Goal: Task Accomplishment & Management: Complete application form

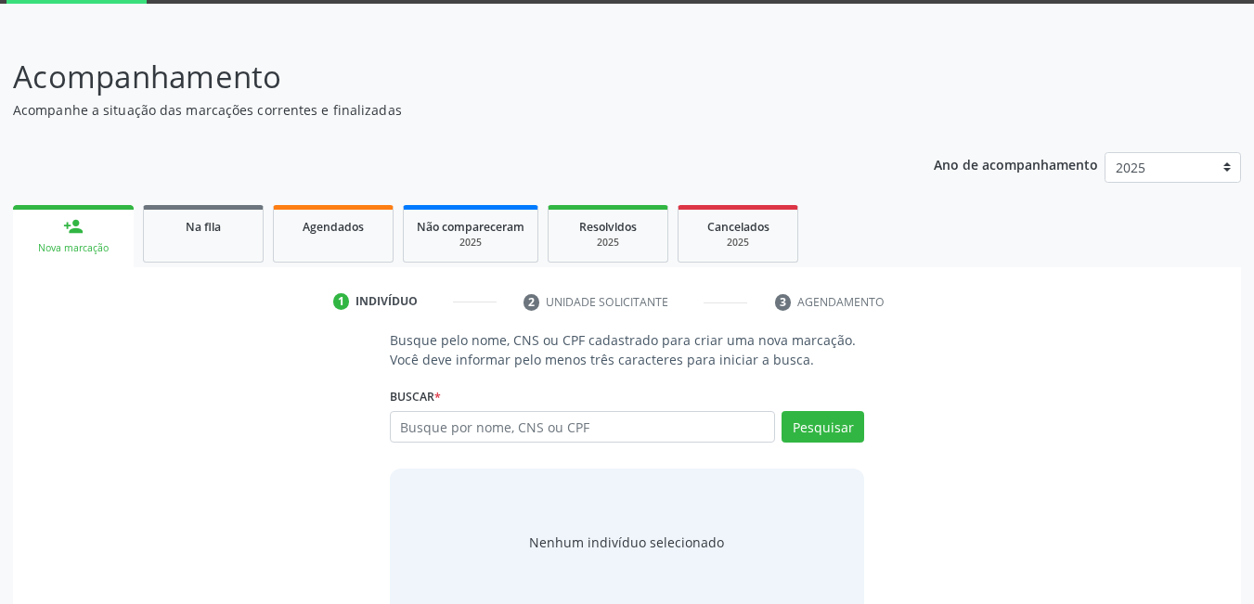
scroll to position [137, 0]
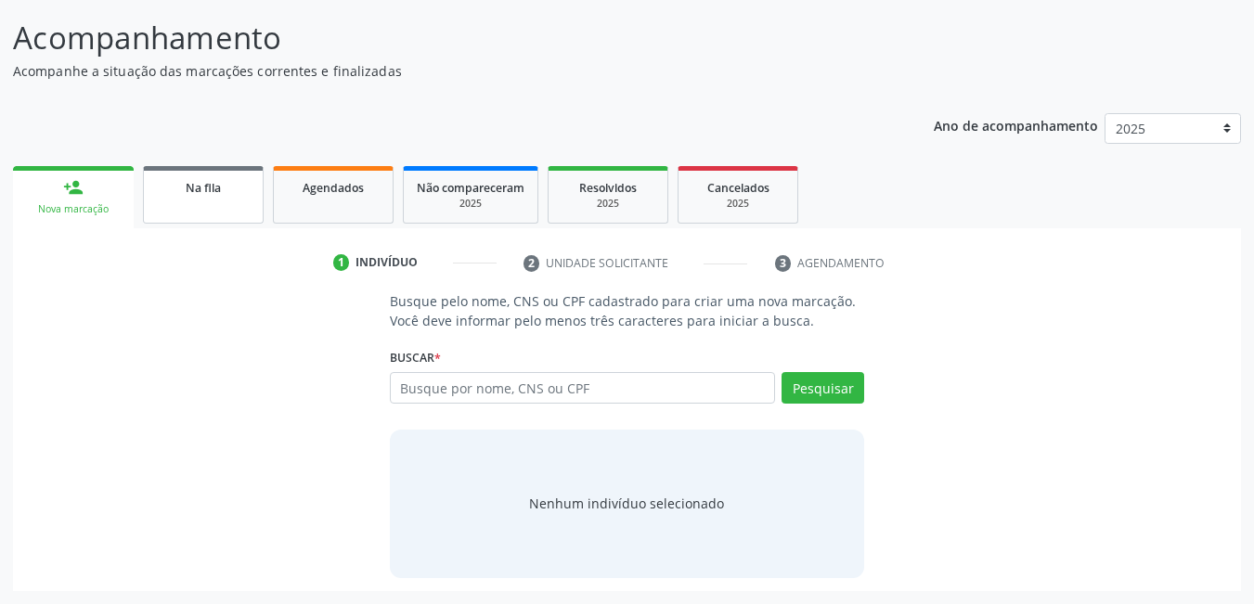
click at [187, 209] on link "Na fila" at bounding box center [203, 195] width 121 height 58
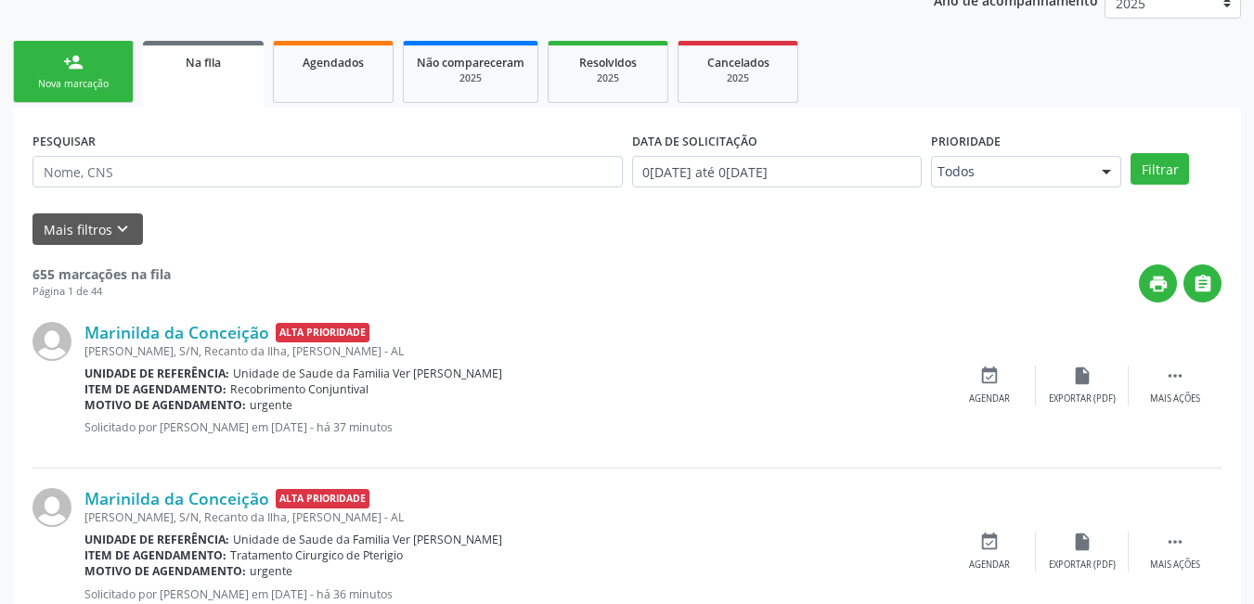
scroll to position [230, 0]
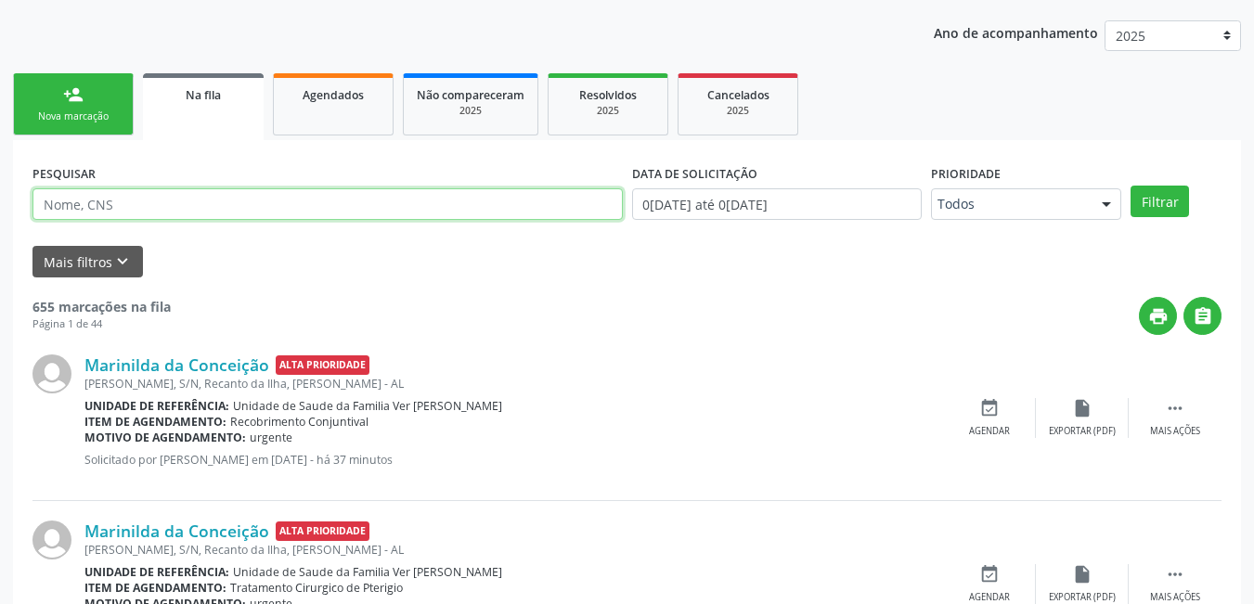
click at [235, 201] on input "text" at bounding box center [327, 204] width 590 height 32
click at [1130, 186] on button "Filtrar" at bounding box center [1159, 202] width 58 height 32
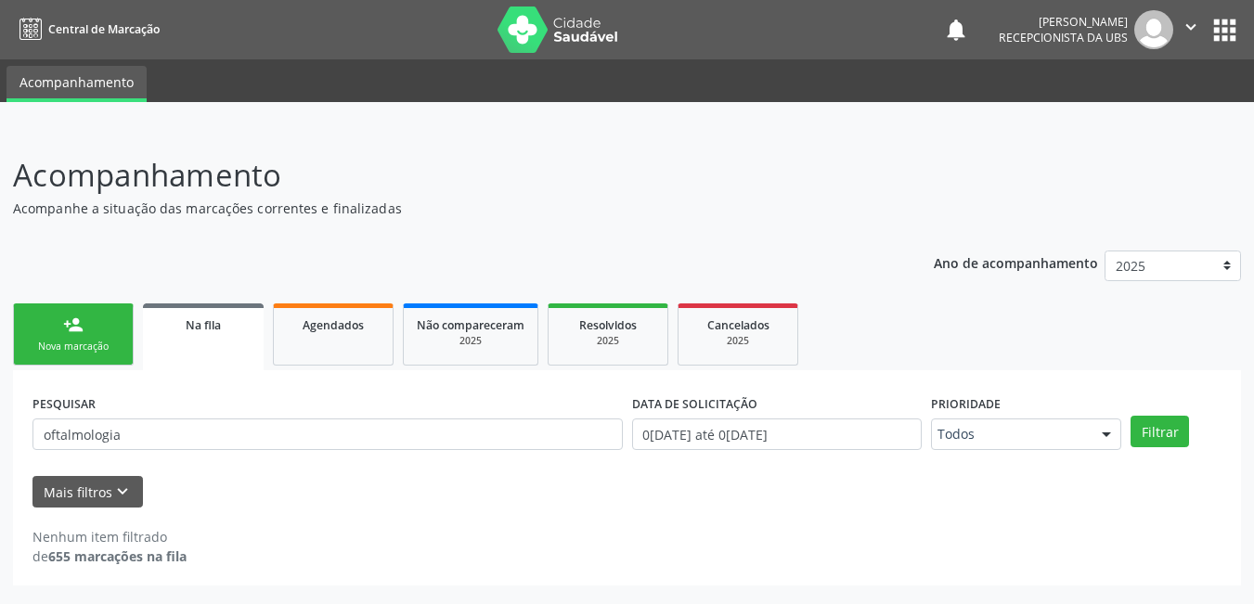
scroll to position [0, 0]
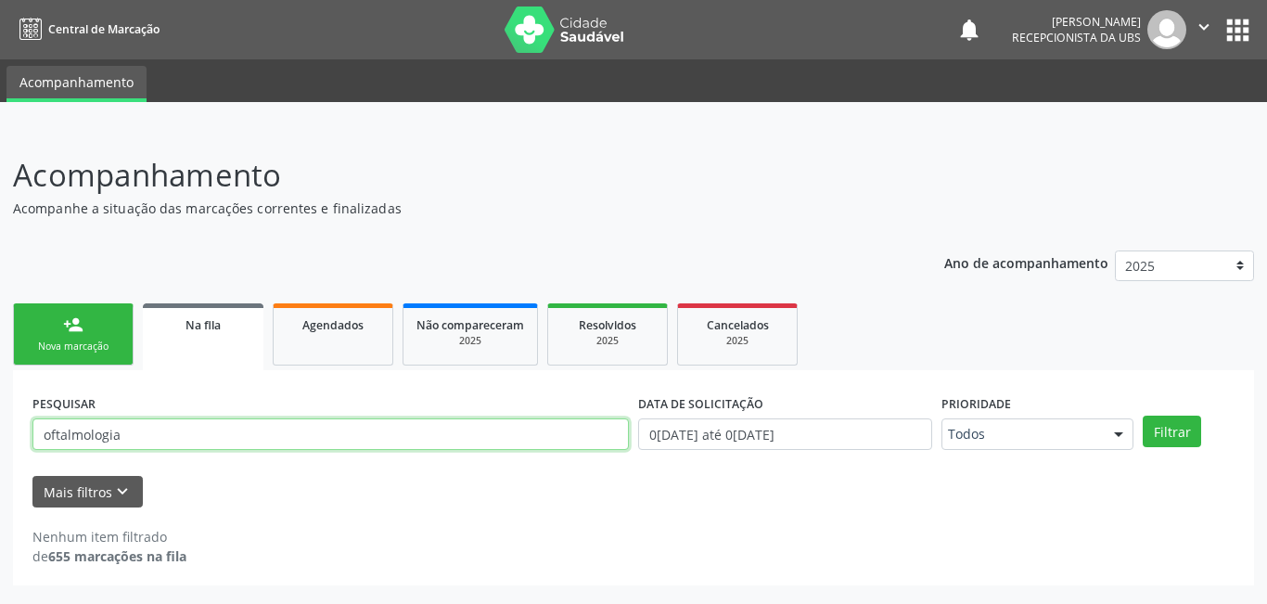
click at [329, 435] on input "oftalmologia" at bounding box center [330, 434] width 597 height 32
drag, startPoint x: 117, startPoint y: 437, endPoint x: 0, endPoint y: 406, distance: 120.9
click at [0, 406] on div "Acompanhamento Acompanhe a situação das marcações correntes e finalizadas Relat…" at bounding box center [633, 366] width 1267 height 476
type input "a"
click at [264, 431] on input "a" at bounding box center [330, 434] width 597 height 32
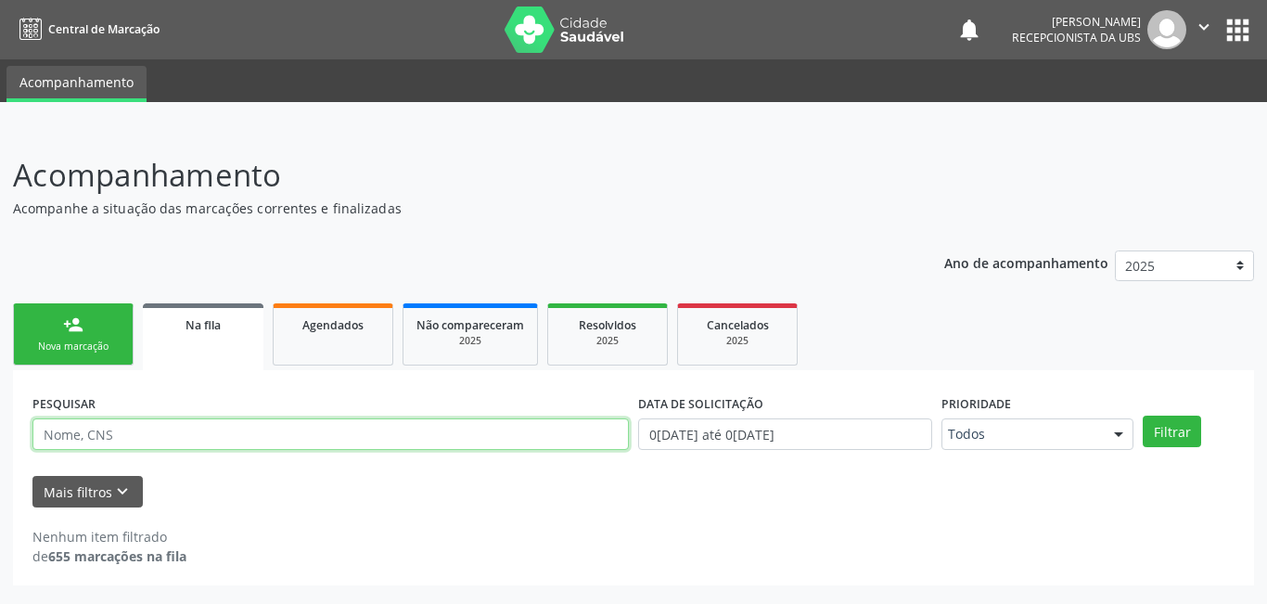
click at [160, 441] on input "text" at bounding box center [330, 434] width 597 height 32
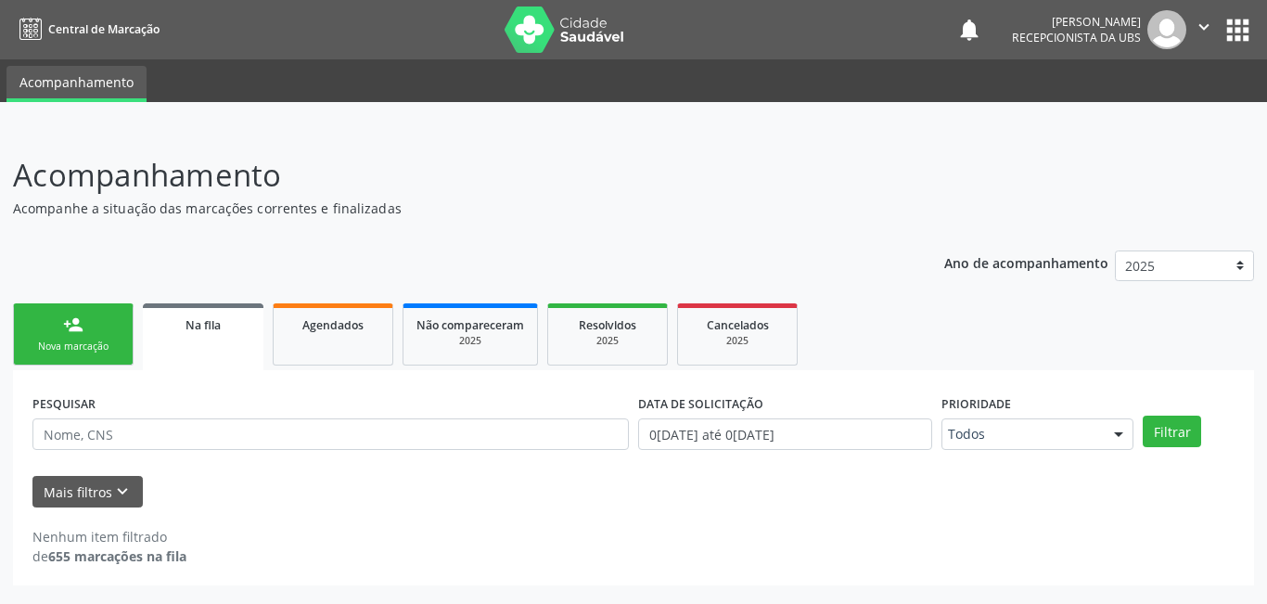
click at [213, 333] on link "Na fila" at bounding box center [203, 336] width 121 height 67
click at [1113, 436] on div at bounding box center [1119, 435] width 28 height 32
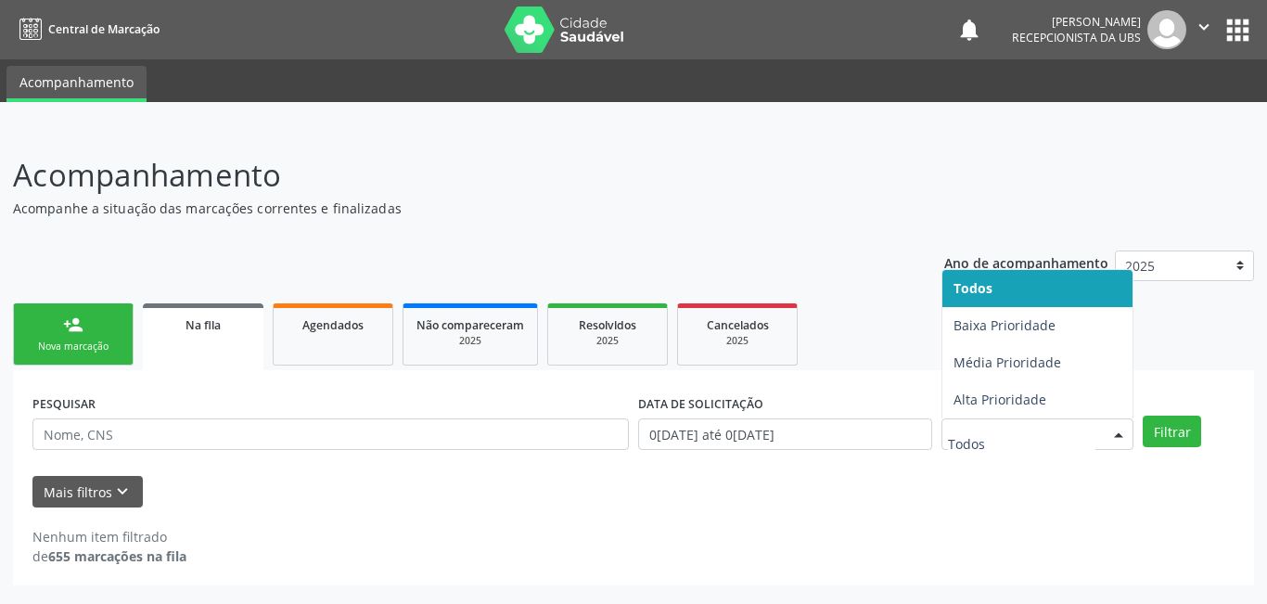
click at [1040, 450] on input "text" at bounding box center [1022, 443] width 148 height 37
click at [1121, 438] on div at bounding box center [1119, 435] width 28 height 32
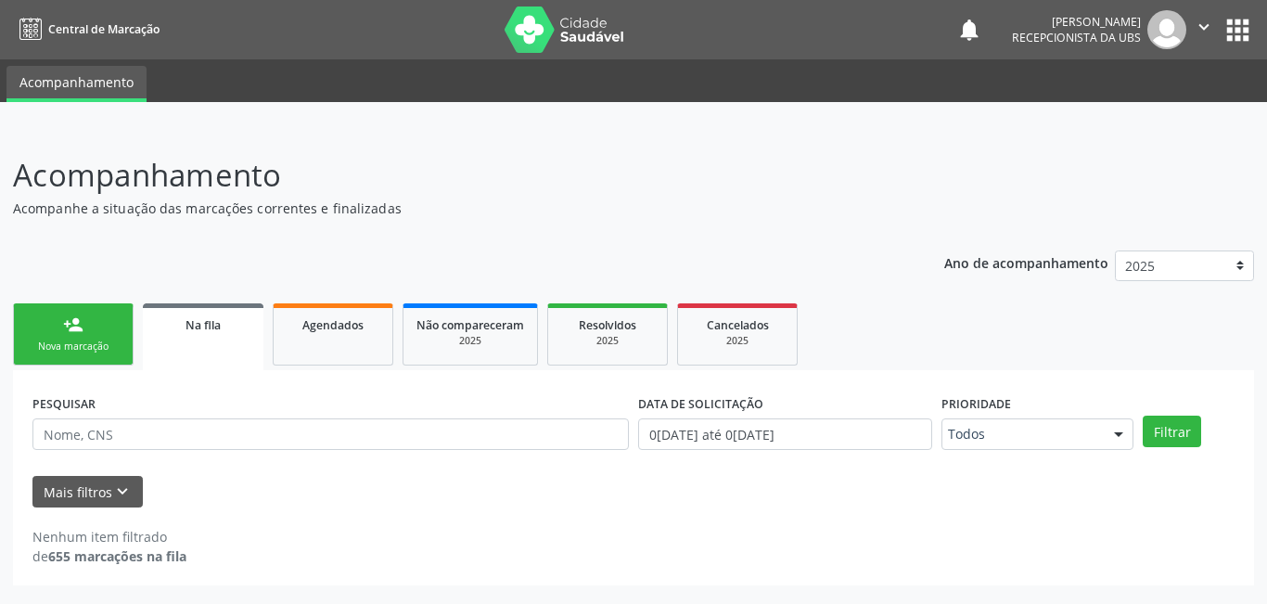
click at [229, 332] on div "Na fila" at bounding box center [203, 324] width 95 height 19
click at [1181, 438] on button "Filtrar" at bounding box center [1172, 432] width 58 height 32
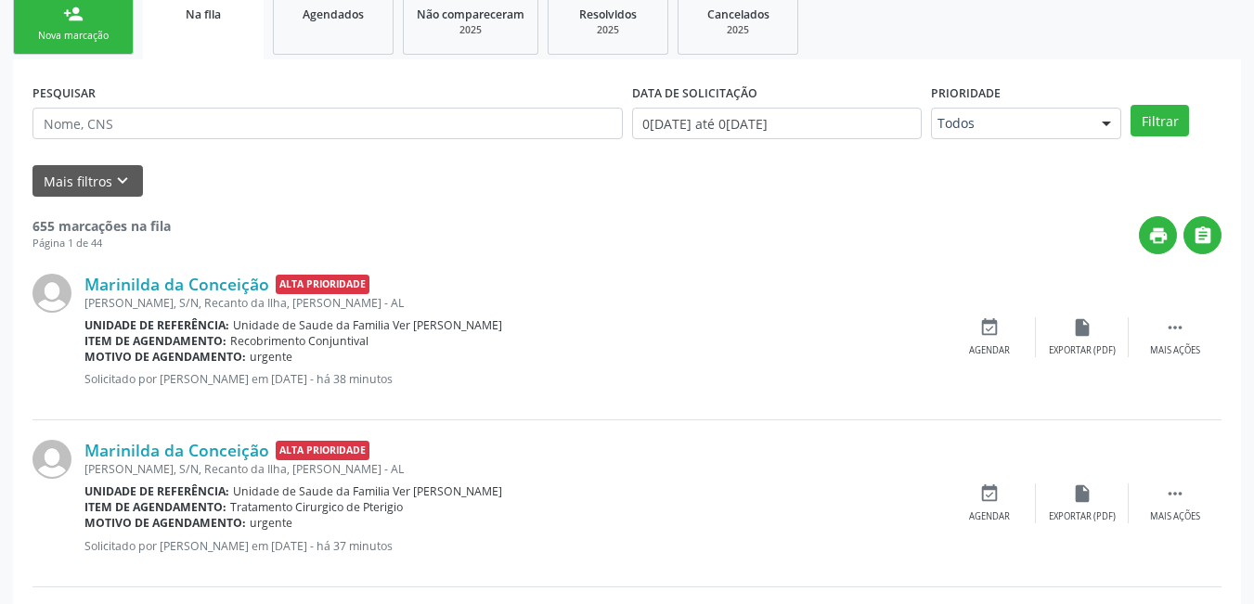
scroll to position [332, 0]
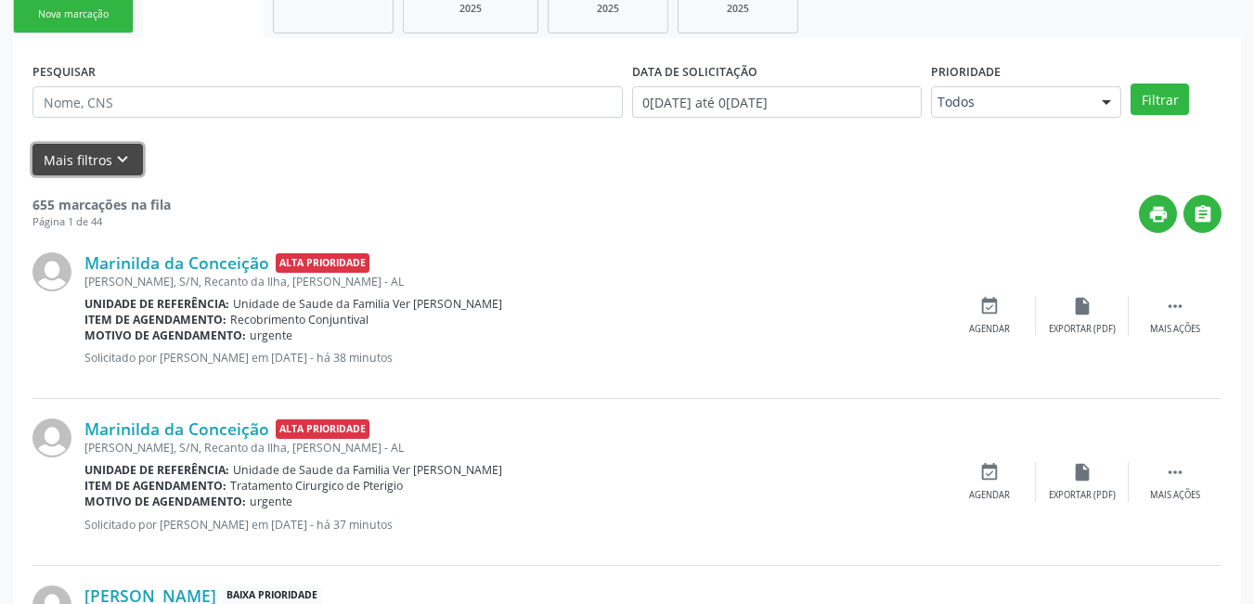
click at [112, 157] on icon "keyboard_arrow_down" at bounding box center [122, 159] width 20 height 20
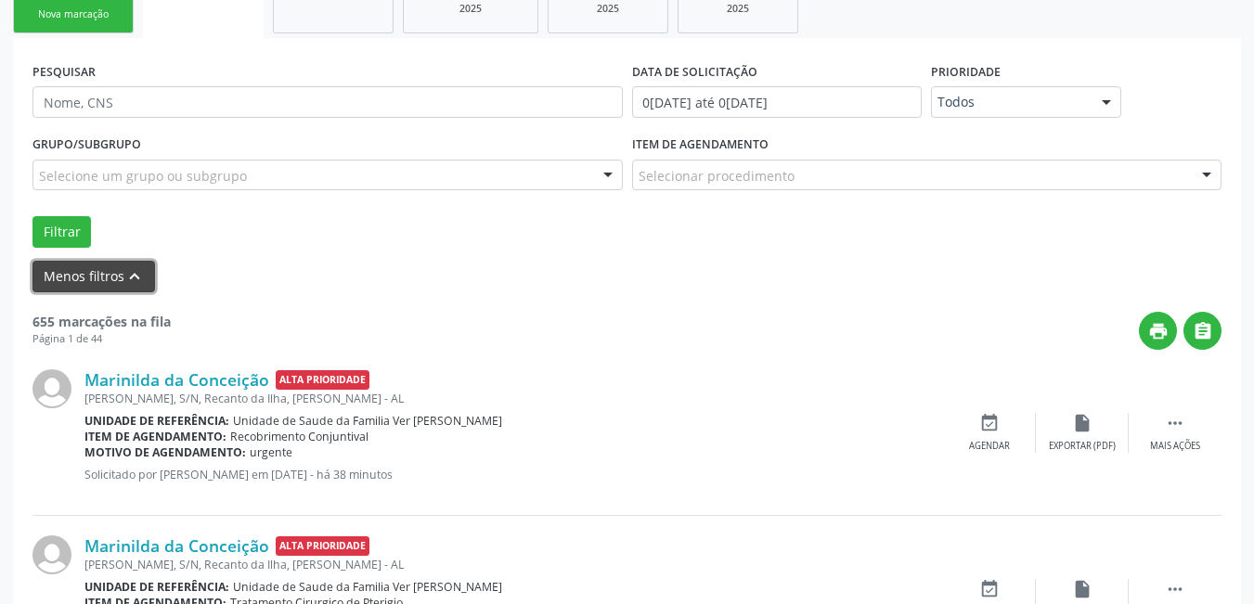
click at [125, 279] on icon "keyboard_arrow_up" at bounding box center [134, 276] width 20 height 20
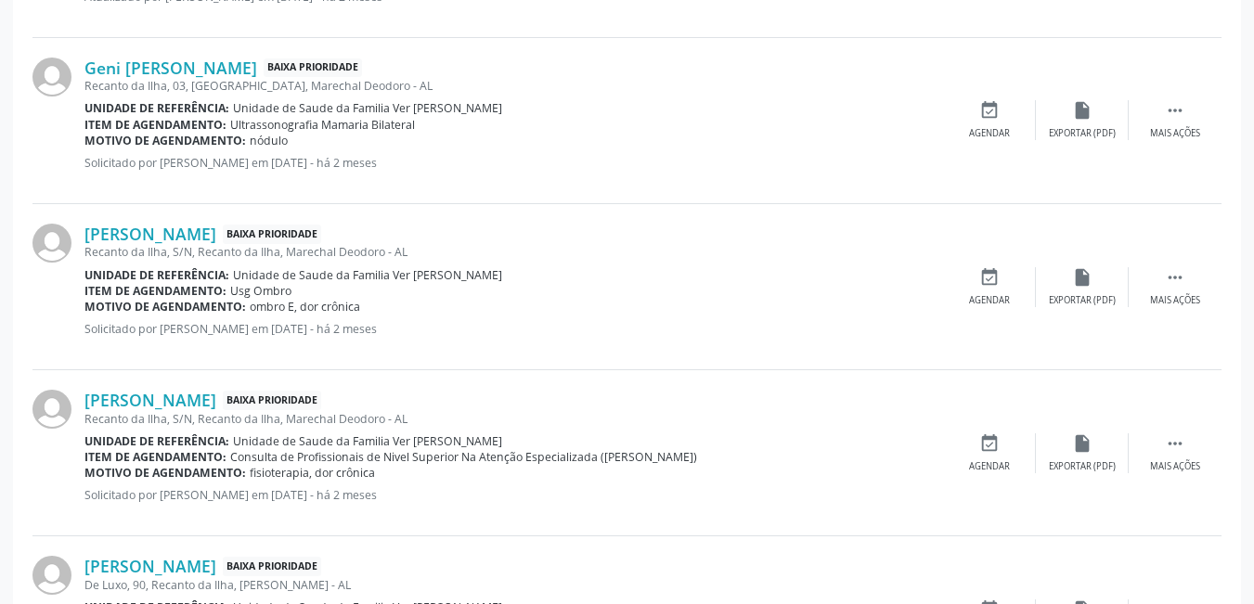
scroll to position [2588, 0]
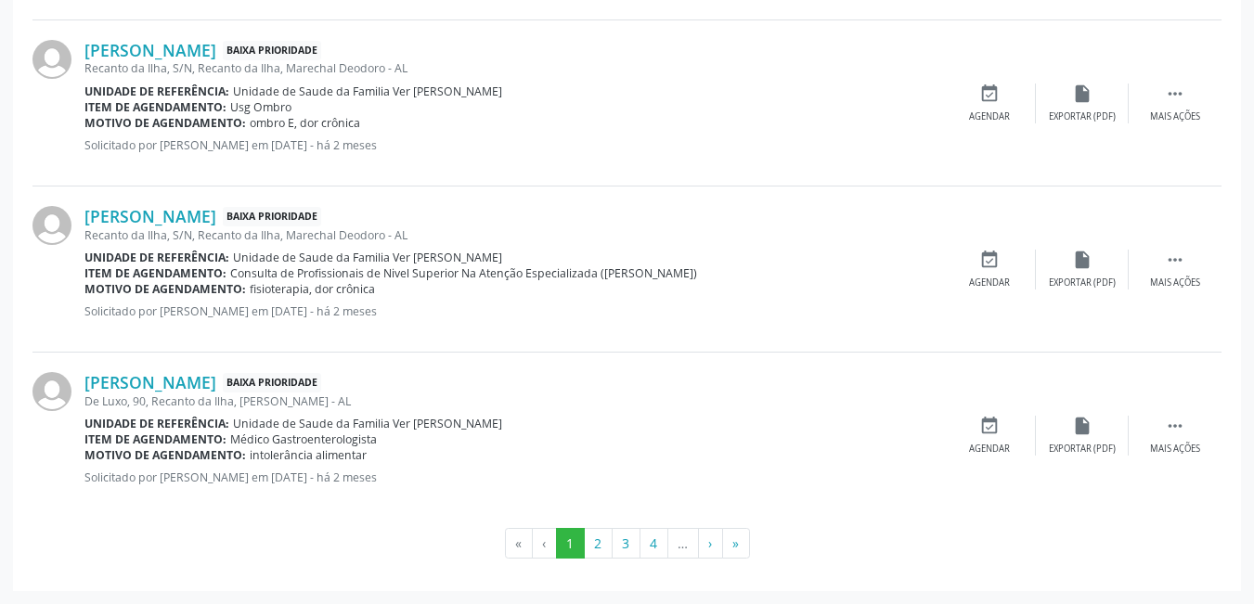
click at [523, 544] on li "«" at bounding box center [519, 544] width 28 height 32
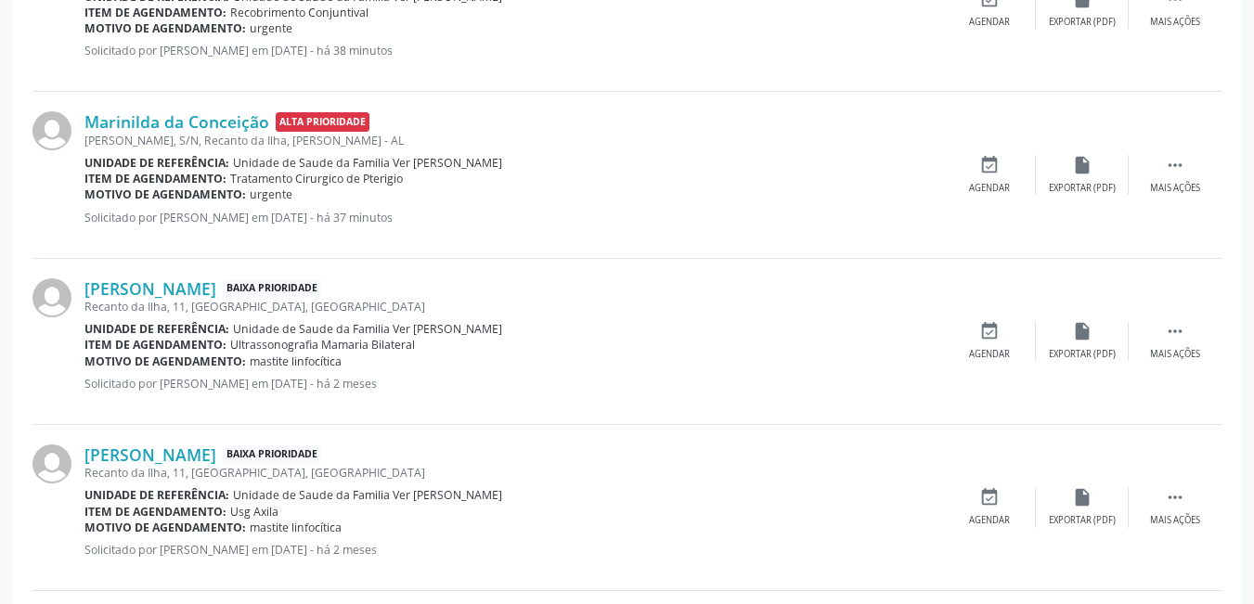
scroll to position [268, 0]
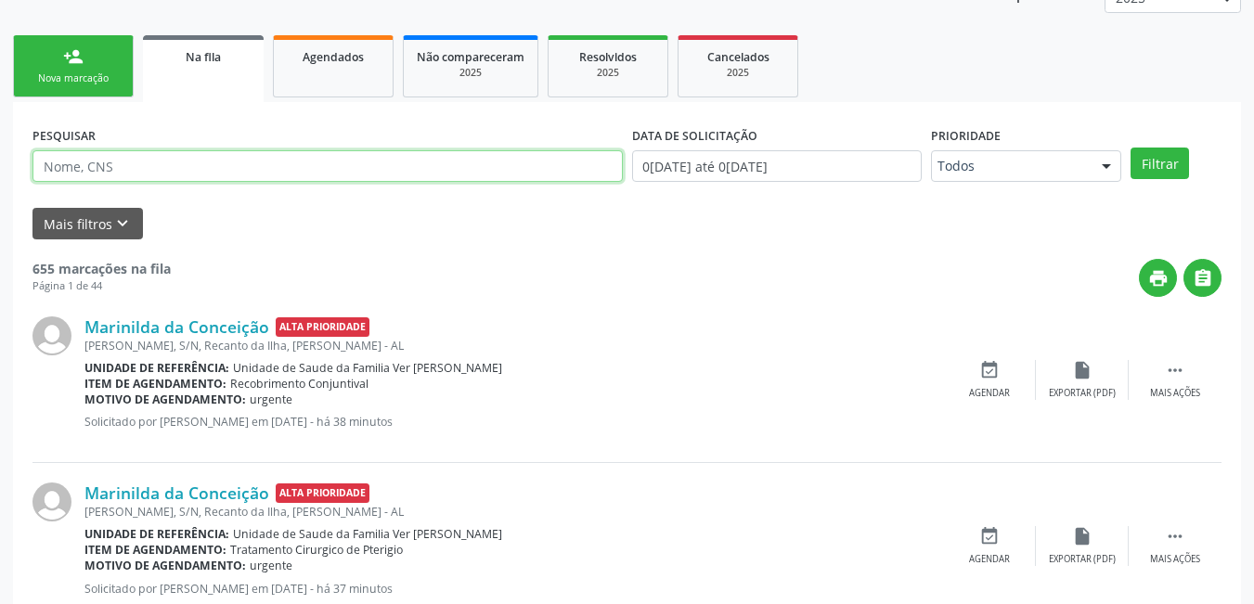
click at [141, 162] on input "text" at bounding box center [327, 166] width 590 height 32
click at [204, 162] on input "text" at bounding box center [327, 166] width 590 height 32
click at [69, 161] on input "text" at bounding box center [327, 166] width 590 height 32
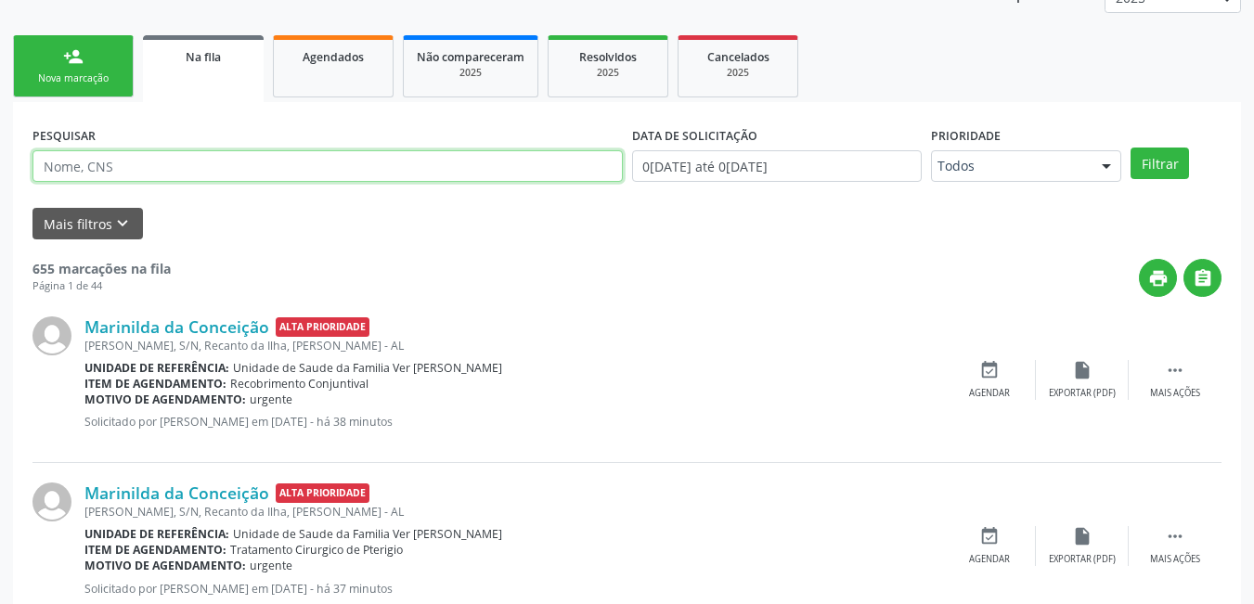
click at [156, 166] on input "text" at bounding box center [327, 166] width 590 height 32
type input "f"
type input "o"
click at [176, 168] on input "text" at bounding box center [327, 166] width 590 height 32
click at [107, 173] on input "text" at bounding box center [327, 166] width 590 height 32
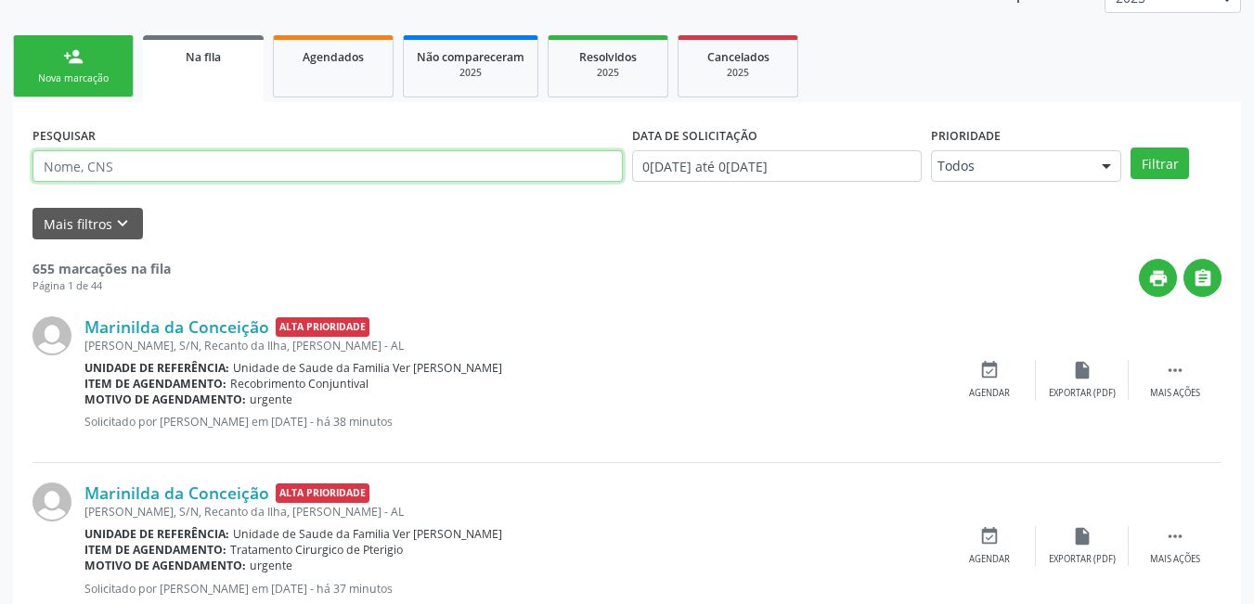
click at [63, 166] on input "text" at bounding box center [327, 166] width 590 height 32
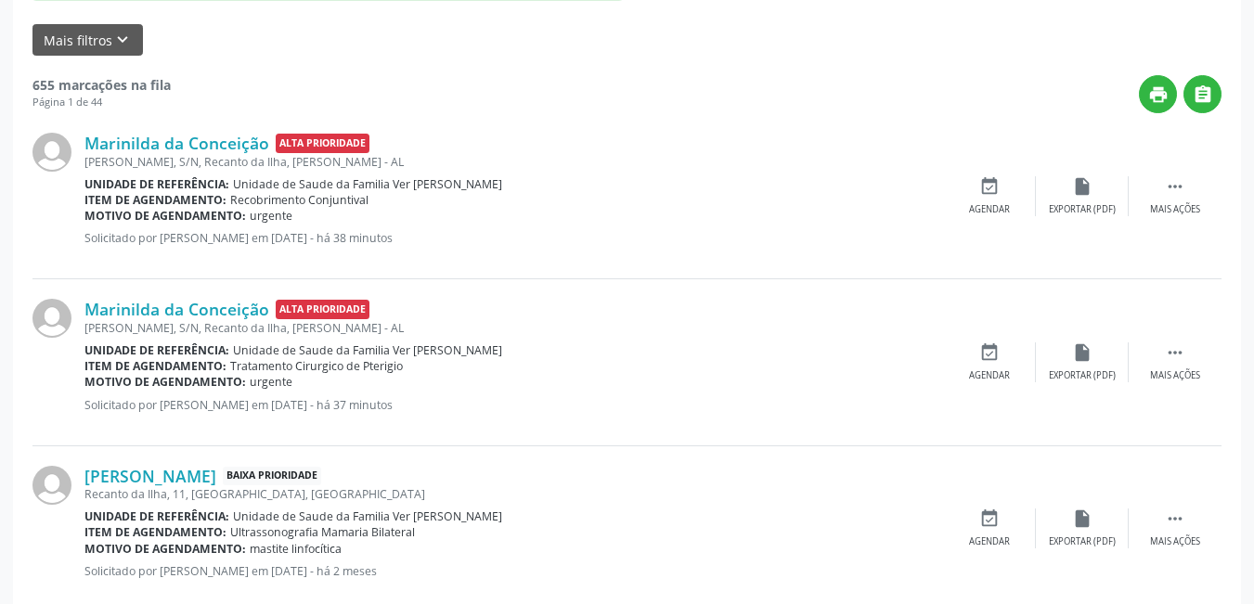
scroll to position [371, 0]
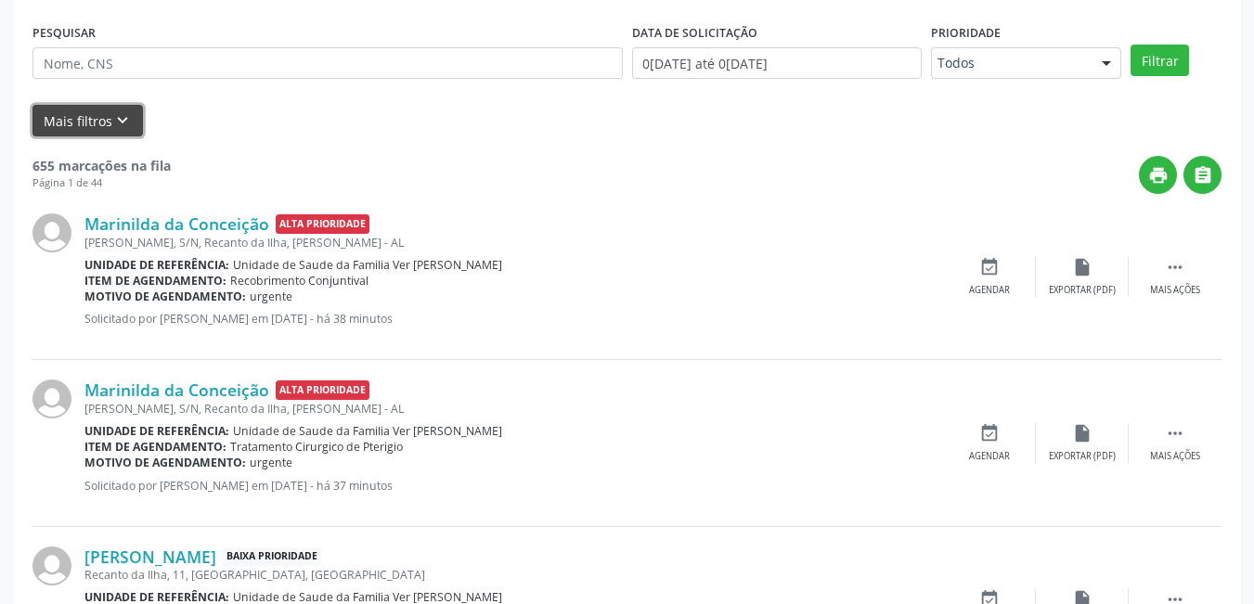
click at [96, 113] on button "Mais filtros keyboard_arrow_down" at bounding box center [87, 121] width 110 height 32
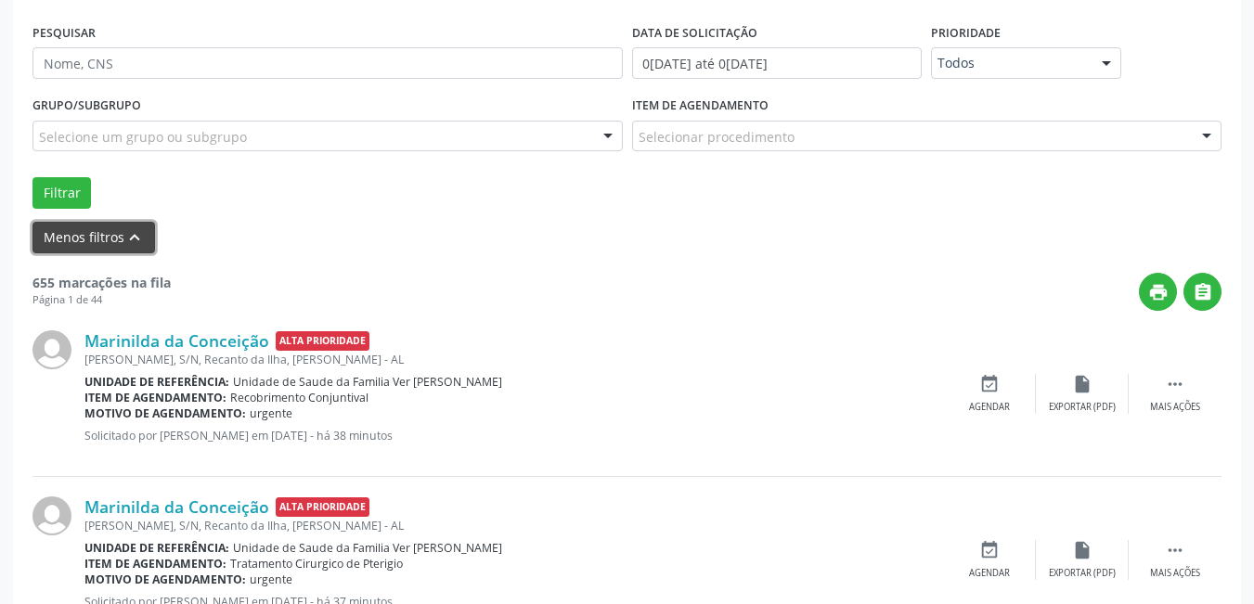
scroll to position [278, 0]
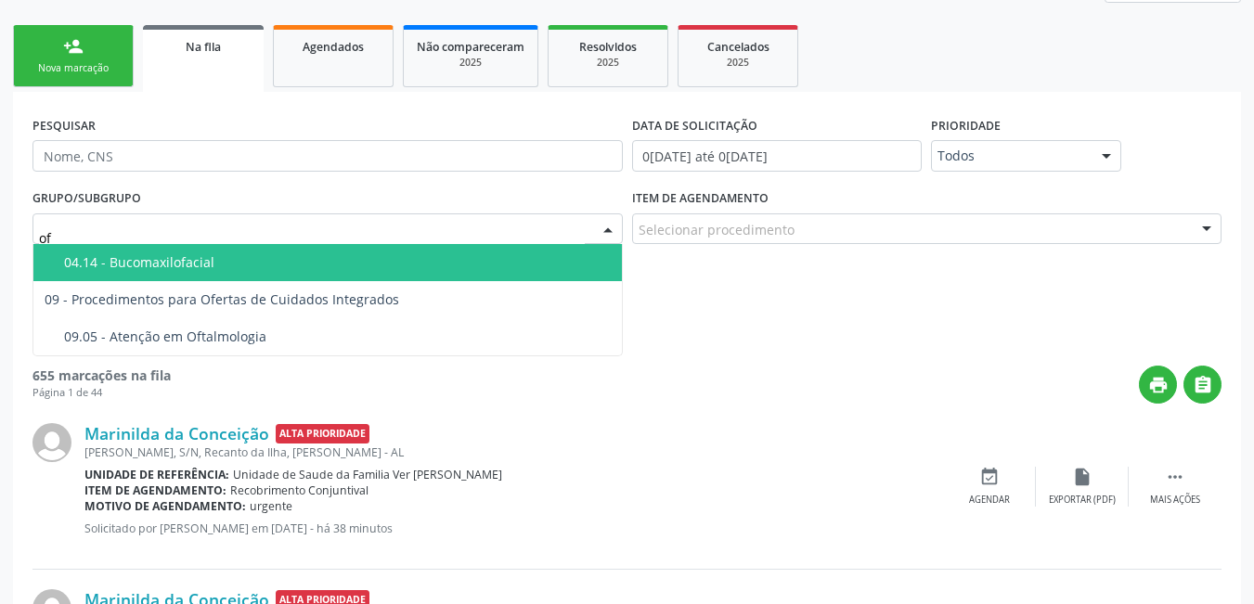
type input "oft"
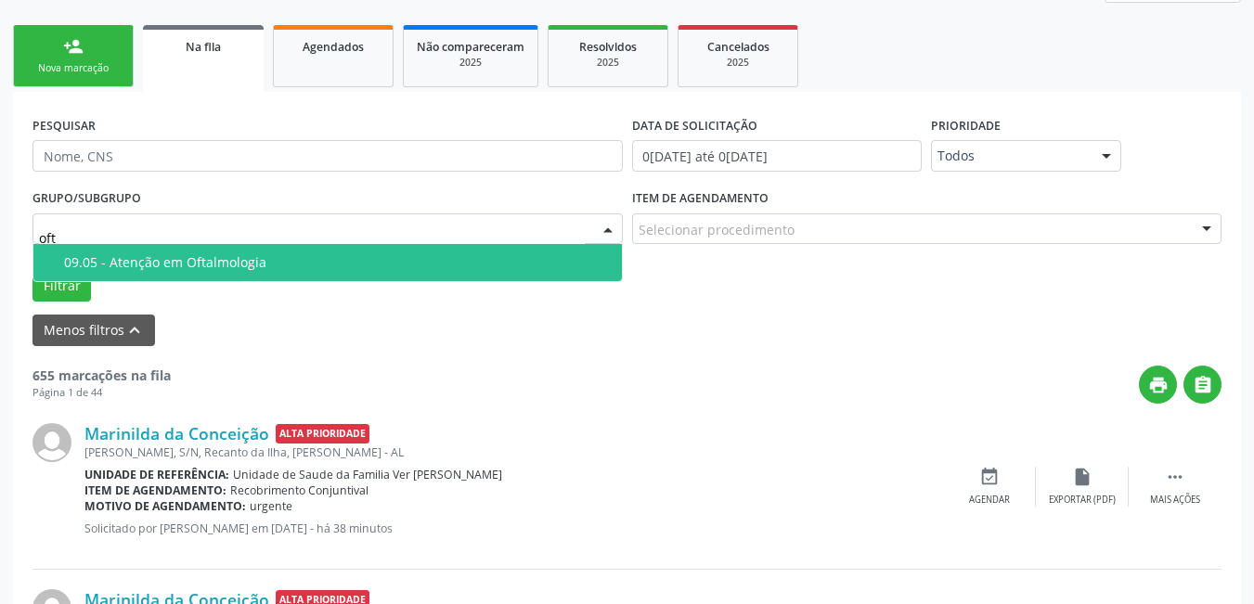
click at [370, 264] on div "09.05 - Atenção em Oftalmologia" at bounding box center [337, 262] width 547 height 15
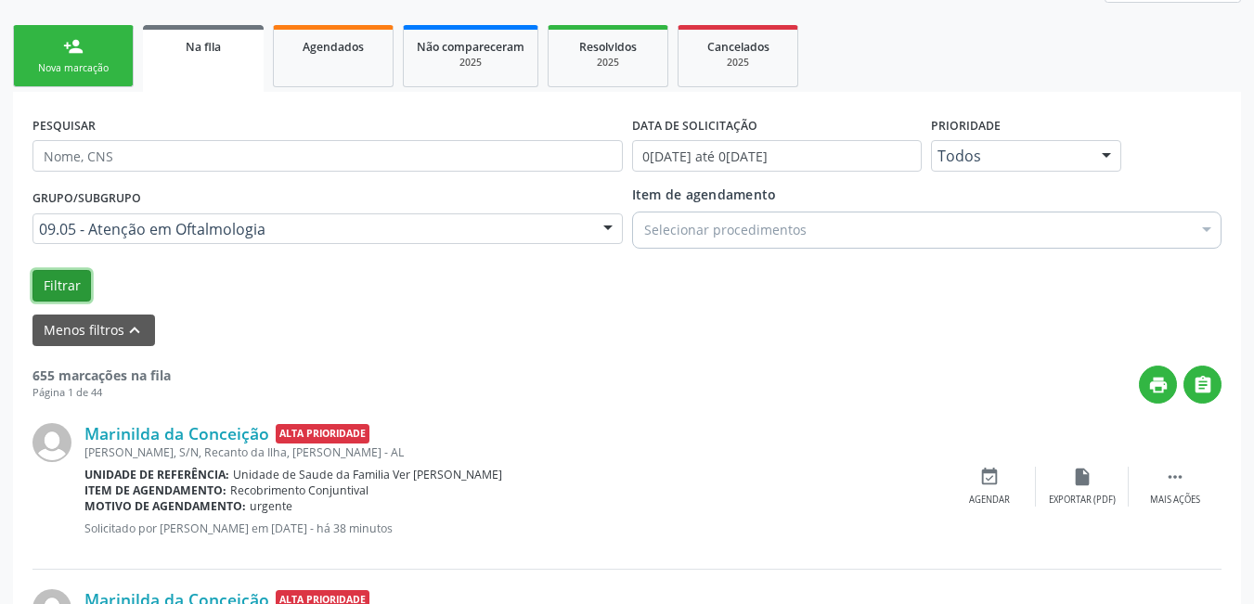
click at [63, 278] on button "Filtrar" at bounding box center [61, 286] width 58 height 32
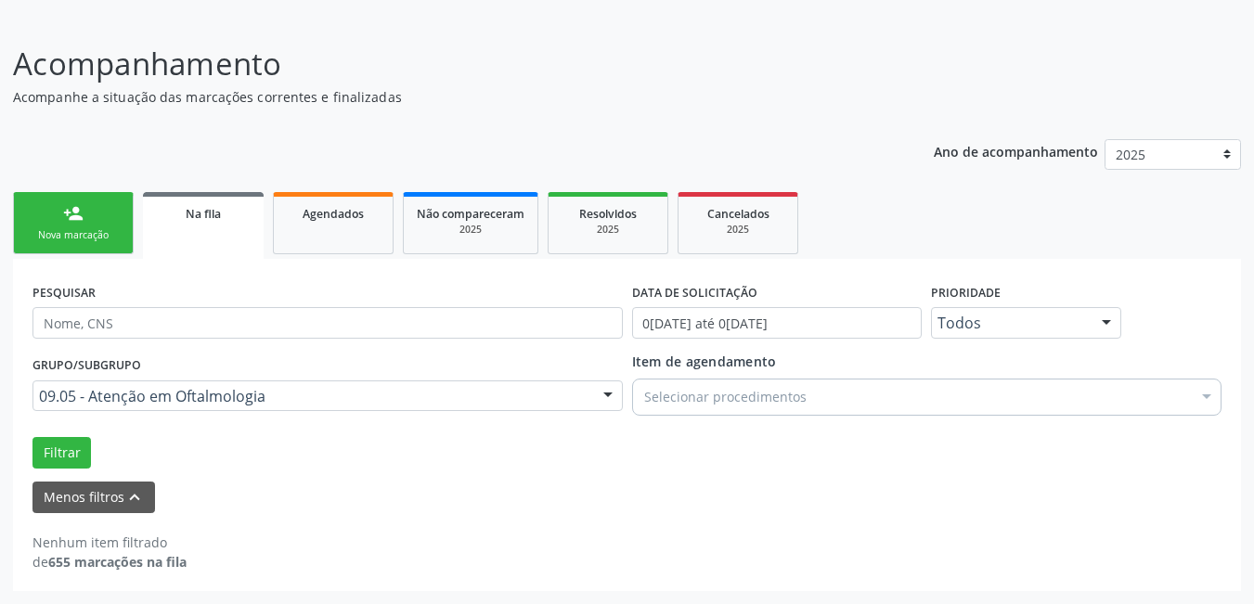
scroll to position [111, 0]
click at [243, 450] on div "Filtrar" at bounding box center [627, 453] width 1198 height 32
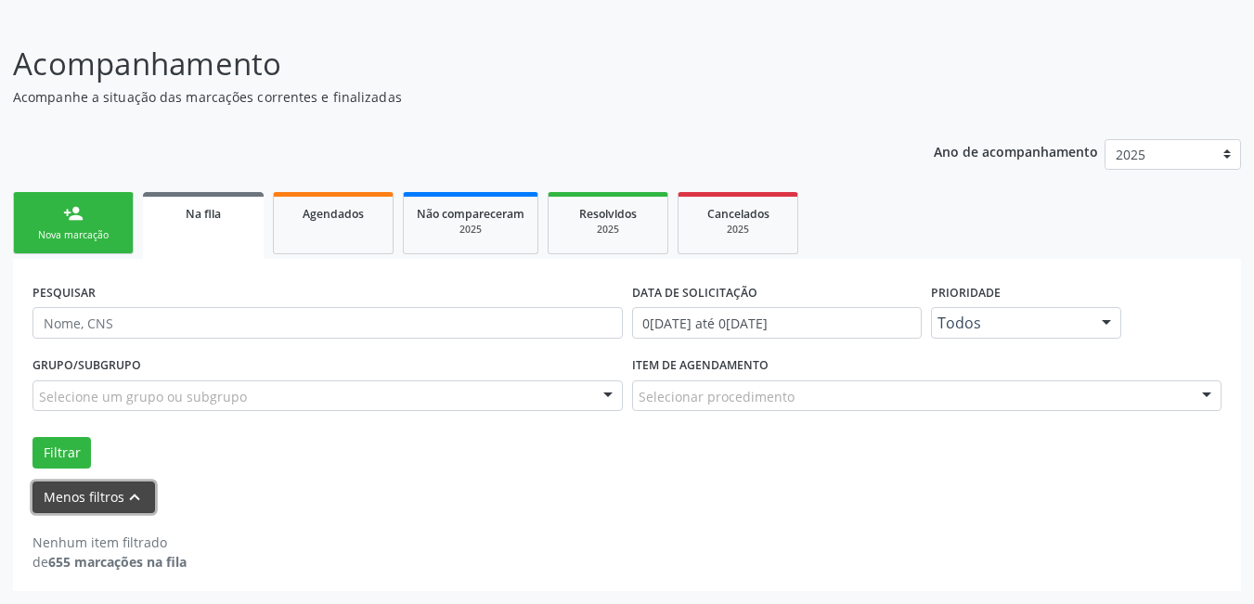
click at [139, 493] on icon "keyboard_arrow_up" at bounding box center [134, 497] width 20 height 20
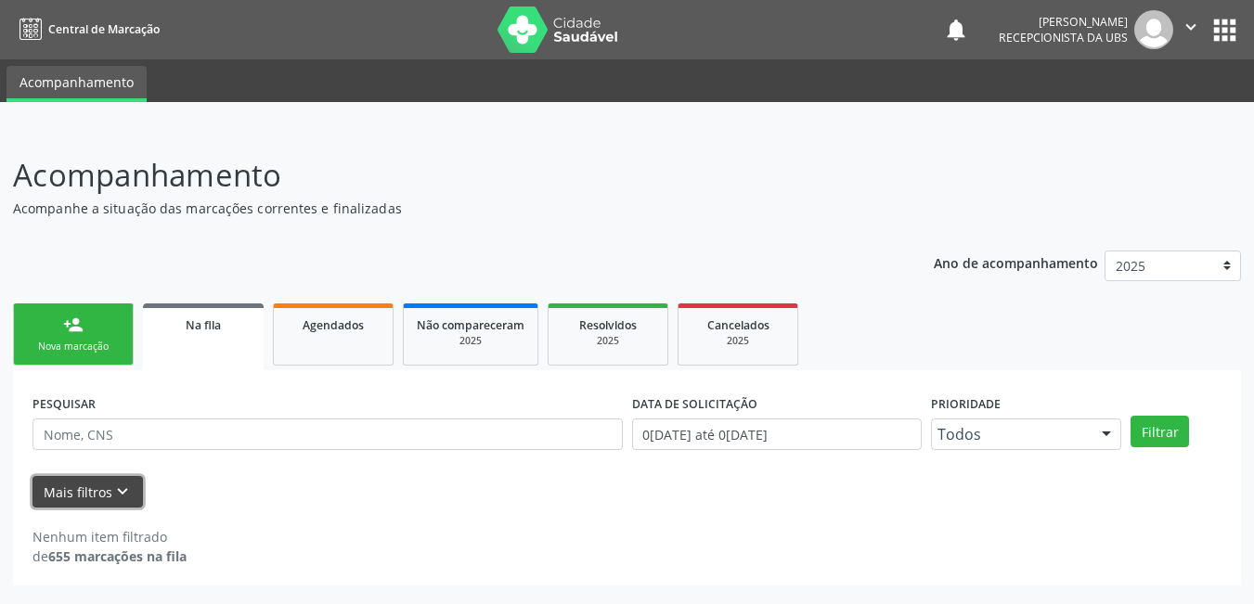
scroll to position [0, 0]
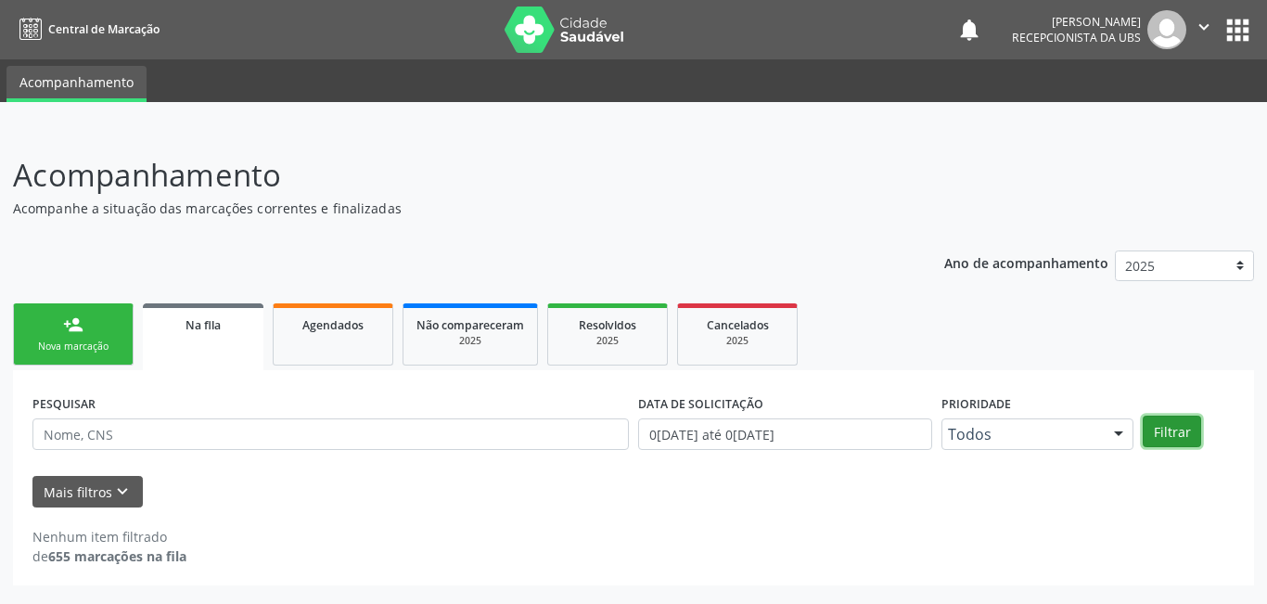
click at [1177, 432] on button "Filtrar" at bounding box center [1172, 432] width 58 height 32
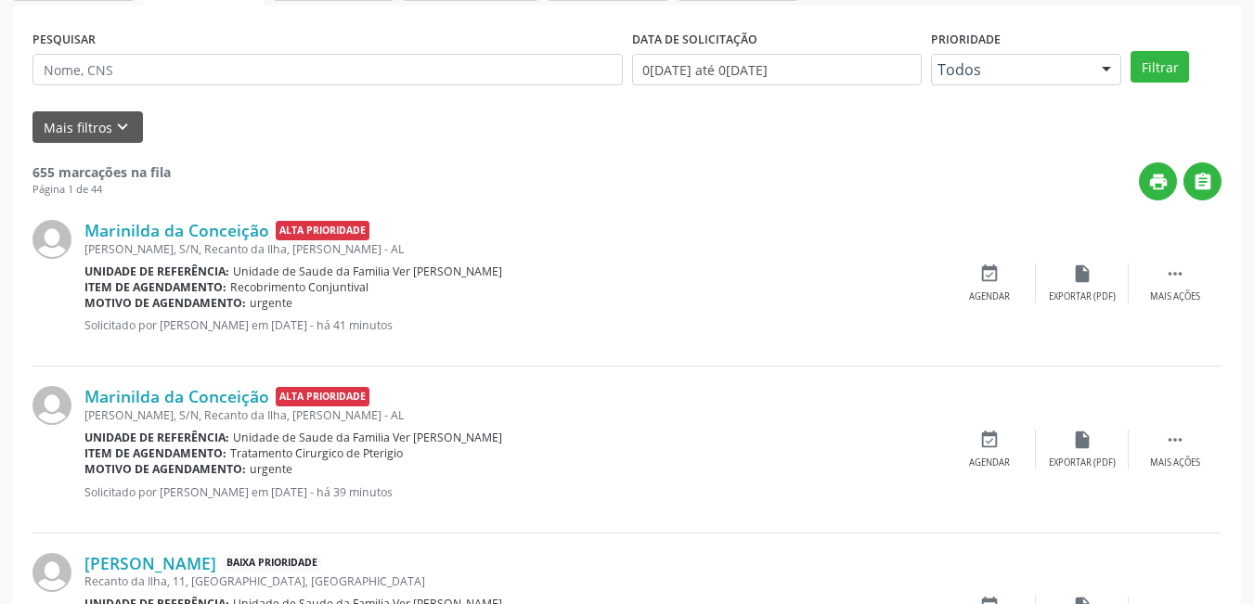
scroll to position [332, 0]
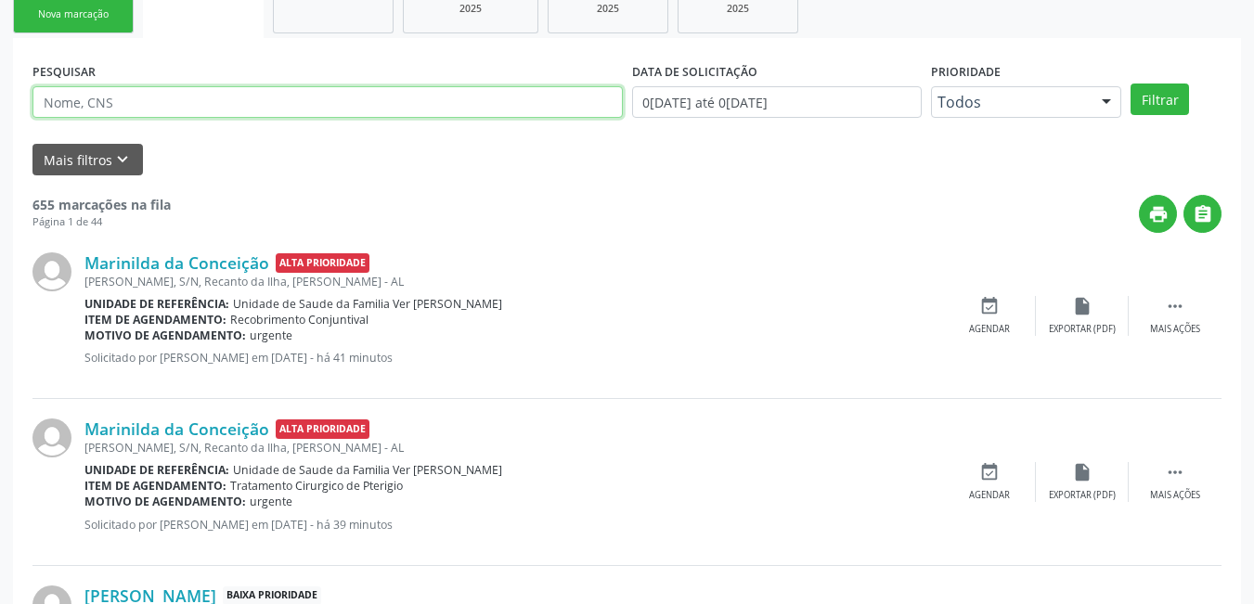
click at [276, 96] on input "text" at bounding box center [327, 102] width 590 height 32
type input "705104810623240"
click at [1130, 84] on button "Filtrar" at bounding box center [1159, 100] width 58 height 32
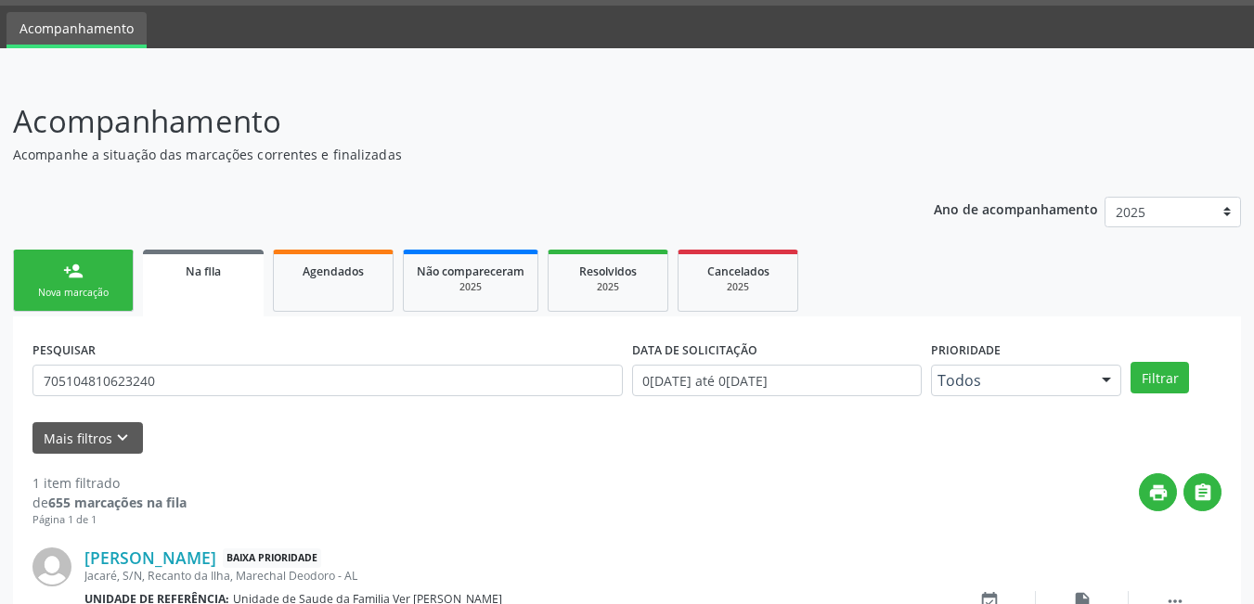
scroll to position [175, 0]
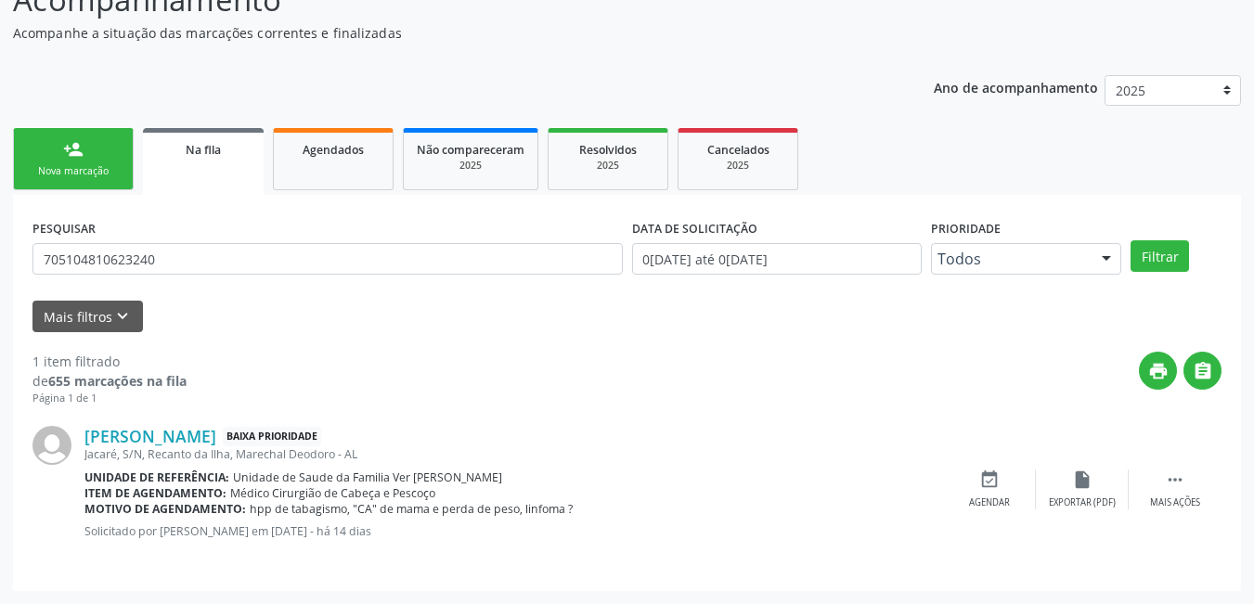
drag, startPoint x: 113, startPoint y: 166, endPoint x: 209, endPoint y: 203, distance: 102.5
click at [111, 166] on div "Nova marcação" at bounding box center [73, 171] width 93 height 14
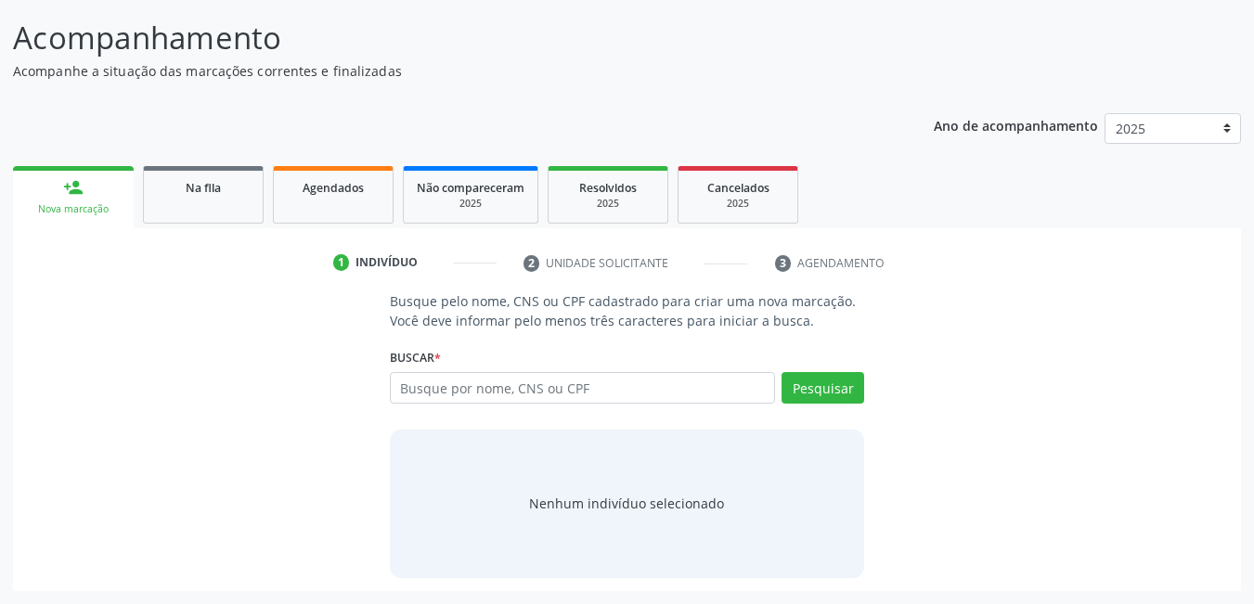
scroll to position [137, 0]
click at [514, 395] on input "text" at bounding box center [583, 388] width 386 height 32
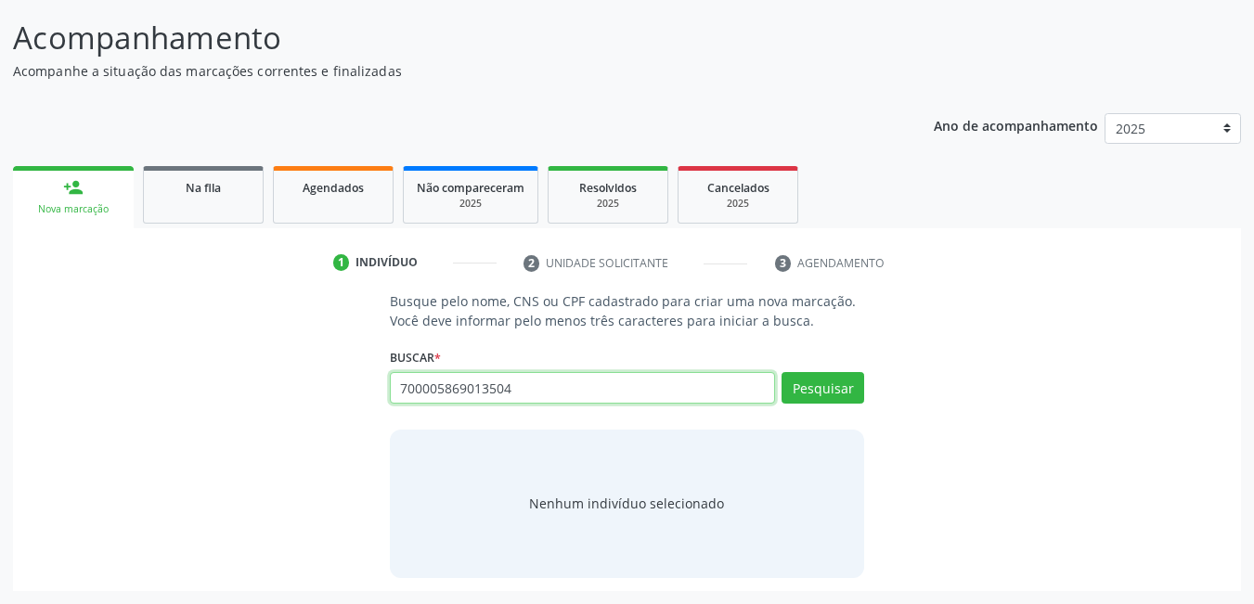
type input "700005869013504"
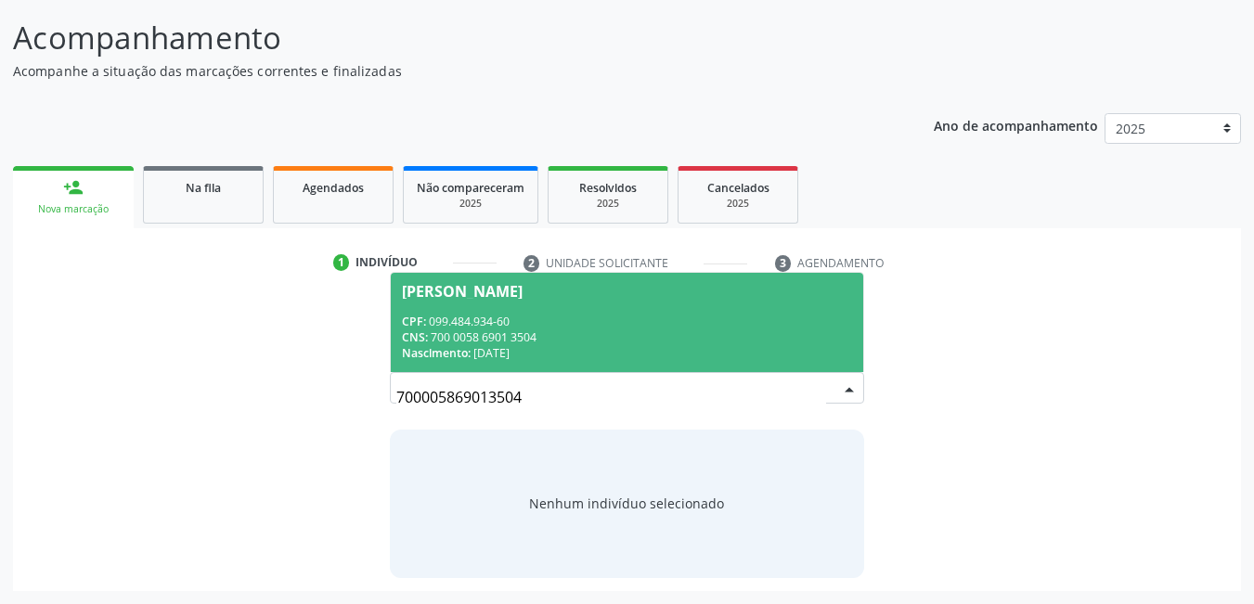
click at [493, 345] on div "Nascimento: [DATE]" at bounding box center [627, 353] width 451 height 16
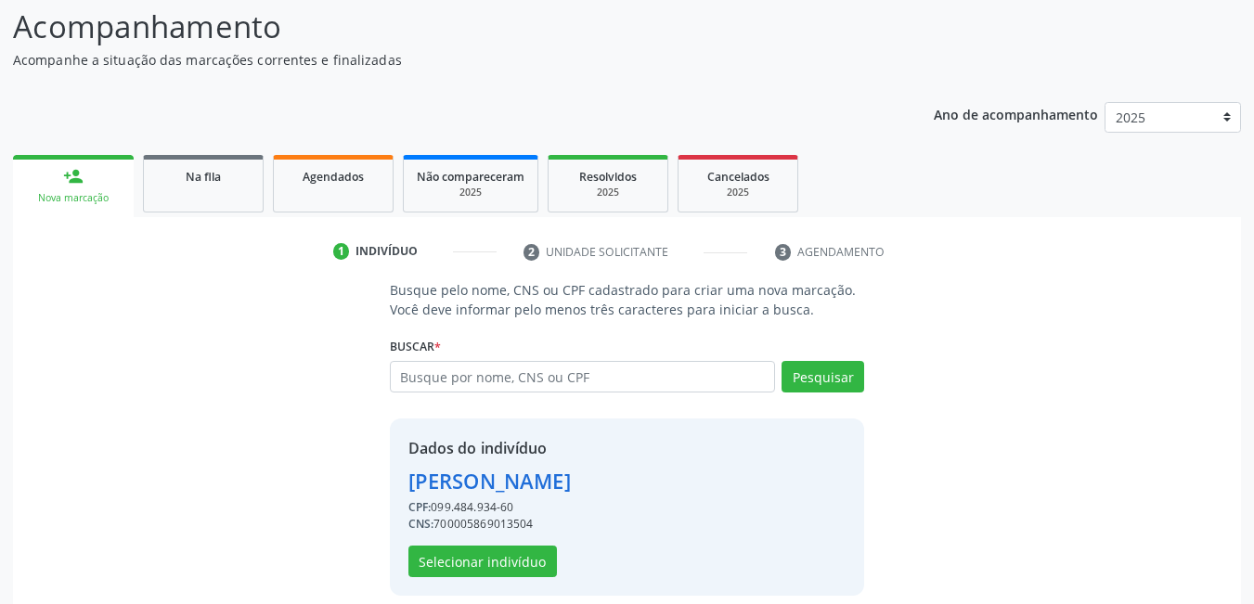
scroll to position [166, 0]
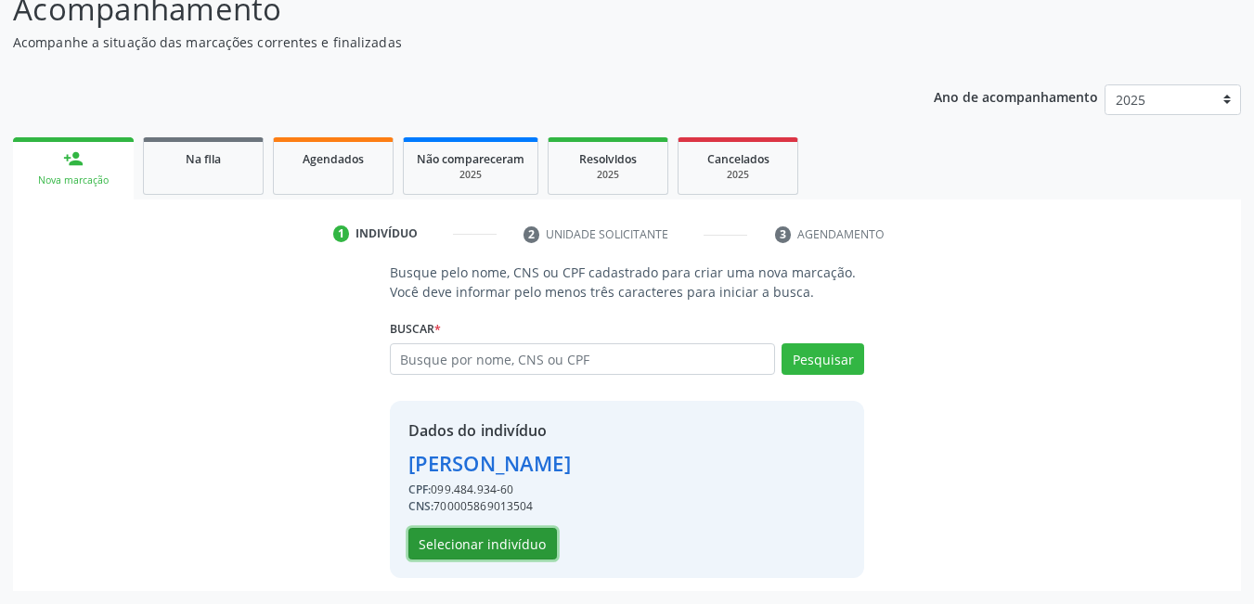
click at [522, 556] on button "Selecionar indivíduo" at bounding box center [482, 544] width 148 height 32
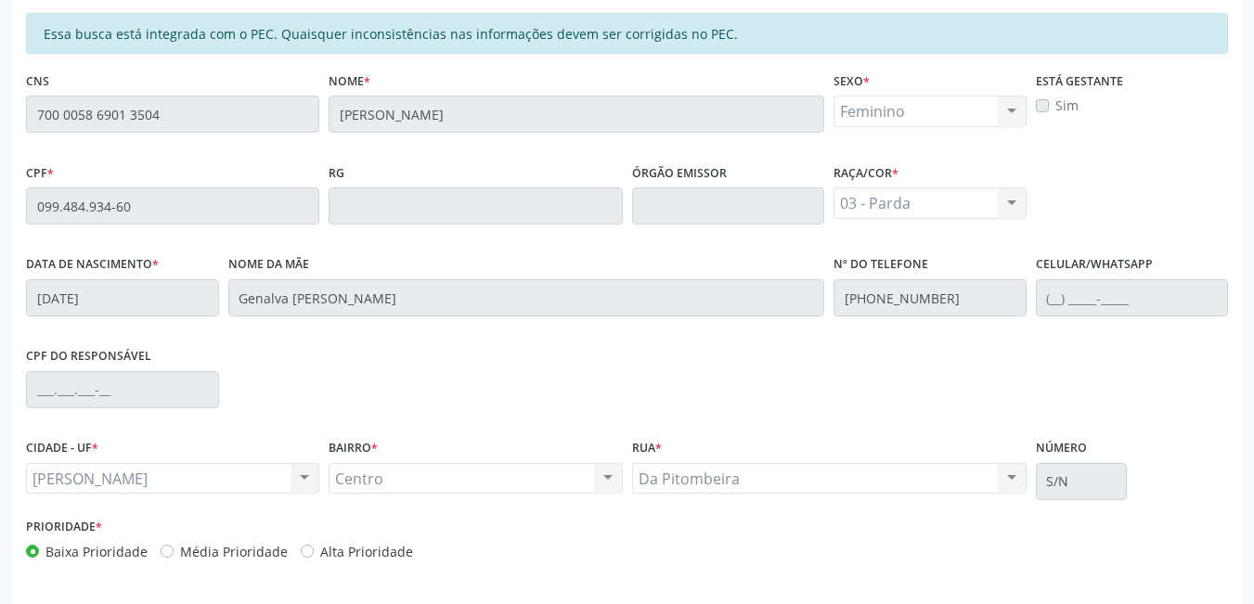
scroll to position [482, 0]
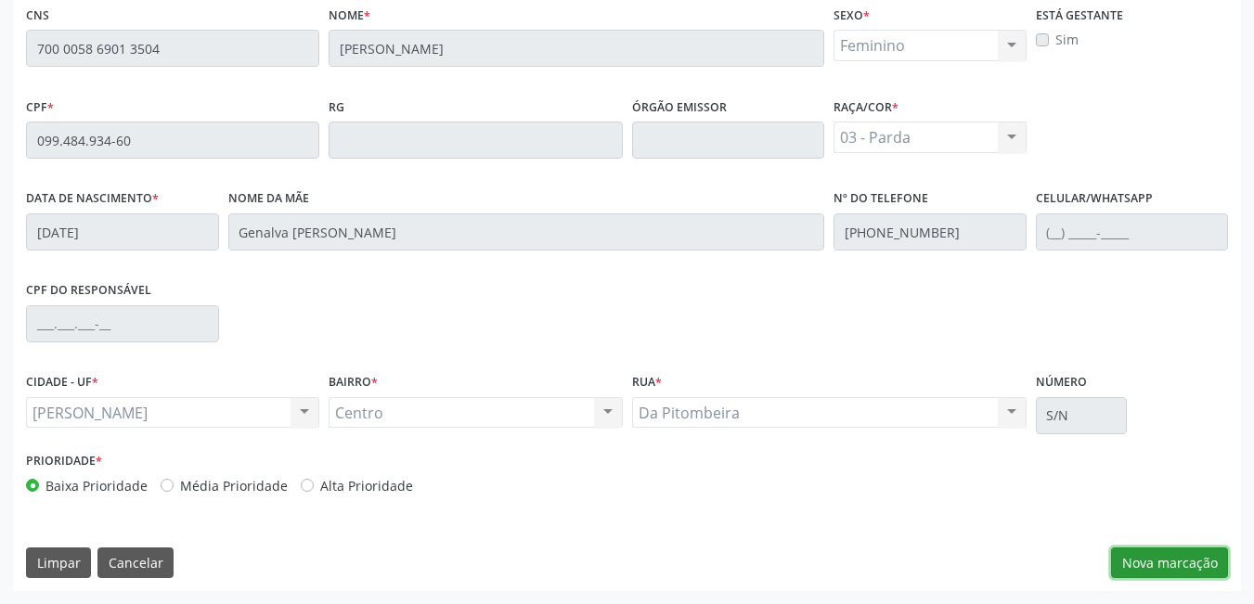
click at [1179, 571] on button "Nova marcação" at bounding box center [1169, 563] width 117 height 32
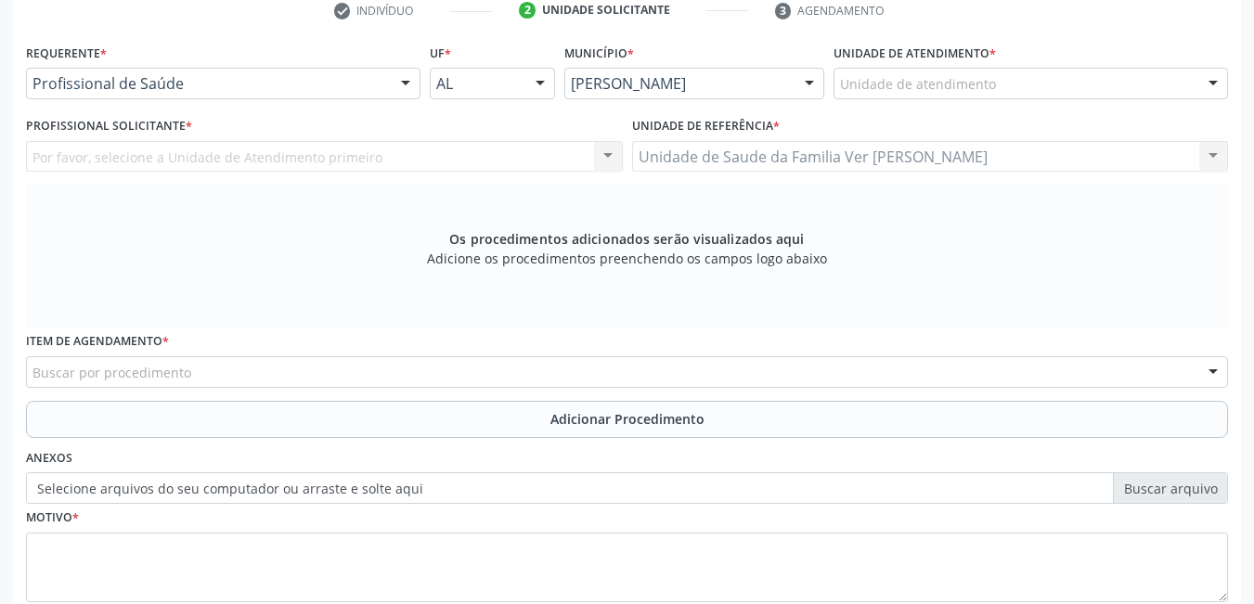
scroll to position [389, 0]
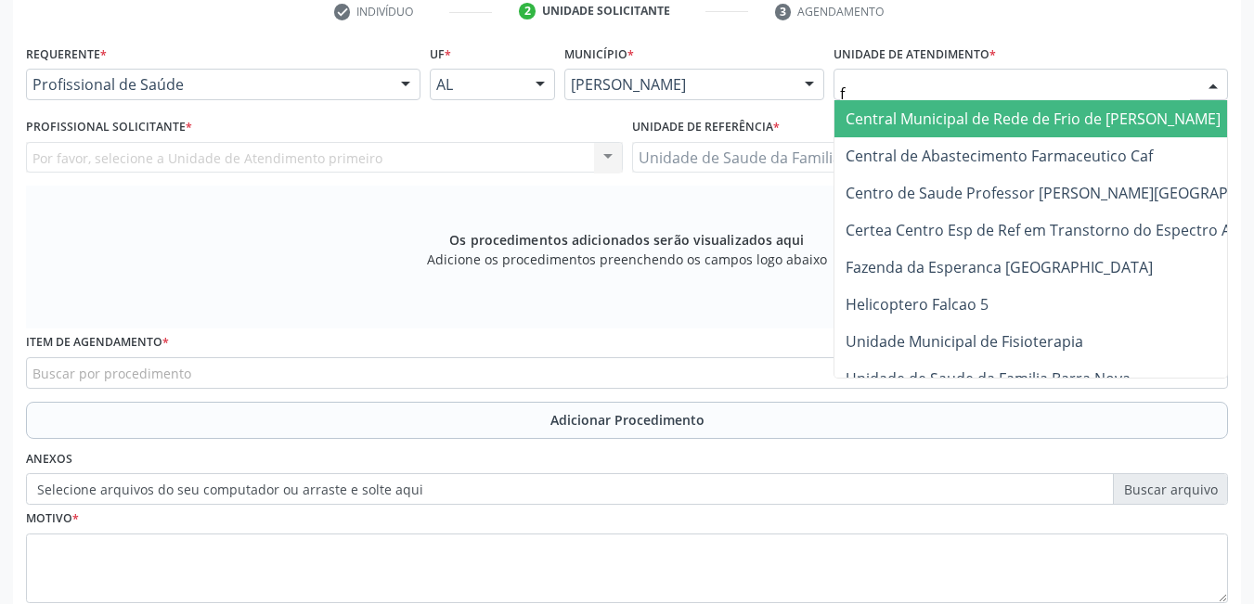
type input "fl"
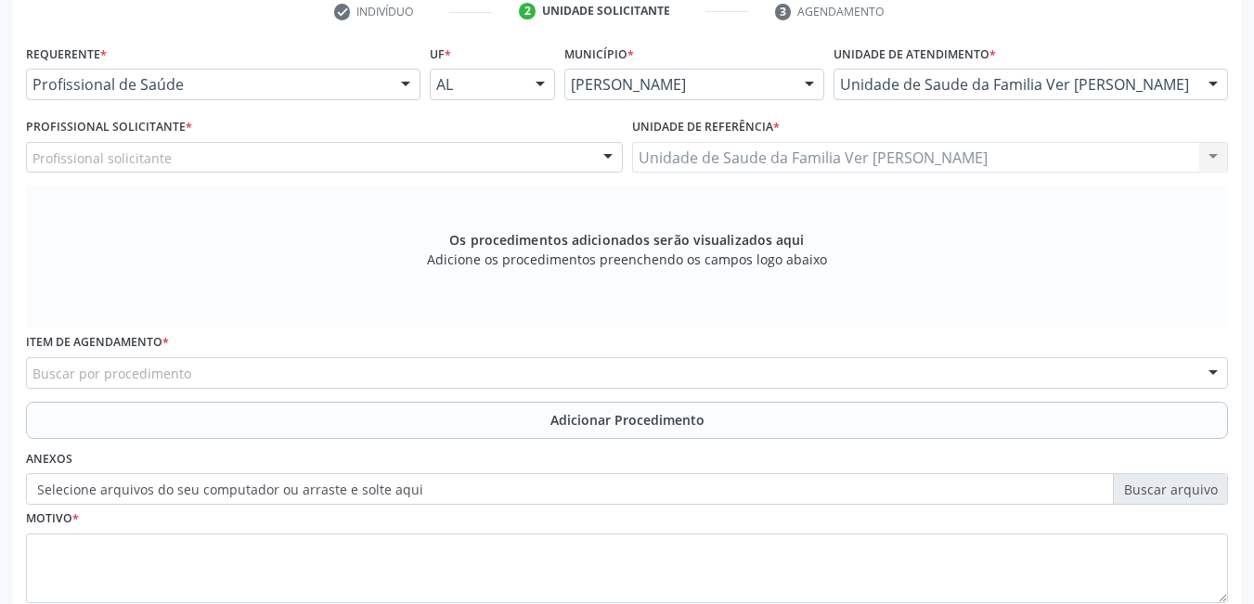
click at [492, 156] on div "Profissional solicitante" at bounding box center [324, 158] width 597 height 32
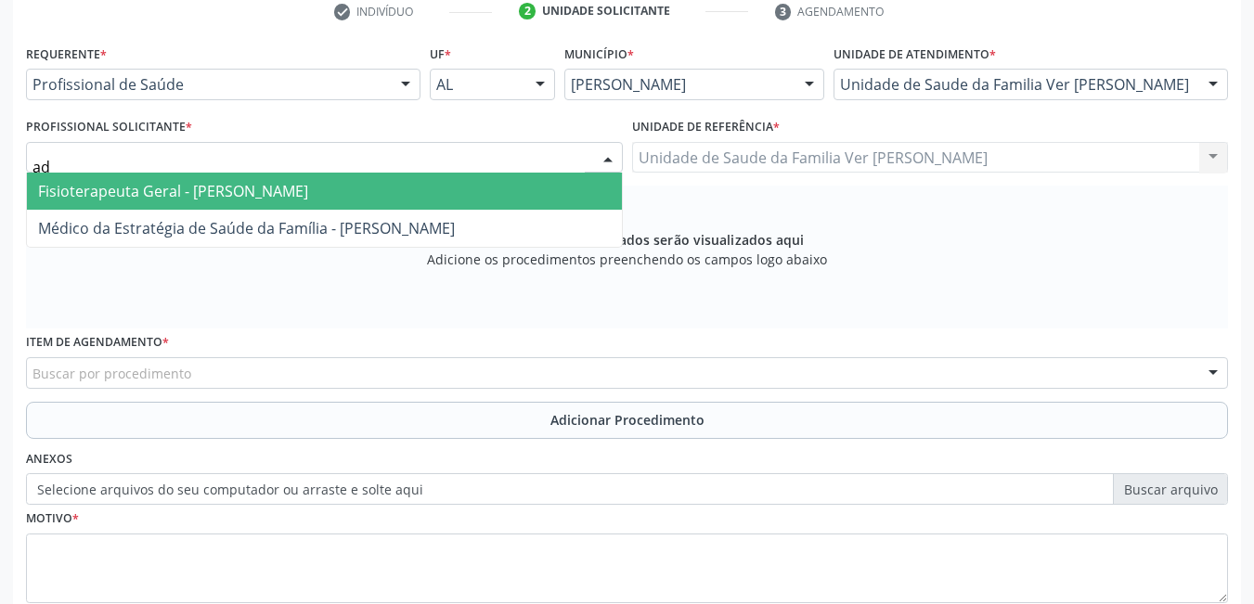
type input "ade"
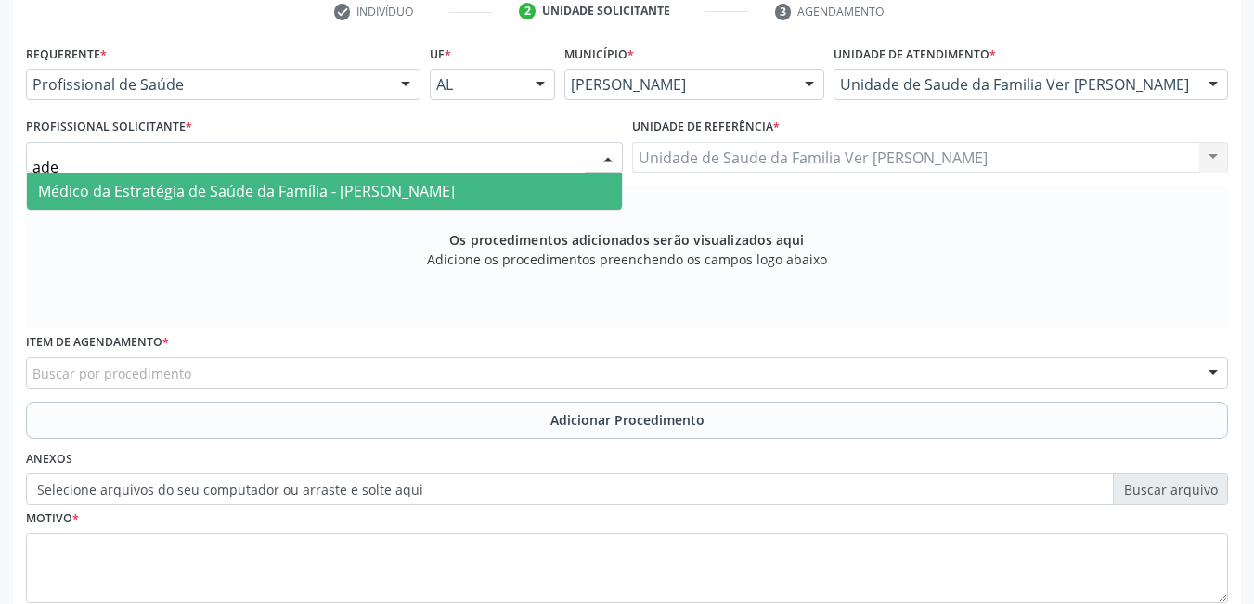
click at [455, 182] on span "Médico da Estratégia de Saúde da Família - [PERSON_NAME]" at bounding box center [246, 191] width 417 height 20
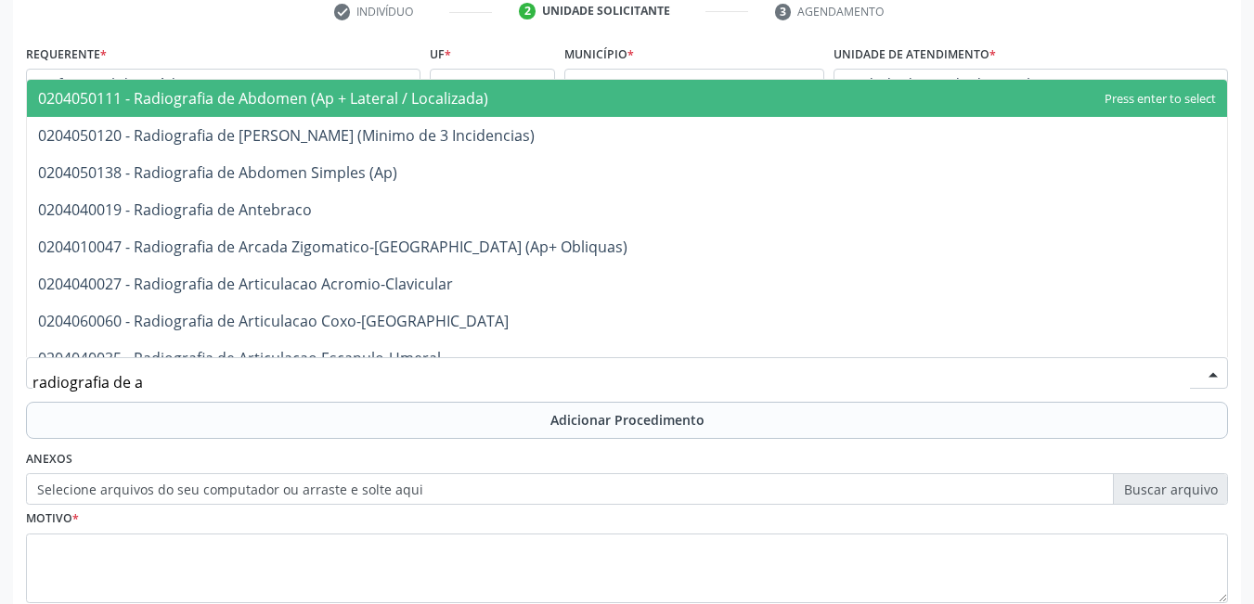
type input "radiografia de an"
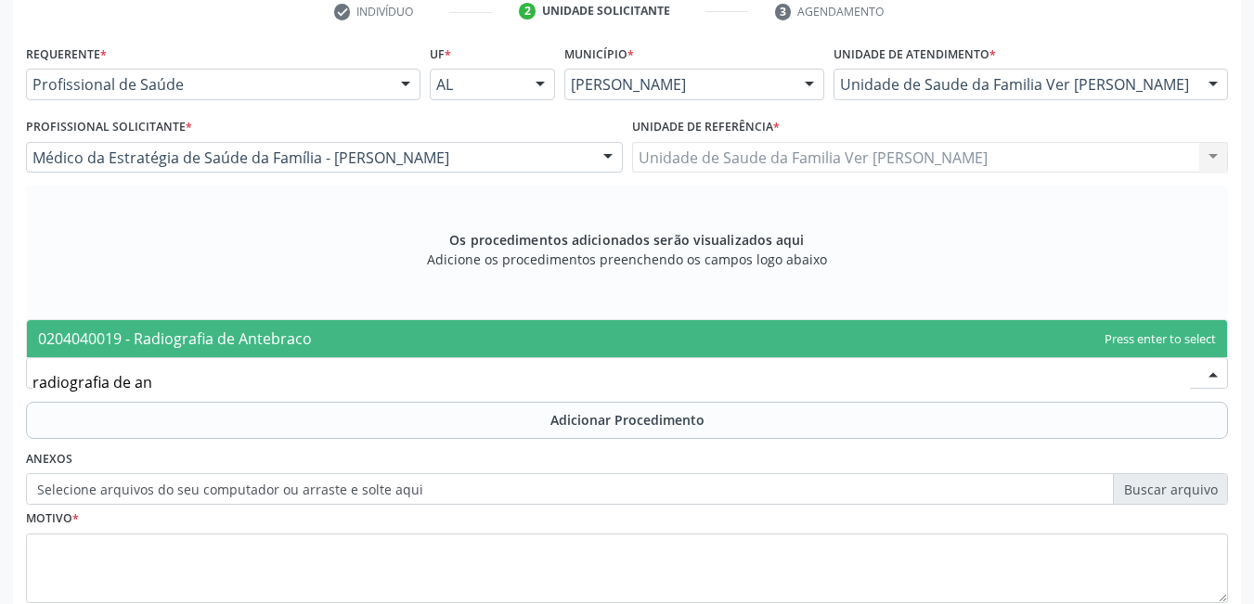
click at [277, 342] on span "0204040019 - Radiografia de Antebraco" at bounding box center [175, 338] width 274 height 20
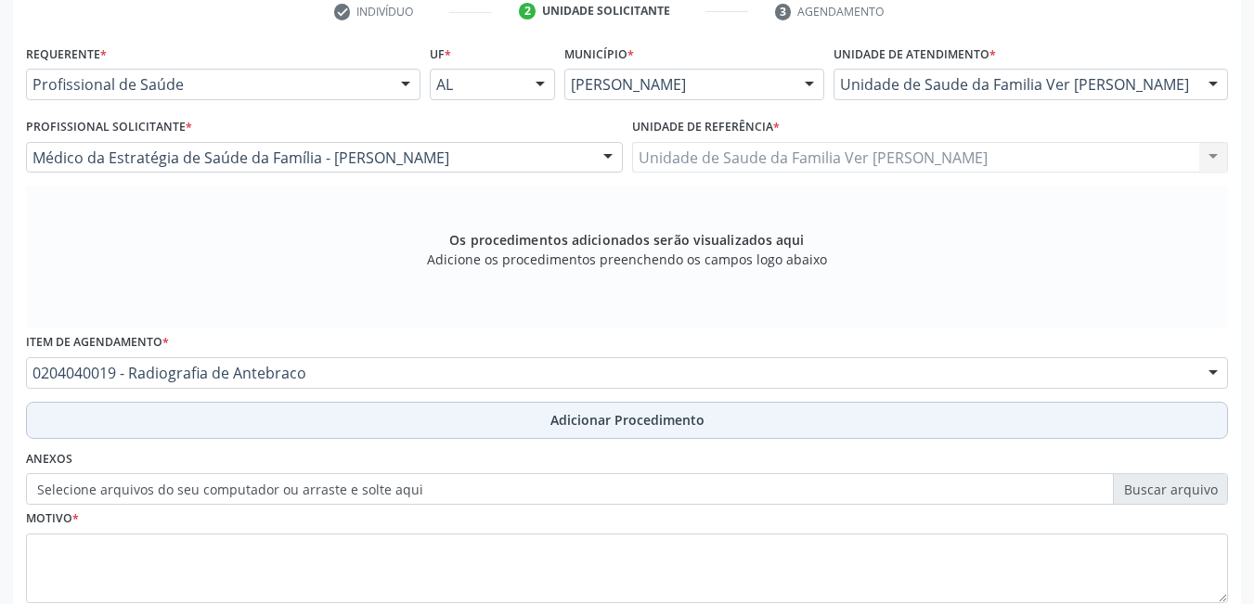
click at [313, 413] on button "Adicionar Procedimento" at bounding box center [627, 420] width 1202 height 37
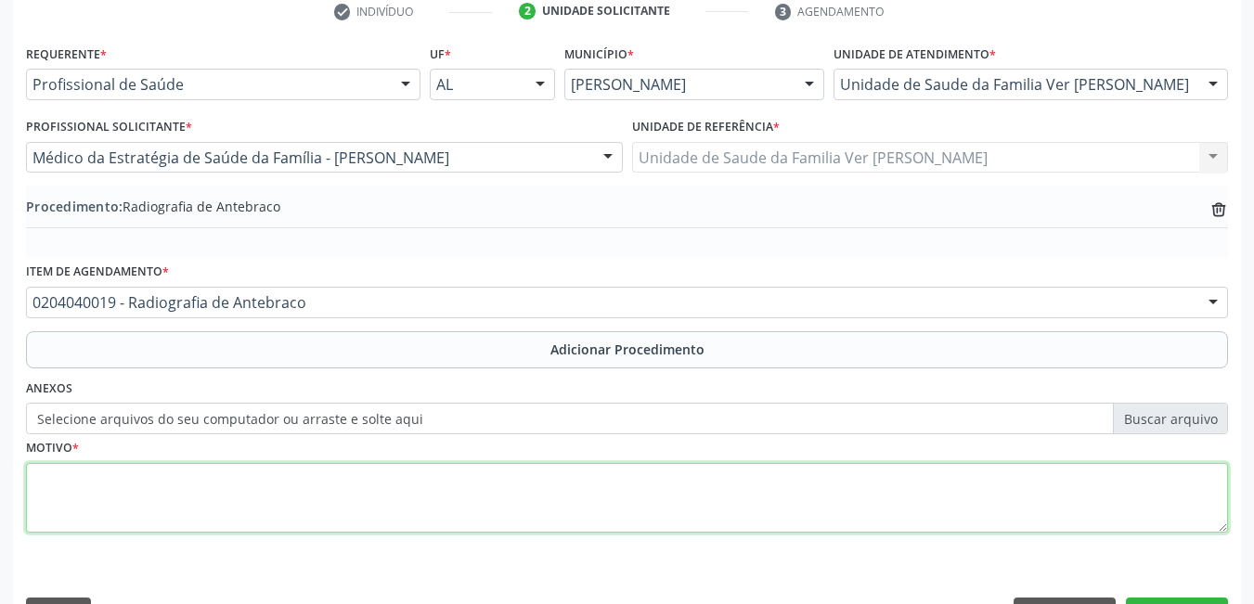
click at [225, 517] on textarea at bounding box center [627, 498] width 1202 height 71
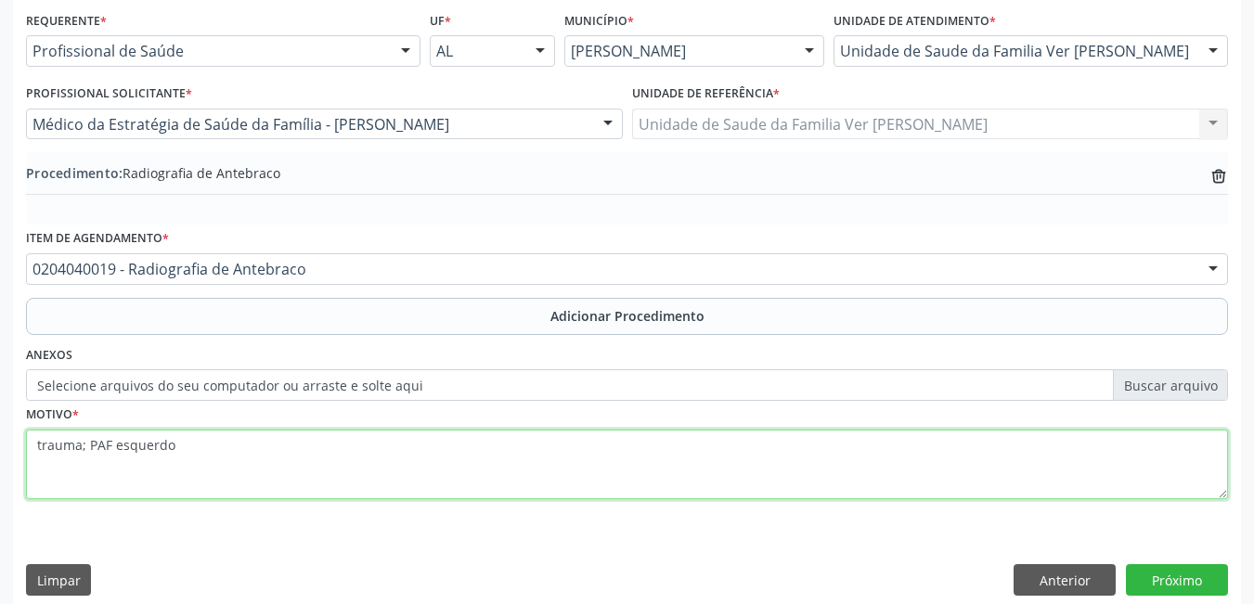
scroll to position [440, 0]
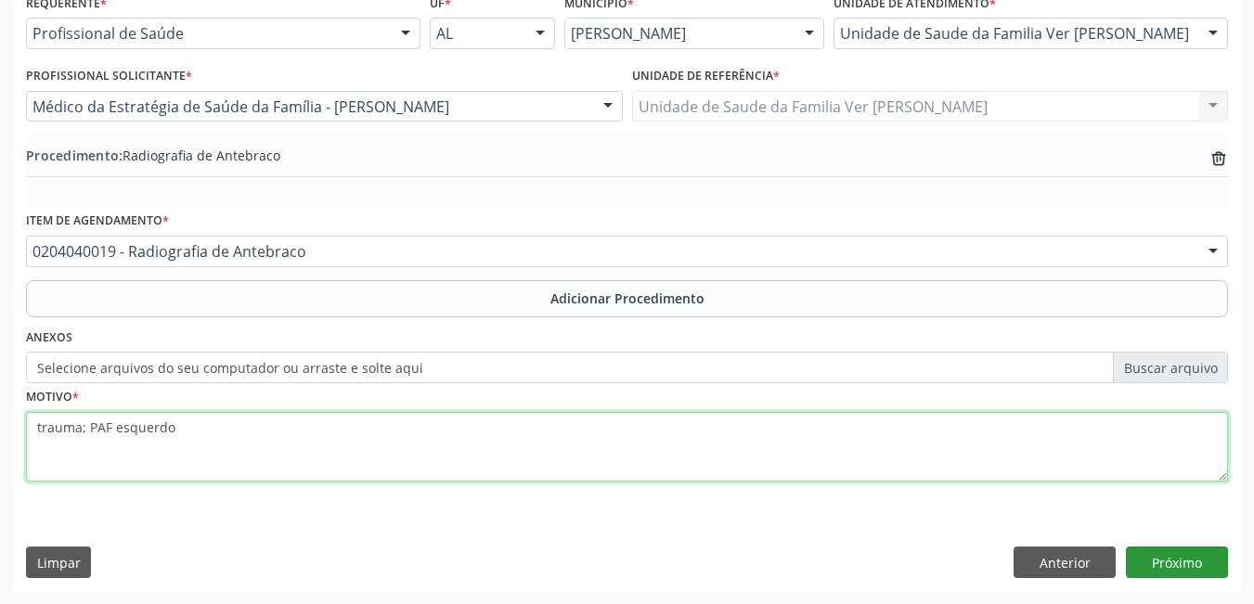
type textarea "trauma; PAF esquerdo"
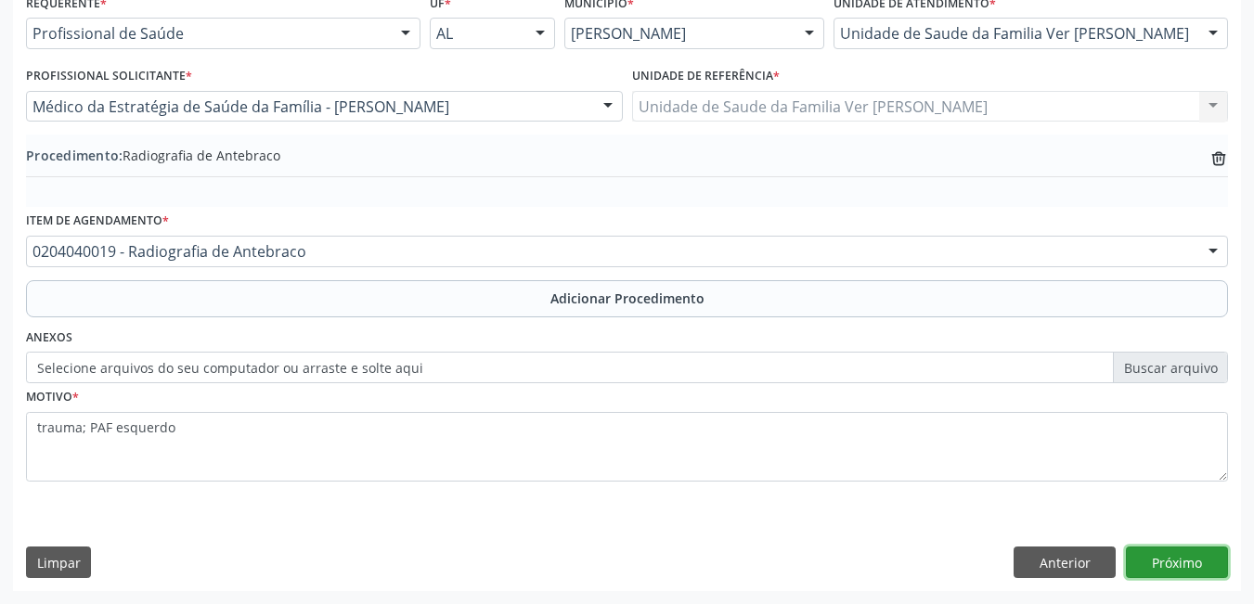
click at [1169, 563] on button "Próximo" at bounding box center [1177, 563] width 102 height 32
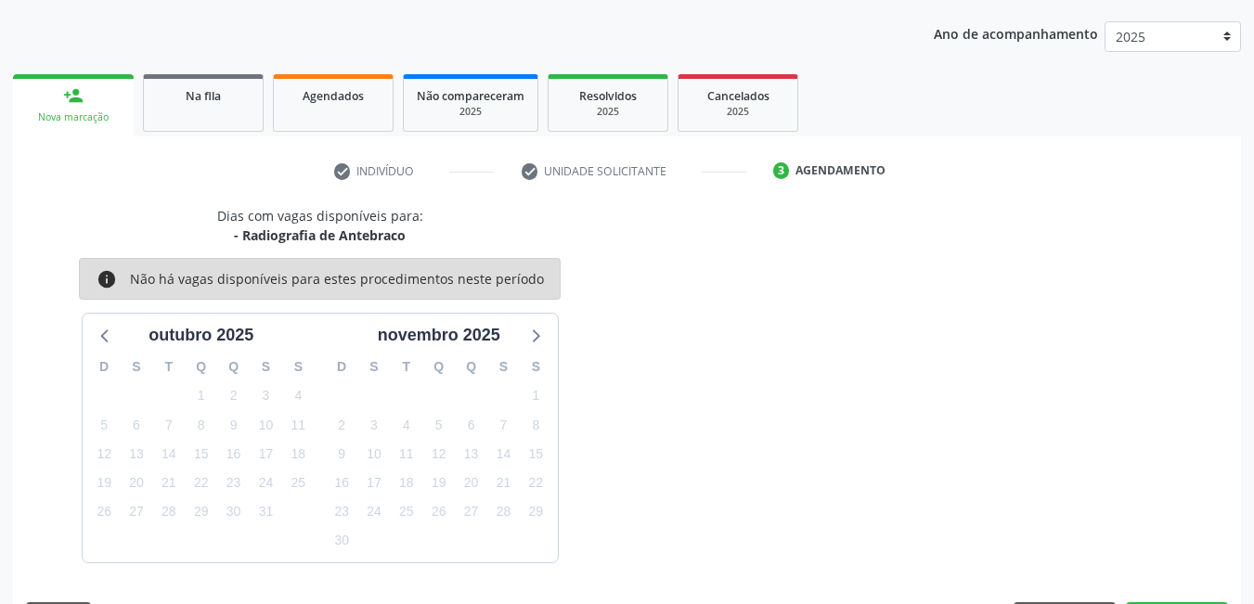
scroll to position [284, 0]
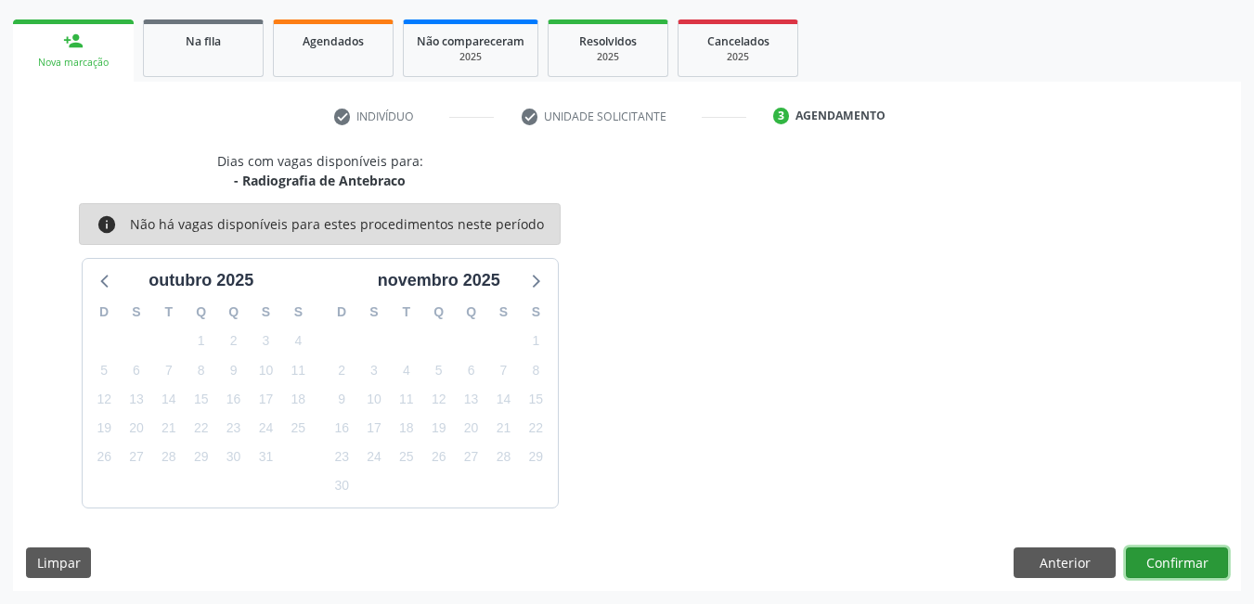
click at [1169, 560] on button "Confirmar" at bounding box center [1177, 563] width 102 height 32
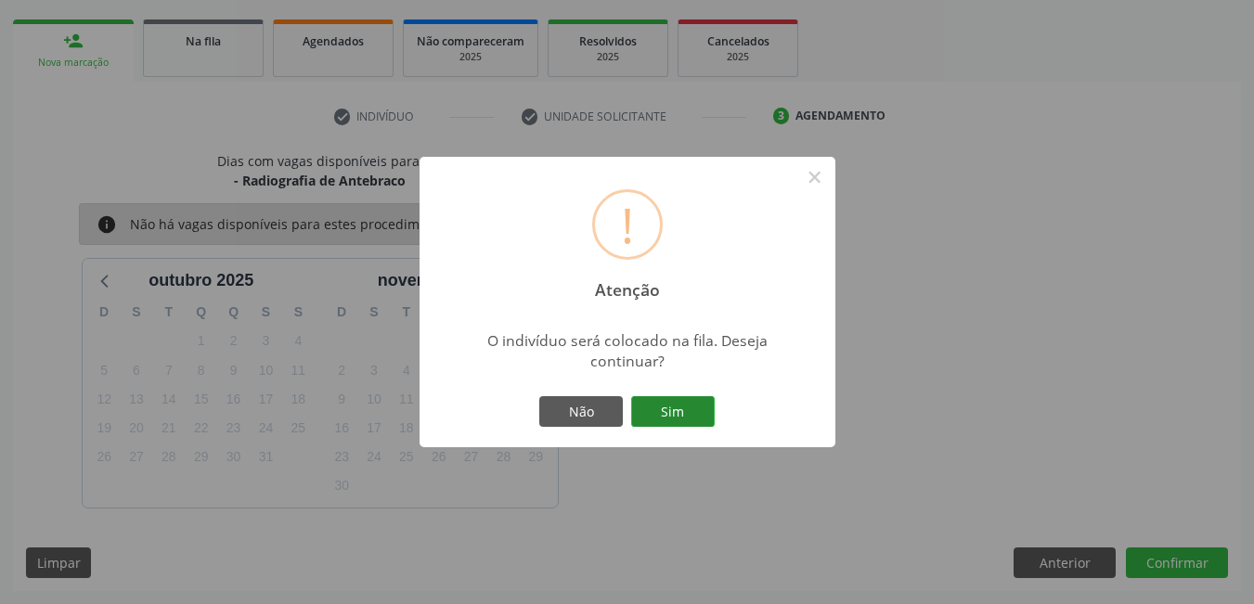
click at [700, 405] on button "Sim" at bounding box center [673, 412] width 84 height 32
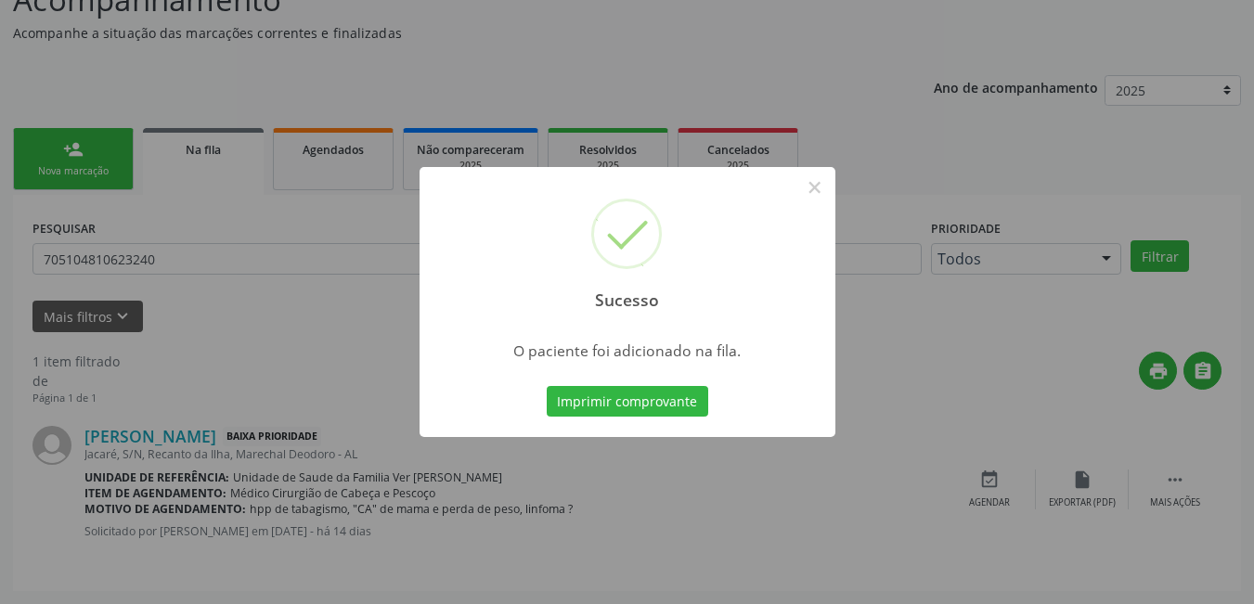
scroll to position [34, 0]
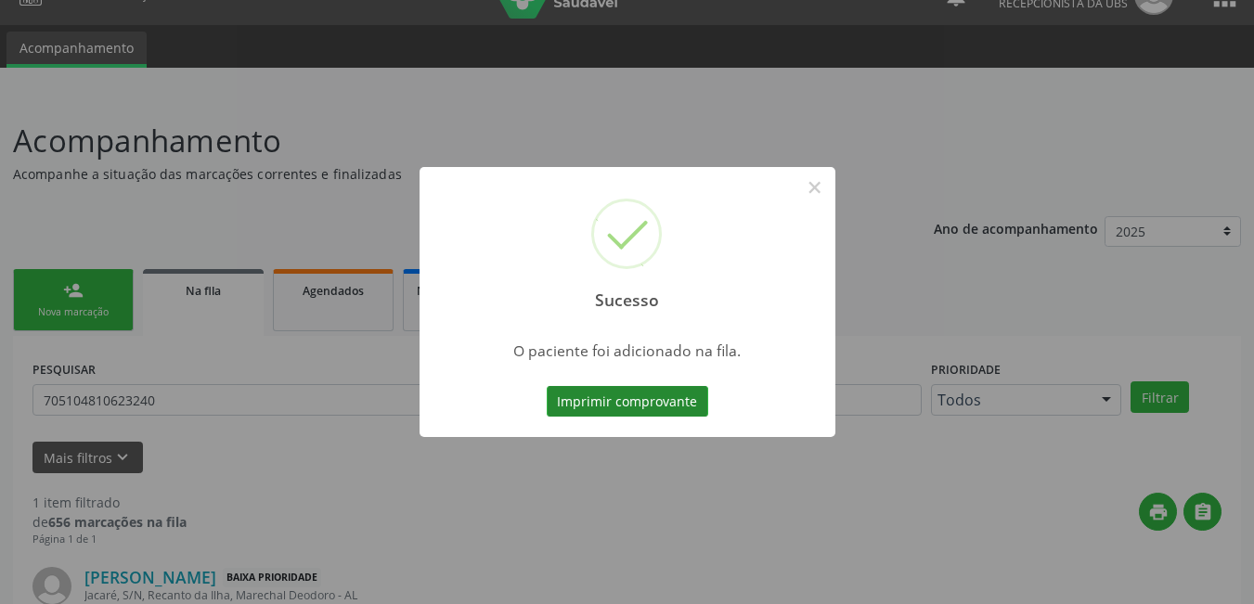
click at [634, 396] on button "Imprimir comprovante" at bounding box center [627, 402] width 161 height 32
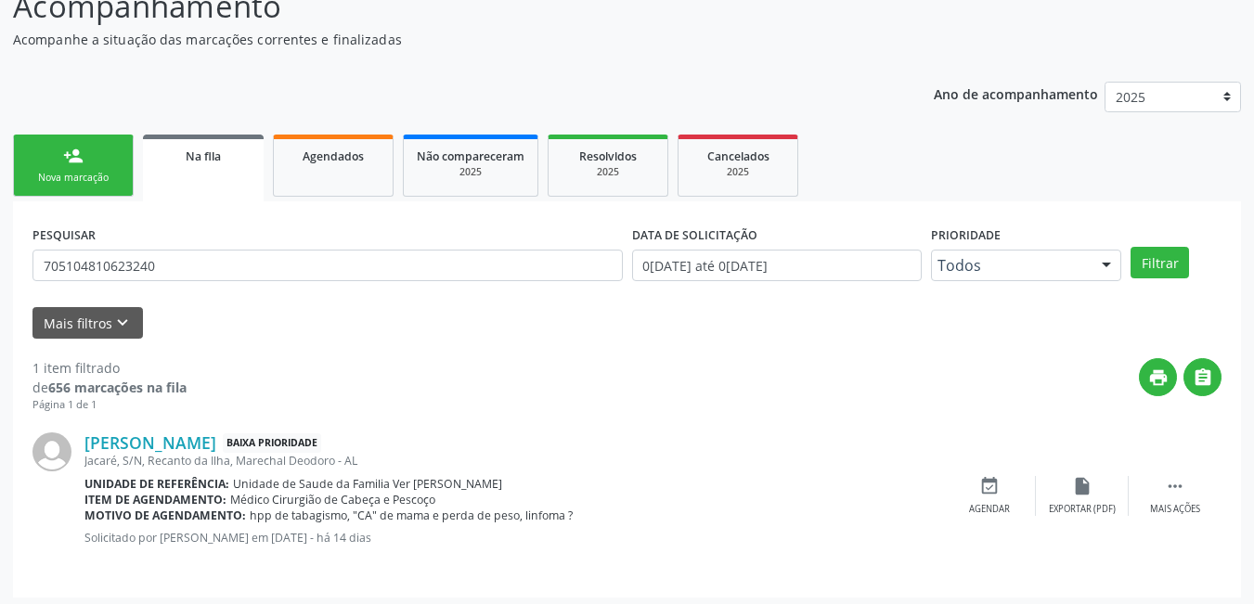
scroll to position [175, 0]
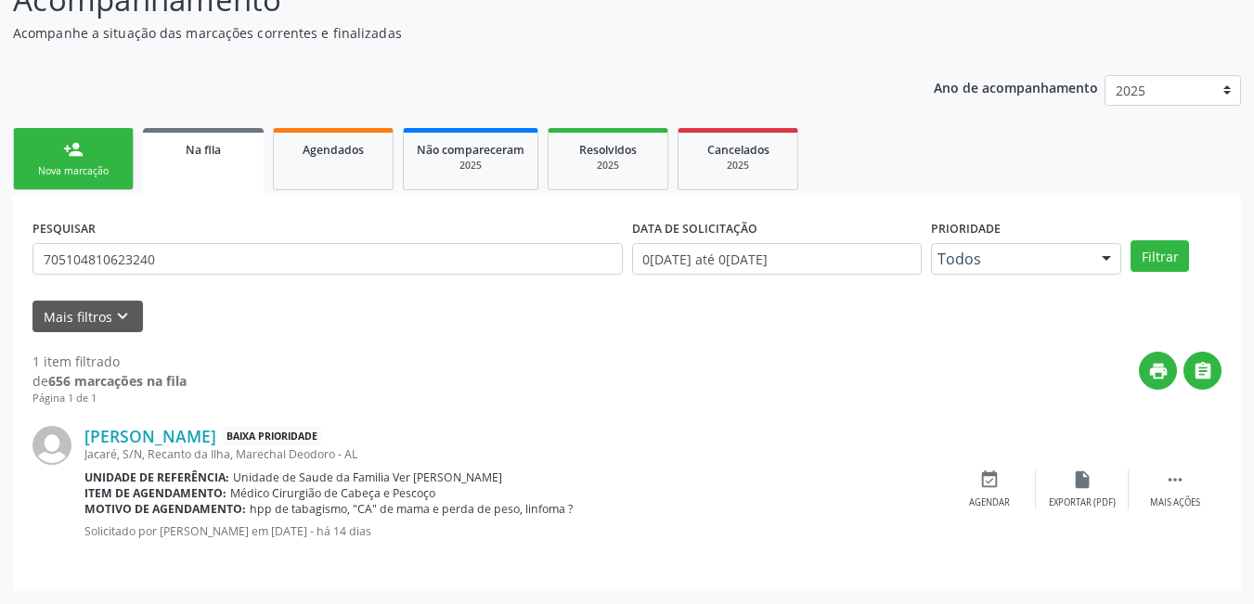
click at [105, 169] on div "Nova marcação" at bounding box center [73, 171] width 93 height 14
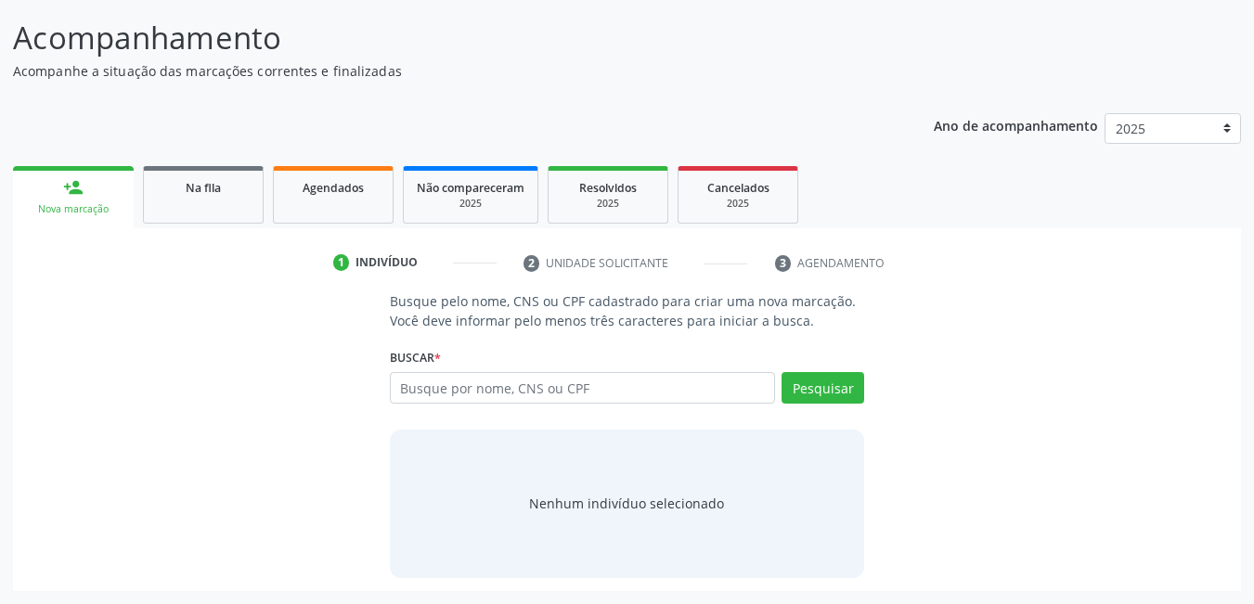
scroll to position [137, 0]
click at [535, 385] on input "text" at bounding box center [583, 388] width 386 height 32
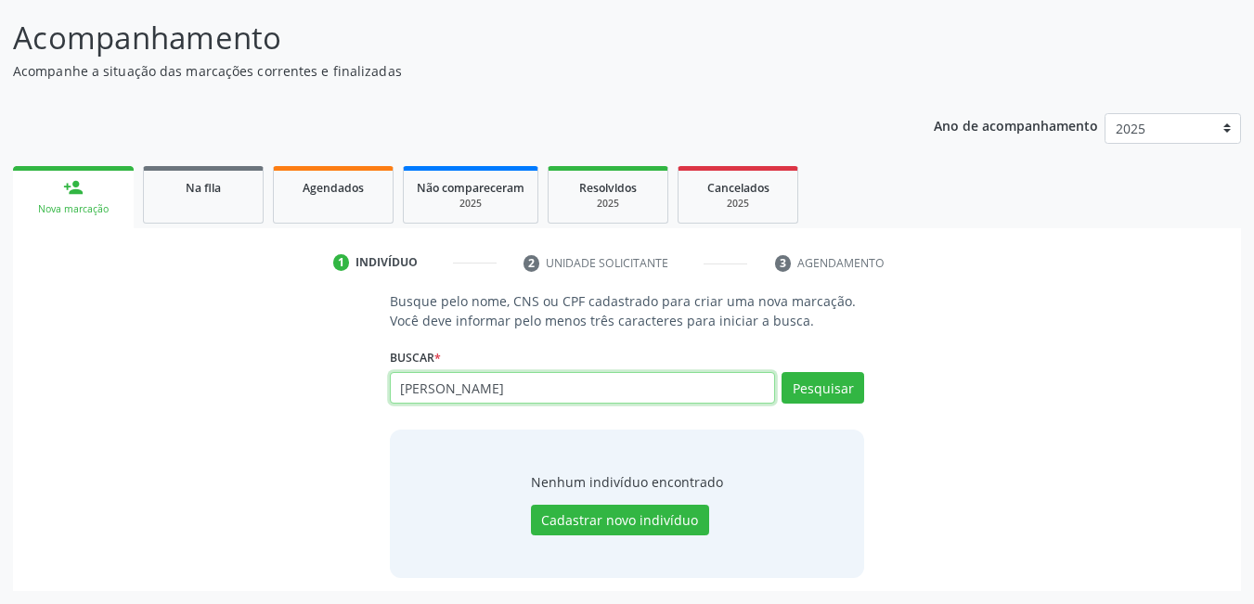
click at [579, 388] on input "[PERSON_NAME]" at bounding box center [583, 388] width 386 height 32
type input "[PERSON_NAME]"
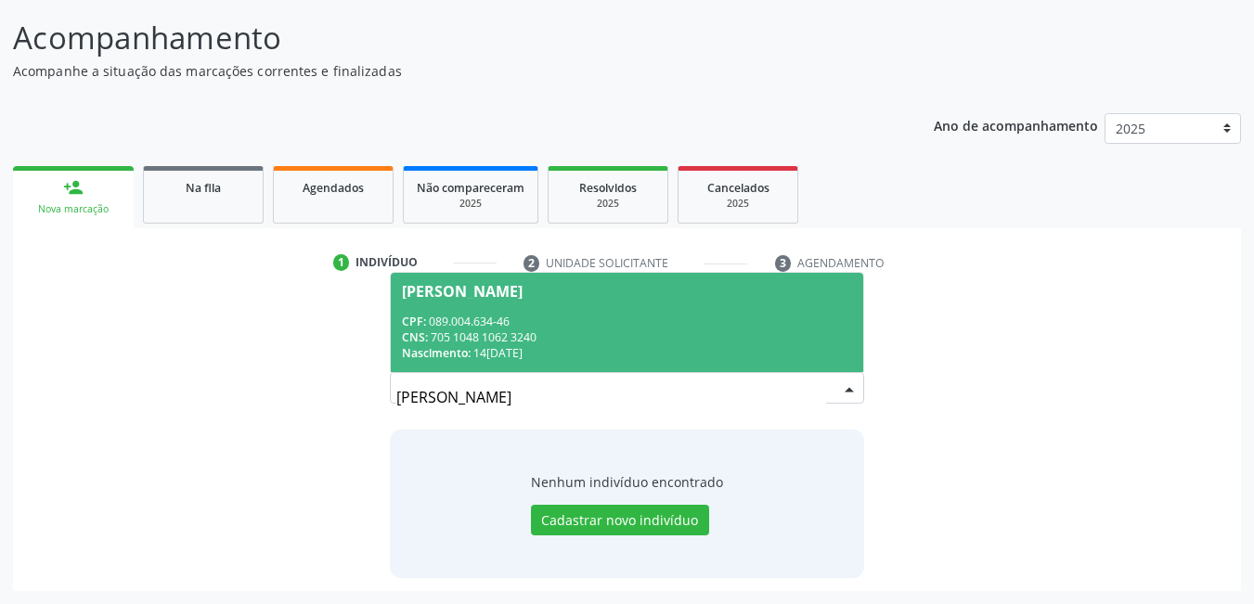
click at [615, 347] on div "Nascimento: [DATE]" at bounding box center [627, 353] width 451 height 16
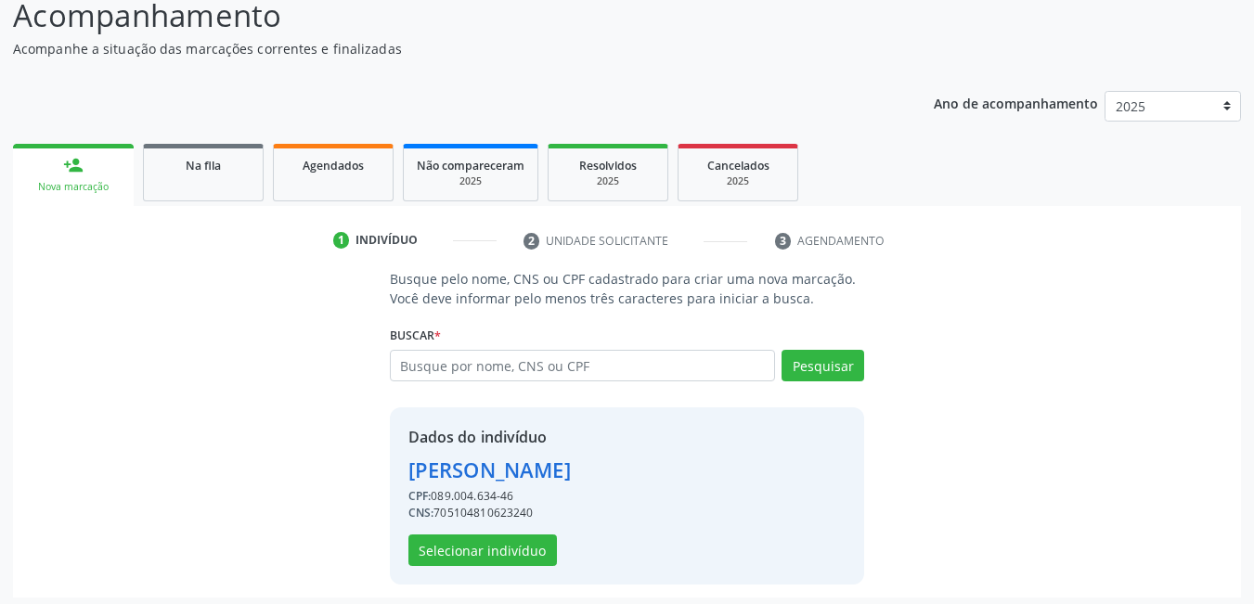
scroll to position [166, 0]
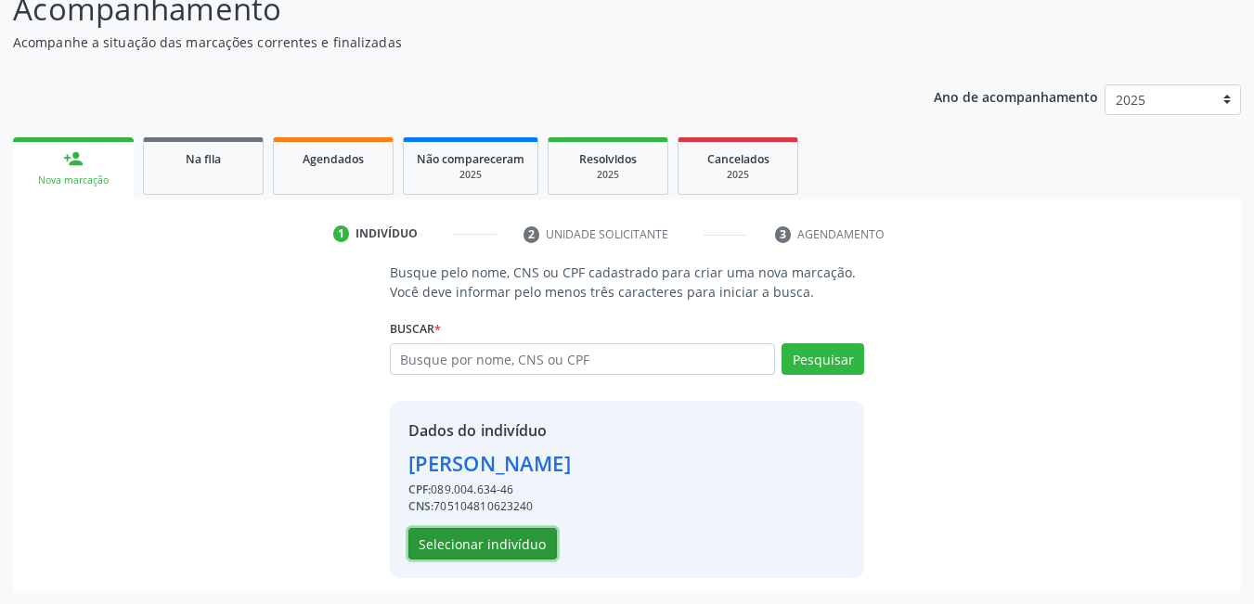
click at [502, 537] on button "Selecionar indivíduo" at bounding box center [482, 544] width 148 height 32
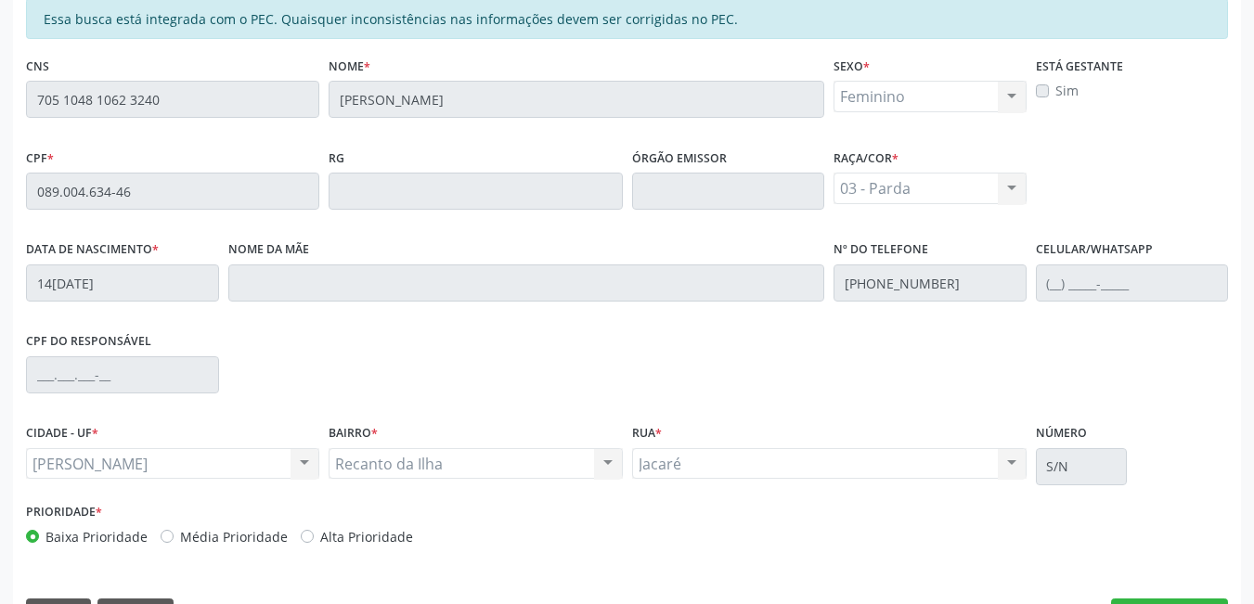
scroll to position [482, 0]
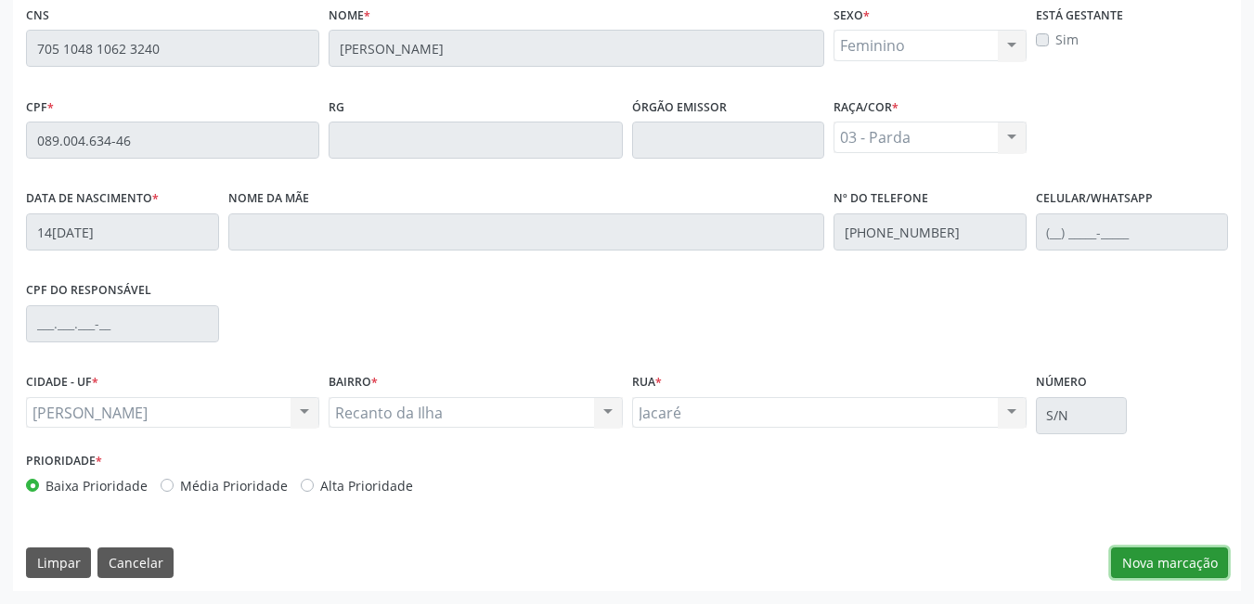
click at [1187, 556] on button "Nova marcação" at bounding box center [1169, 563] width 117 height 32
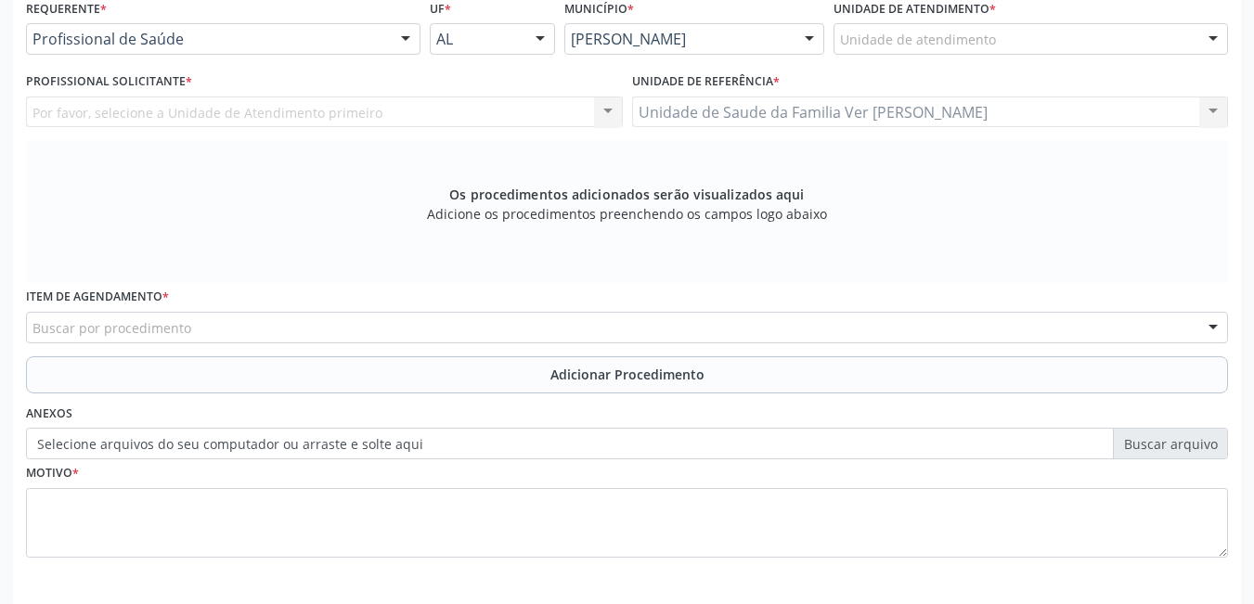
scroll to position [389, 0]
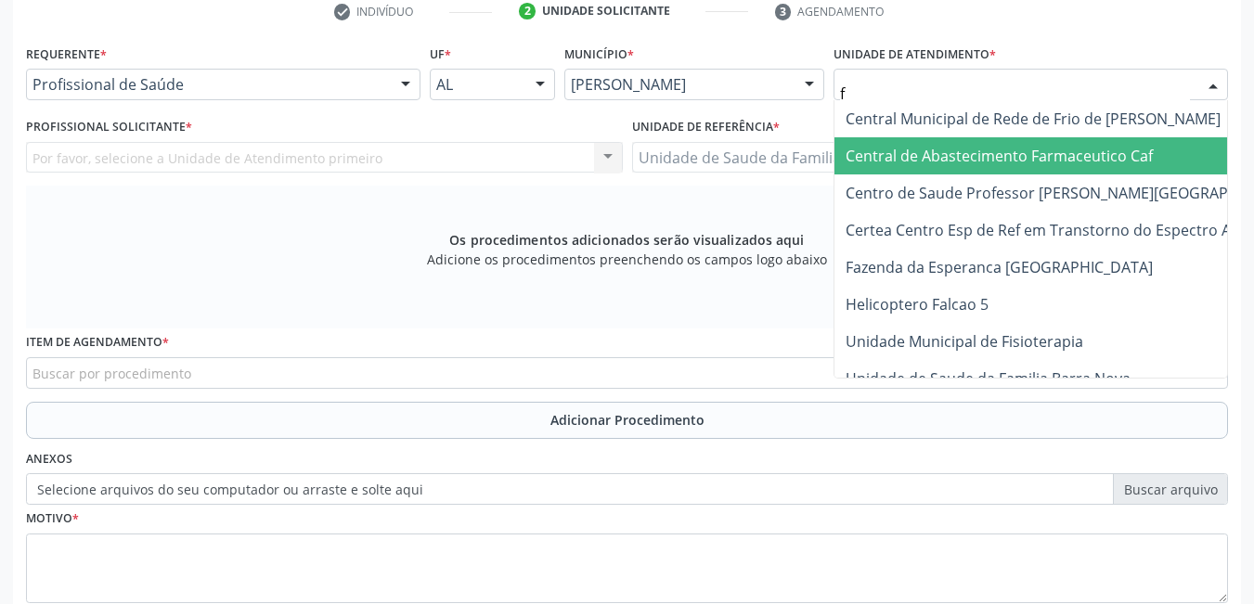
type input "fl"
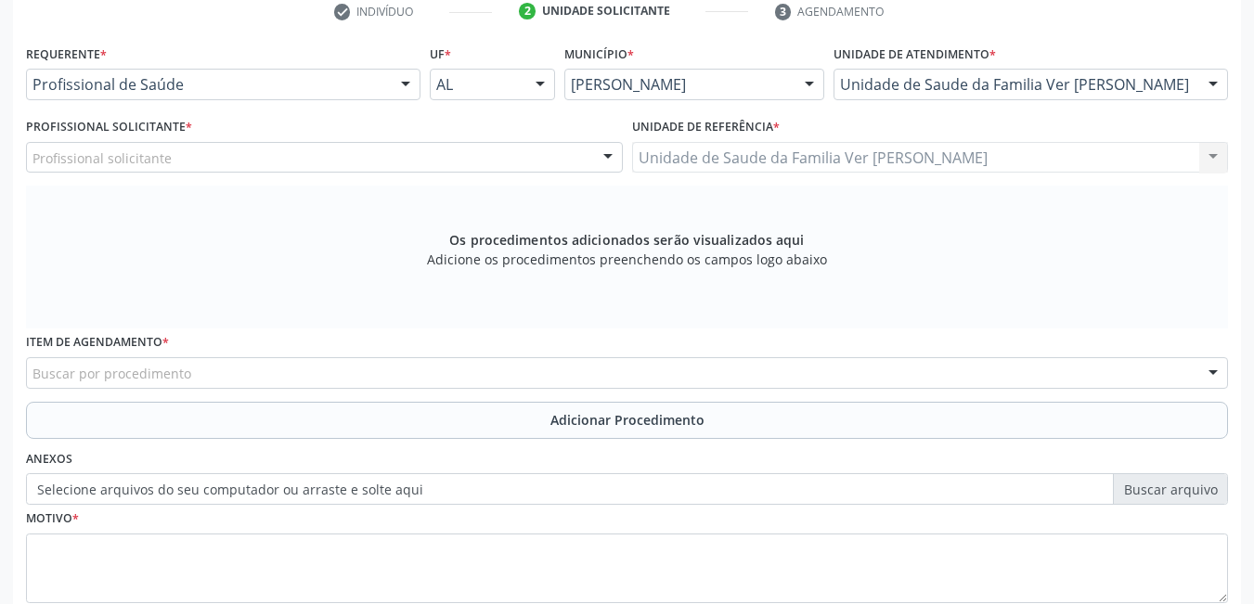
click at [325, 155] on div "Profissional solicitante" at bounding box center [324, 158] width 597 height 32
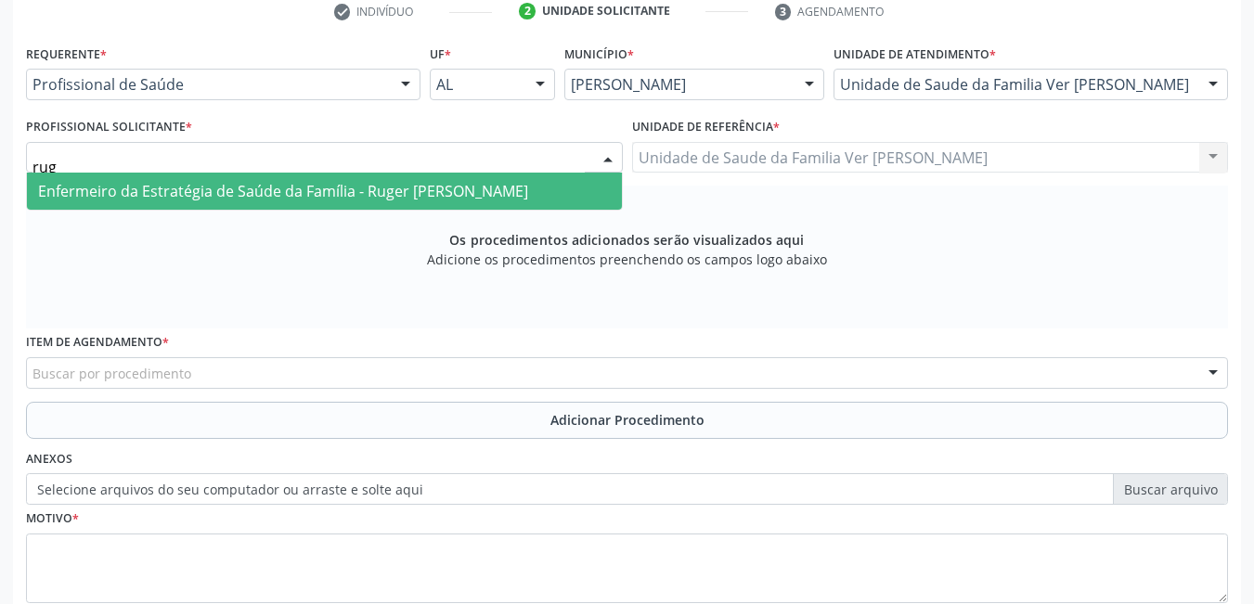
type input "ruge"
click at [407, 185] on span "Enfermeiro da Estratégia de Saúde da Família - Ruger [PERSON_NAME]" at bounding box center [283, 191] width 490 height 20
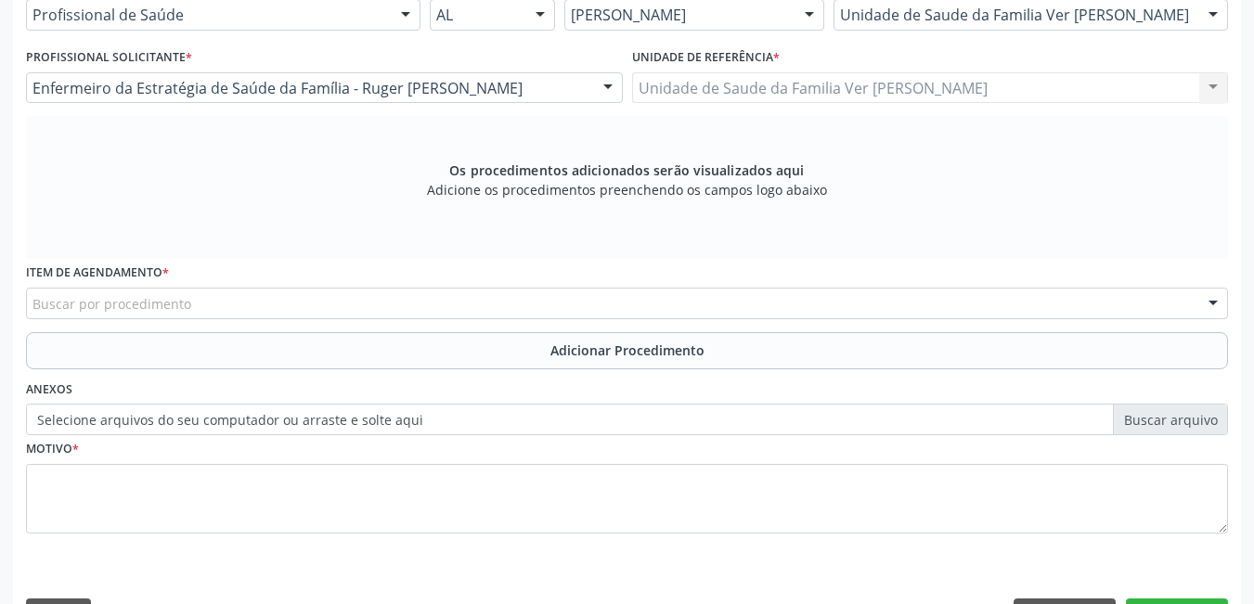
scroll to position [510, 0]
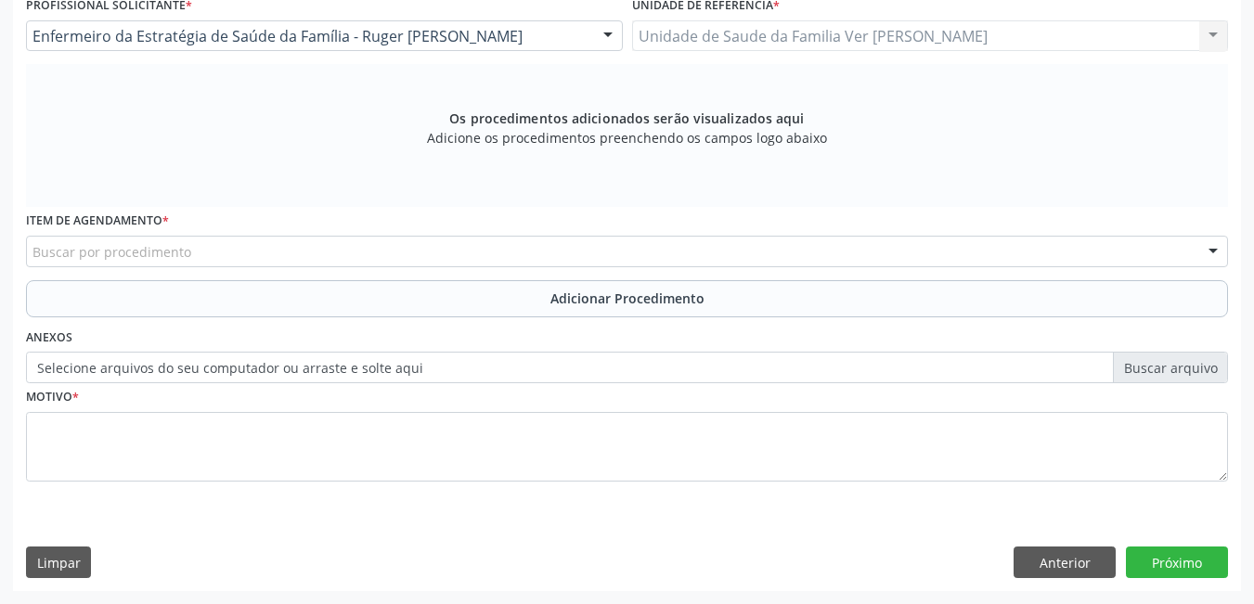
click at [352, 251] on div "Buscar por procedimento" at bounding box center [627, 252] width 1202 height 32
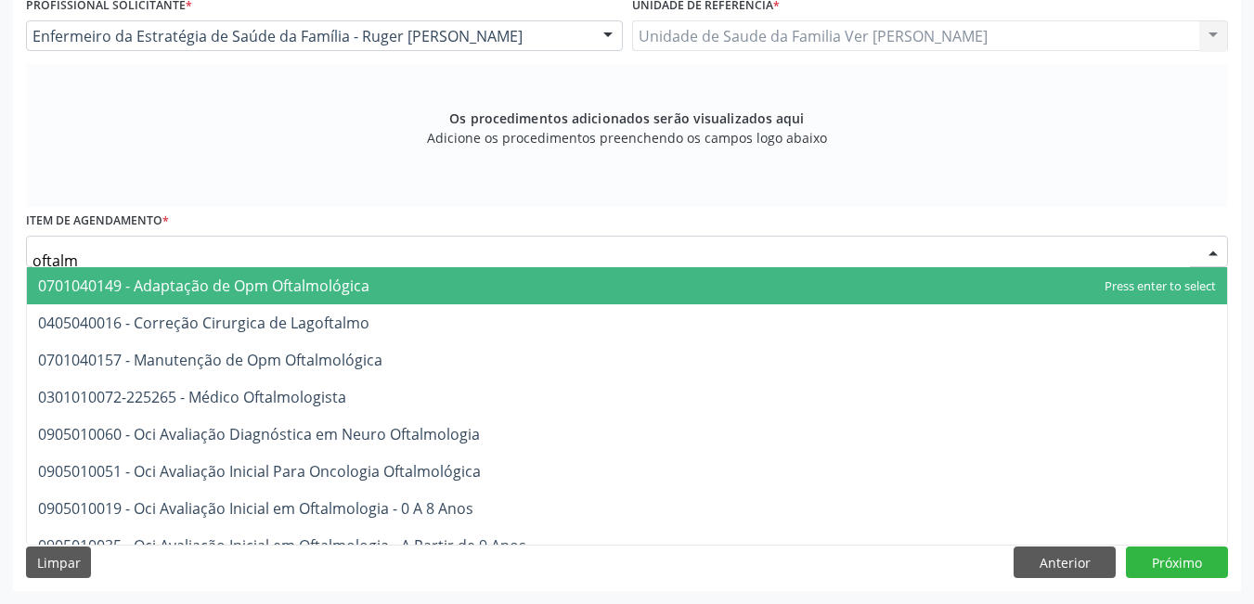
type input "oftalmo"
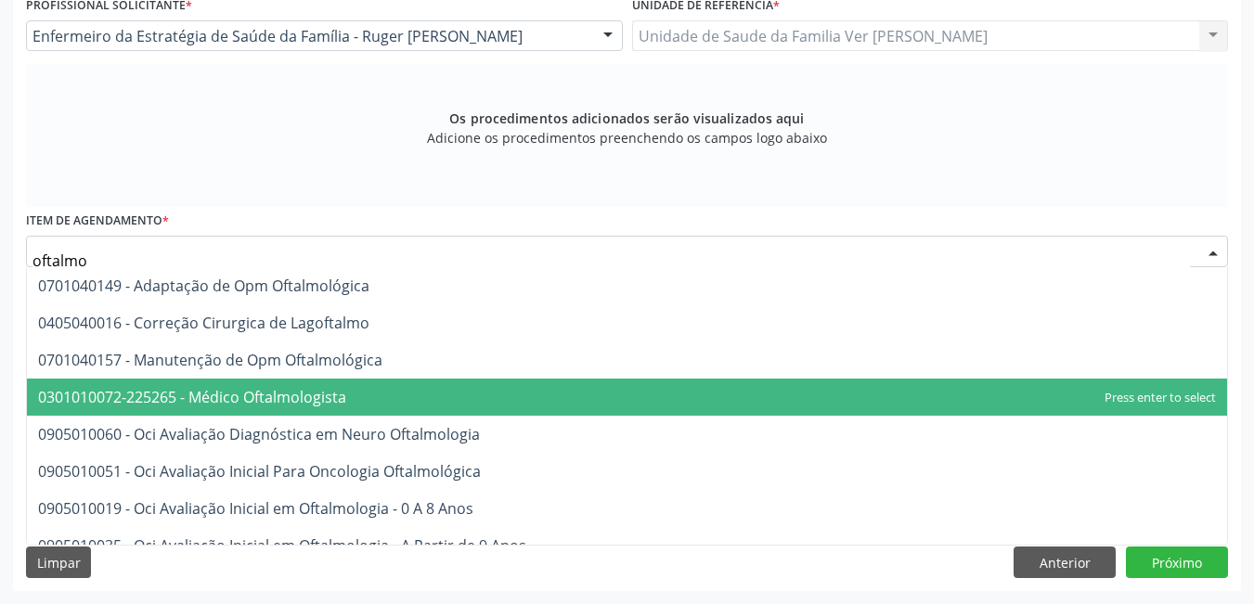
click at [289, 394] on span "0301010072-225265 - Médico Oftalmologista" at bounding box center [192, 397] width 308 height 20
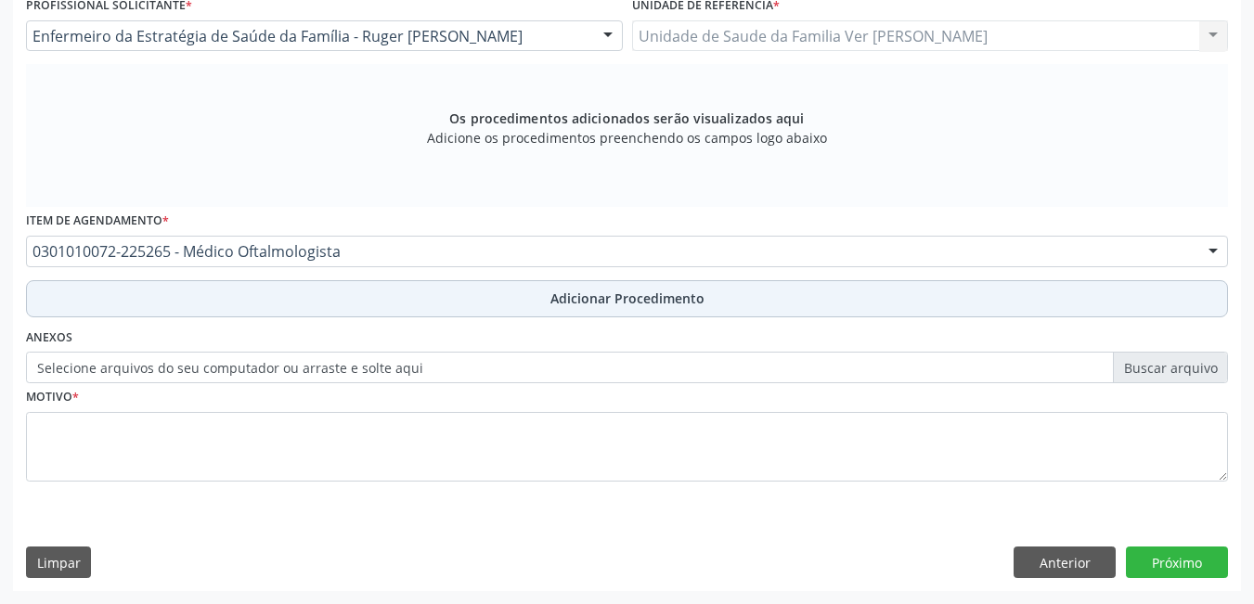
click at [369, 304] on button "Adicionar Procedimento" at bounding box center [627, 298] width 1202 height 37
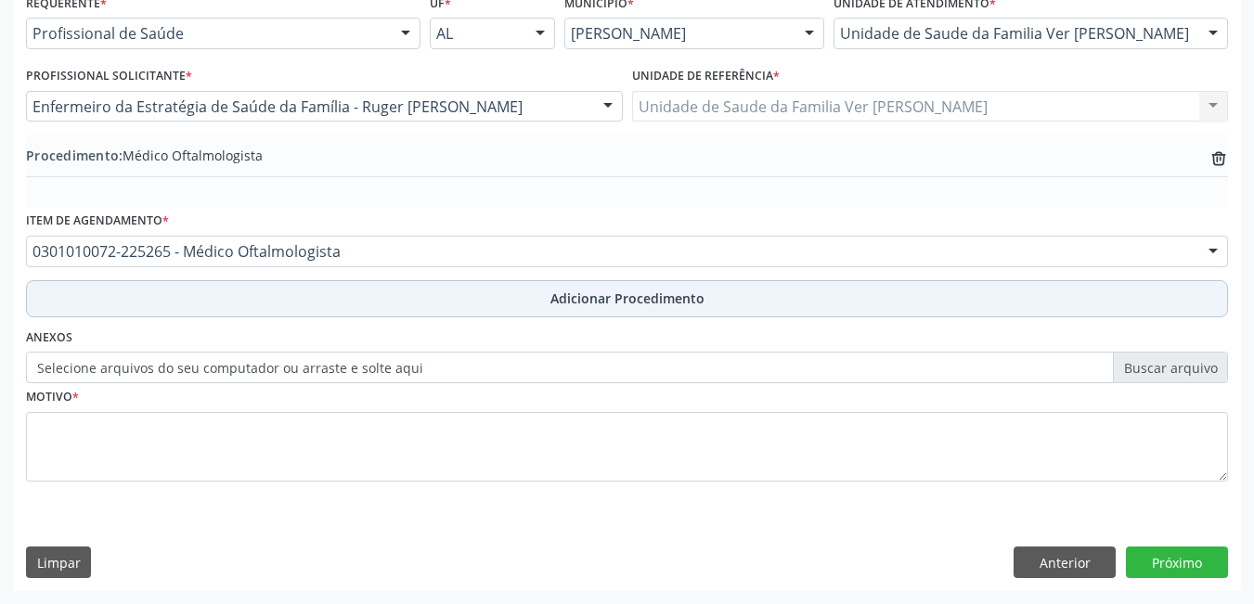
scroll to position [440, 0]
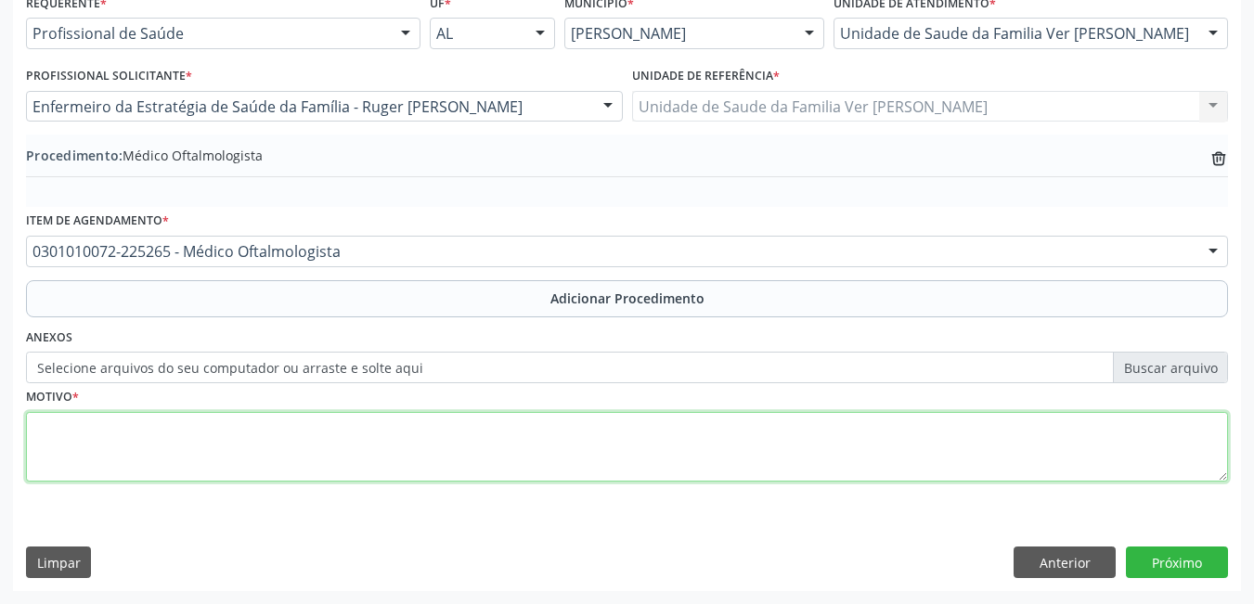
click at [267, 457] on textarea at bounding box center [627, 447] width 1202 height 71
type textarea "dor nos olhos"
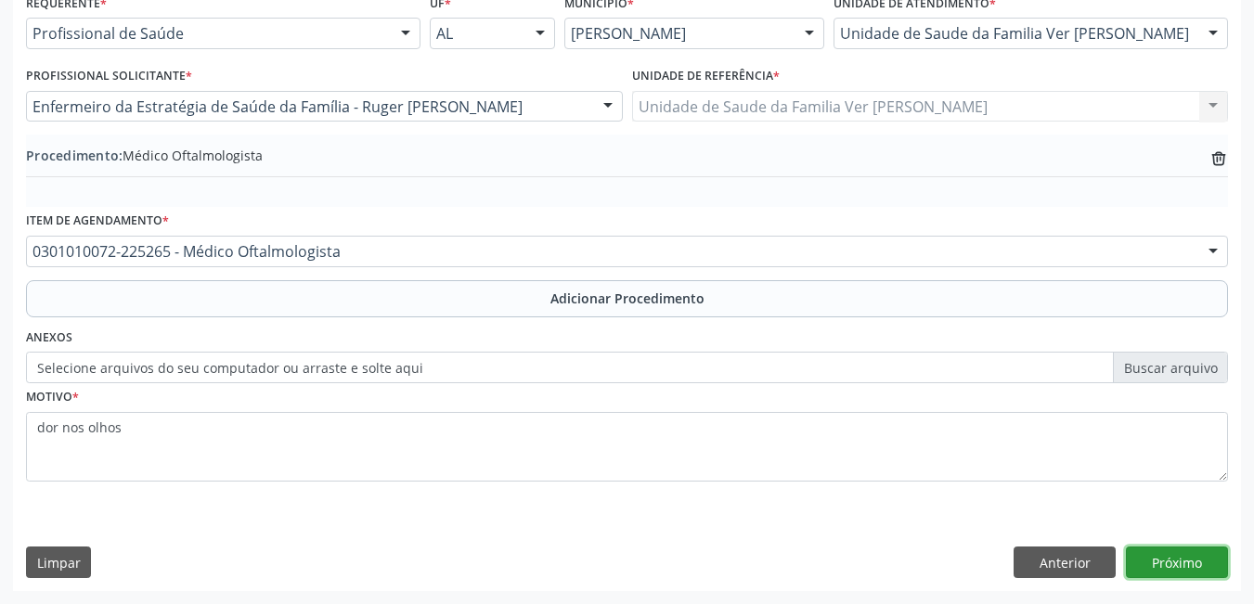
click at [1180, 554] on button "Próximo" at bounding box center [1177, 563] width 102 height 32
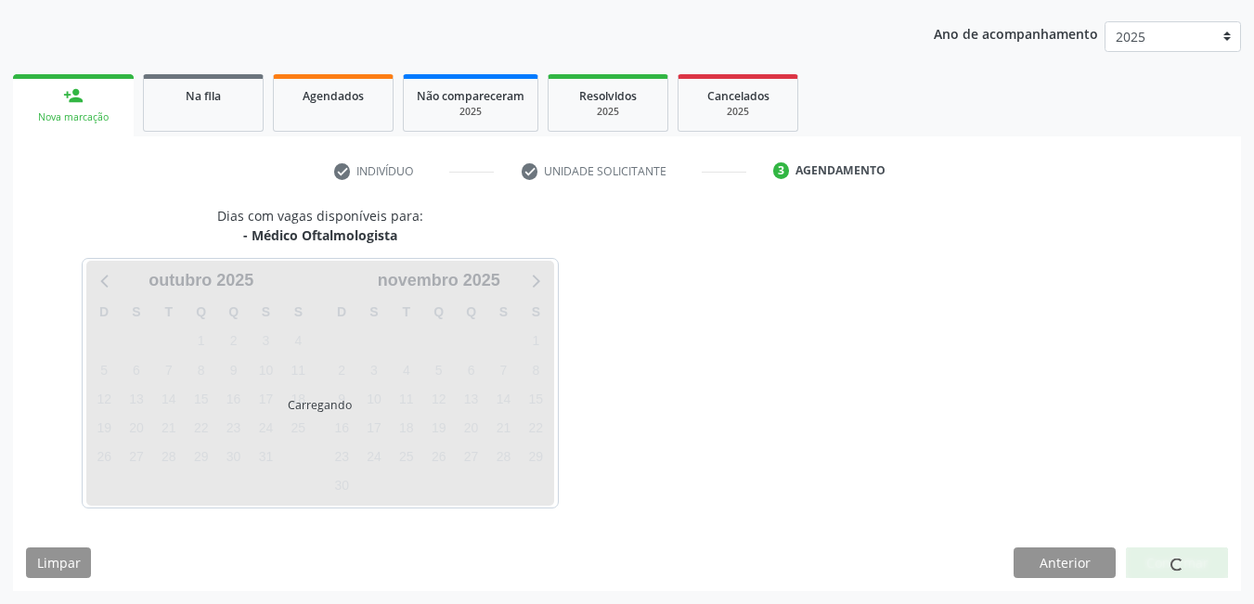
scroll to position [284, 0]
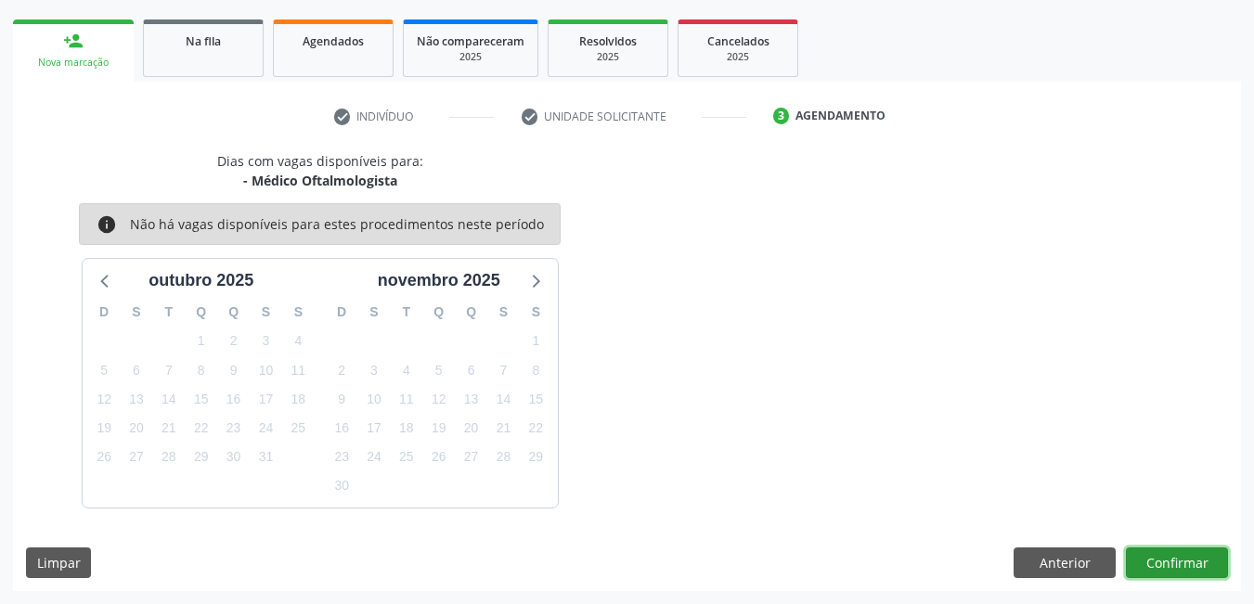
click at [1177, 559] on button "Confirmar" at bounding box center [1177, 563] width 102 height 32
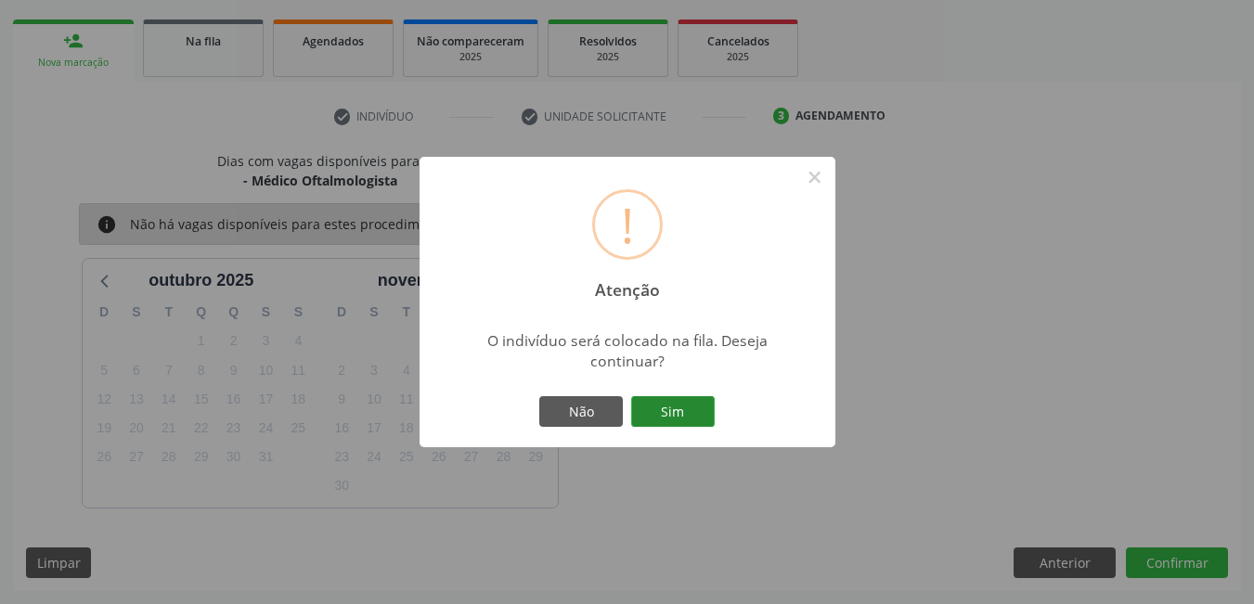
click at [687, 410] on button "Sim" at bounding box center [673, 412] width 84 height 32
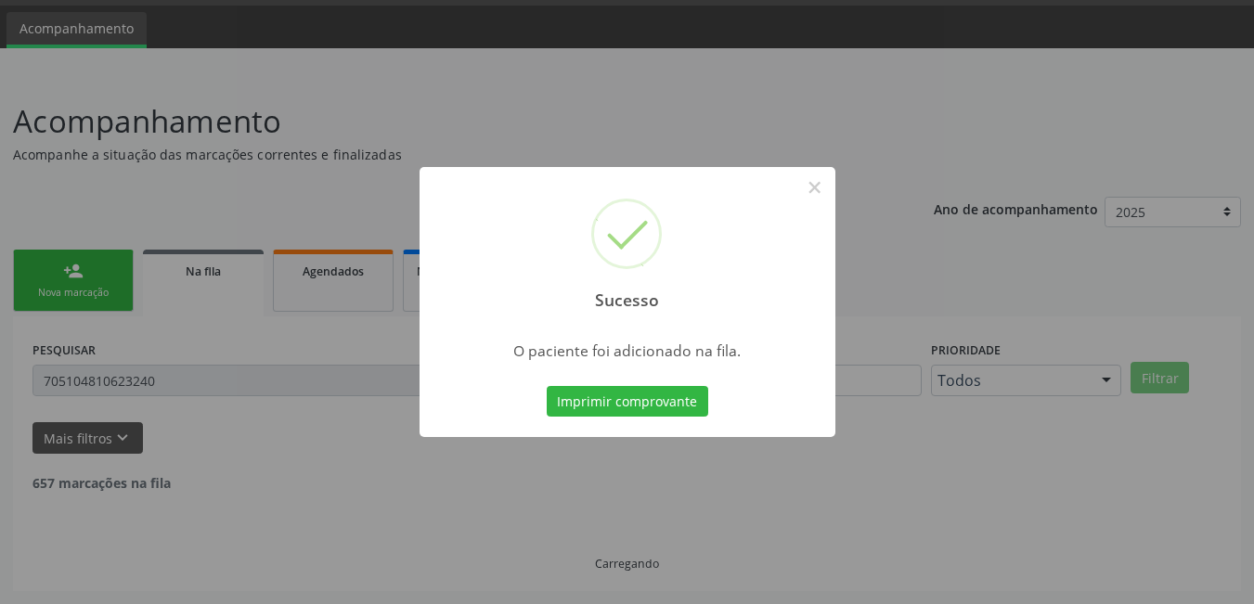
scroll to position [34, 0]
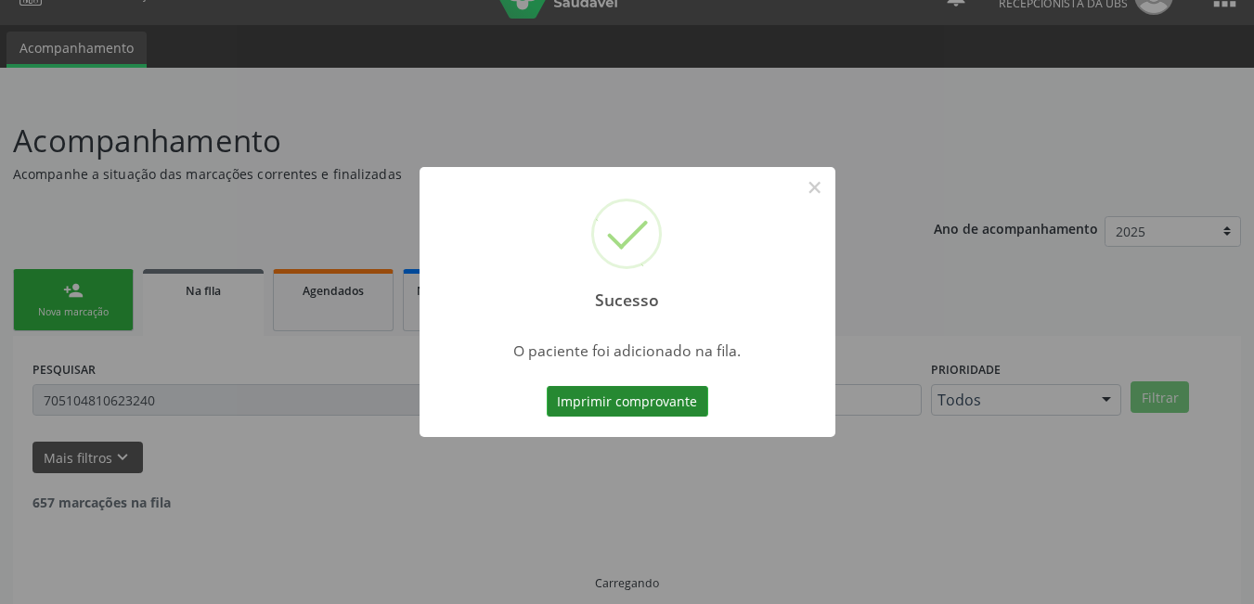
click at [592, 405] on button "Imprimir comprovante" at bounding box center [627, 402] width 161 height 32
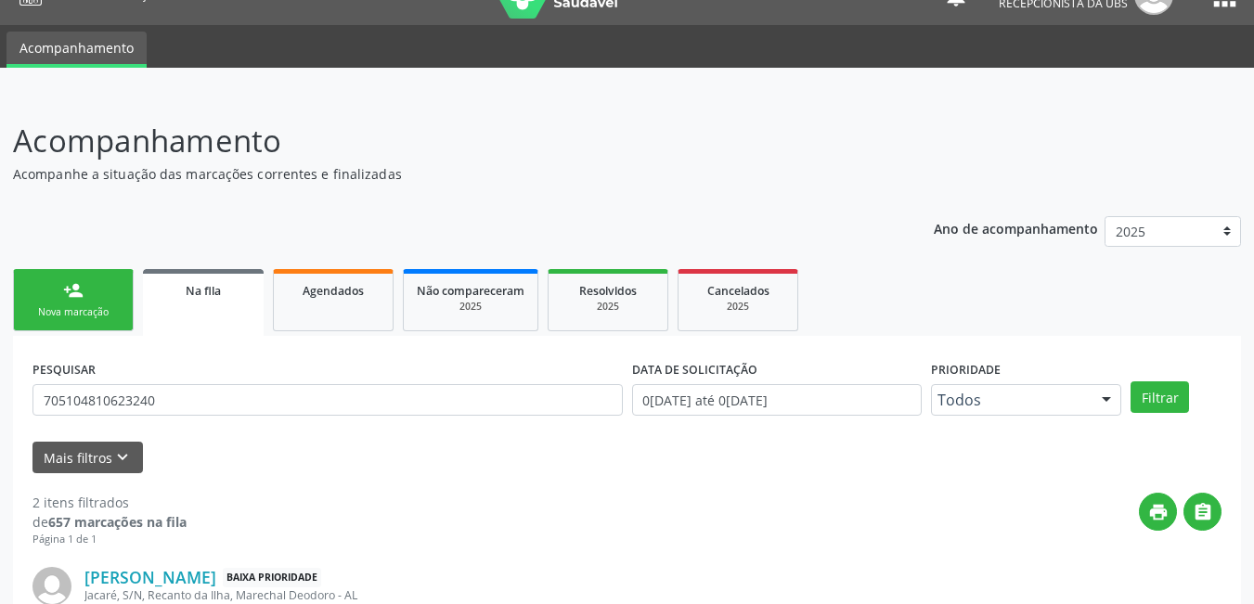
click at [77, 294] on div "person_add" at bounding box center [73, 290] width 20 height 20
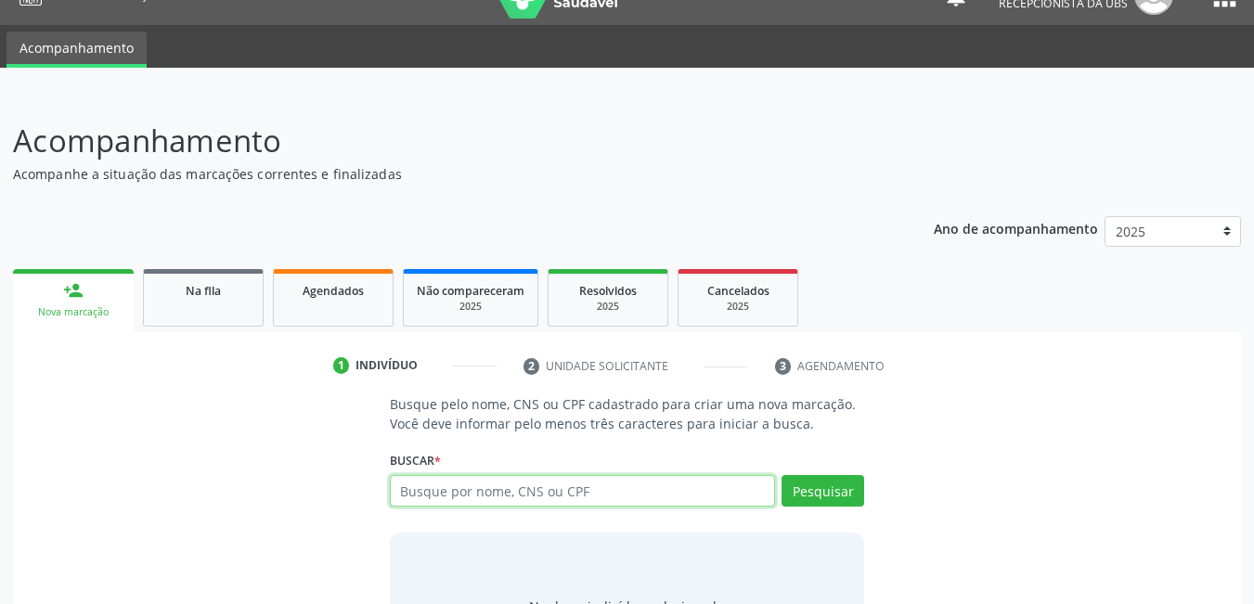
click at [554, 497] on input "text" at bounding box center [583, 491] width 386 height 32
type input "700005869013504"
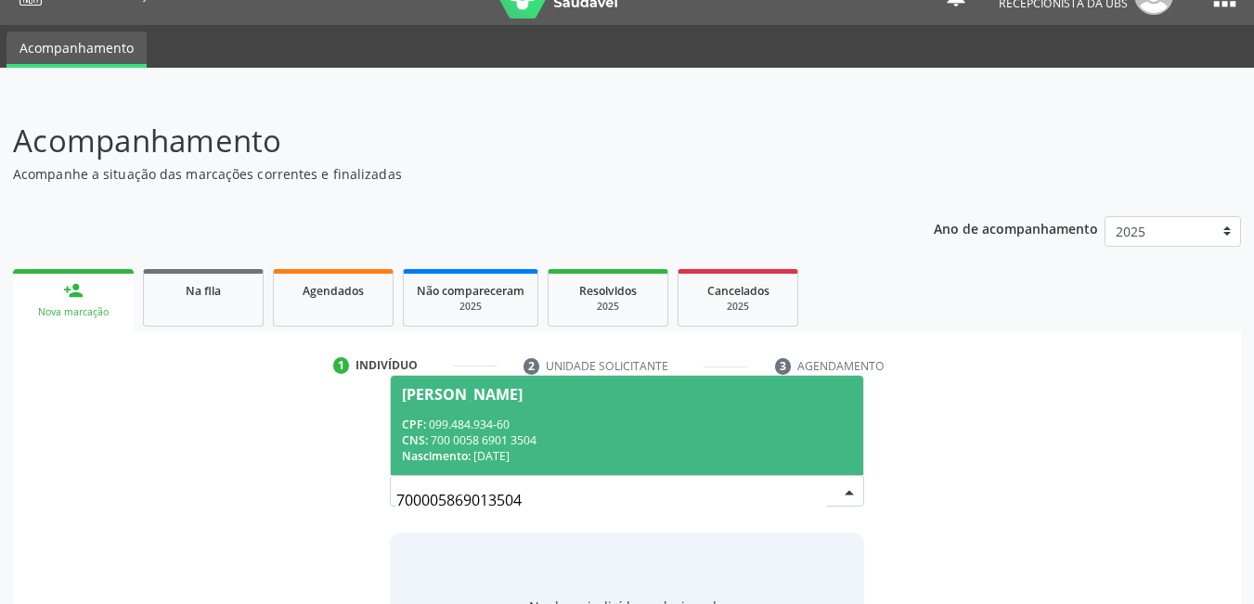
click at [560, 443] on div "CNS: 700 0058 6901 3504" at bounding box center [627, 440] width 451 height 16
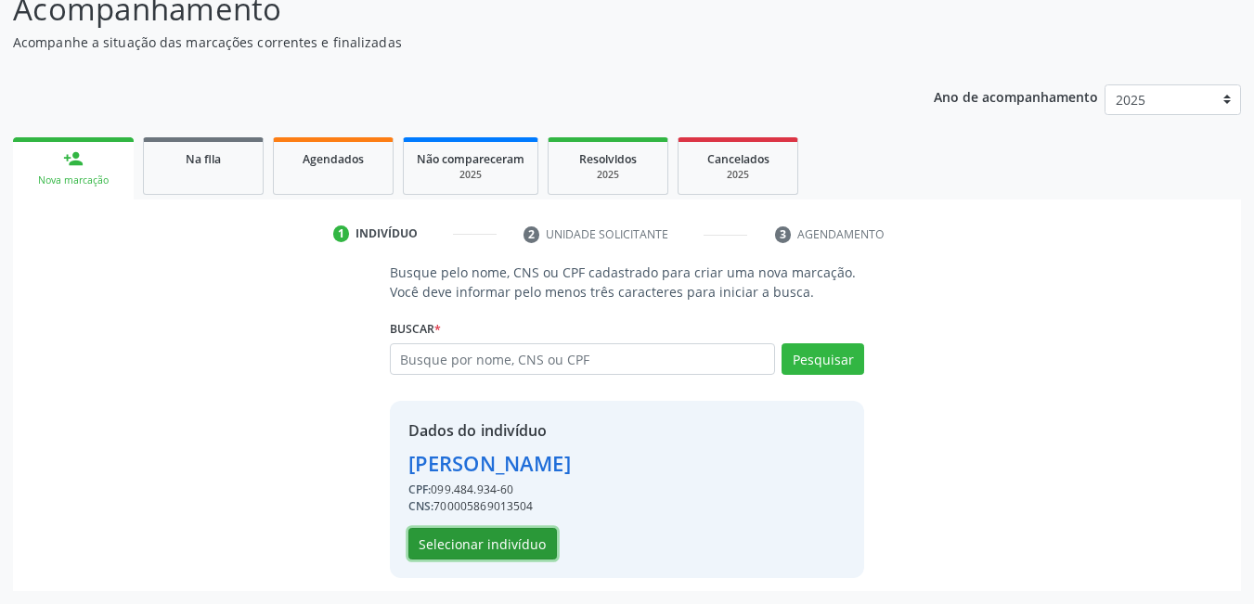
click at [437, 543] on button "Selecionar indivíduo" at bounding box center [482, 544] width 148 height 32
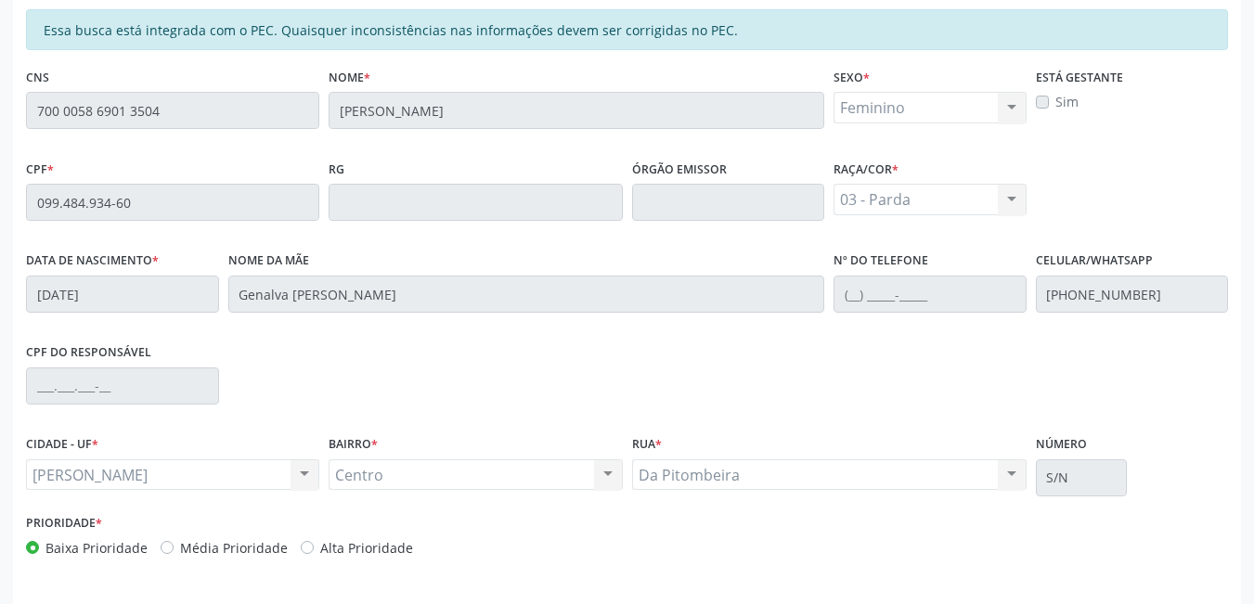
scroll to position [482, 0]
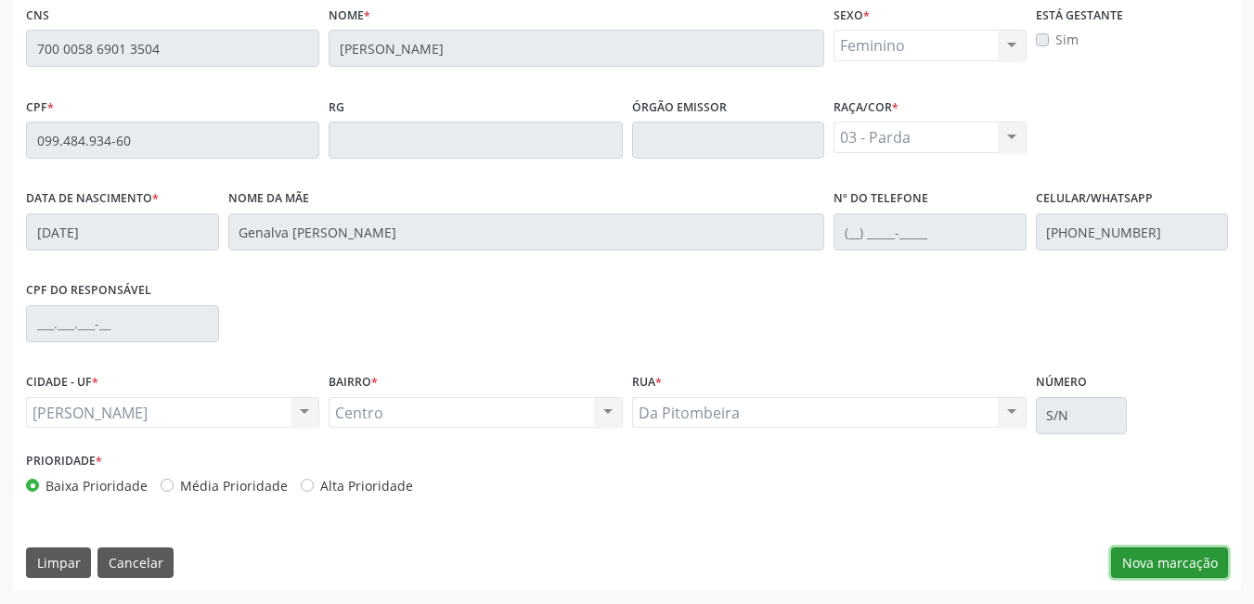
click at [1167, 552] on button "Nova marcação" at bounding box center [1169, 563] width 117 height 32
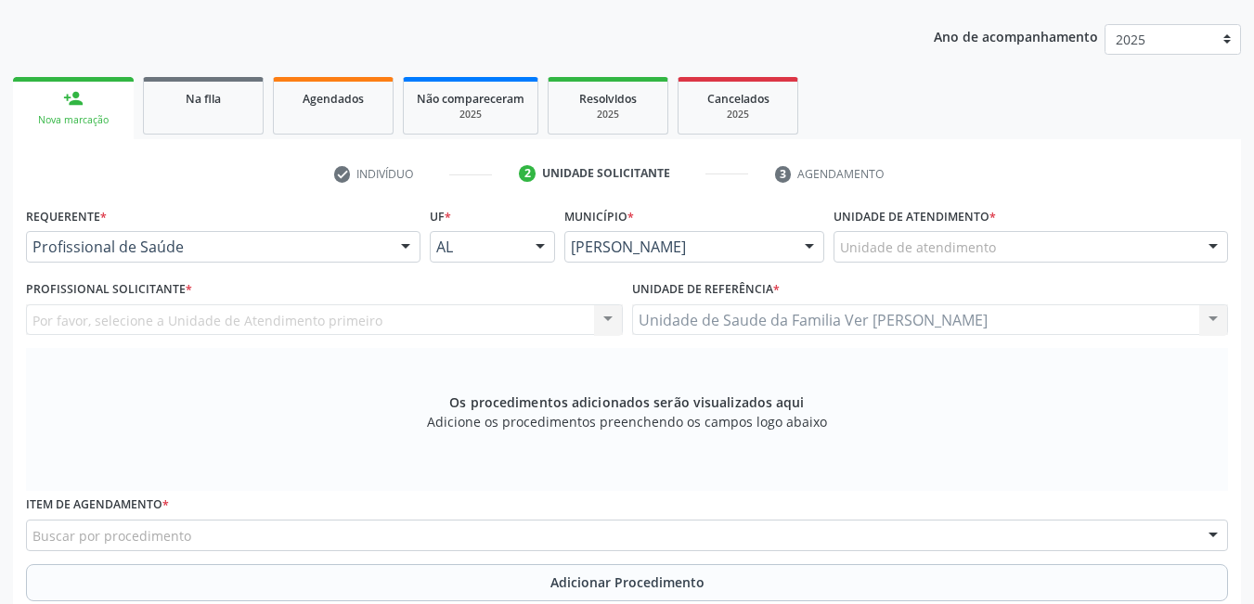
scroll to position [203, 0]
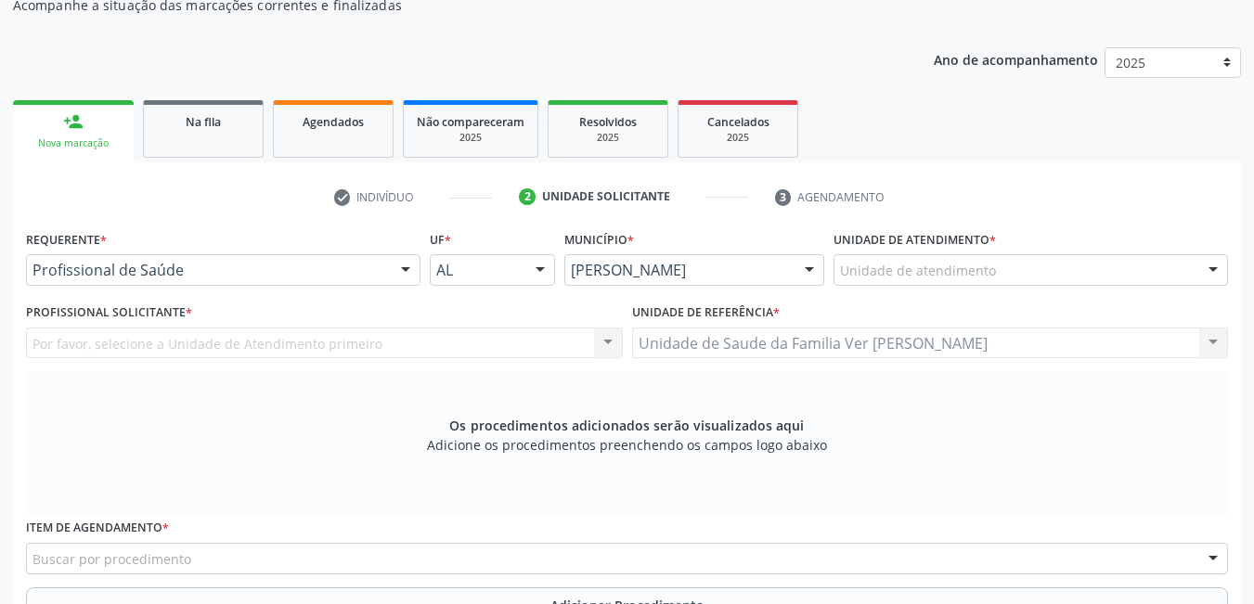
click at [1031, 258] on div "Unidade de atendimento" at bounding box center [1030, 270] width 394 height 32
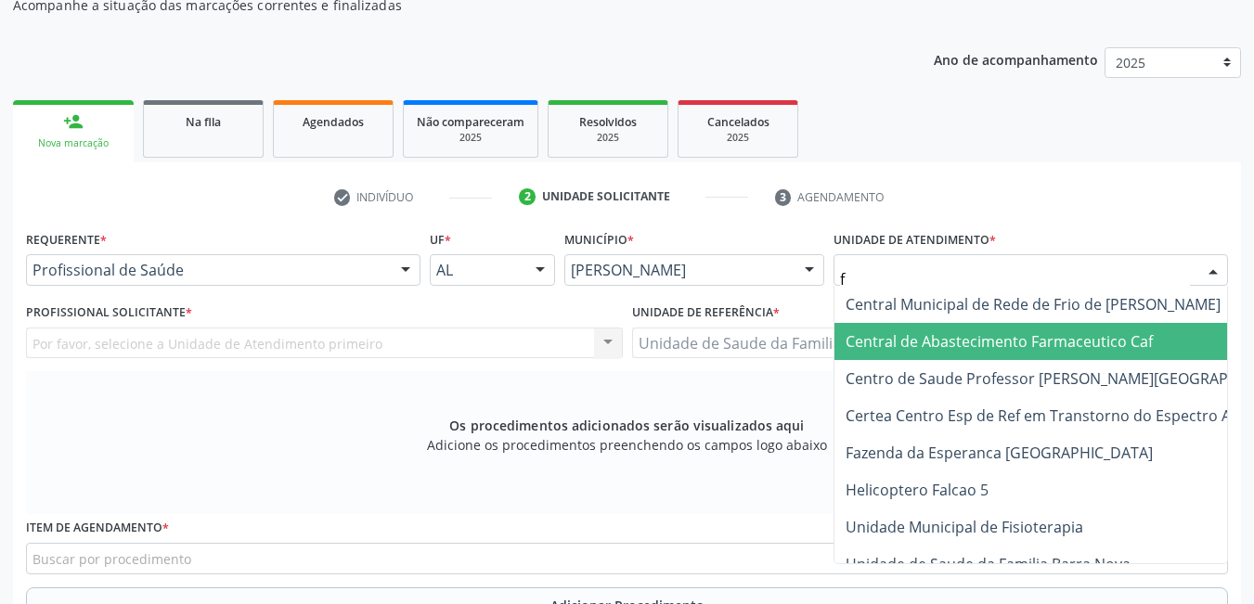
type input "fl"
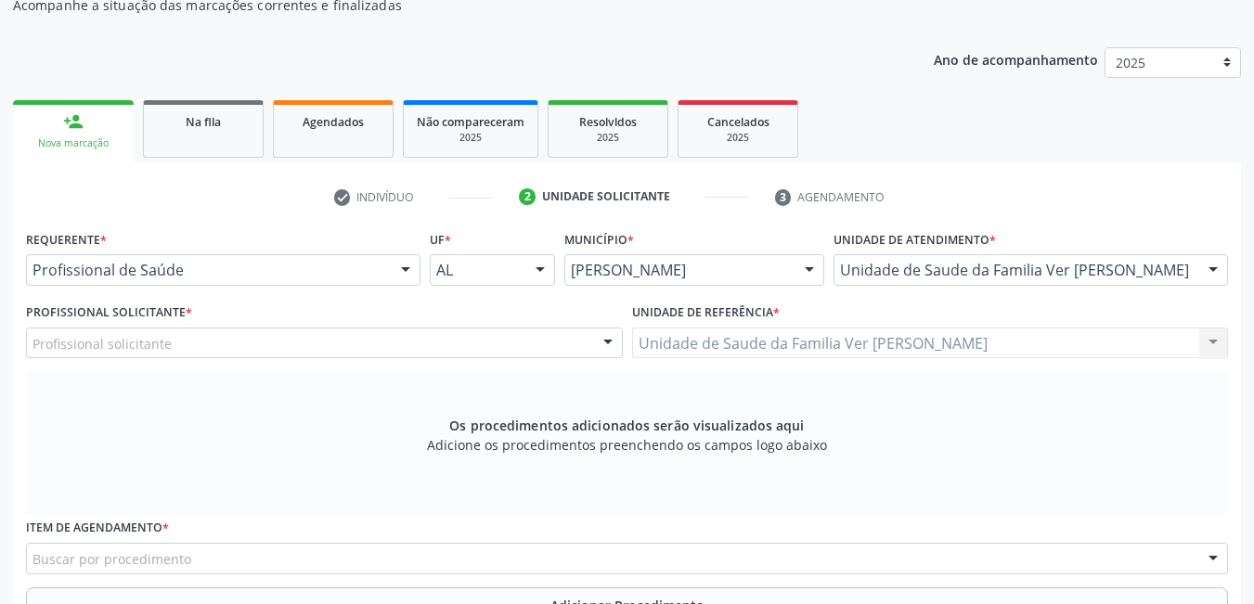
click at [184, 340] on div "Profissional solicitante" at bounding box center [324, 344] width 597 height 32
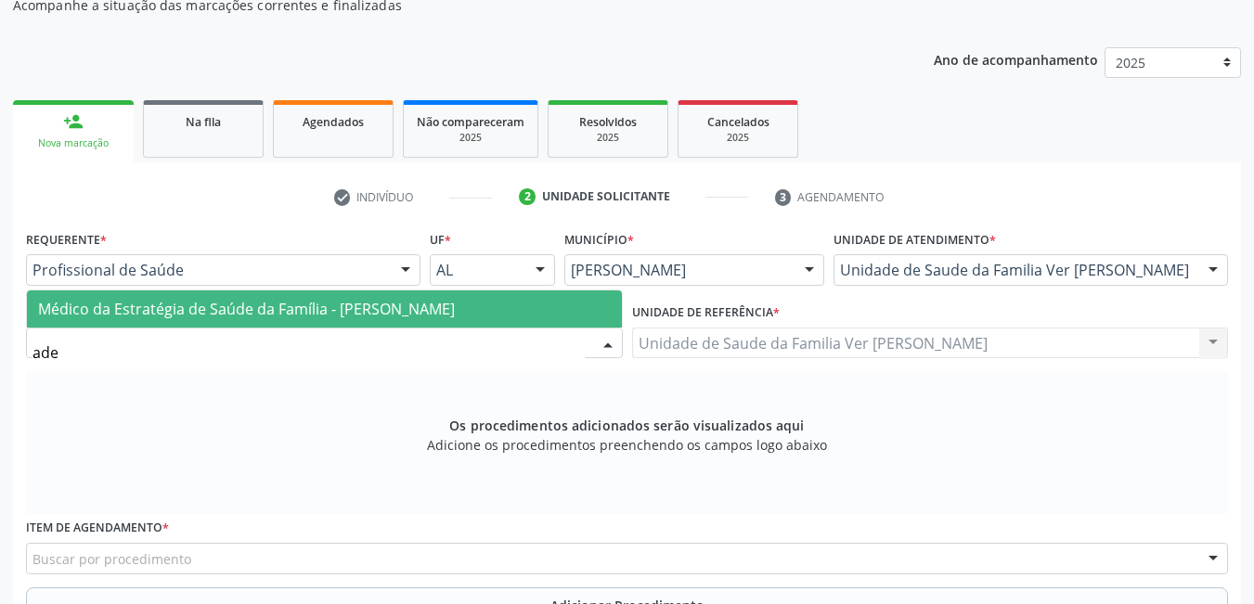
type input "adel"
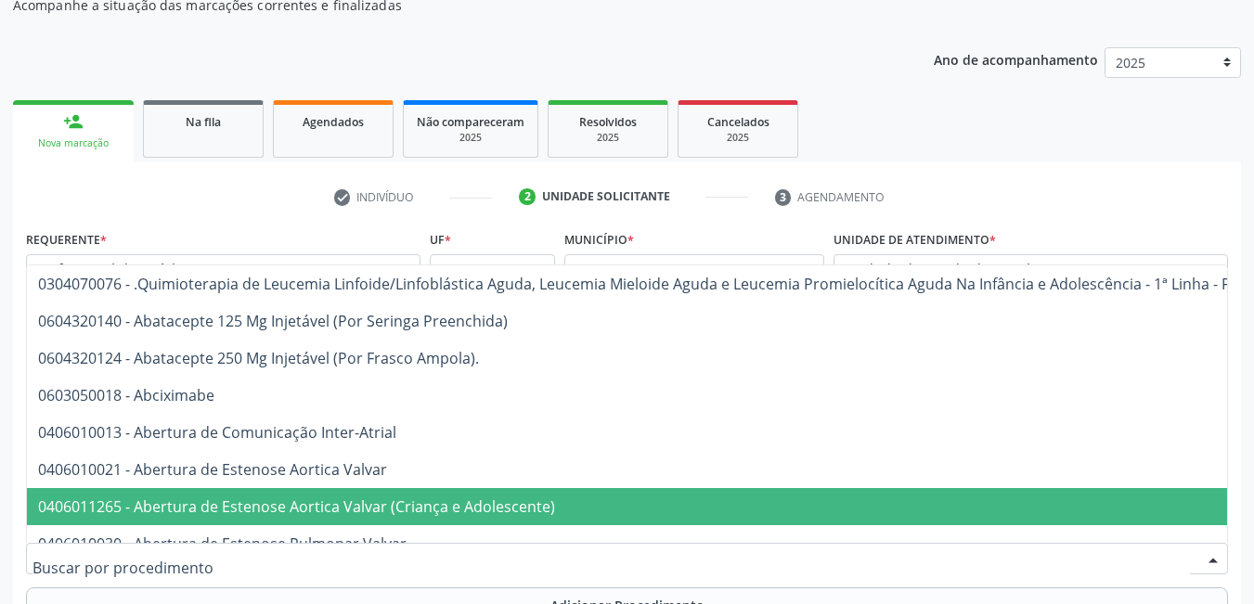
type input "a"
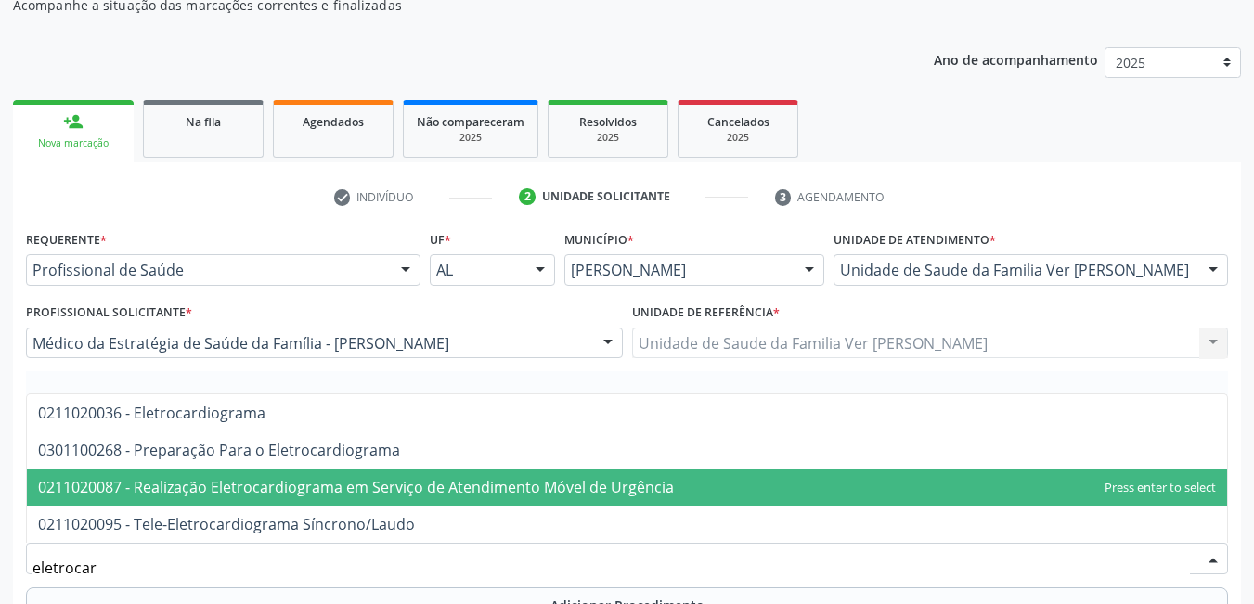
type input "eletrocard"
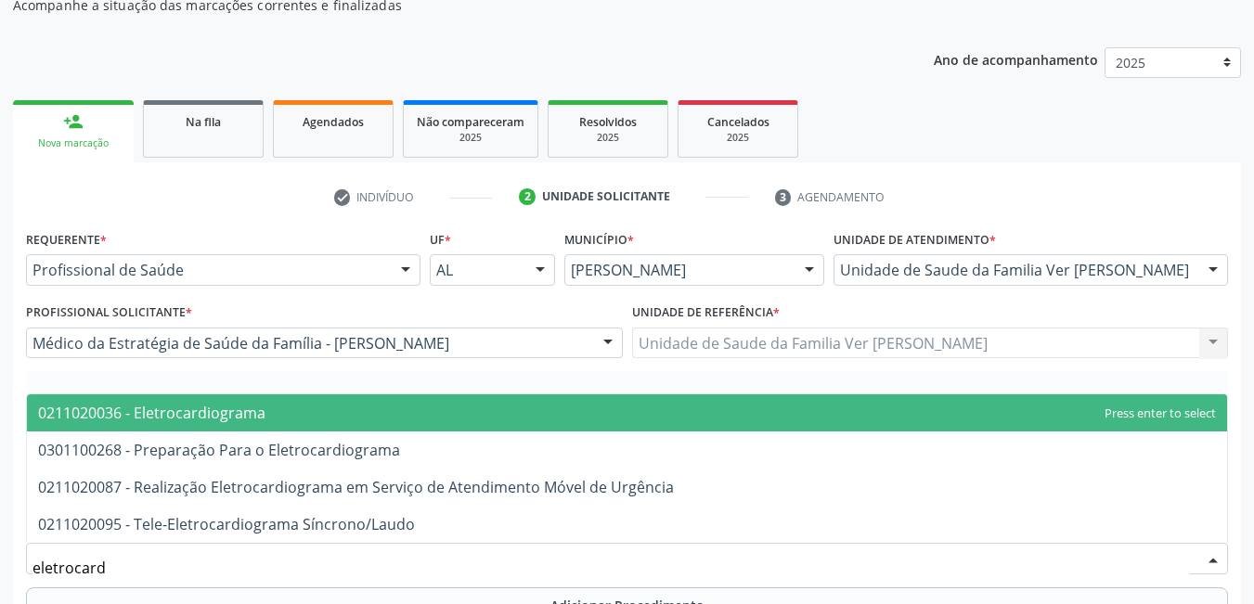
click at [361, 401] on span "0211020036 - Eletrocardiograma" at bounding box center [627, 412] width 1200 height 37
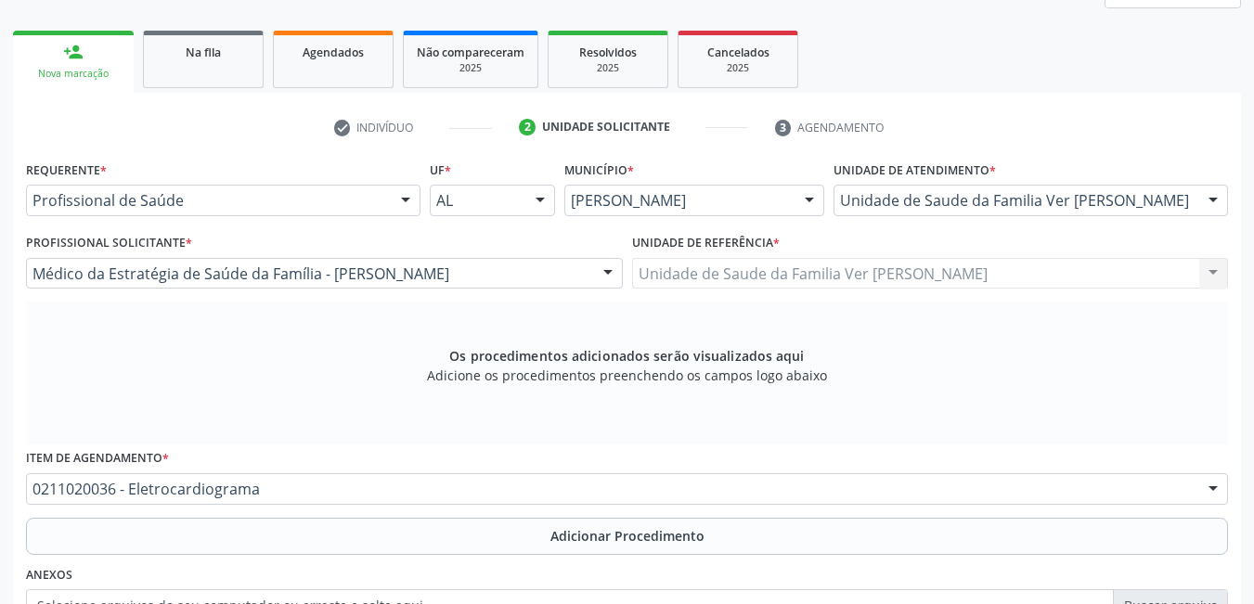
scroll to position [389, 0]
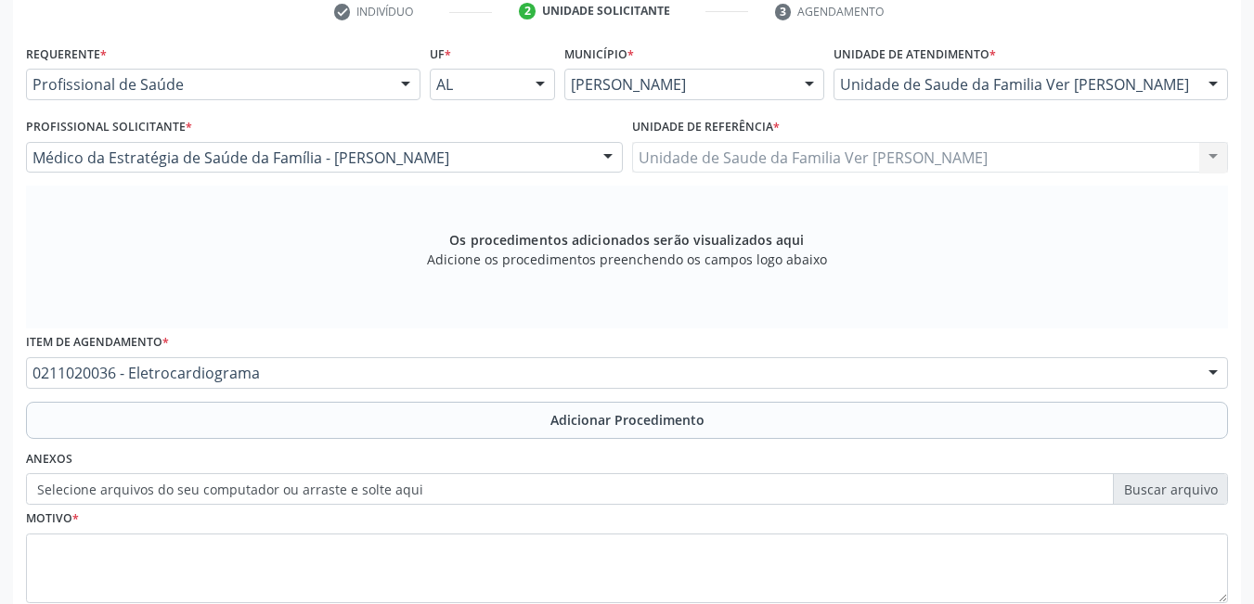
click at [388, 434] on button "Adicionar Procedimento" at bounding box center [627, 420] width 1202 height 37
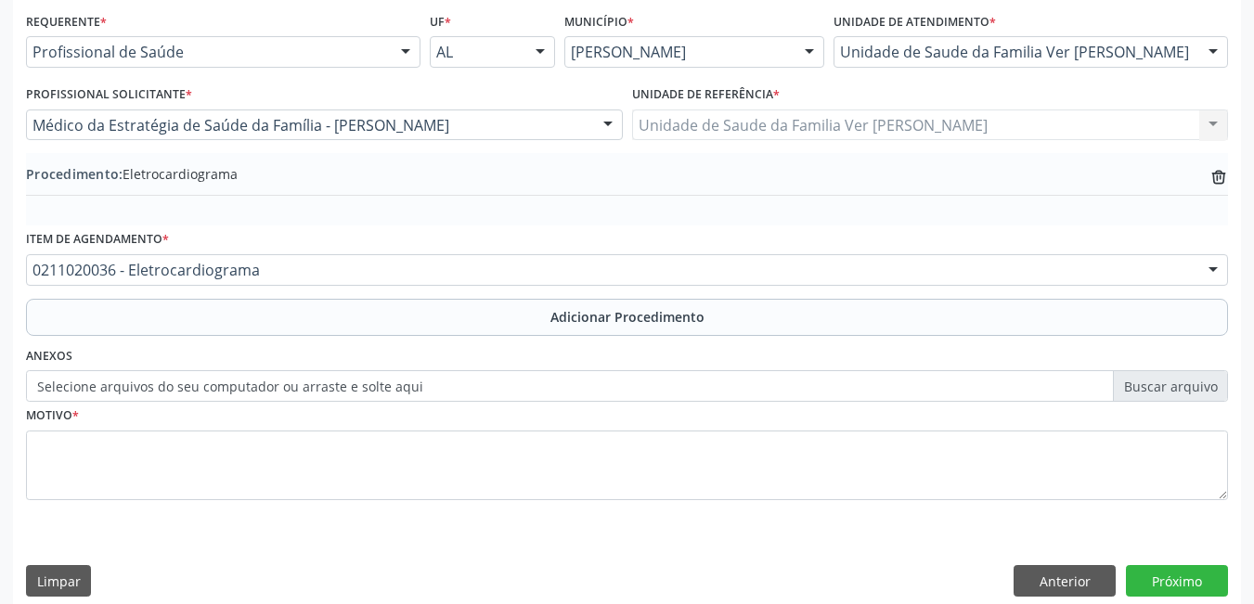
scroll to position [440, 0]
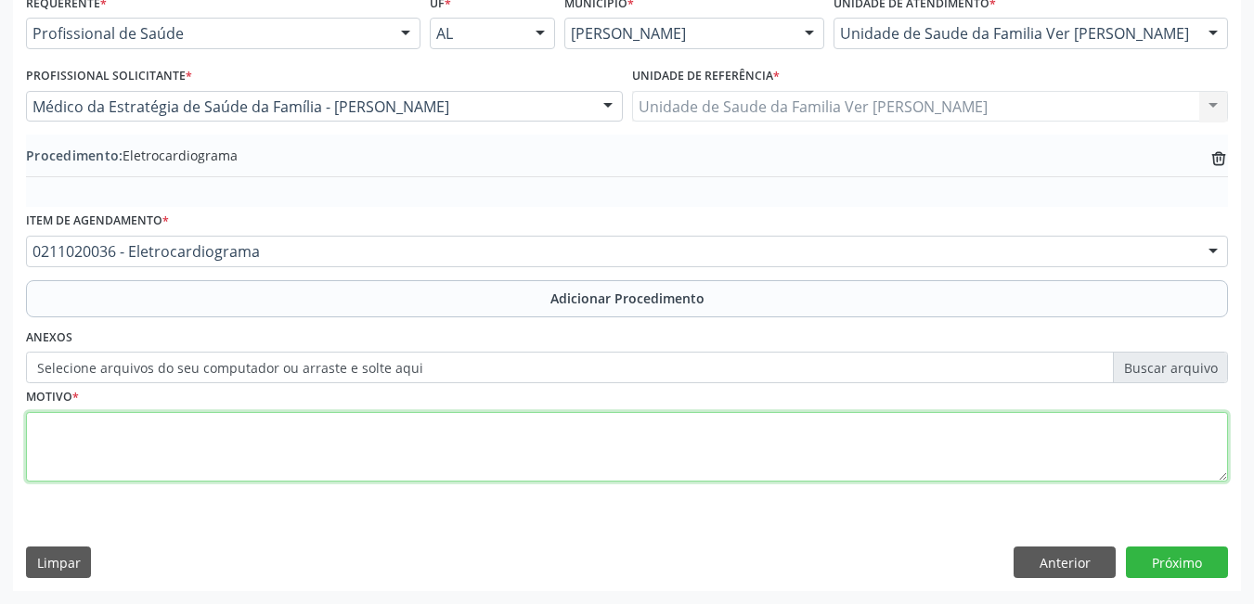
click at [225, 434] on textarea at bounding box center [627, 447] width 1202 height 71
type textarea "rotina de exames"
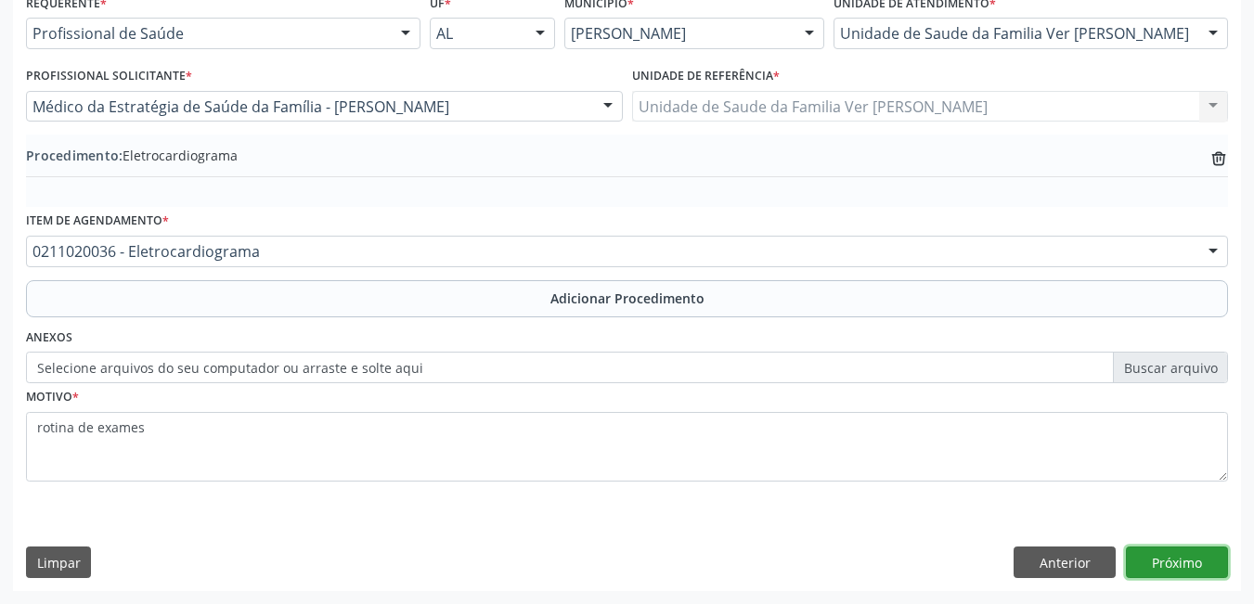
click at [1151, 559] on button "Próximo" at bounding box center [1177, 563] width 102 height 32
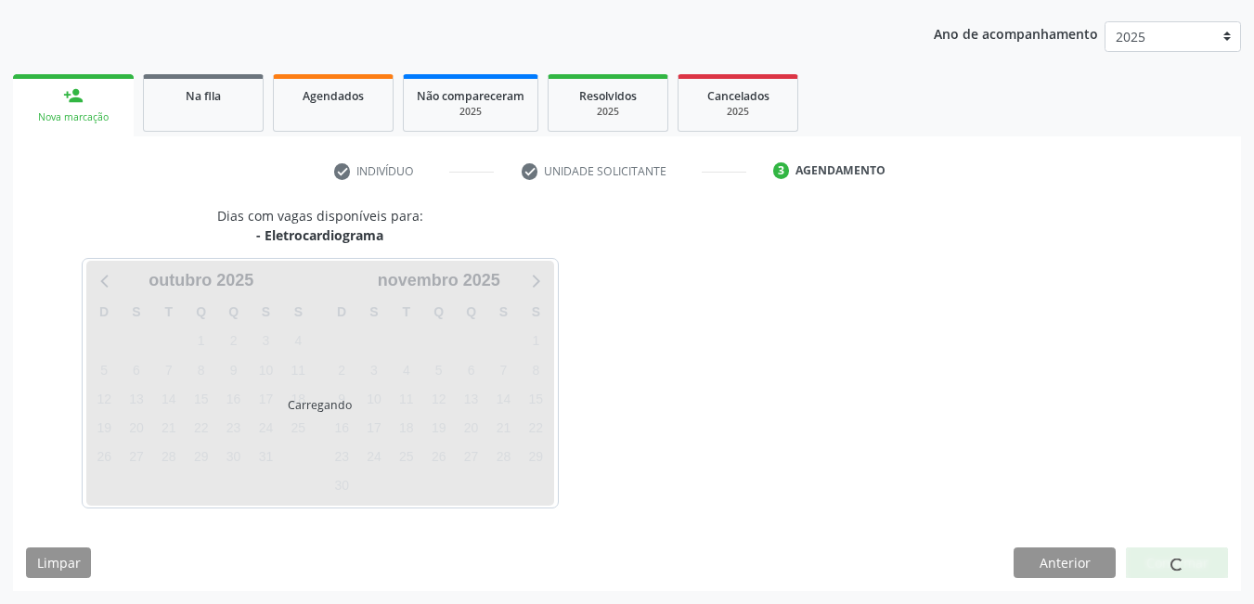
scroll to position [284, 0]
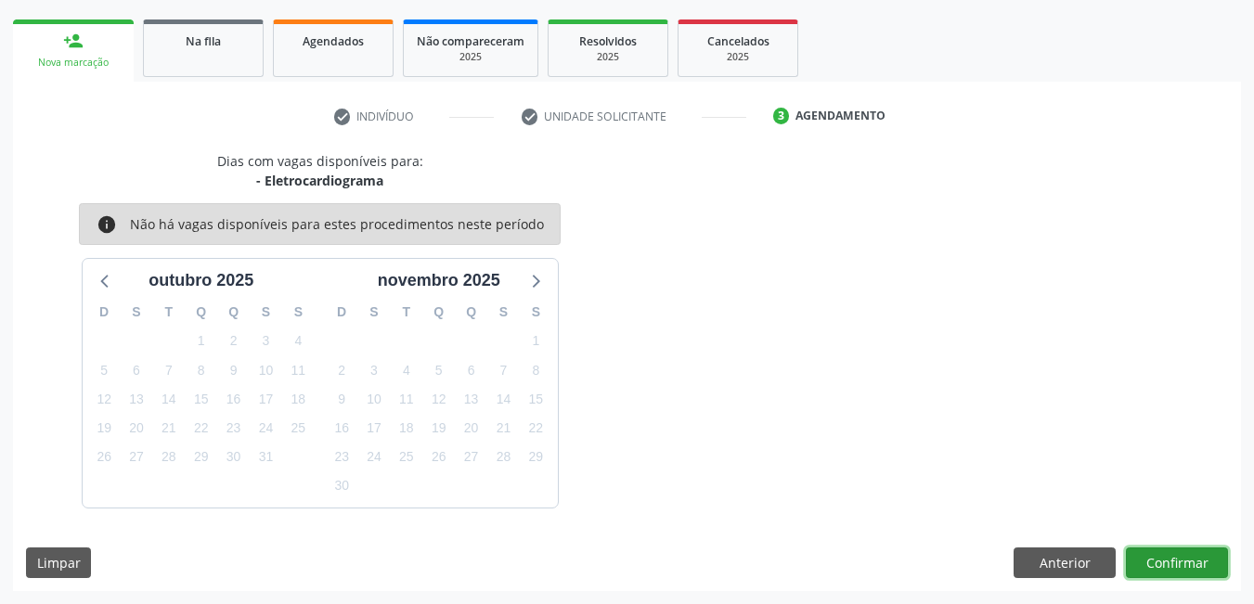
click at [1182, 570] on button "Confirmar" at bounding box center [1177, 563] width 102 height 32
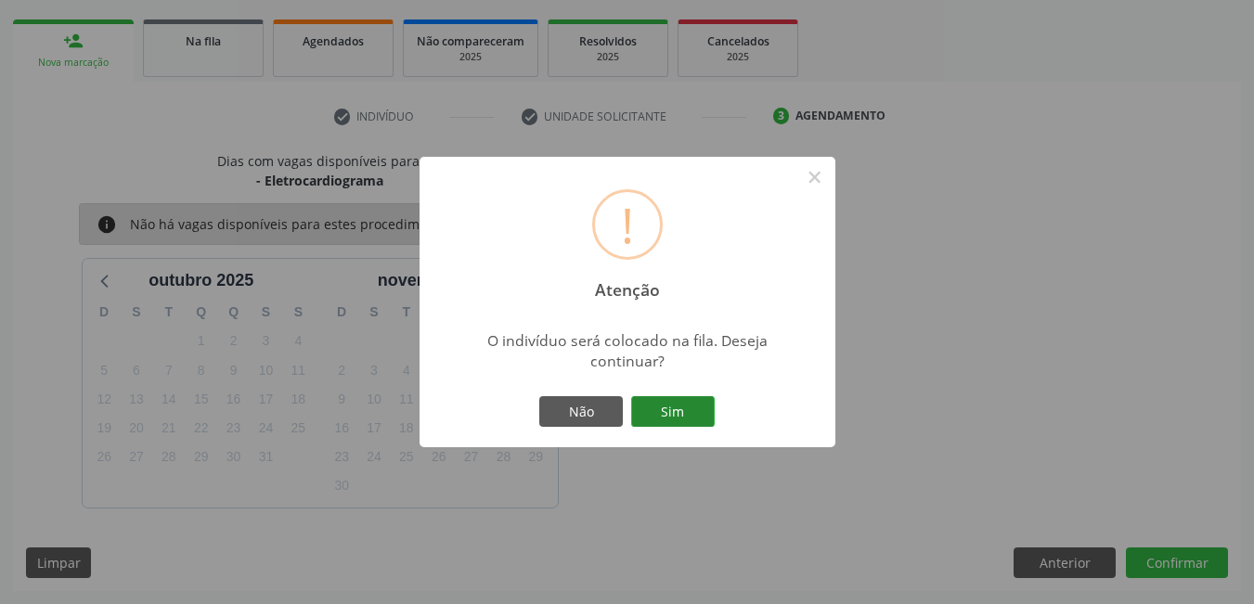
click at [665, 406] on button "Sim" at bounding box center [673, 412] width 84 height 32
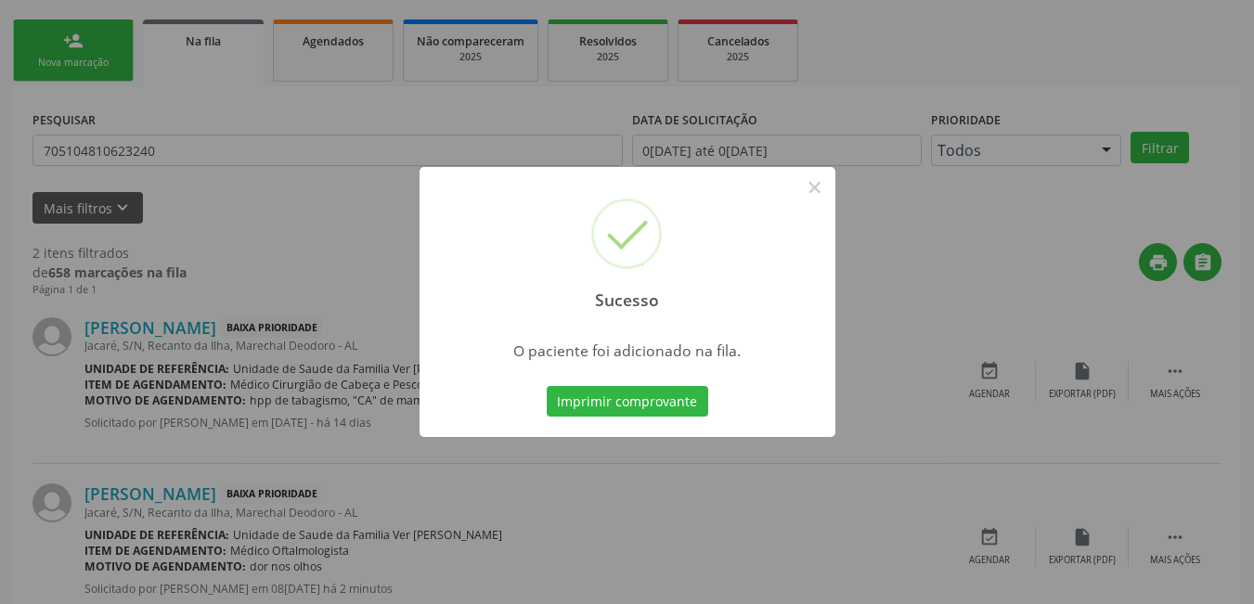
scroll to position [34, 0]
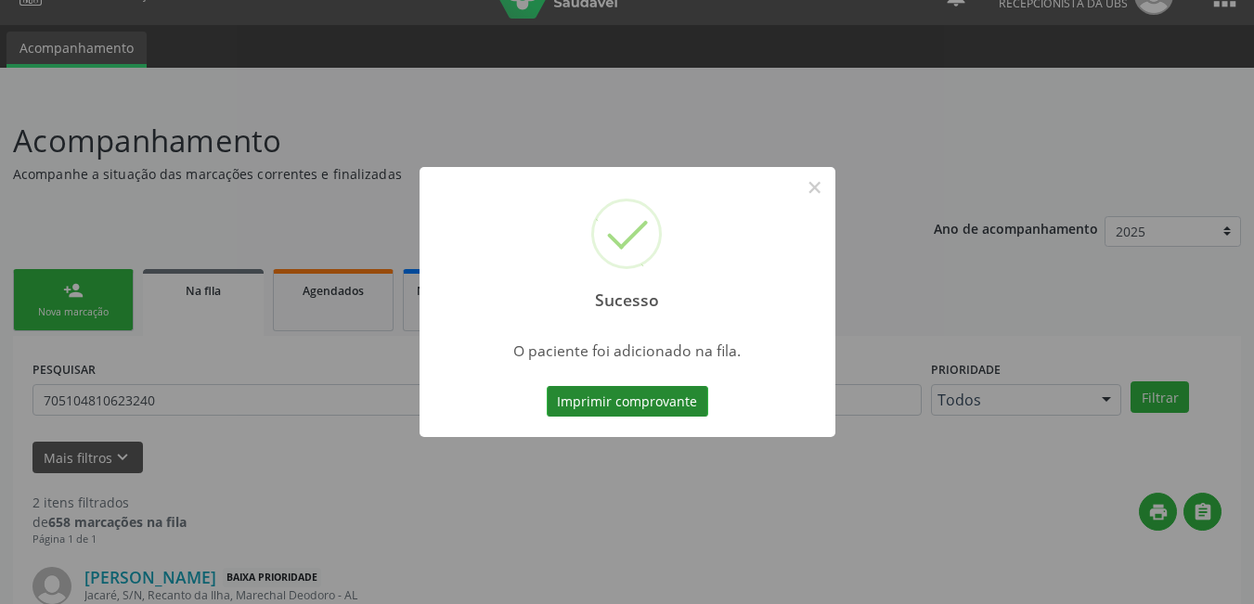
click at [637, 412] on button "Imprimir comprovante" at bounding box center [627, 402] width 161 height 32
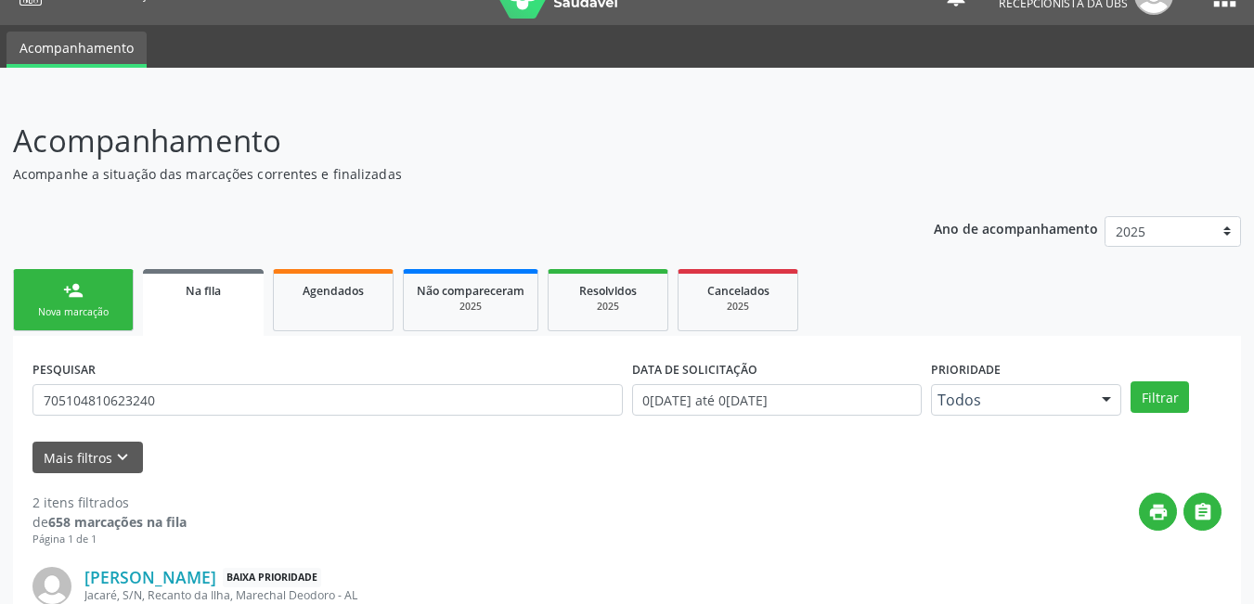
click at [88, 289] on link "person_add Nova marcação" at bounding box center [73, 300] width 121 height 62
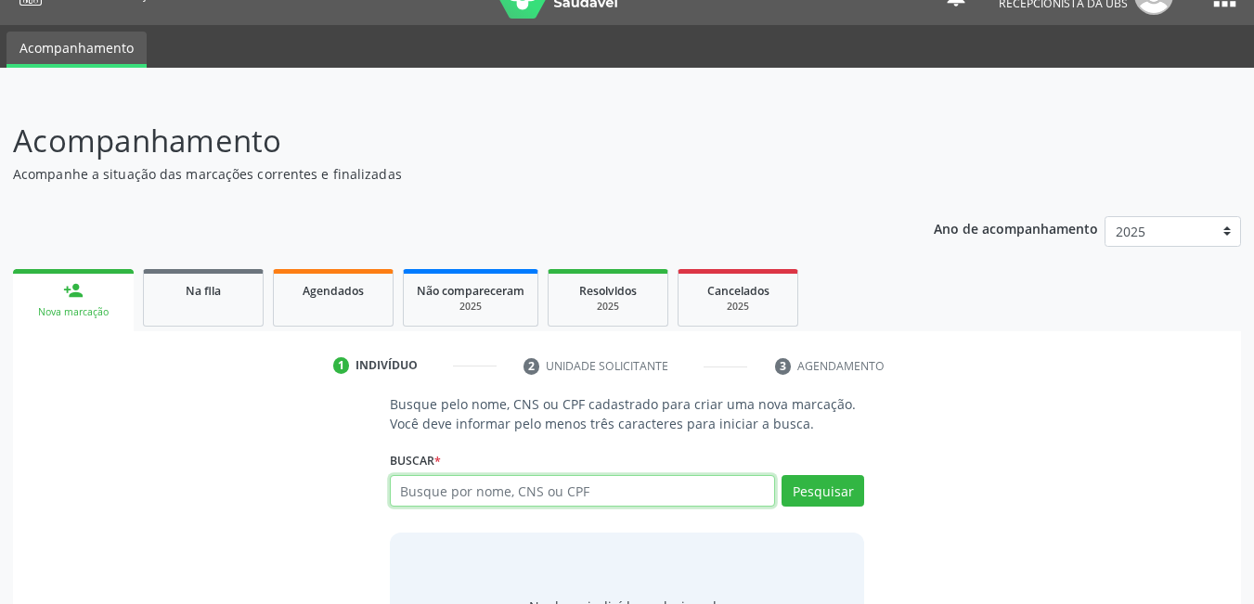
click at [459, 497] on input "text" at bounding box center [583, 491] width 386 height 32
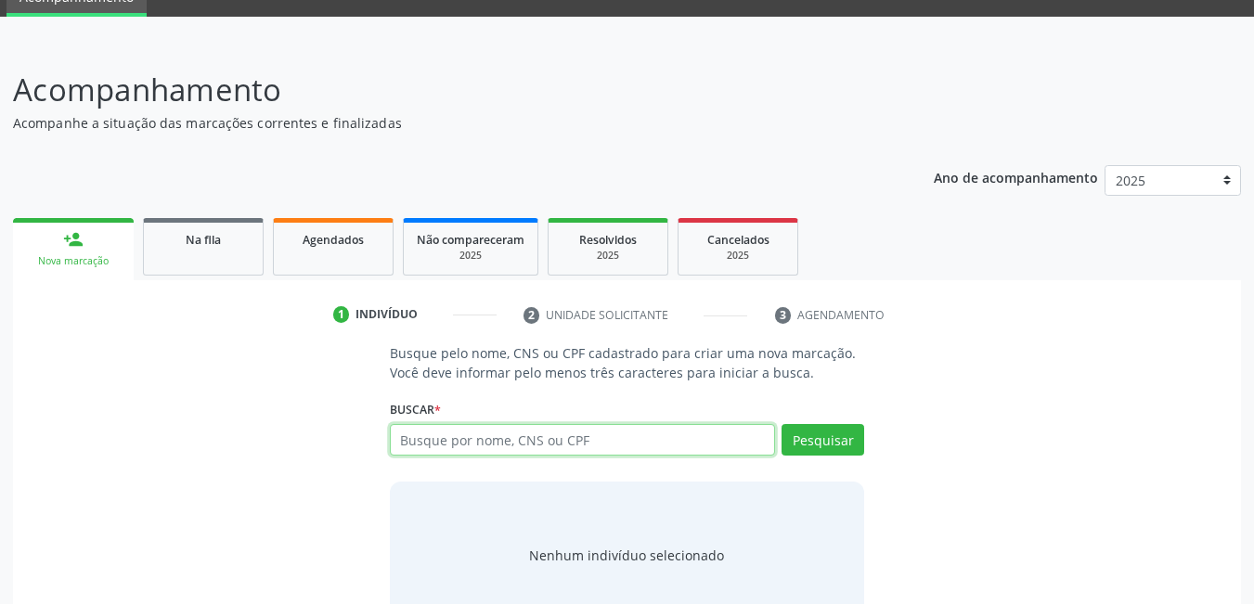
scroll to position [127, 0]
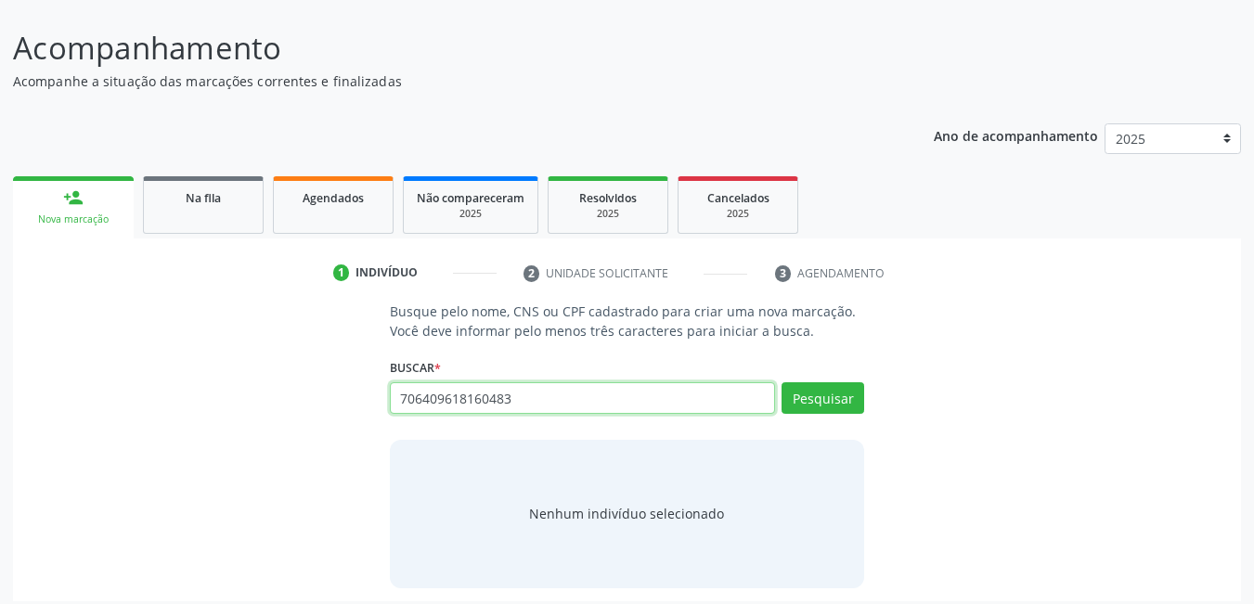
type input "706409618160483"
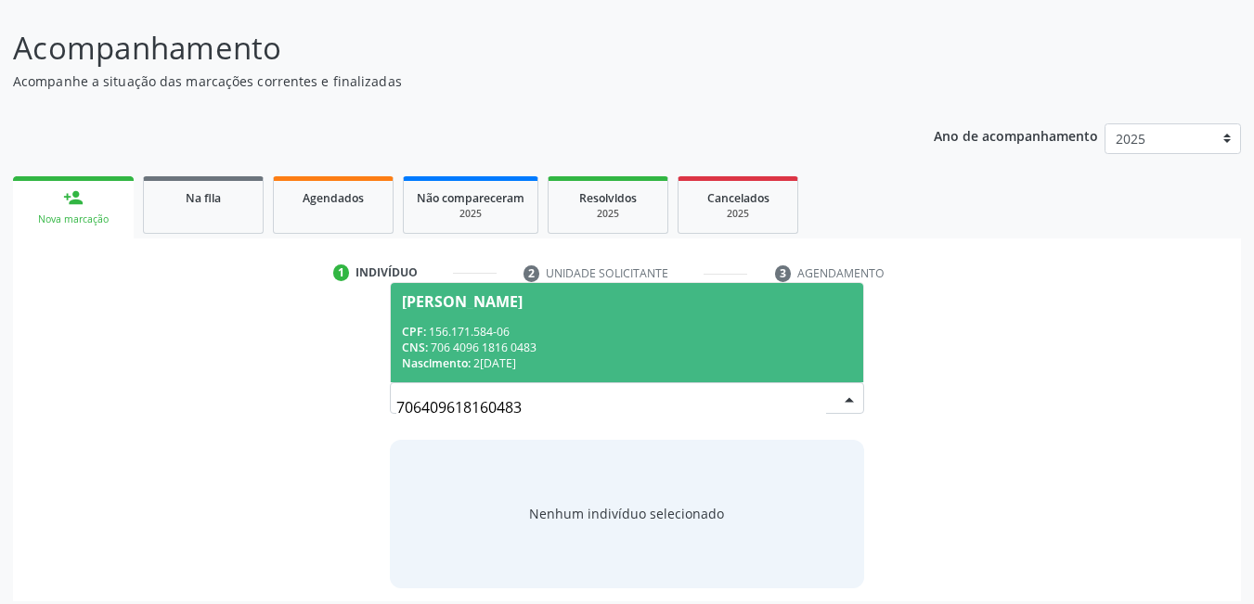
click at [585, 326] on div "CPF: 156.171.584-06" at bounding box center [627, 332] width 451 height 16
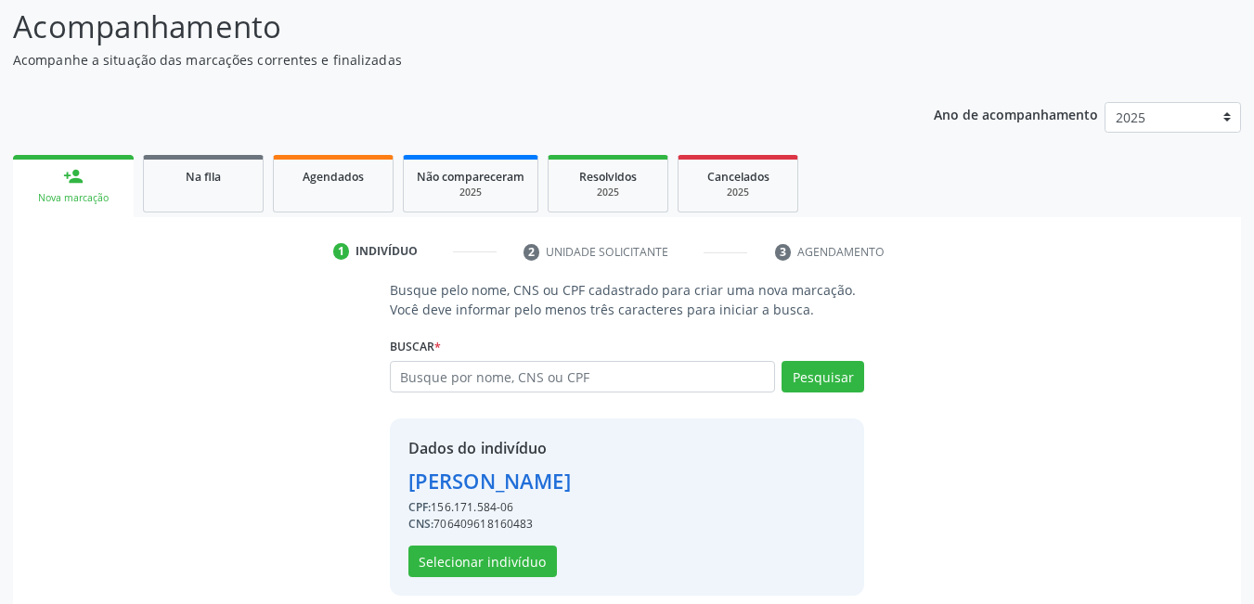
scroll to position [166, 0]
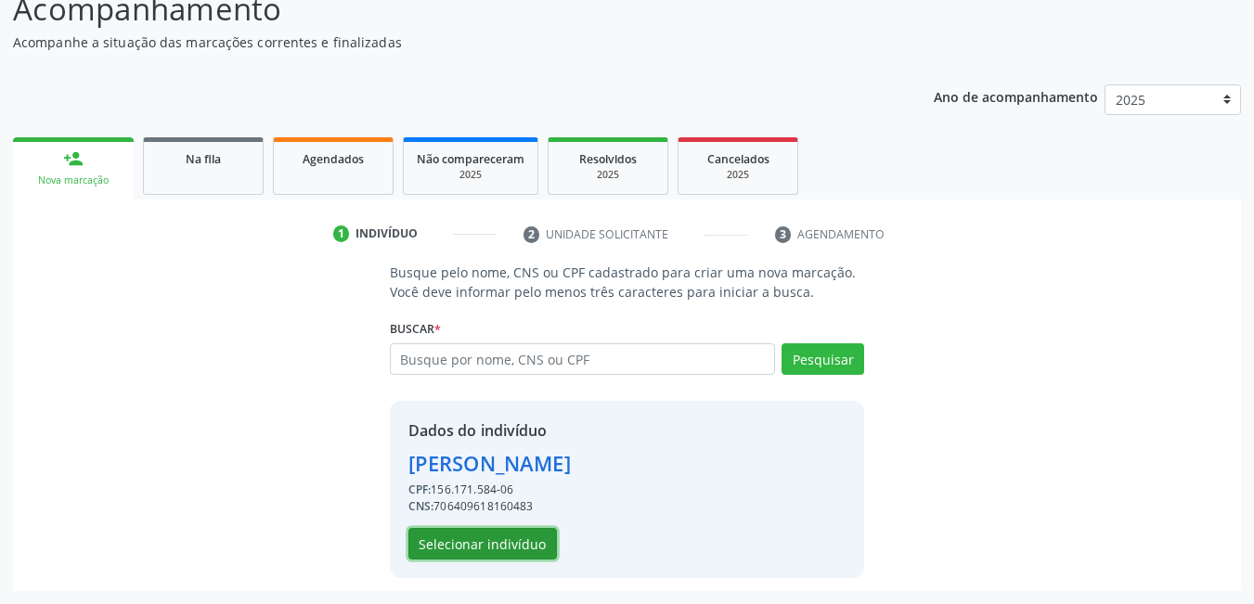
click at [495, 540] on button "Selecionar indivíduo" at bounding box center [482, 544] width 148 height 32
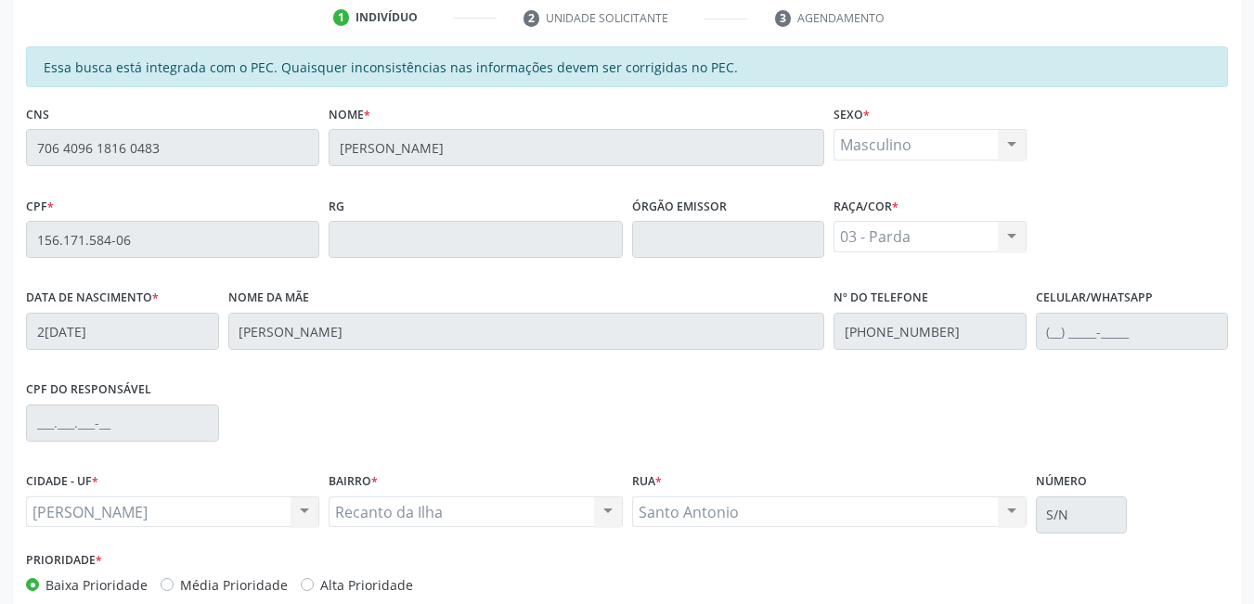
scroll to position [482, 0]
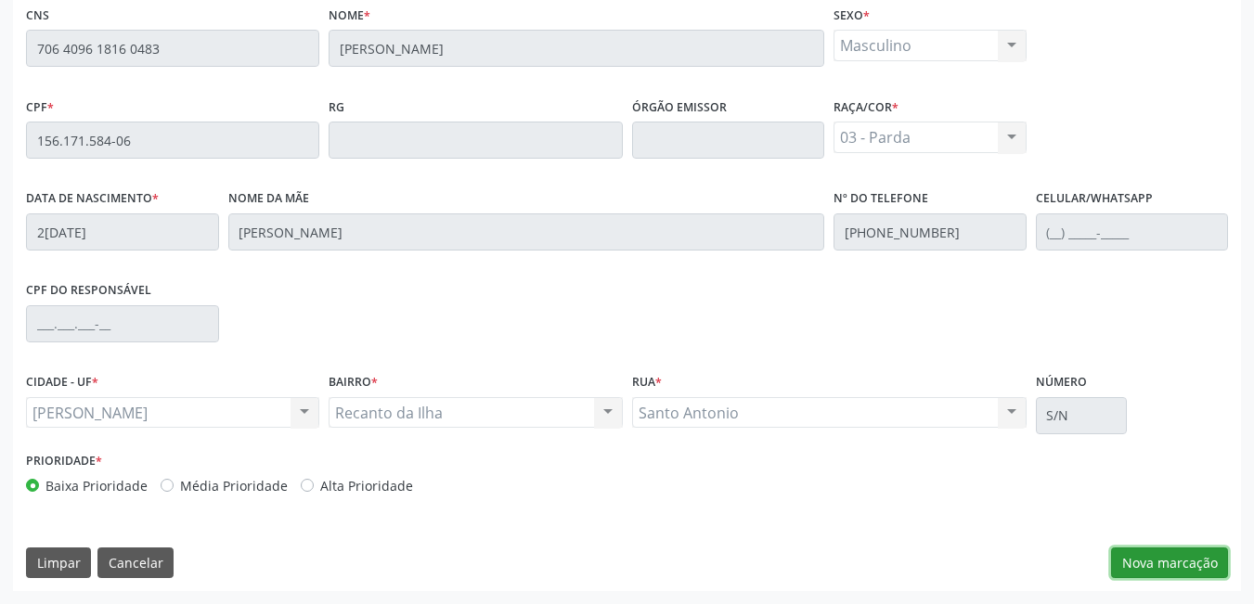
click at [1133, 556] on button "Nova marcação" at bounding box center [1169, 563] width 117 height 32
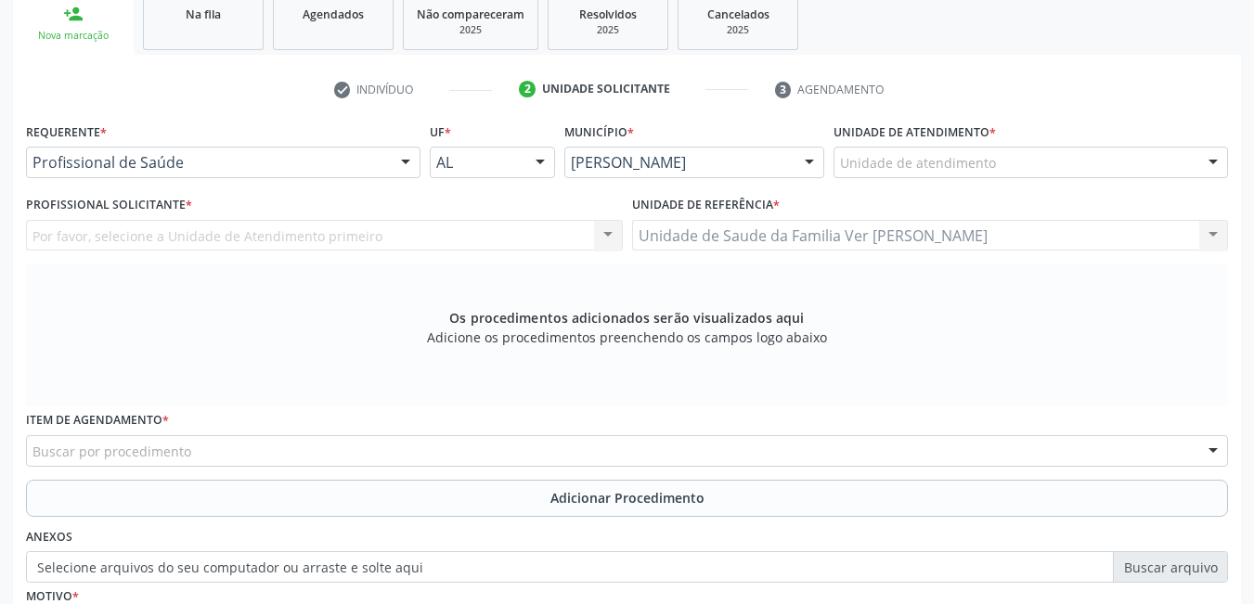
scroll to position [296, 0]
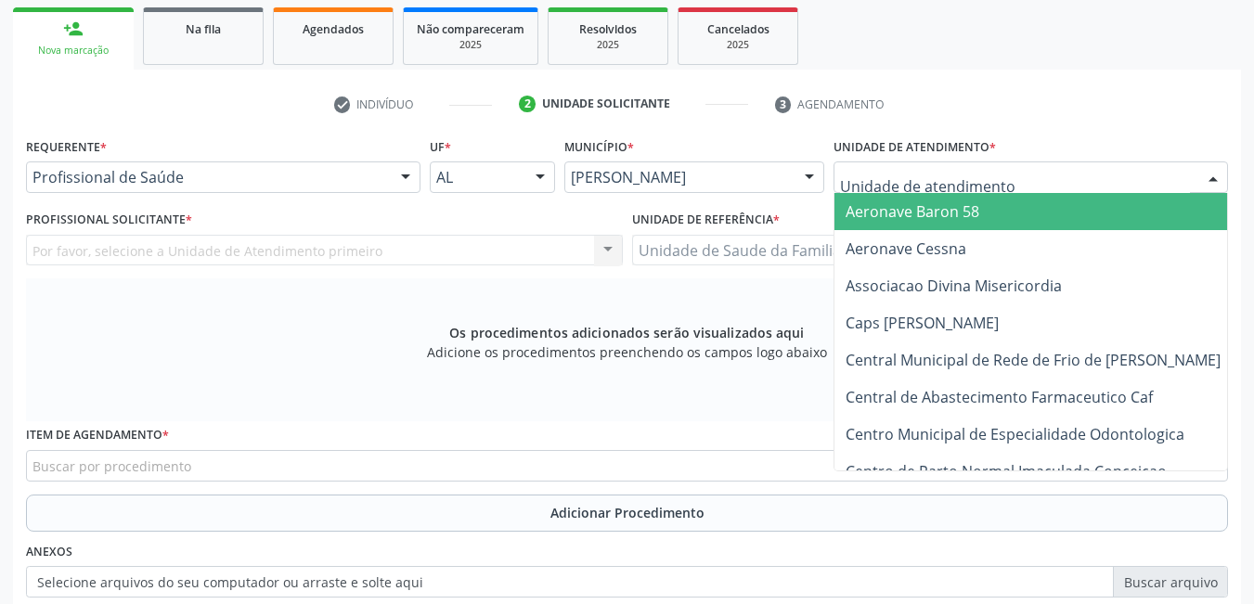
type input "d"
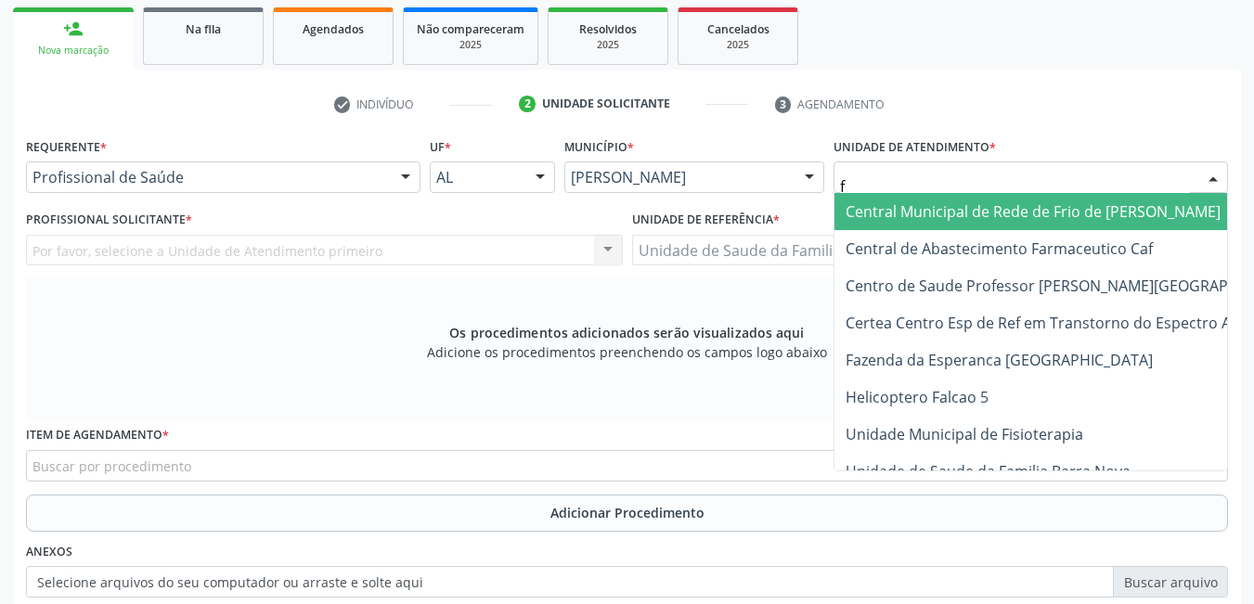
type input "fl"
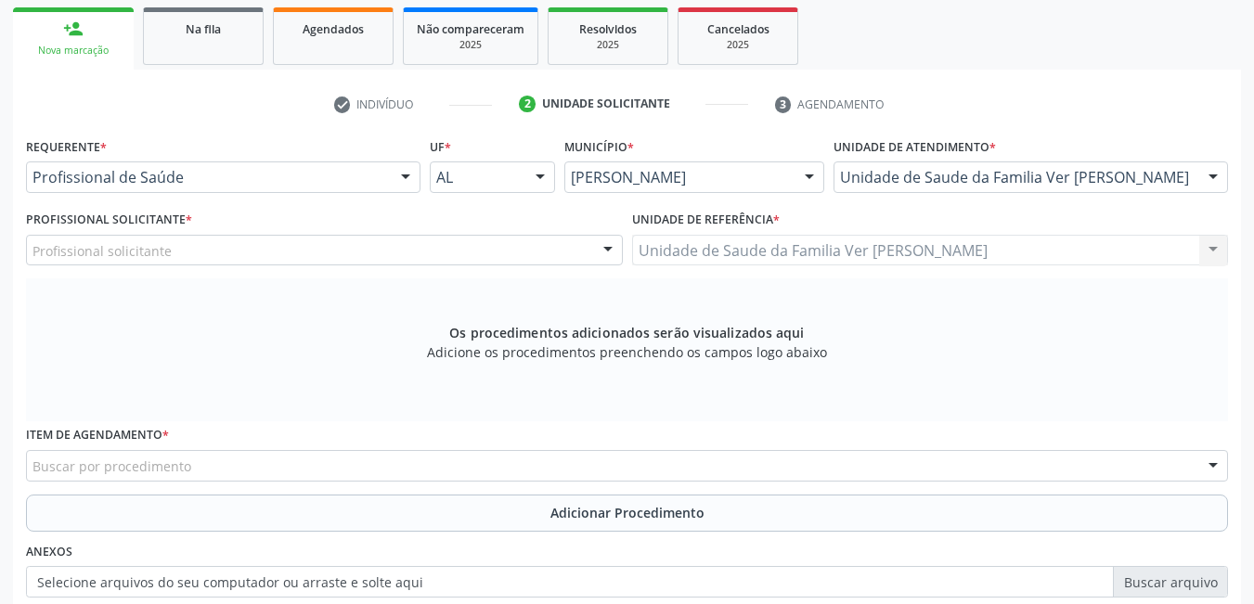
click at [197, 254] on div "Profissional solicitante" at bounding box center [324, 251] width 597 height 32
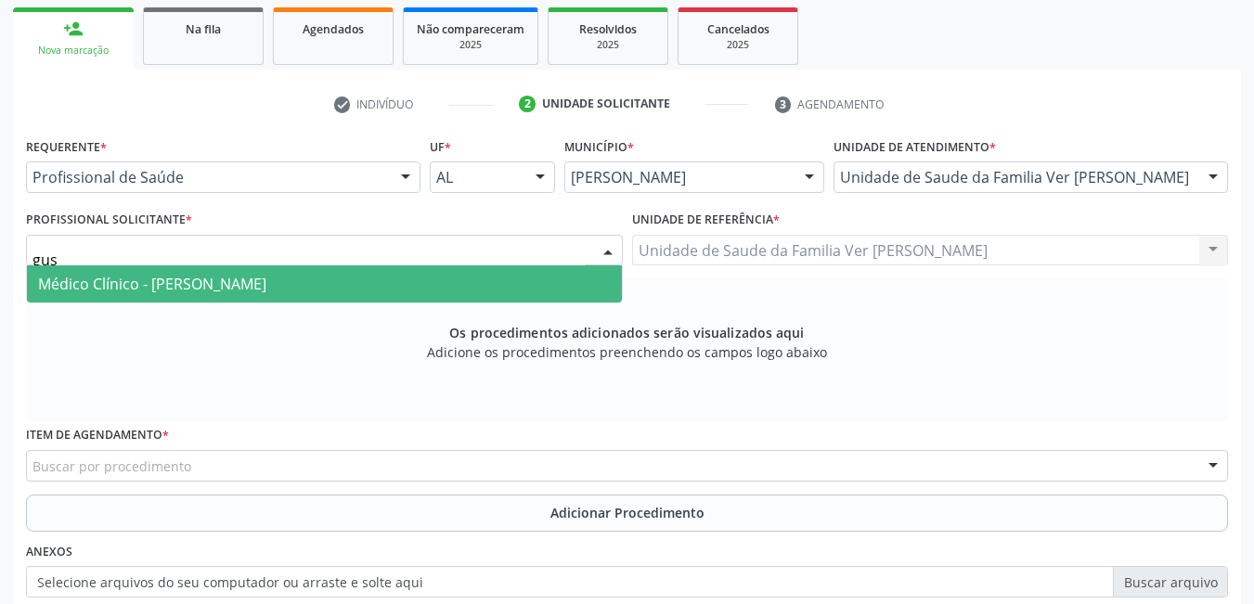
type input "gust"
click at [277, 296] on span "Médico Clínico - [PERSON_NAME]" at bounding box center [324, 283] width 595 height 37
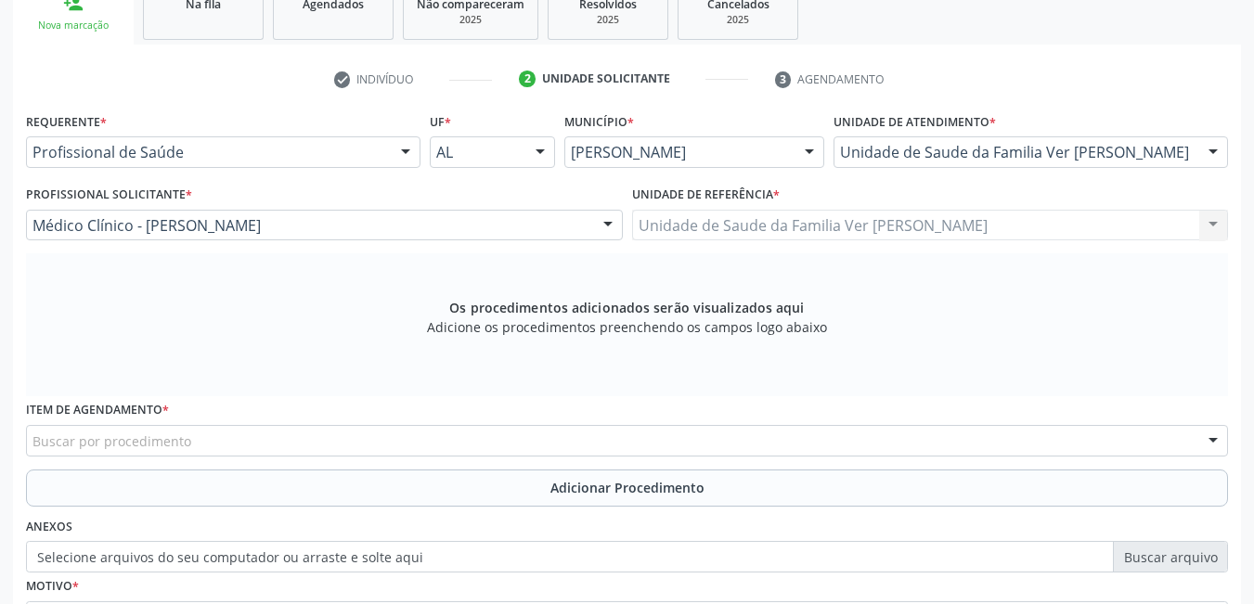
scroll to position [389, 0]
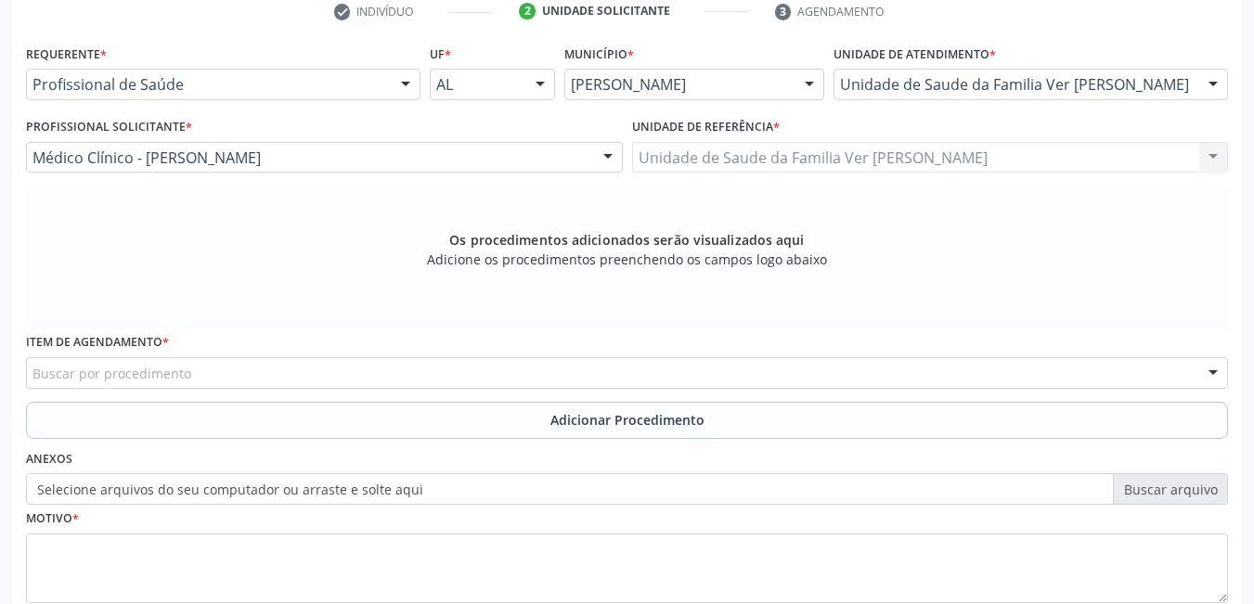
click at [238, 368] on div "Buscar por procedimento" at bounding box center [627, 373] width 1202 height 32
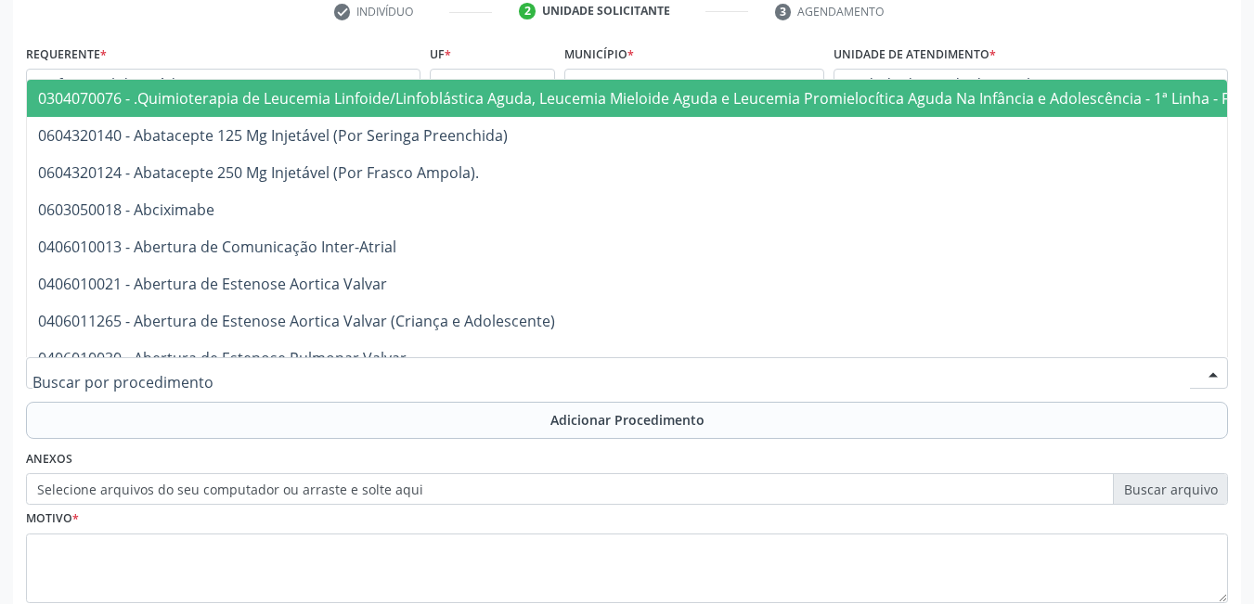
type input "i"
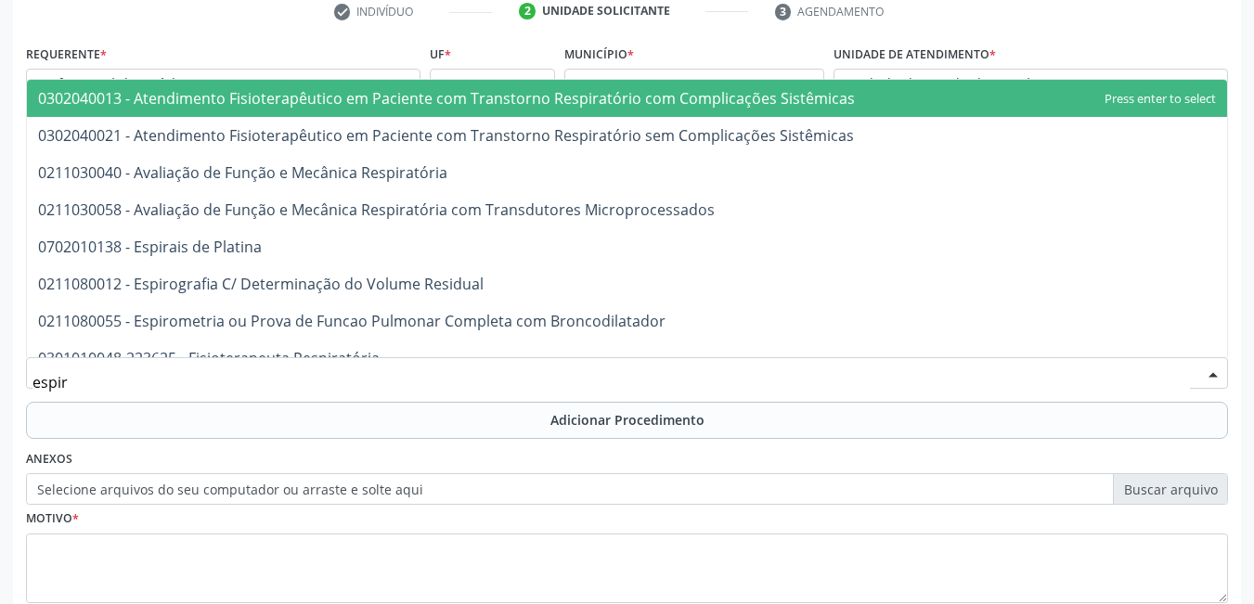
type input "espiro"
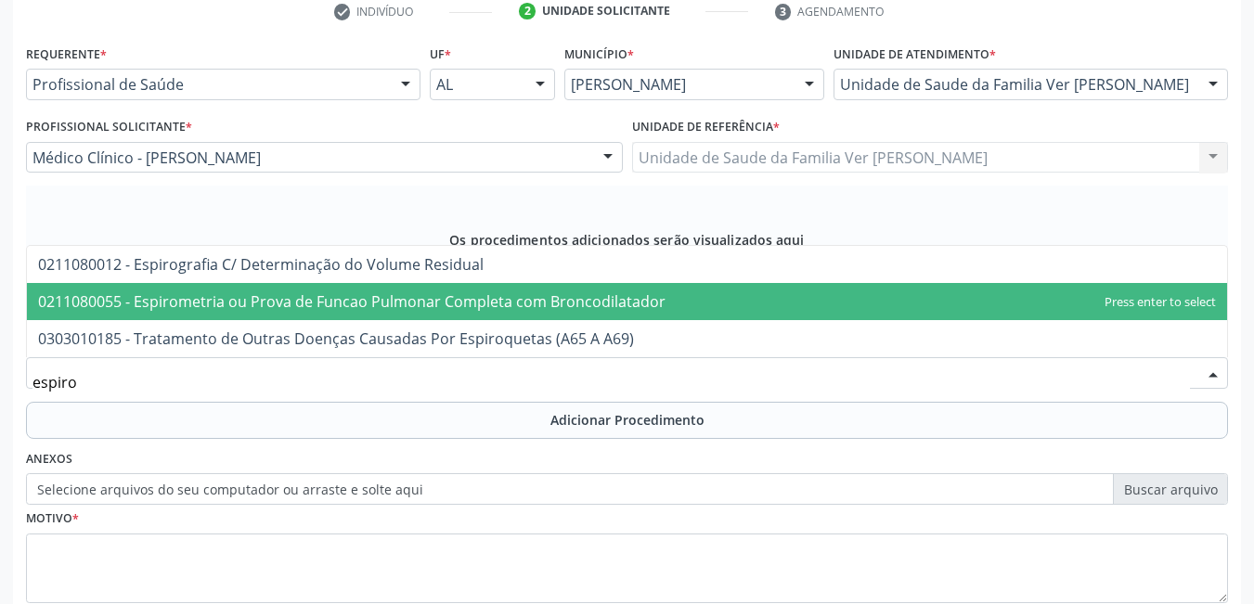
click at [525, 303] on span "0211080055 - Espirometria ou Prova de Funcao Pulmonar Completa com Broncodilata…" at bounding box center [351, 301] width 627 height 20
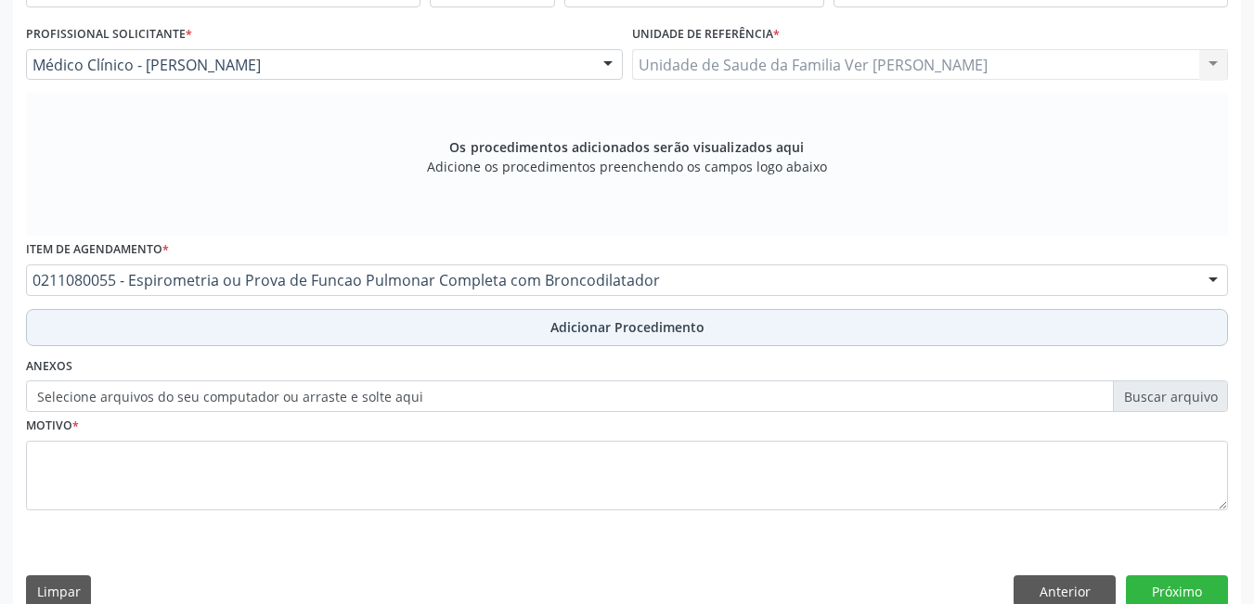
click at [433, 328] on button "Adicionar Procedimento" at bounding box center [627, 327] width 1202 height 37
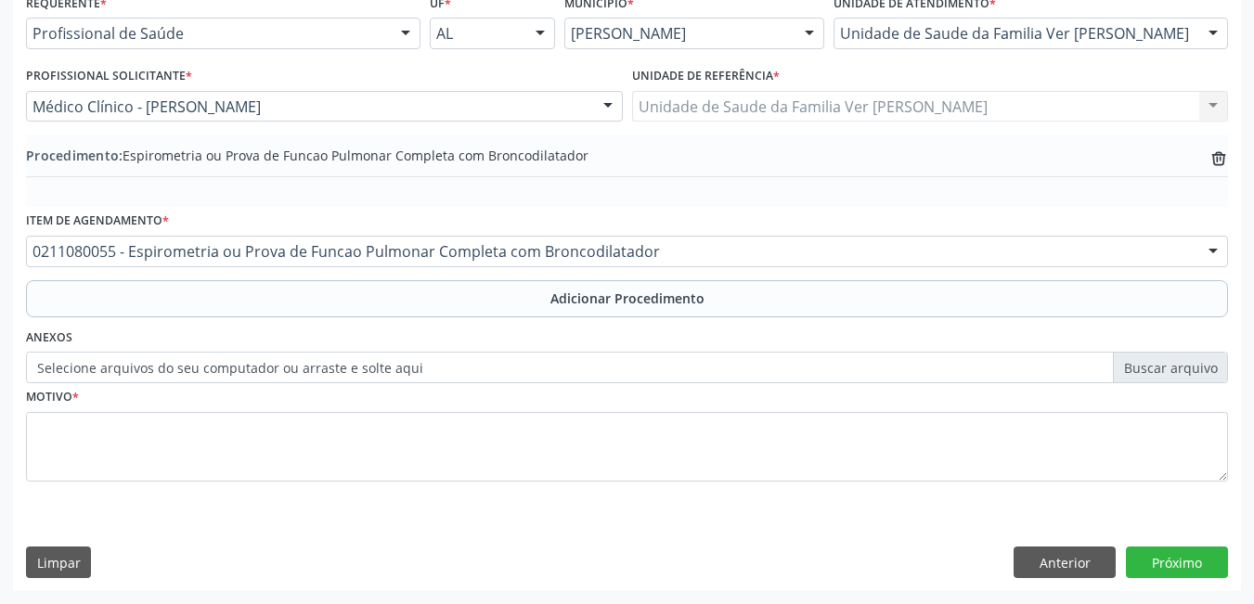
scroll to position [440, 0]
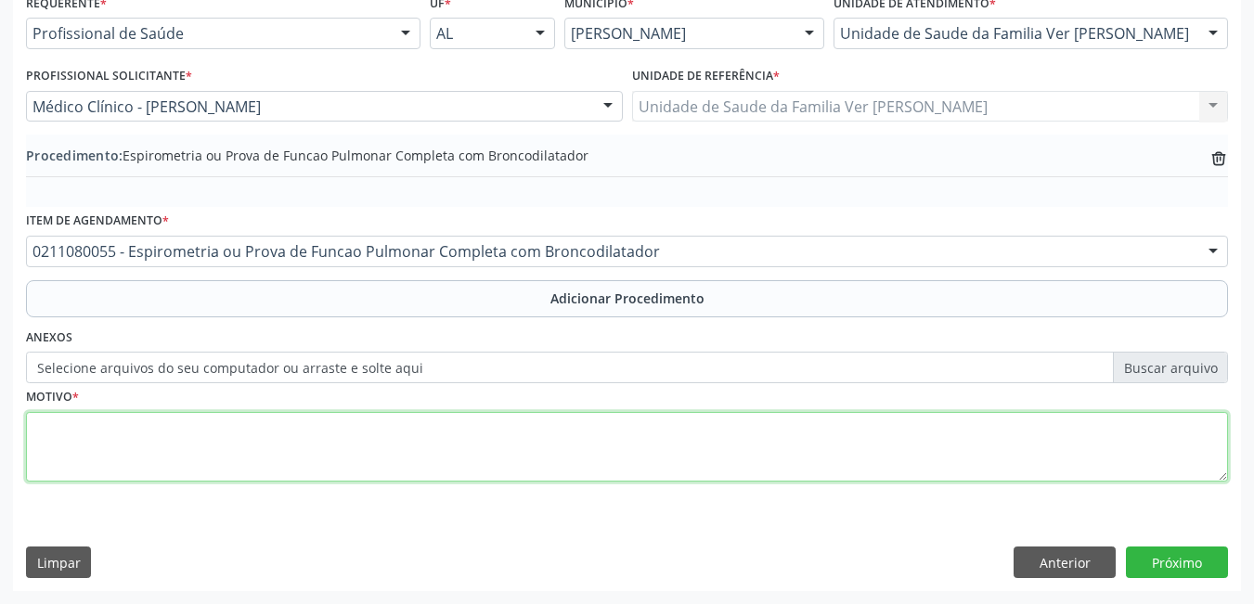
click at [398, 439] on textarea at bounding box center [627, 447] width 1202 height 71
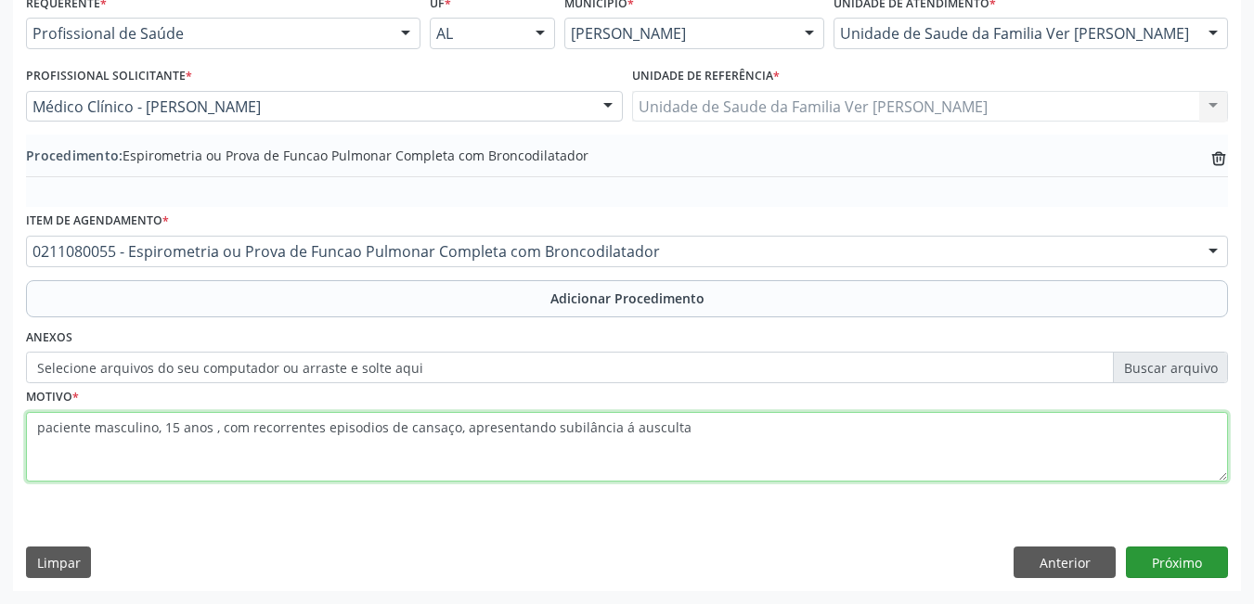
type textarea "paciente masculino, 15 anos , com recorrentes episodios de cansaço, apresentand…"
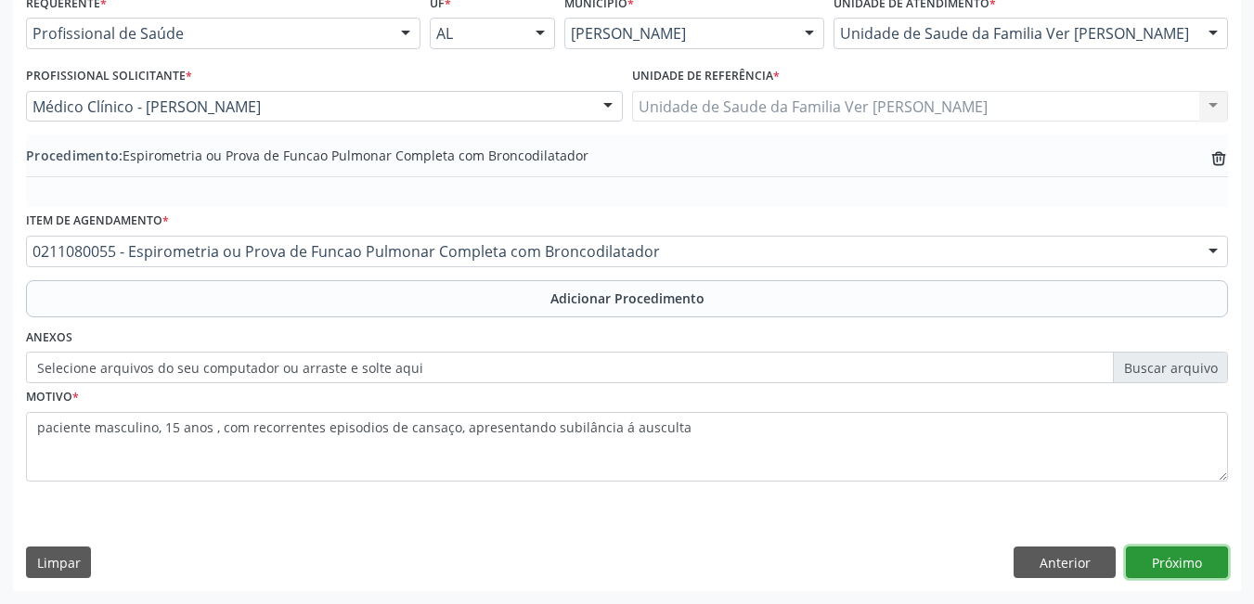
click at [1176, 560] on button "Próximo" at bounding box center [1177, 563] width 102 height 32
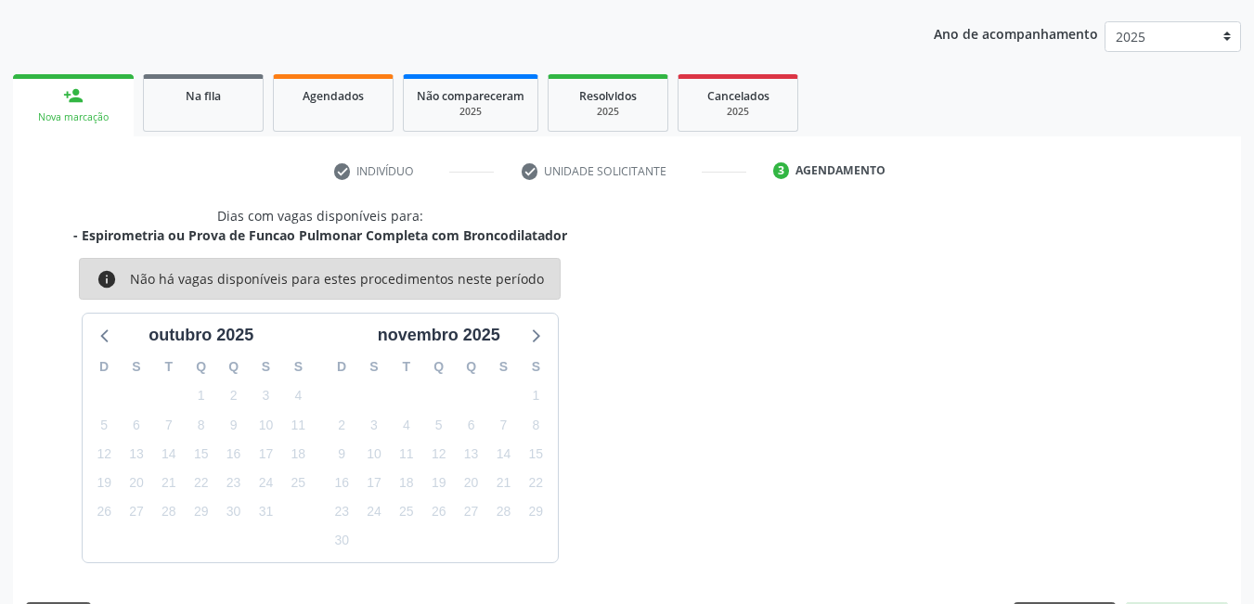
scroll to position [284, 0]
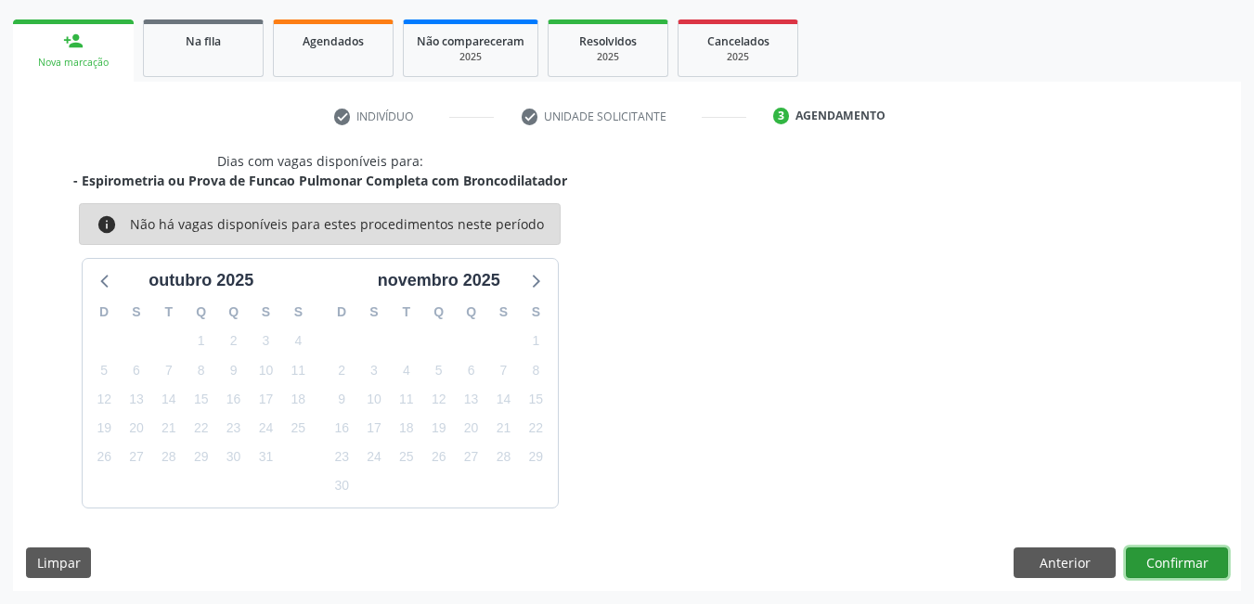
click at [1185, 561] on button "Confirmar" at bounding box center [1177, 563] width 102 height 32
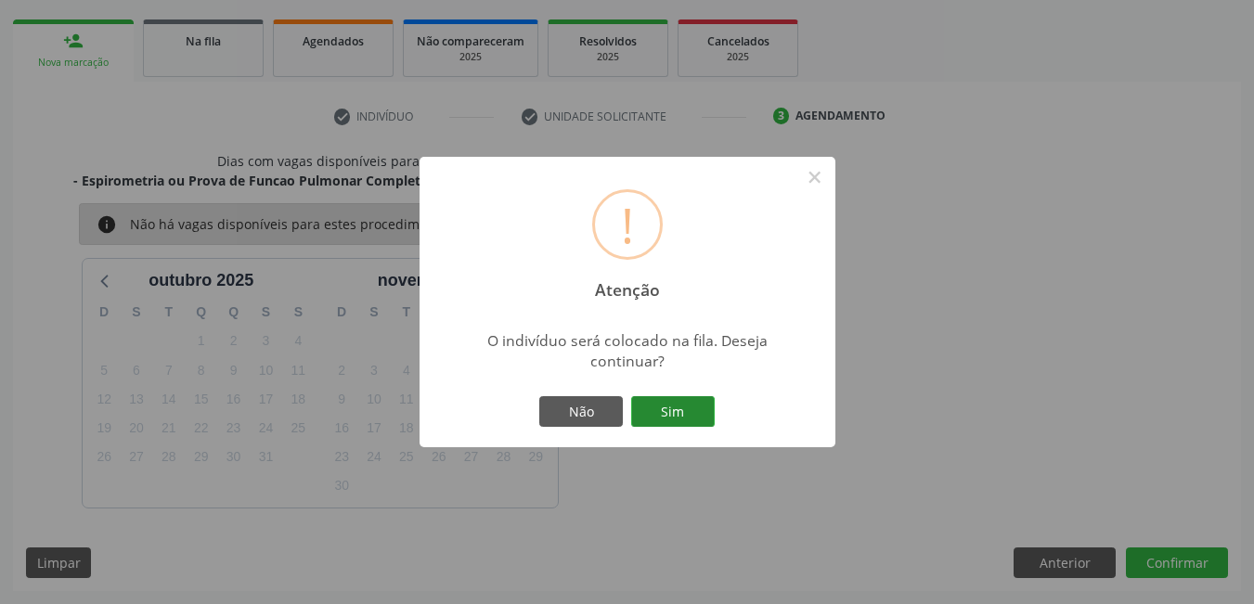
click at [678, 413] on button "Sim" at bounding box center [673, 412] width 84 height 32
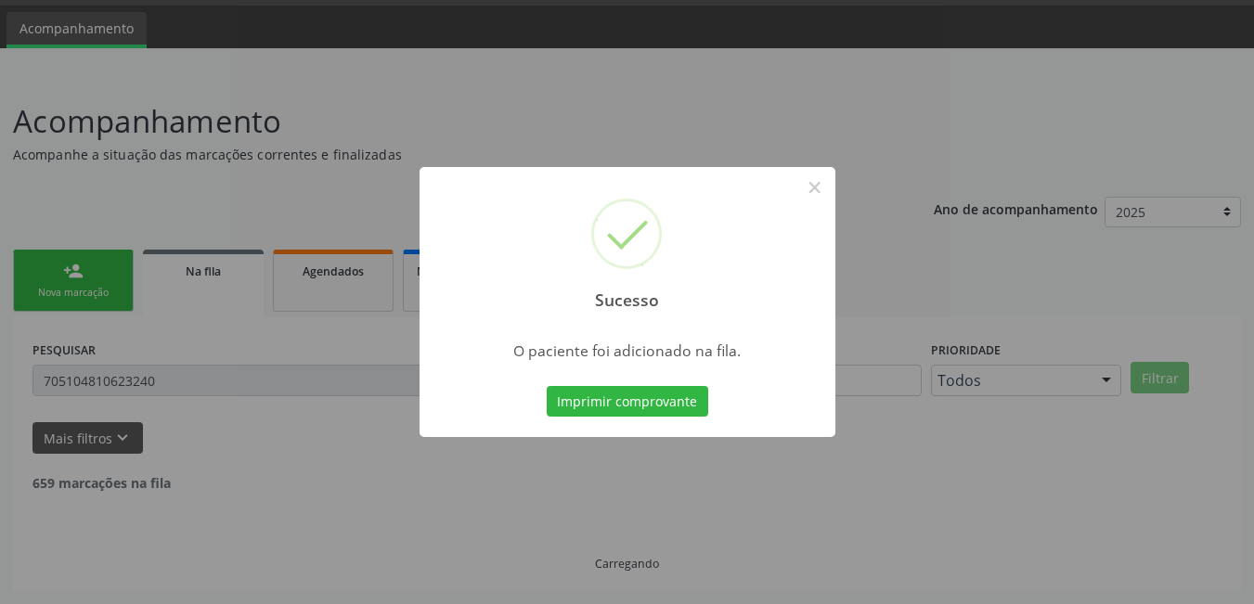
scroll to position [34, 0]
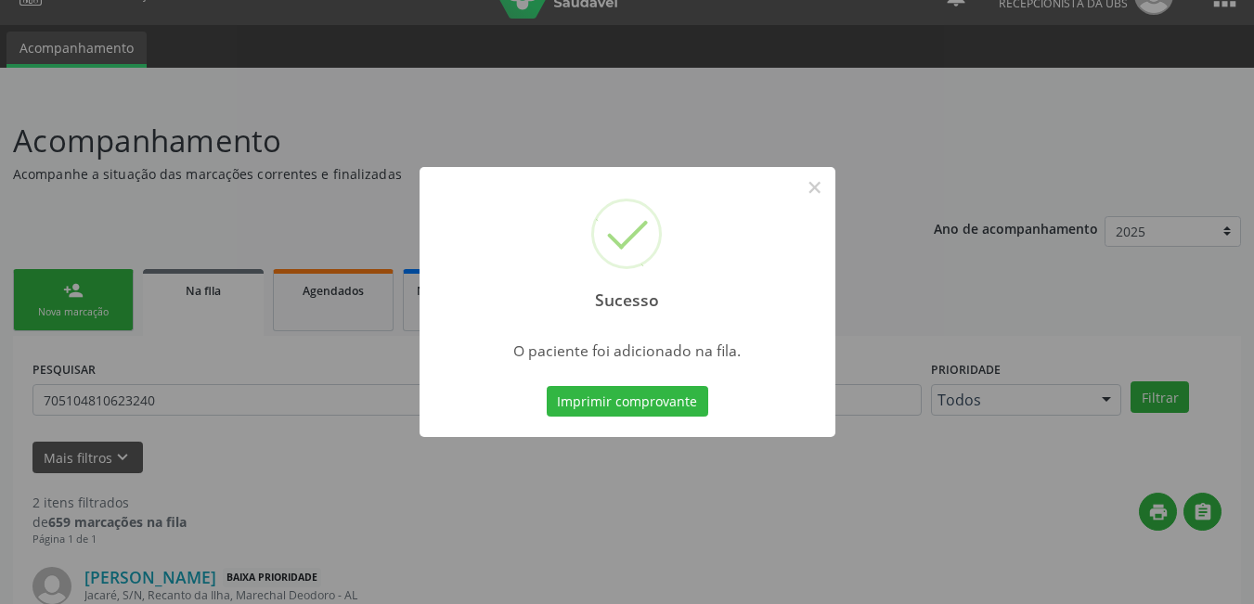
click at [666, 403] on button "Imprimir comprovante" at bounding box center [627, 402] width 161 height 32
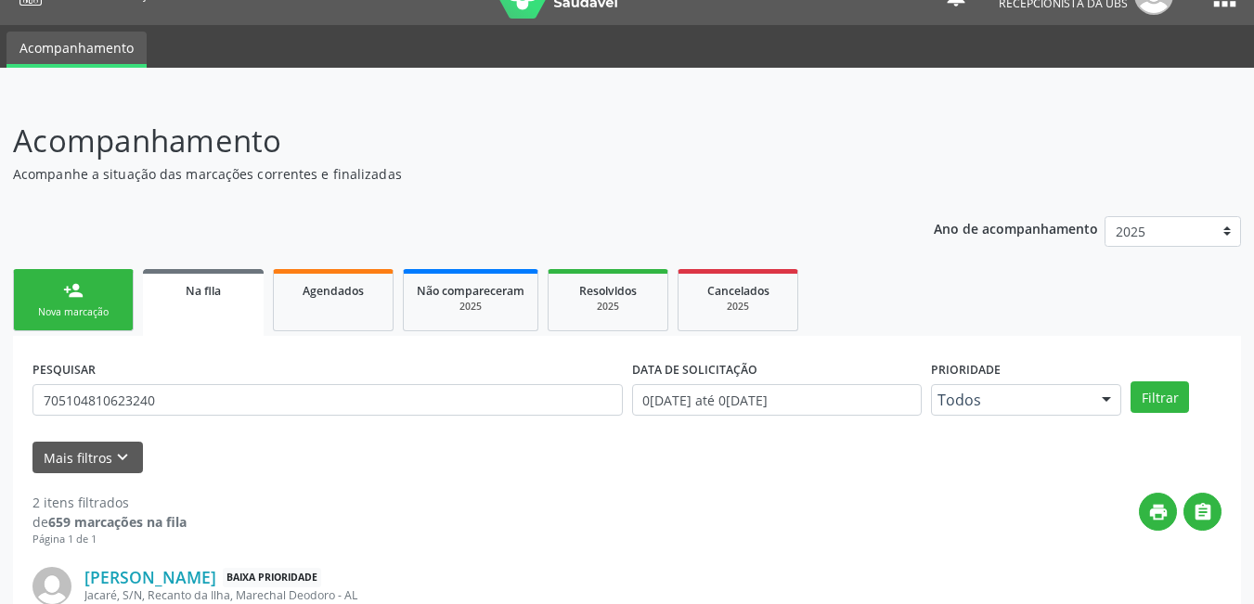
click at [103, 289] on link "person_add Nova marcação" at bounding box center [73, 300] width 121 height 62
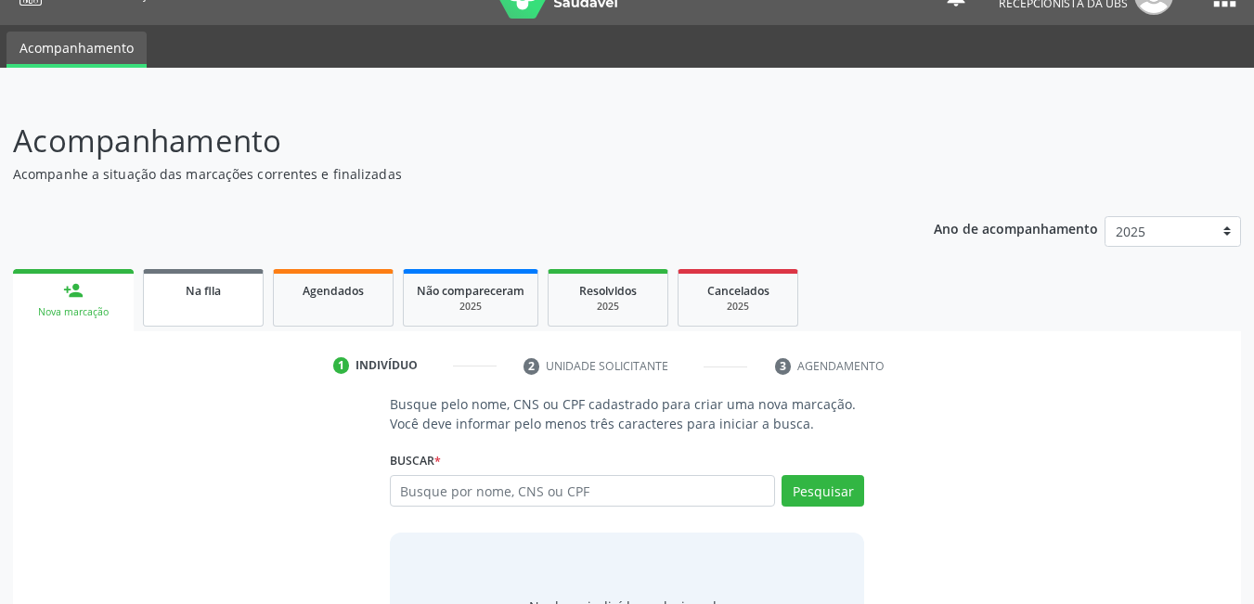
click at [222, 300] on link "Na fila" at bounding box center [203, 298] width 121 height 58
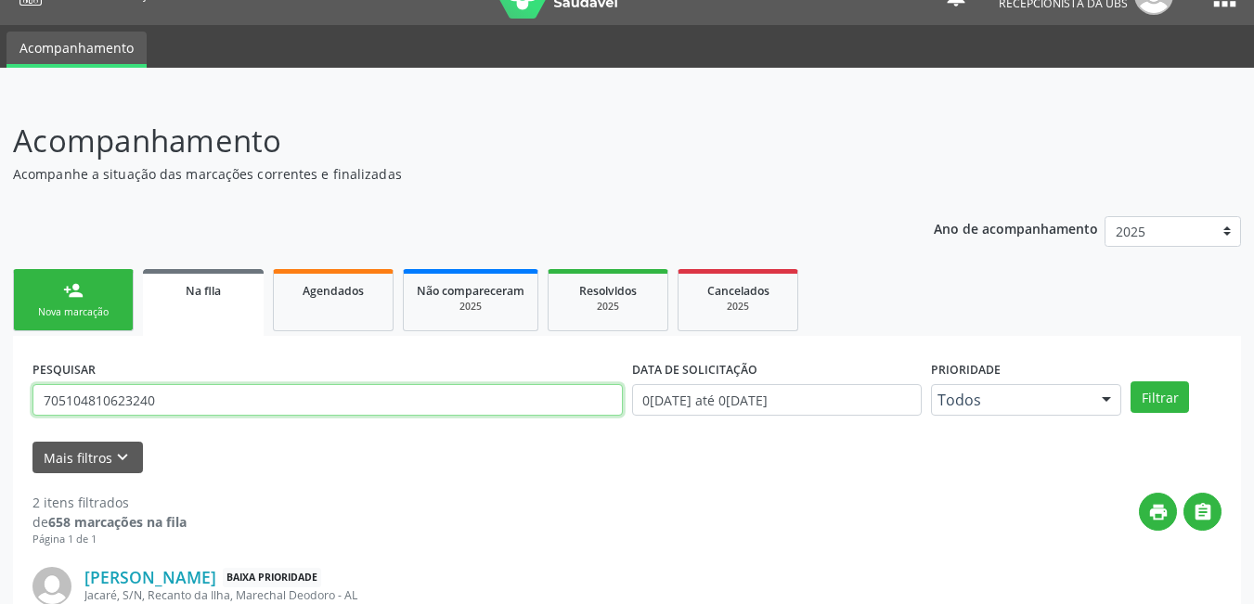
click at [197, 406] on input "705104810623240" at bounding box center [327, 400] width 590 height 32
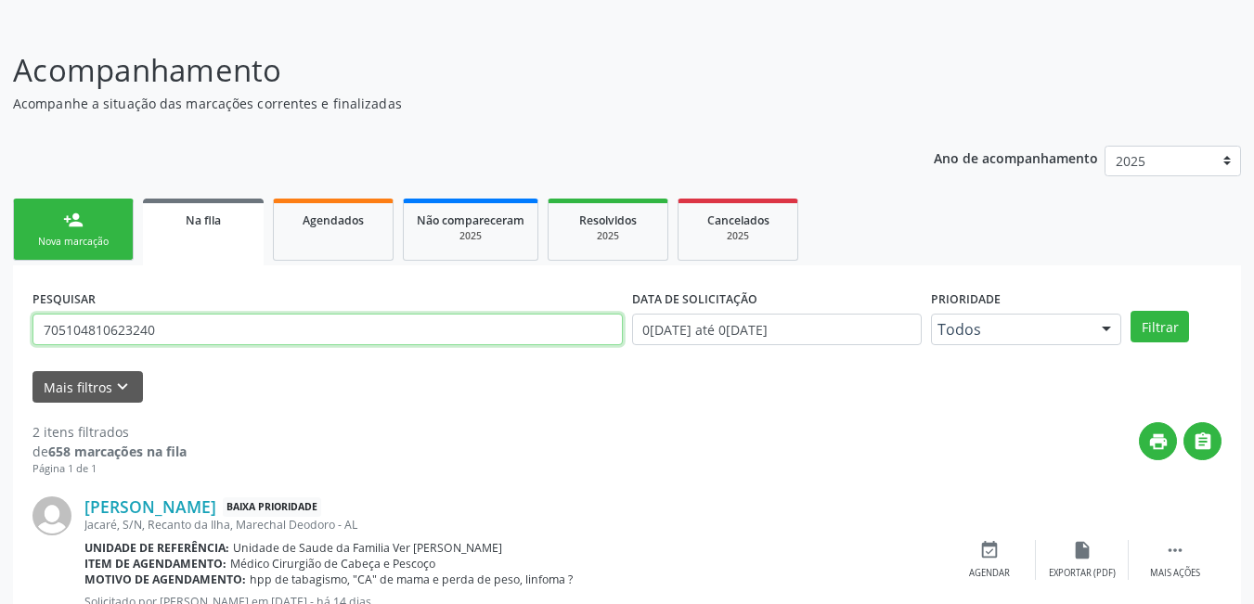
scroll to position [220, 0]
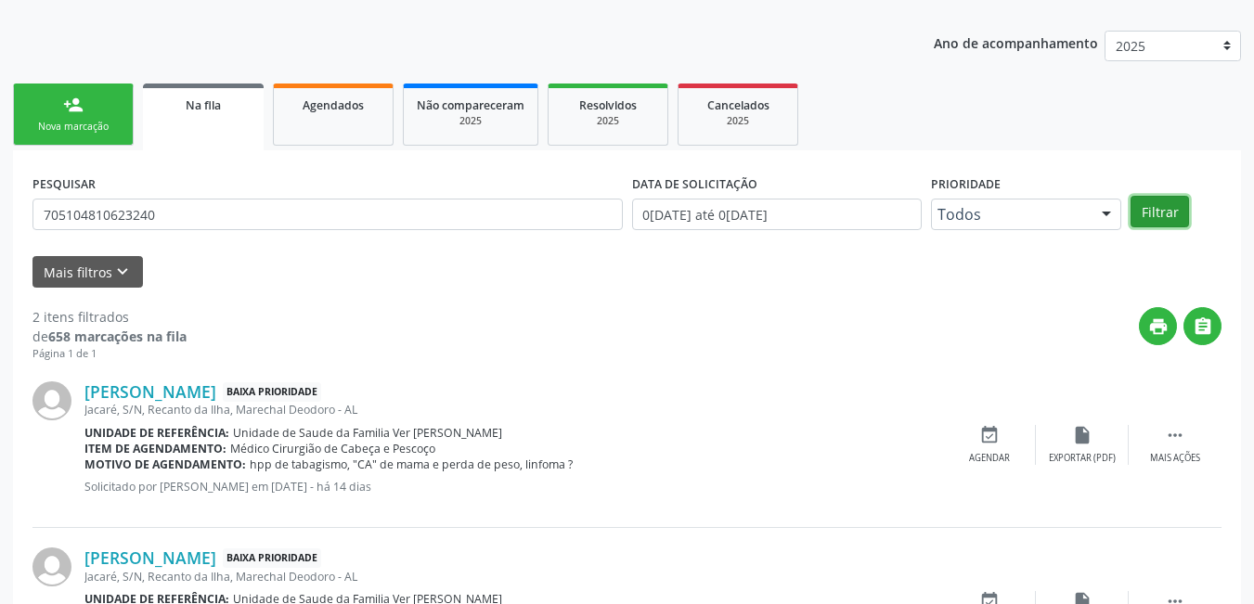
click at [1167, 212] on button "Filtrar" at bounding box center [1159, 212] width 58 height 32
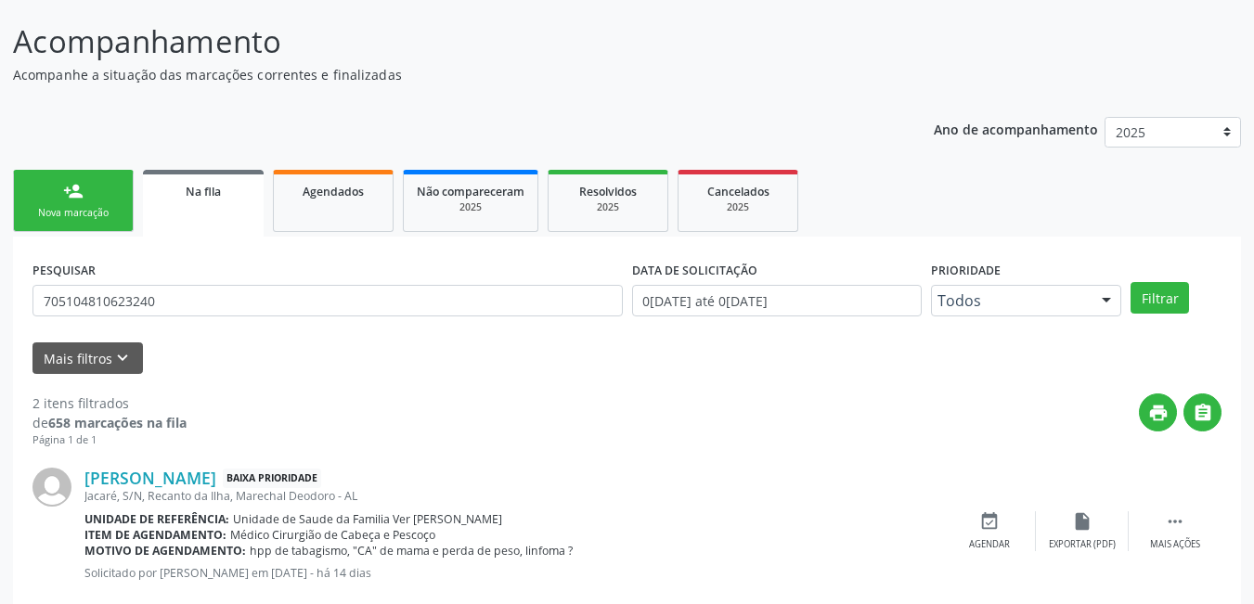
scroll to position [127, 0]
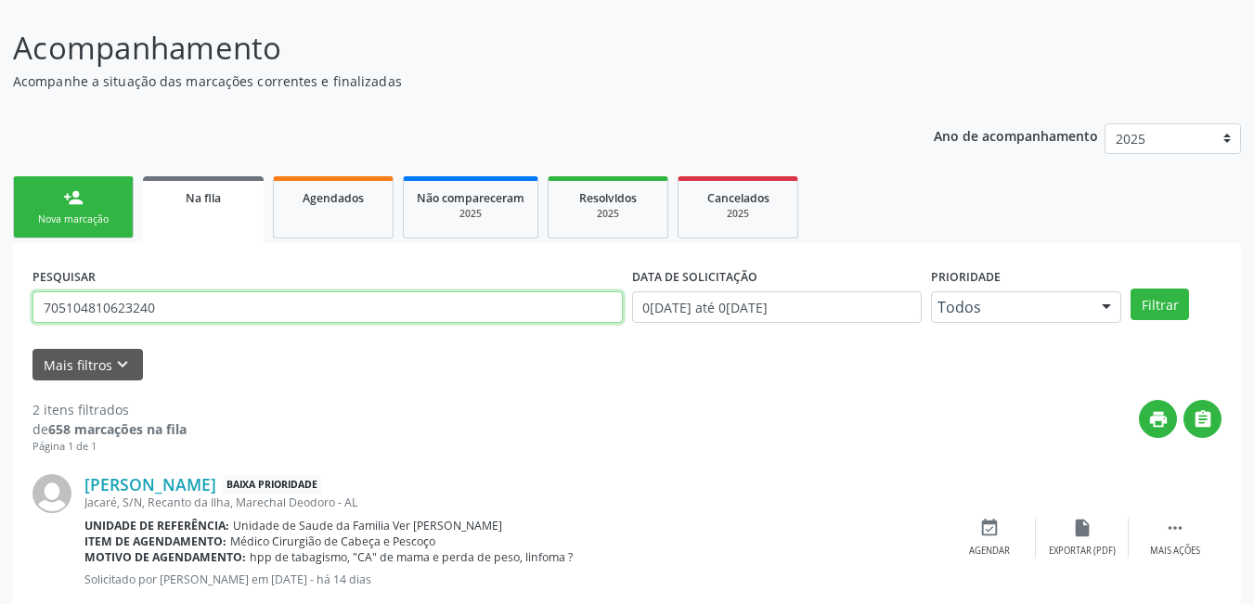
drag, startPoint x: 172, startPoint y: 316, endPoint x: 0, endPoint y: 289, distance: 173.9
click at [0, 289] on div "Acompanhamento Acompanhe a situação das marcações correntes e finalizadas Relat…" at bounding box center [627, 409] width 1254 height 817
click at [308, 217] on link "Agendados" at bounding box center [333, 207] width 121 height 62
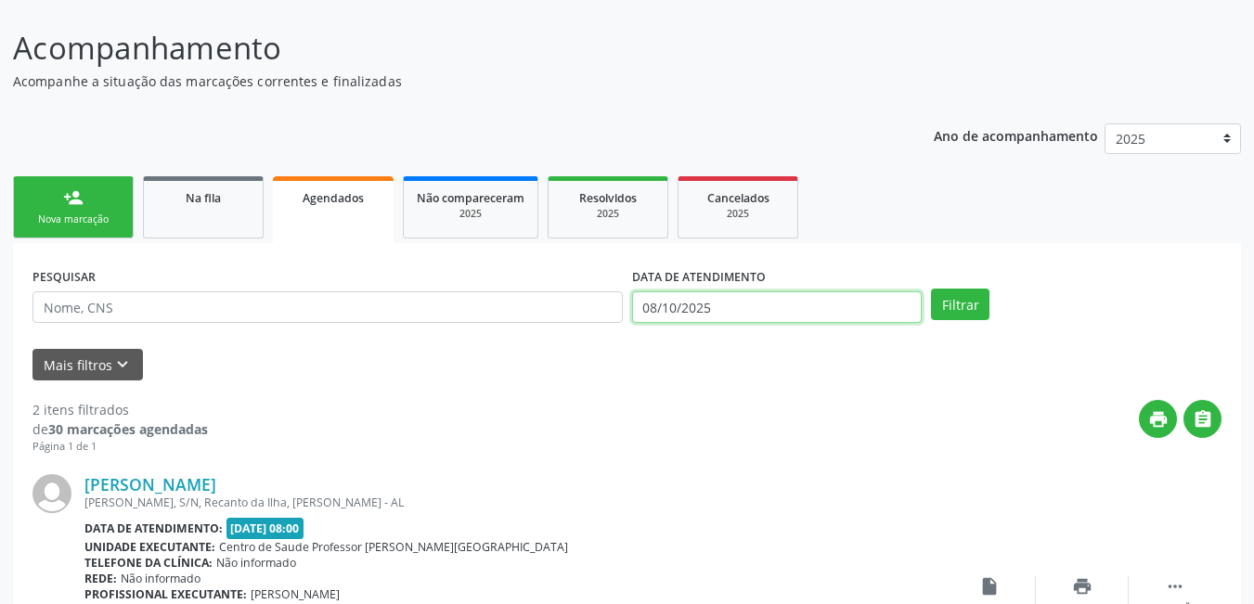
click at [779, 306] on input "08/10/2025" at bounding box center [777, 307] width 290 height 32
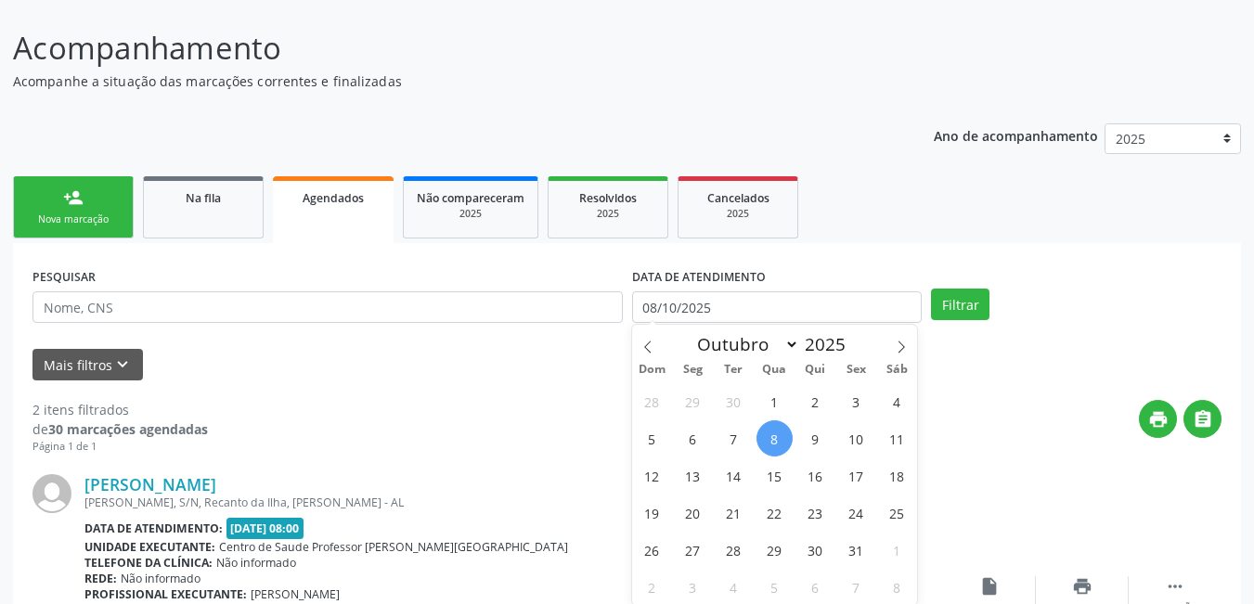
click at [774, 436] on span "8" at bounding box center [774, 438] width 36 height 36
type input "08/10/2025"
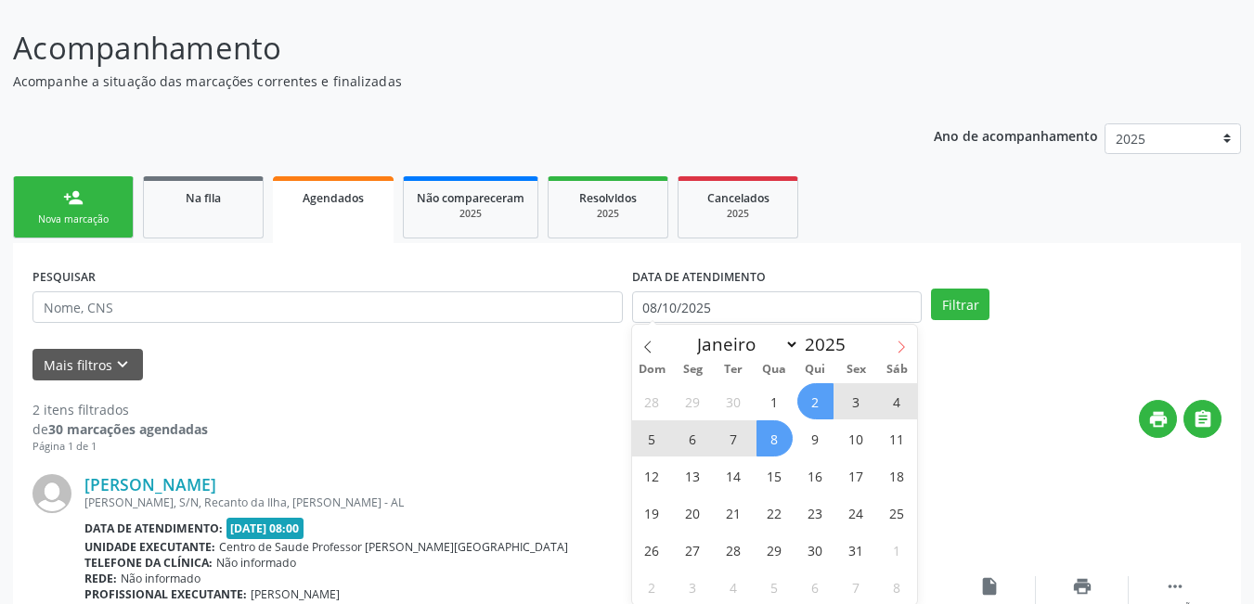
click at [899, 341] on icon at bounding box center [901, 347] width 6 height 12
select select "10"
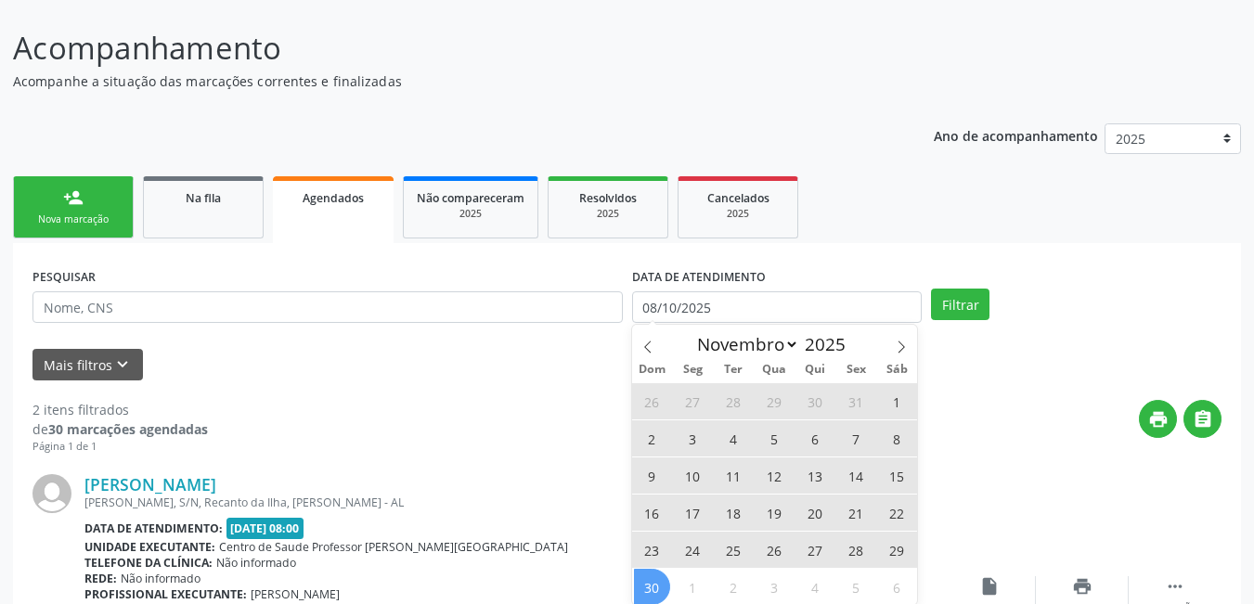
drag, startPoint x: 659, startPoint y: 579, endPoint x: 860, endPoint y: 429, distance: 251.3
click at [676, 575] on div "26 27 28 29 30 31 1 2 3 4 5 6 7 8 9 10 11 12 13 14 15 16 17 18 19 20 21 22 23 2…" at bounding box center [775, 493] width 286 height 223
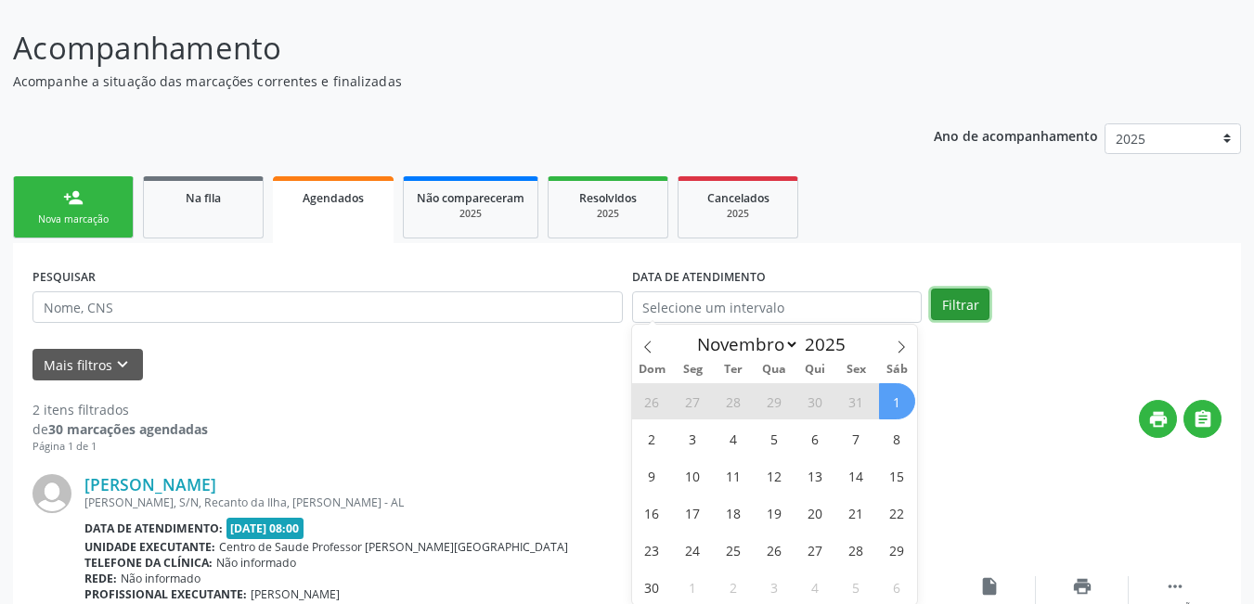
click at [939, 295] on button "Filtrar" at bounding box center [960, 305] width 58 height 32
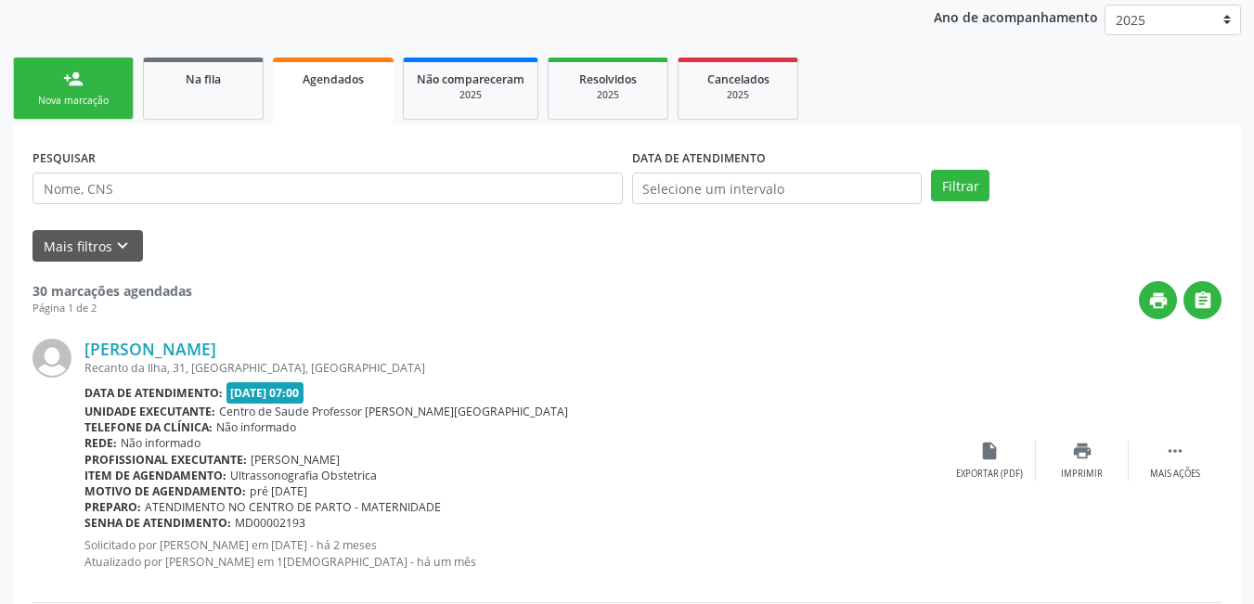
scroll to position [313, 0]
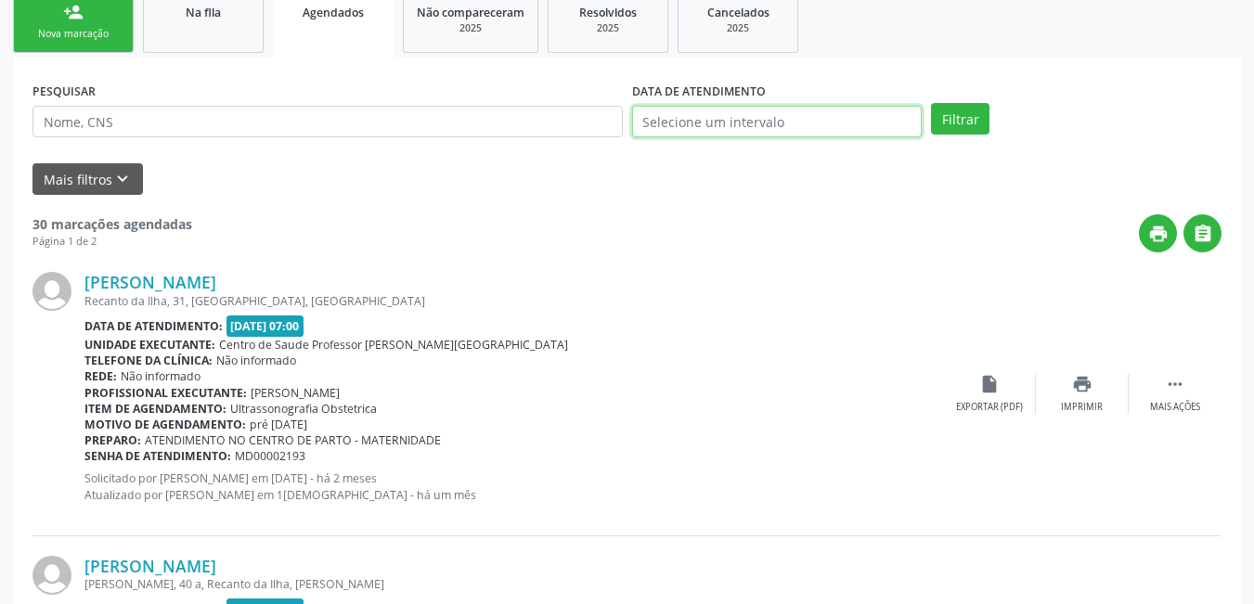
click at [684, 115] on input "text" at bounding box center [777, 122] width 290 height 32
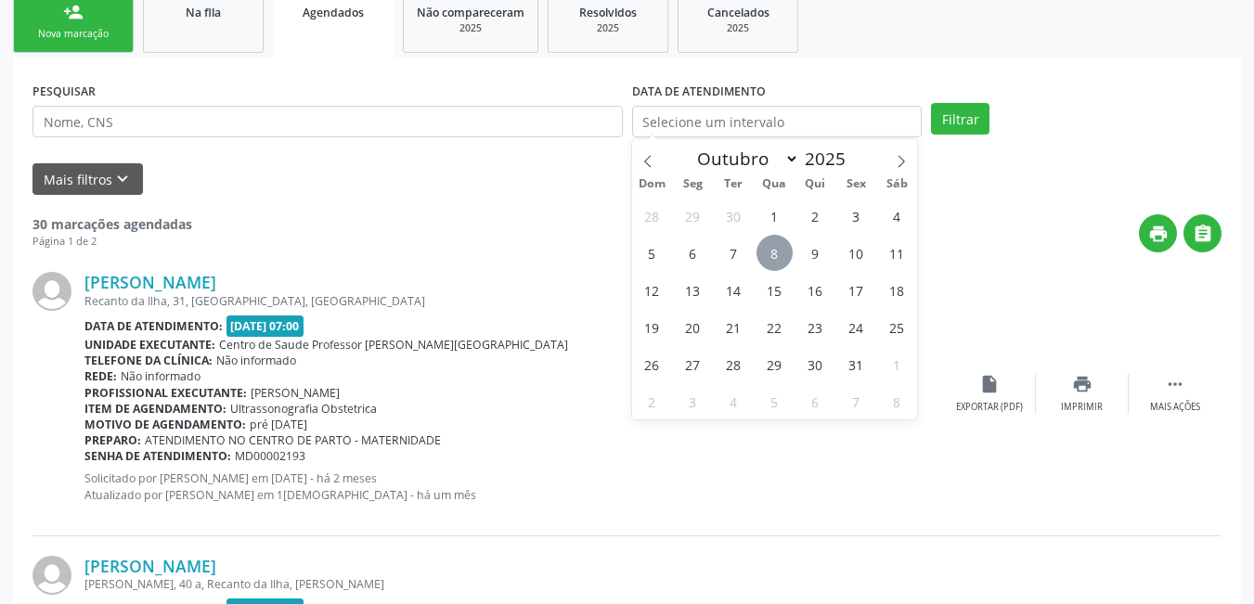
click at [771, 253] on span "8" at bounding box center [774, 253] width 36 height 36
type input "08/10/2025"
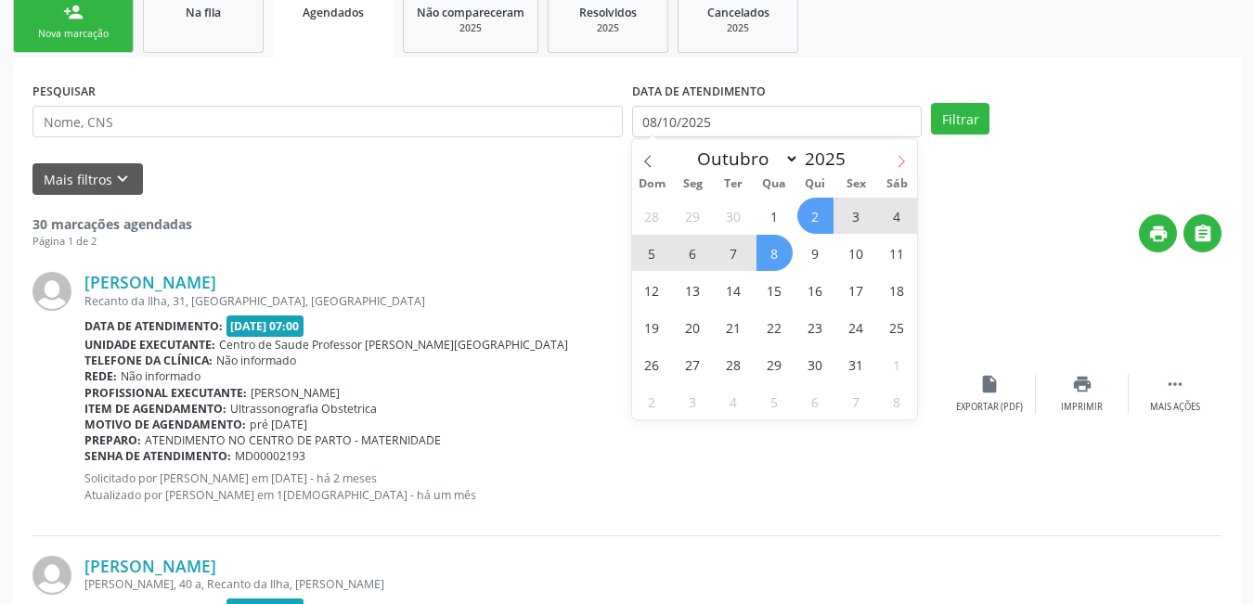
click at [895, 160] on icon at bounding box center [900, 161] width 13 height 13
select select "10"
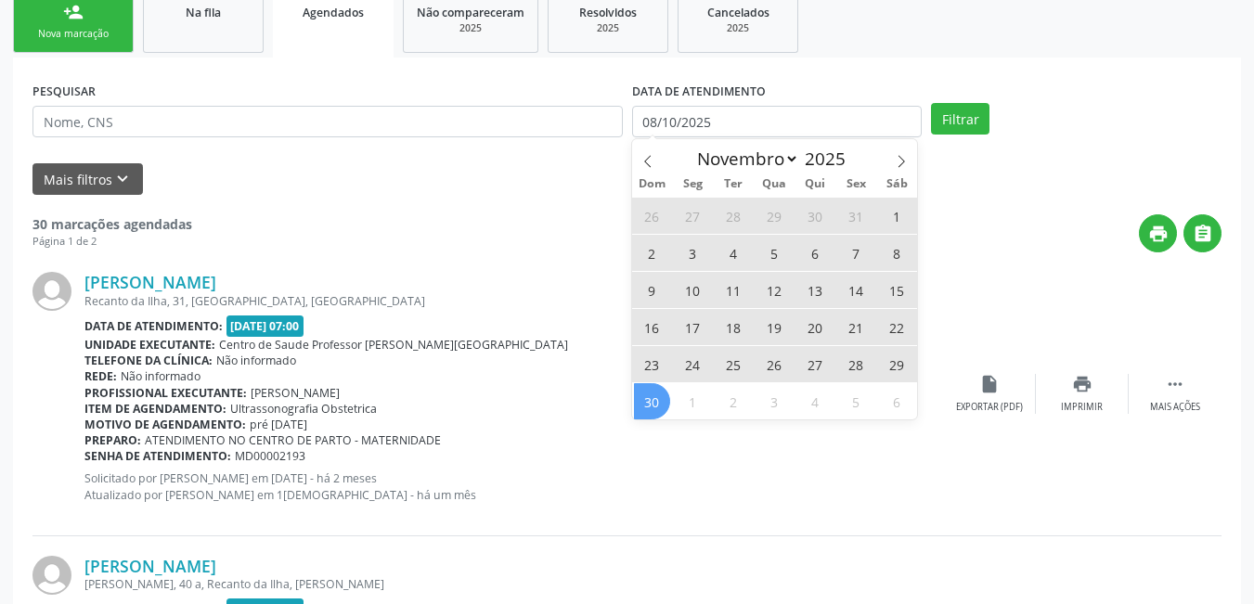
click at [652, 395] on span "30" at bounding box center [652, 401] width 36 height 36
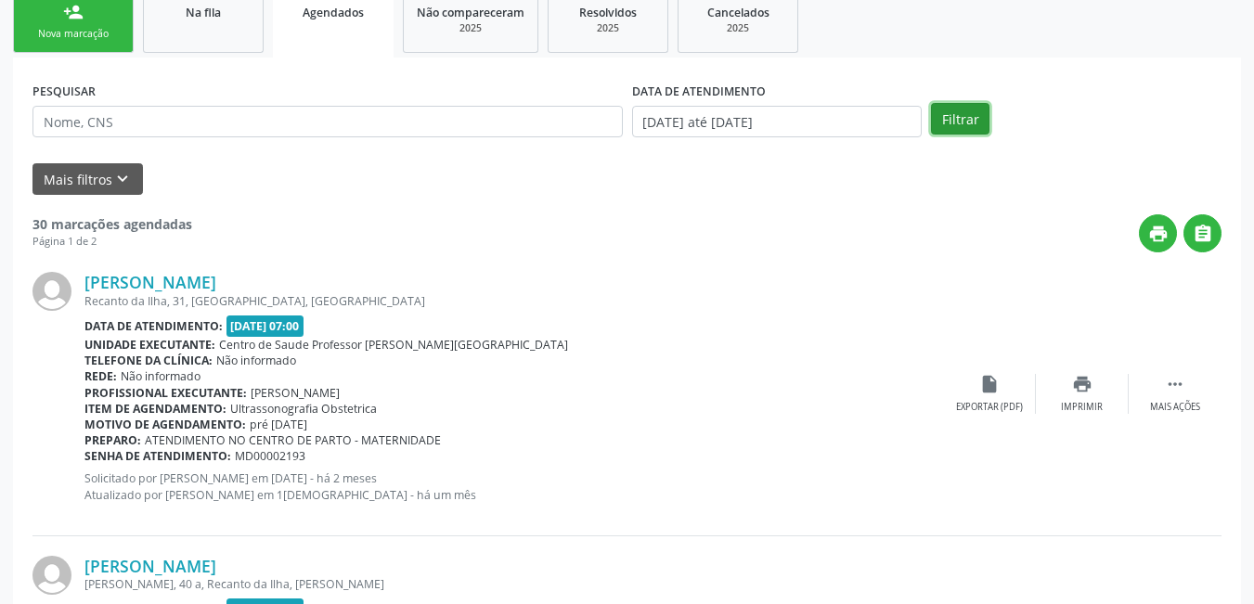
click at [943, 116] on button "Filtrar" at bounding box center [960, 119] width 58 height 32
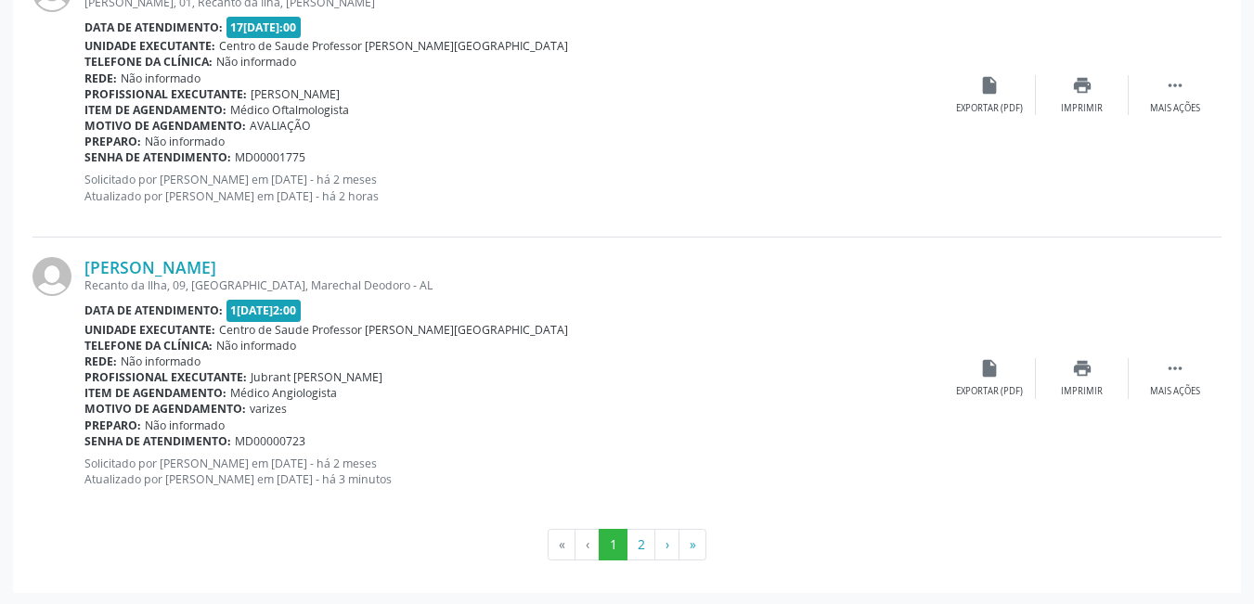
scroll to position [4353, 0]
click at [640, 545] on button "2" at bounding box center [640, 543] width 29 height 32
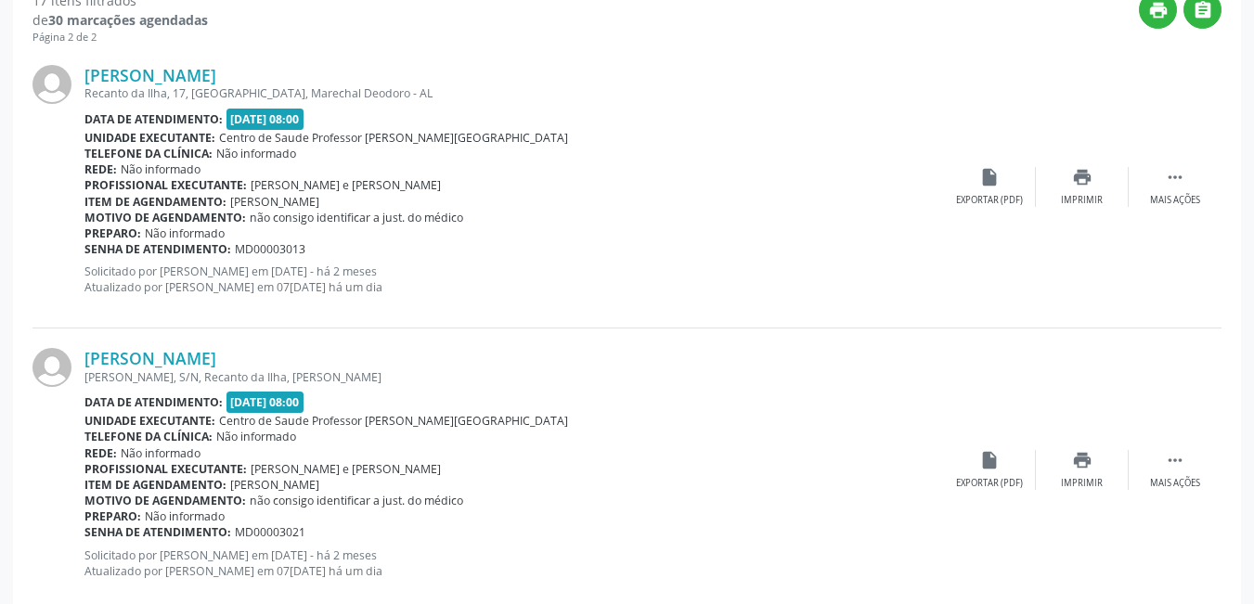
scroll to position [629, 0]
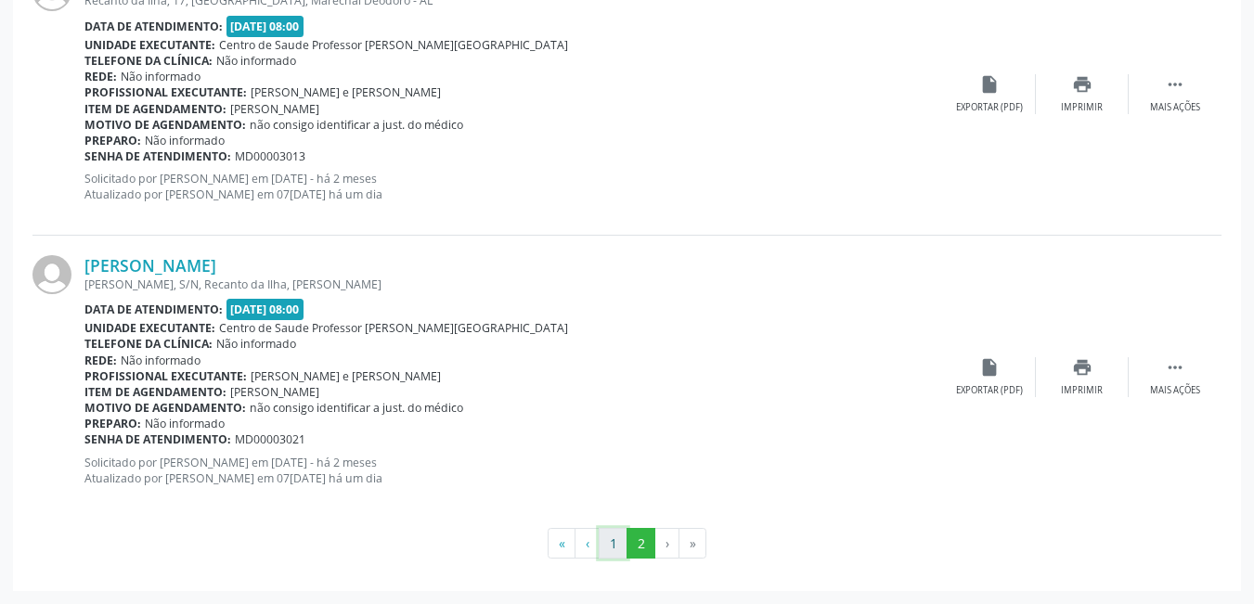
click at [612, 547] on button "1" at bounding box center [612, 544] width 29 height 32
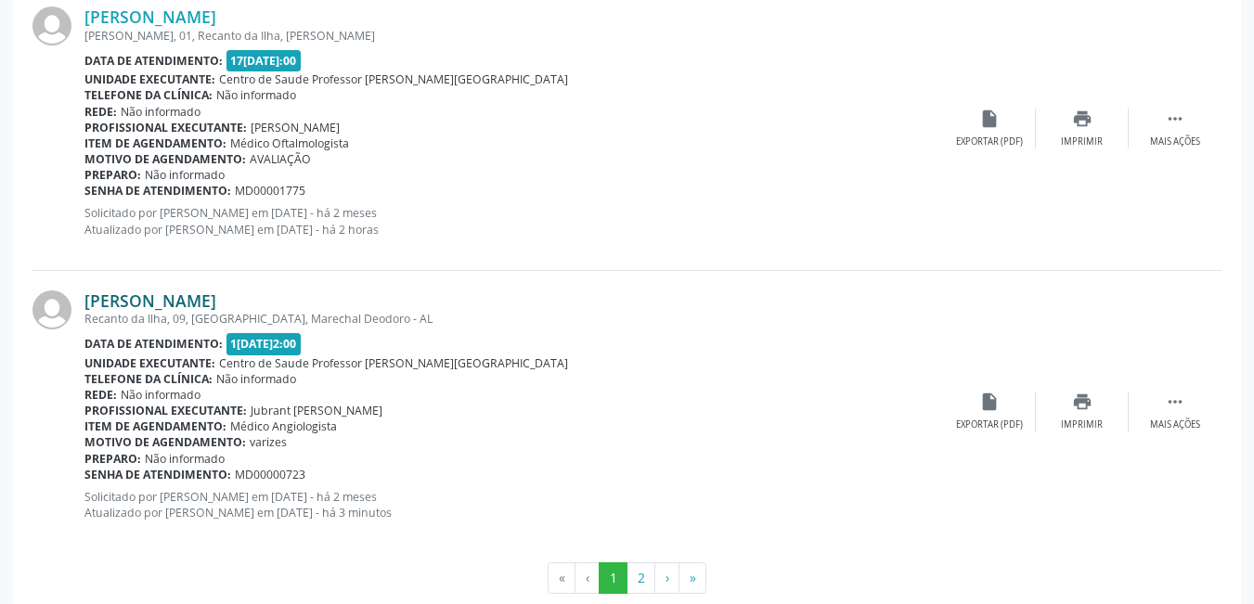
scroll to position [4353, 0]
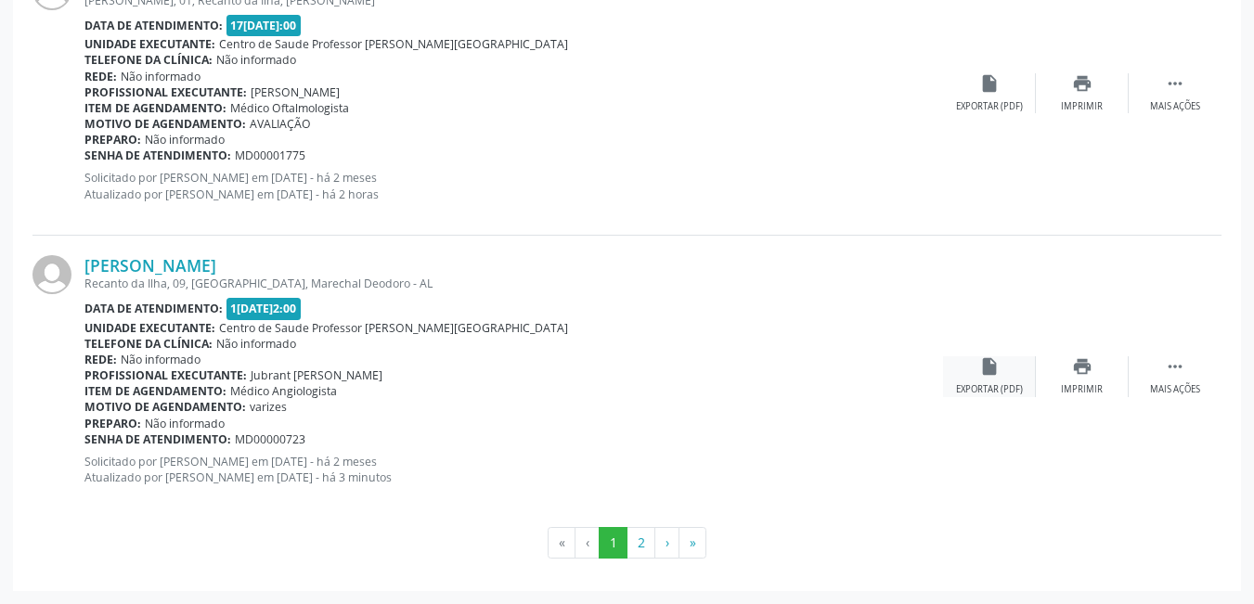
click at [1003, 392] on div "Exportar (PDF)" at bounding box center [989, 389] width 67 height 13
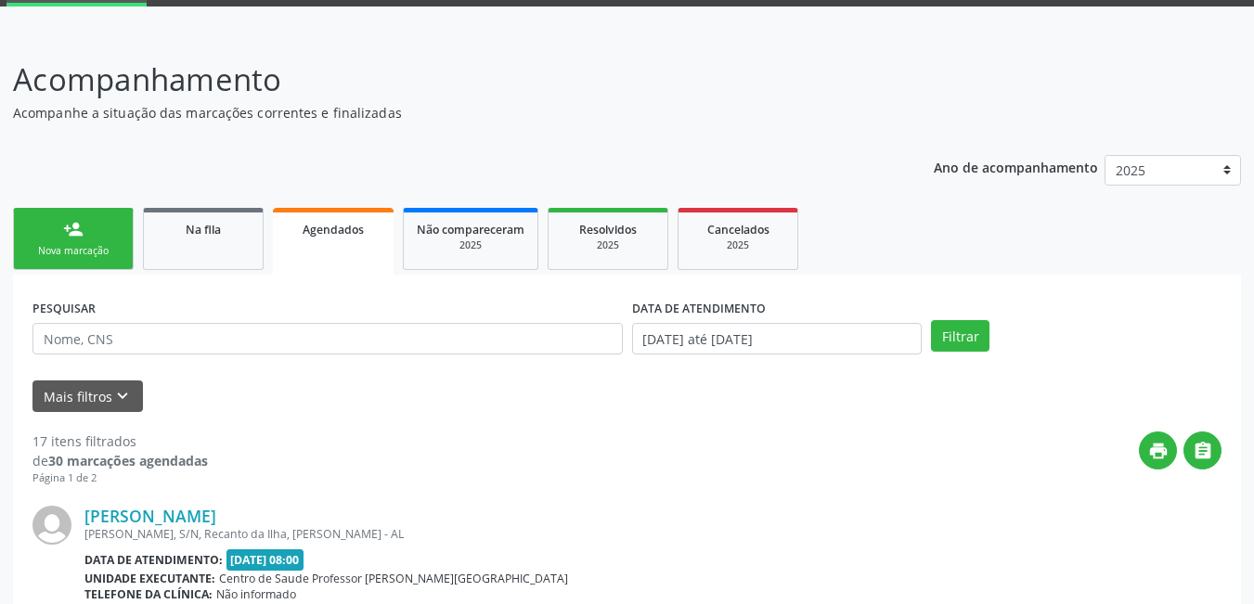
scroll to position [84, 0]
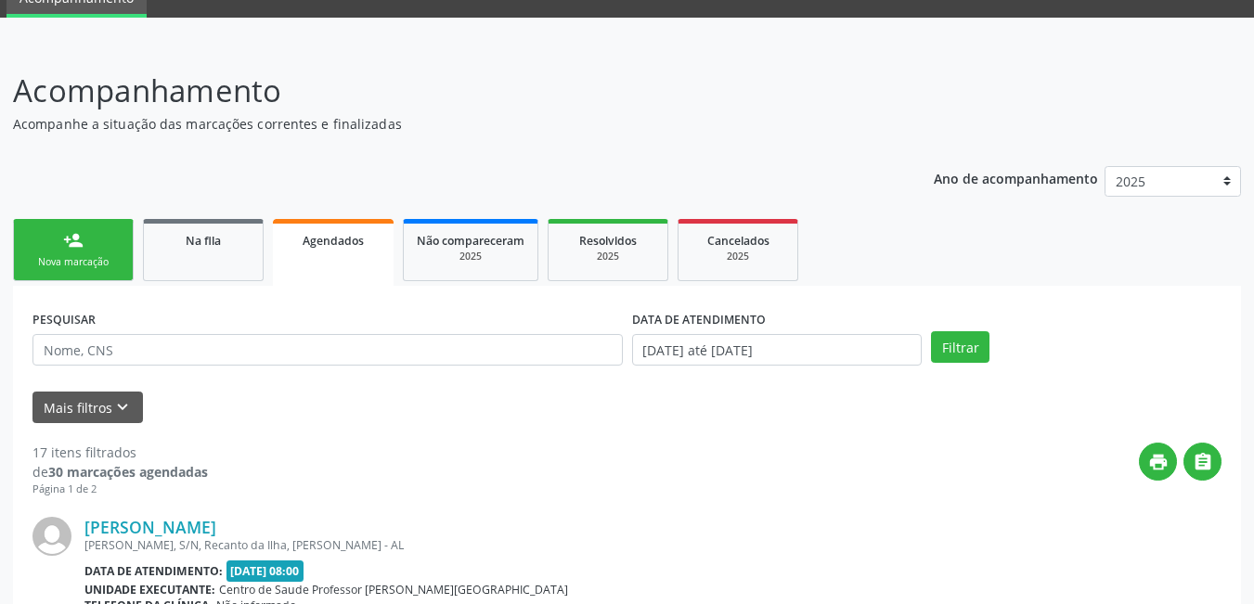
click at [78, 258] on div "Nova marcação" at bounding box center [73, 262] width 93 height 14
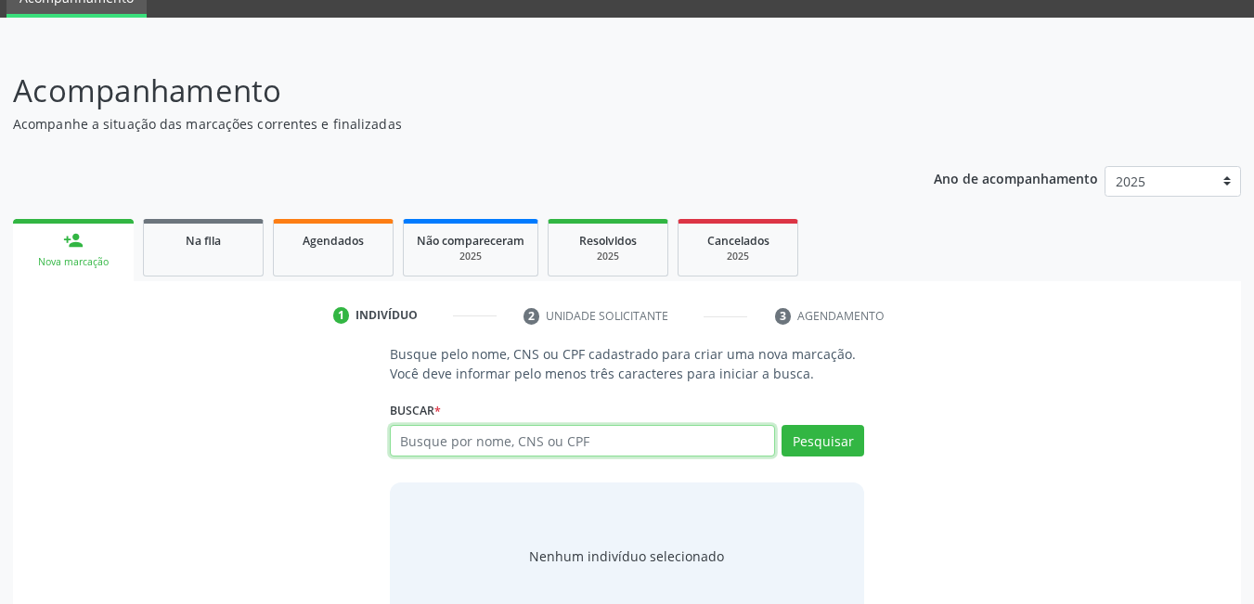
click at [503, 444] on input "text" at bounding box center [583, 441] width 386 height 32
type input "700002828583702"
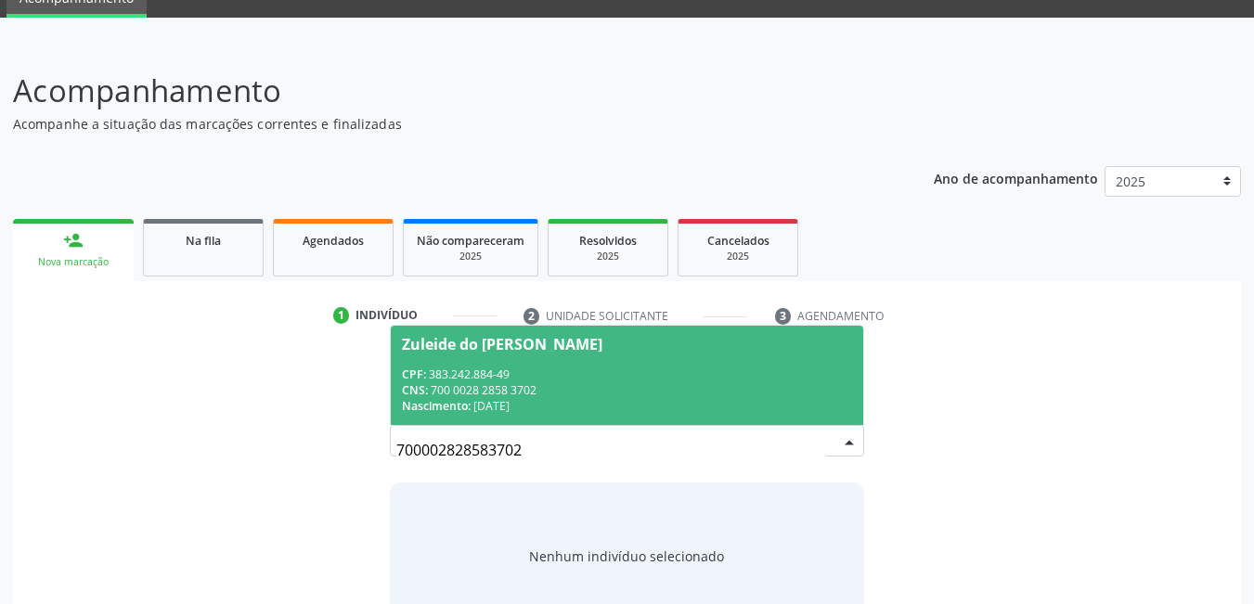
click at [531, 358] on span "Zuleide do [PERSON_NAME] CPF: 383.242.884-49 CNS: 700 0028 2858 3702 Nascimento…" at bounding box center [627, 375] width 473 height 99
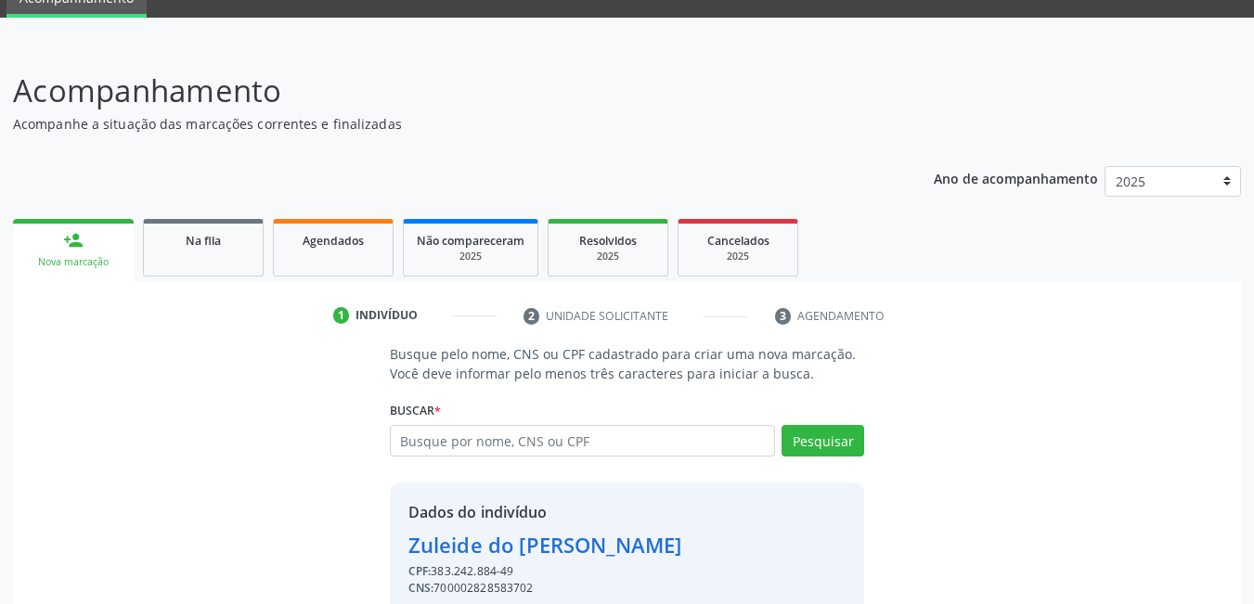
scroll to position [166, 0]
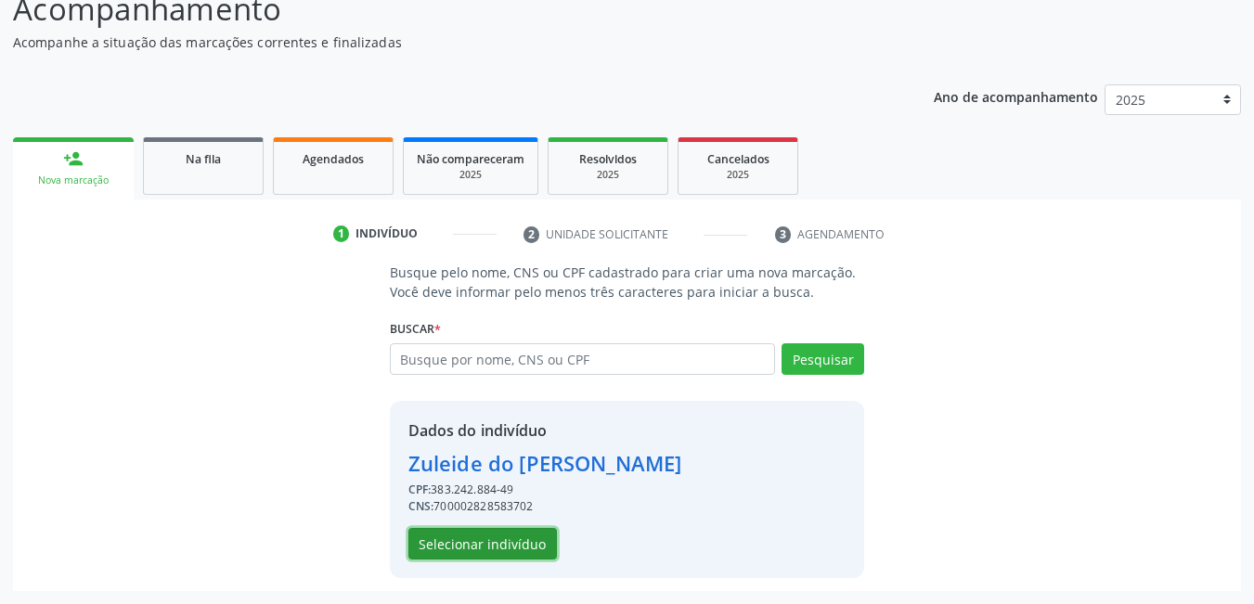
click at [490, 551] on button "Selecionar indivíduo" at bounding box center [482, 544] width 148 height 32
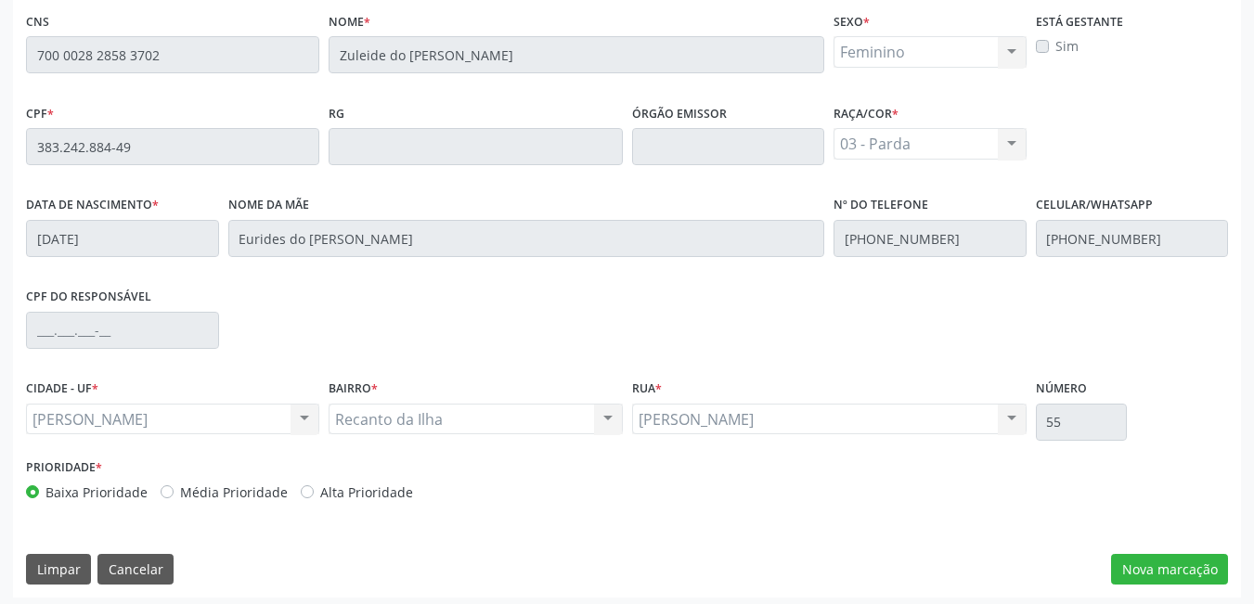
scroll to position [482, 0]
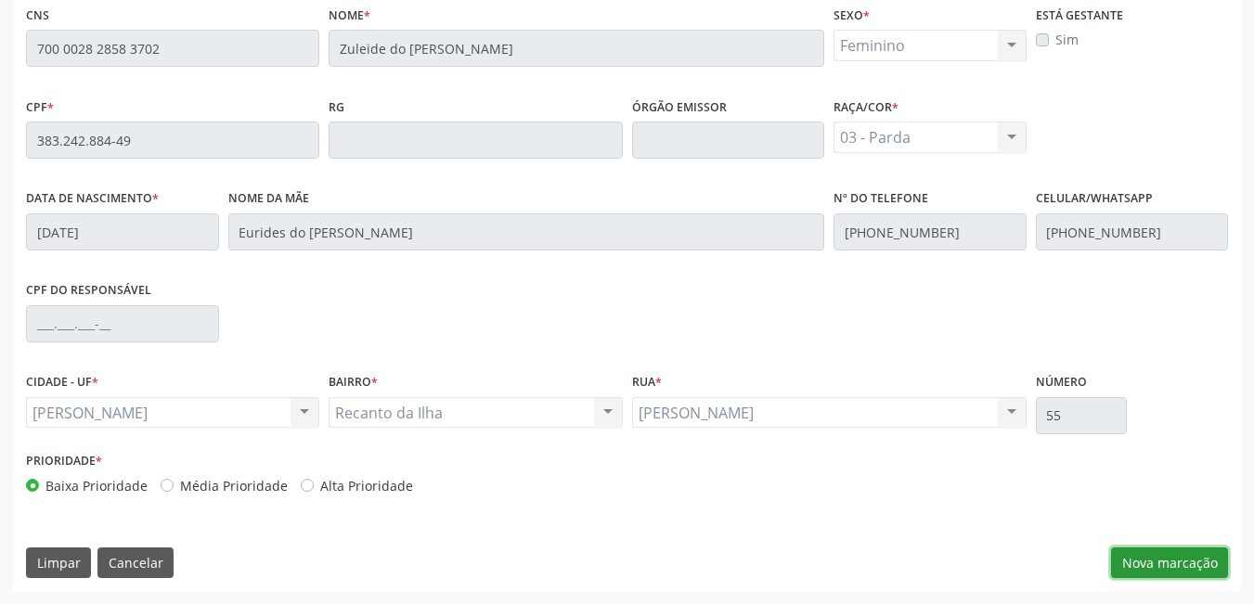
click at [1139, 559] on button "Nova marcação" at bounding box center [1169, 563] width 117 height 32
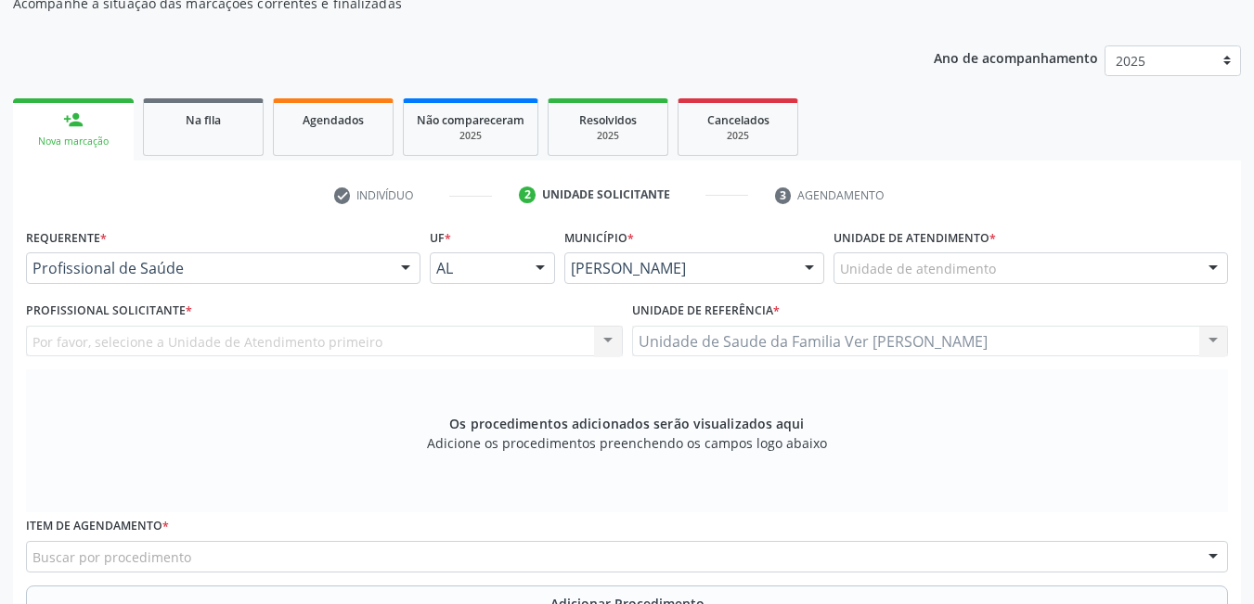
scroll to position [203, 0]
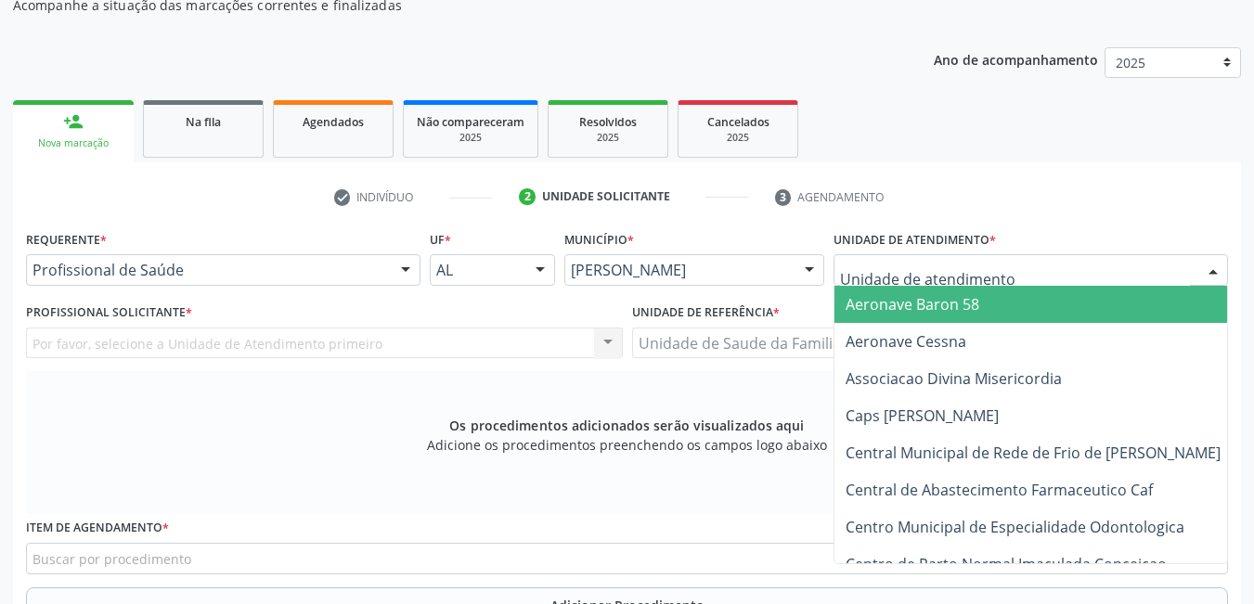
click at [1006, 274] on div at bounding box center [1030, 270] width 394 height 32
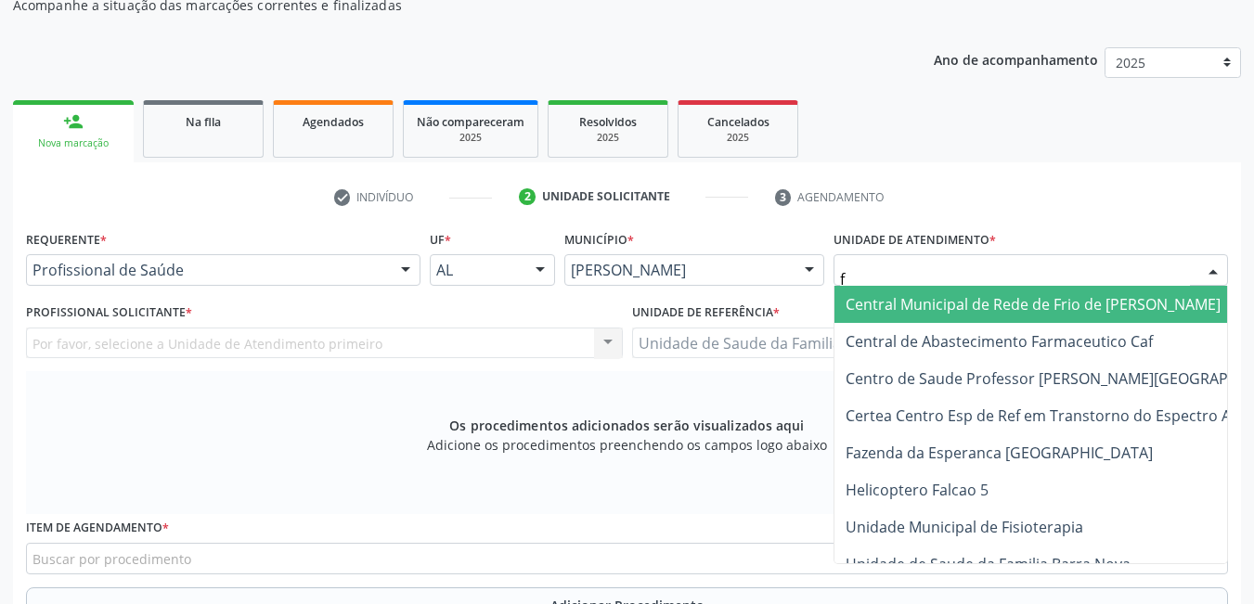
type input "fl"
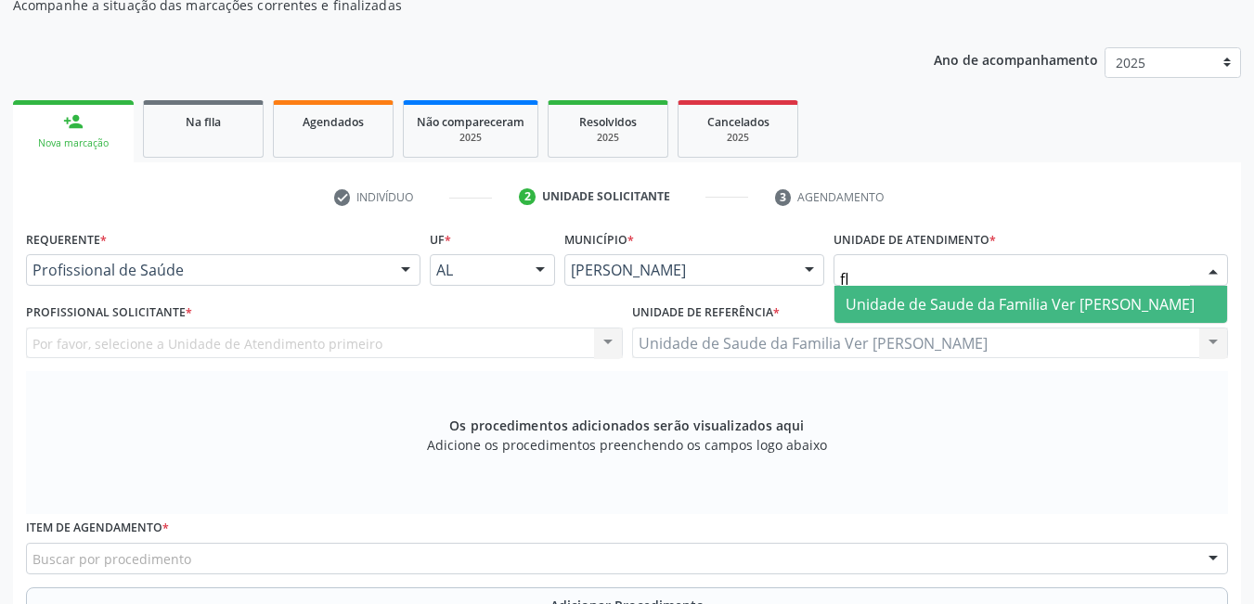
click at [909, 297] on span "Unidade de Saude da Familia Ver [PERSON_NAME]" at bounding box center [1019, 304] width 349 height 20
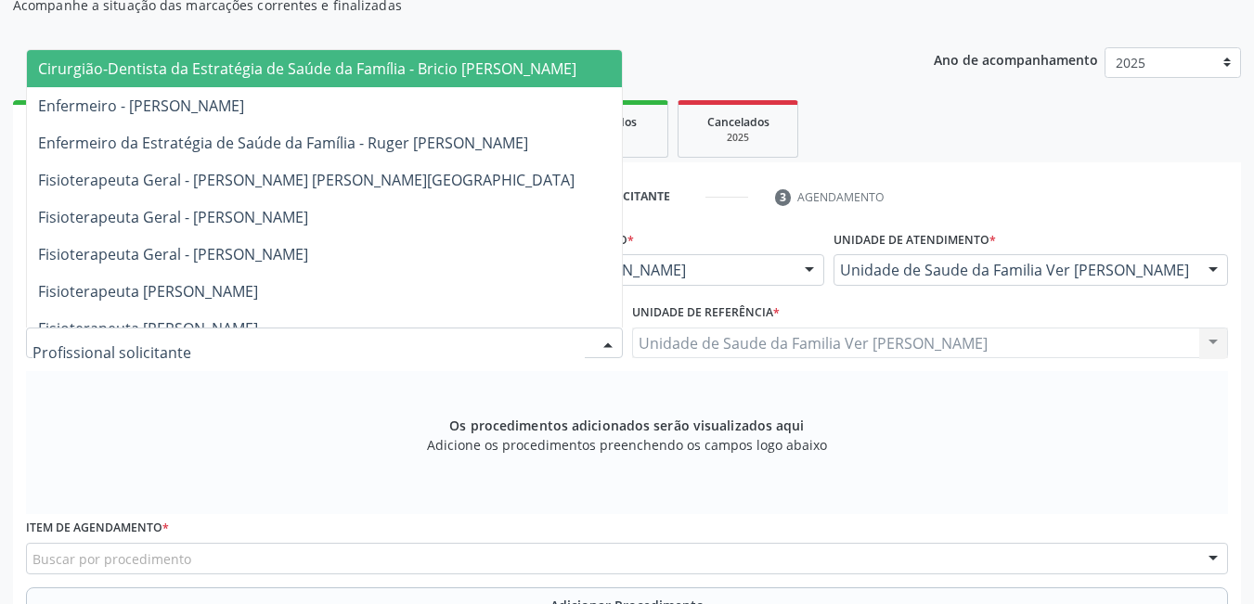
click at [324, 339] on div at bounding box center [324, 344] width 597 height 32
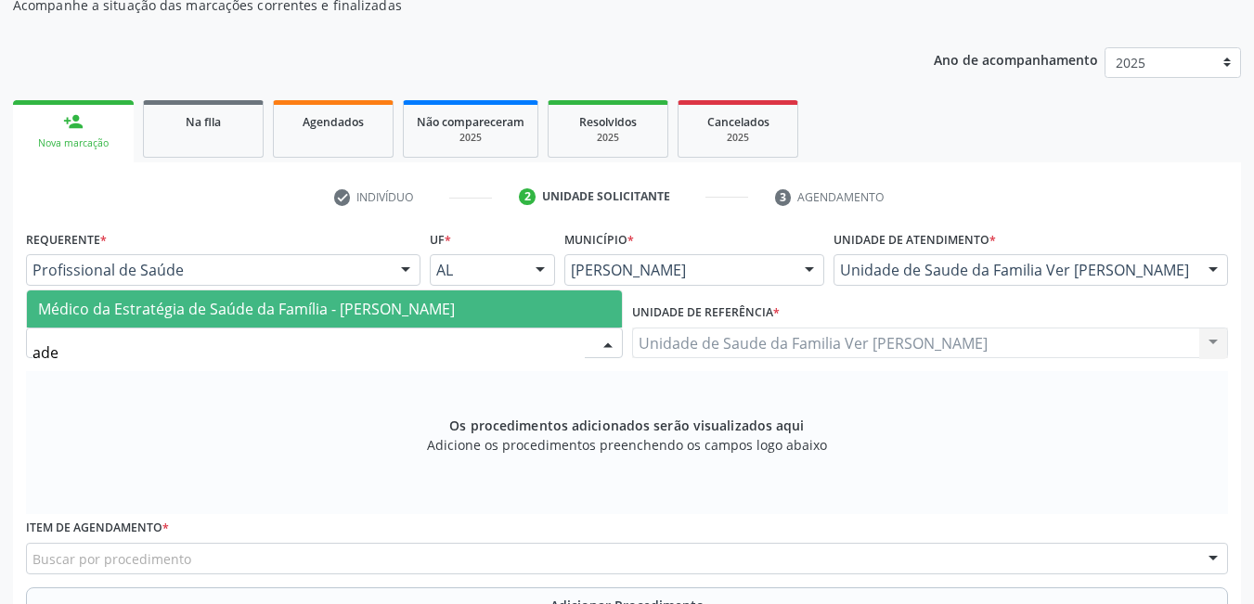
type input "ade"
click at [386, 319] on span "Médico da Estratégia de Saúde da Família - [PERSON_NAME]" at bounding box center [324, 308] width 595 height 37
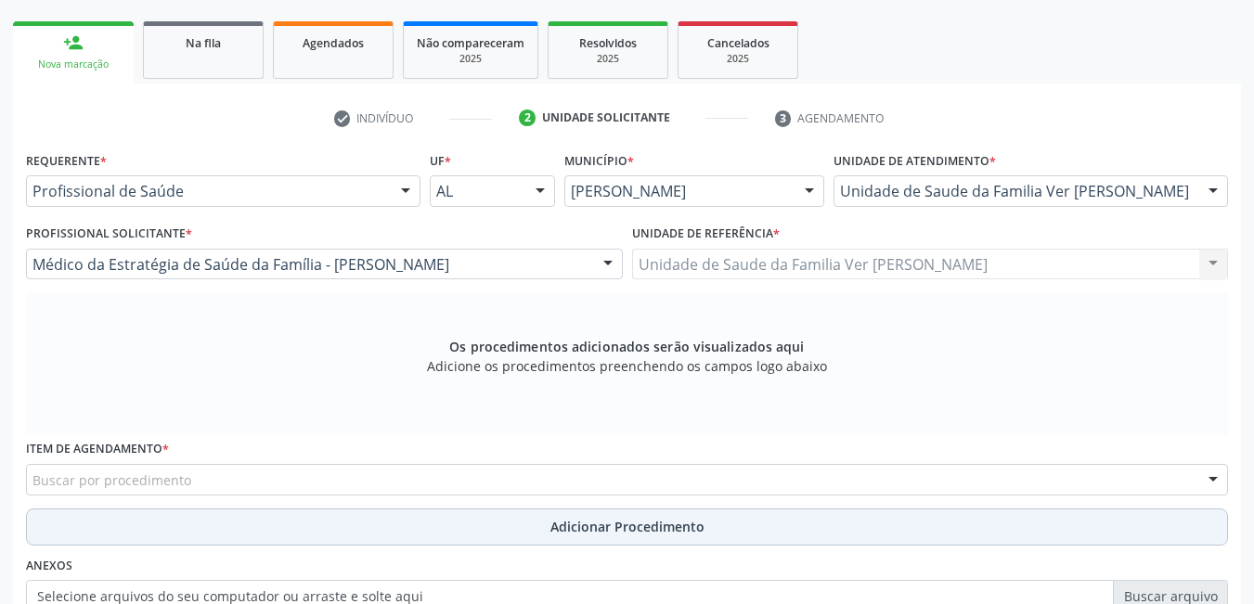
scroll to position [389, 0]
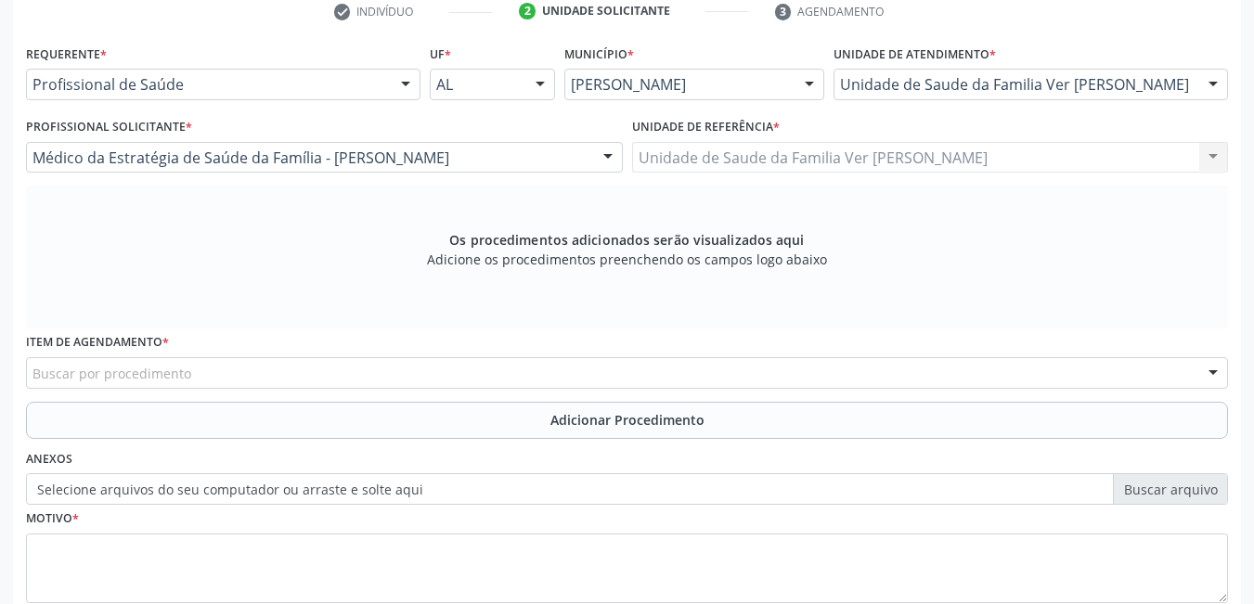
click at [279, 359] on div "Buscar por procedimento" at bounding box center [627, 373] width 1202 height 32
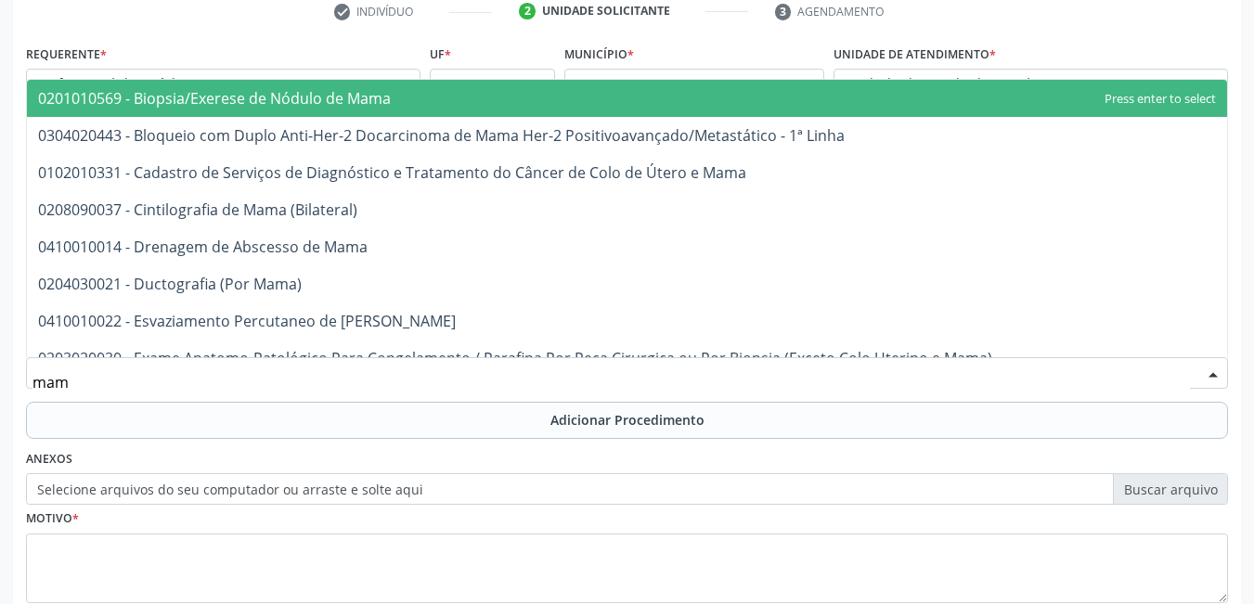
type input "mamo"
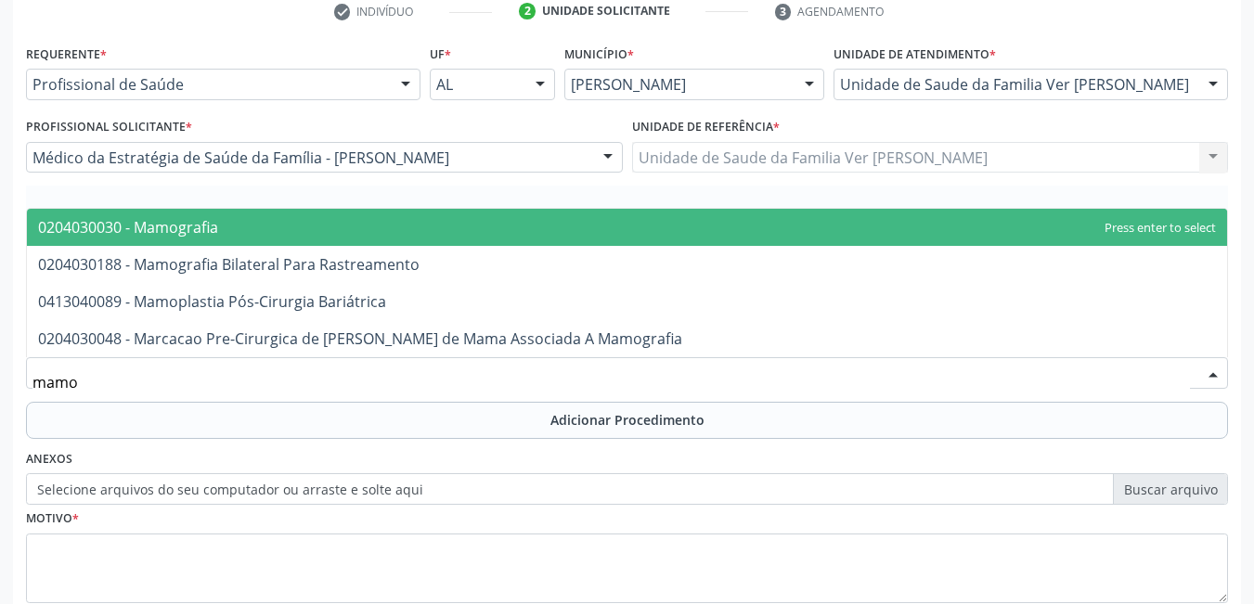
click at [311, 225] on span "0204030030 - Mamografia" at bounding box center [627, 227] width 1200 height 37
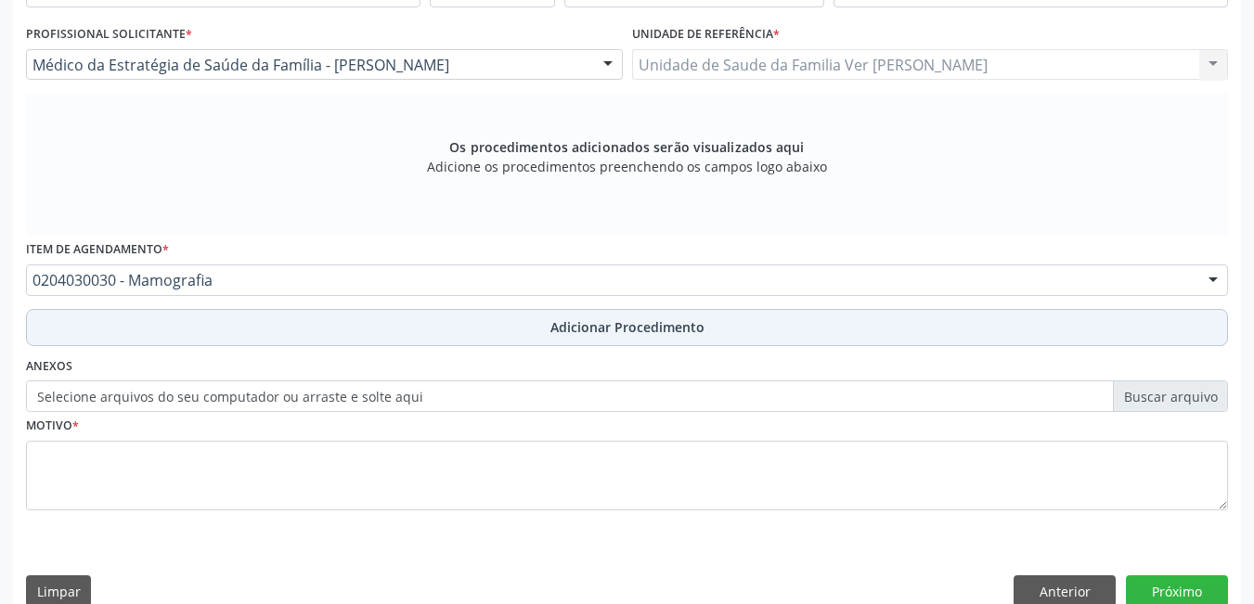
click at [314, 330] on button "Adicionar Procedimento" at bounding box center [627, 327] width 1202 height 37
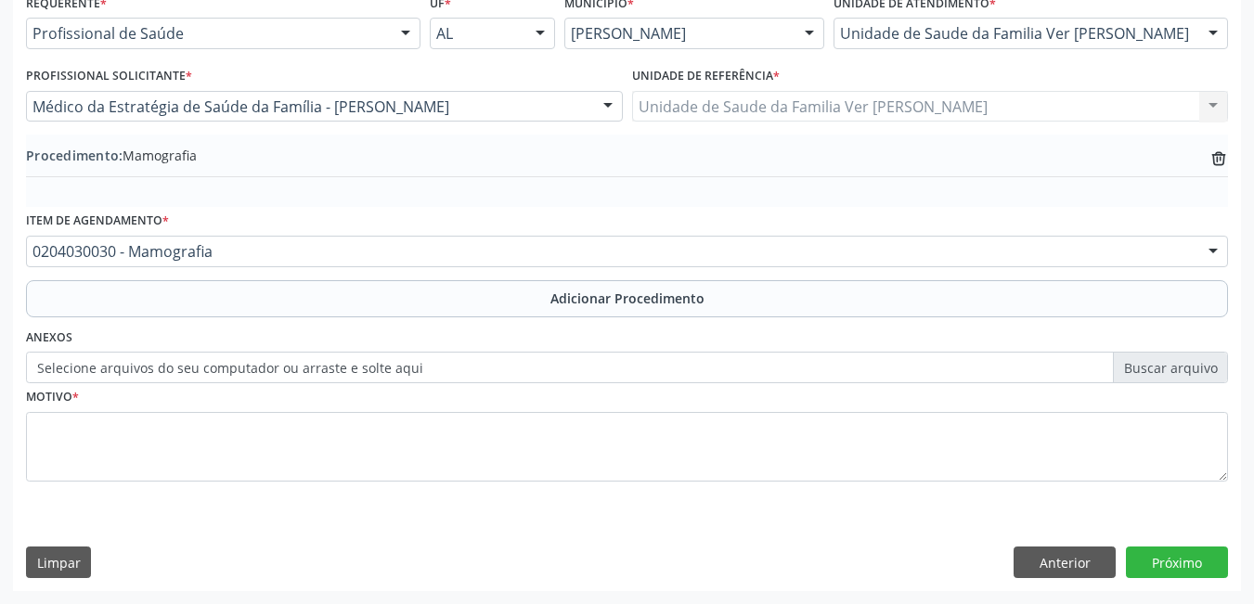
scroll to position [440, 0]
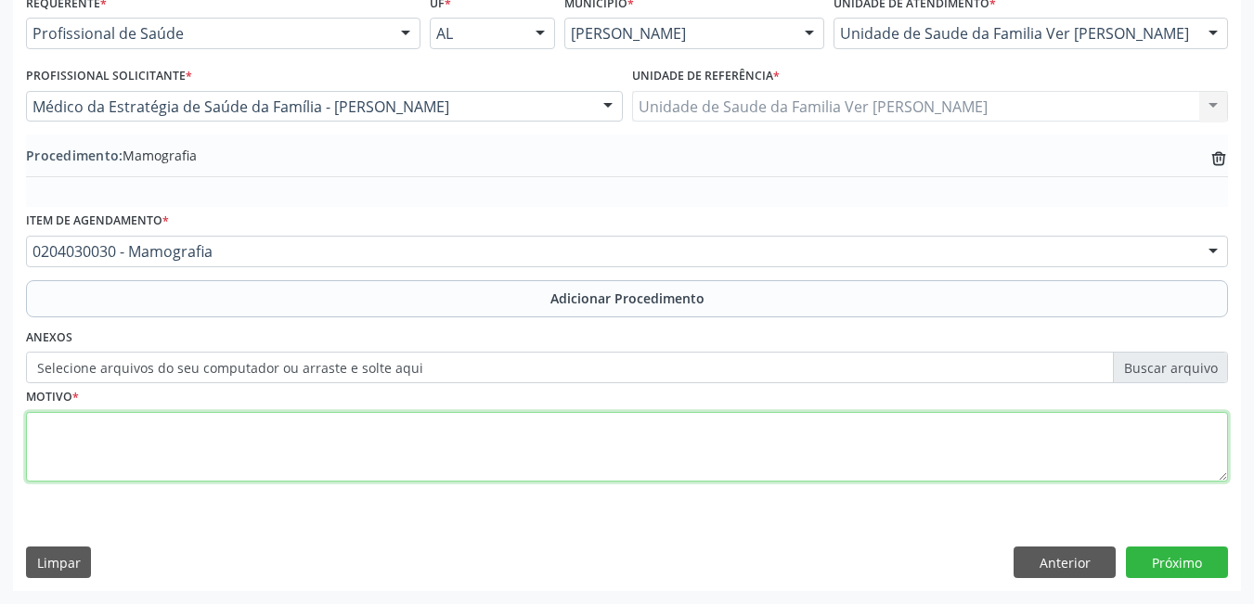
click at [268, 442] on textarea at bounding box center [627, 447] width 1202 height 71
type textarea "sem justificativa"
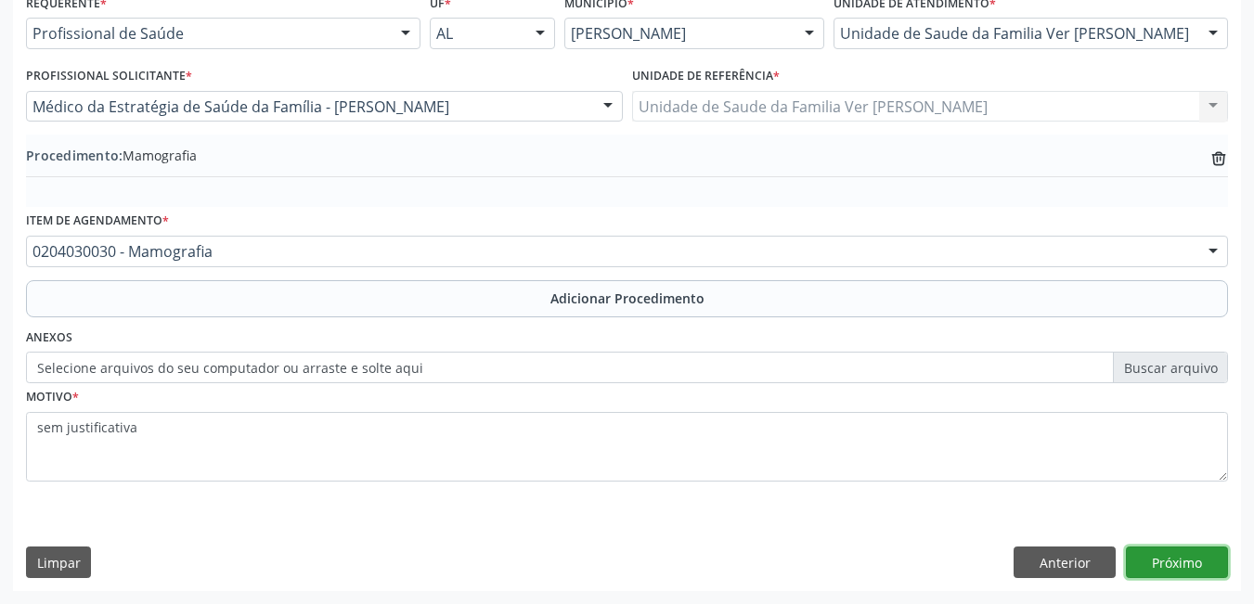
click at [1153, 556] on button "Próximo" at bounding box center [1177, 563] width 102 height 32
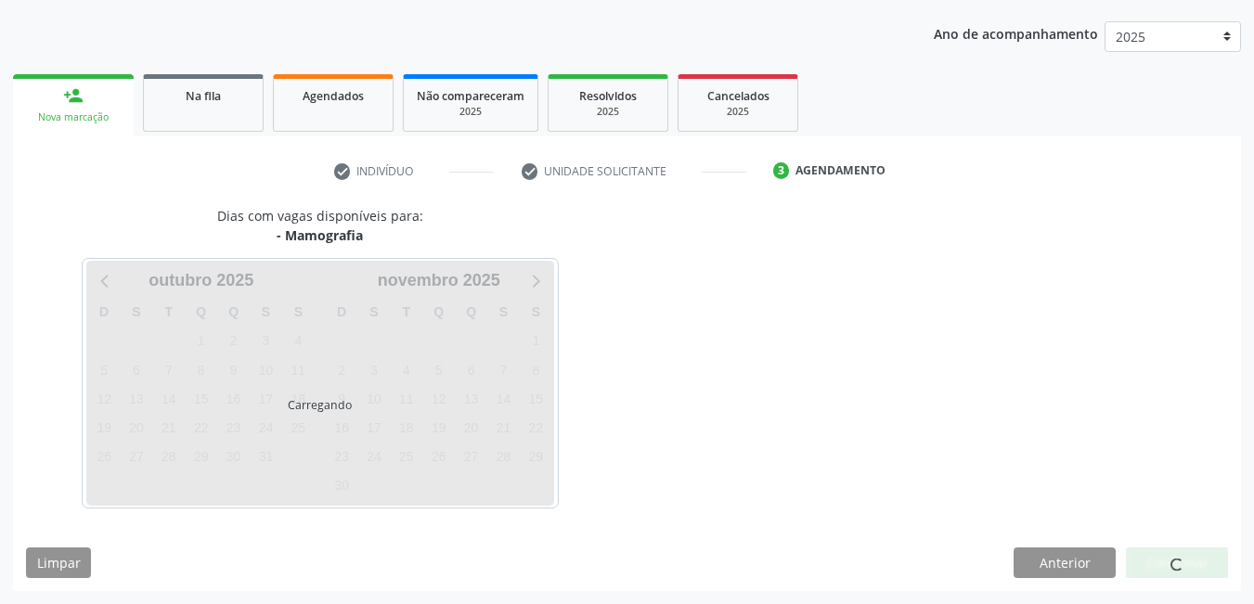
scroll to position [284, 0]
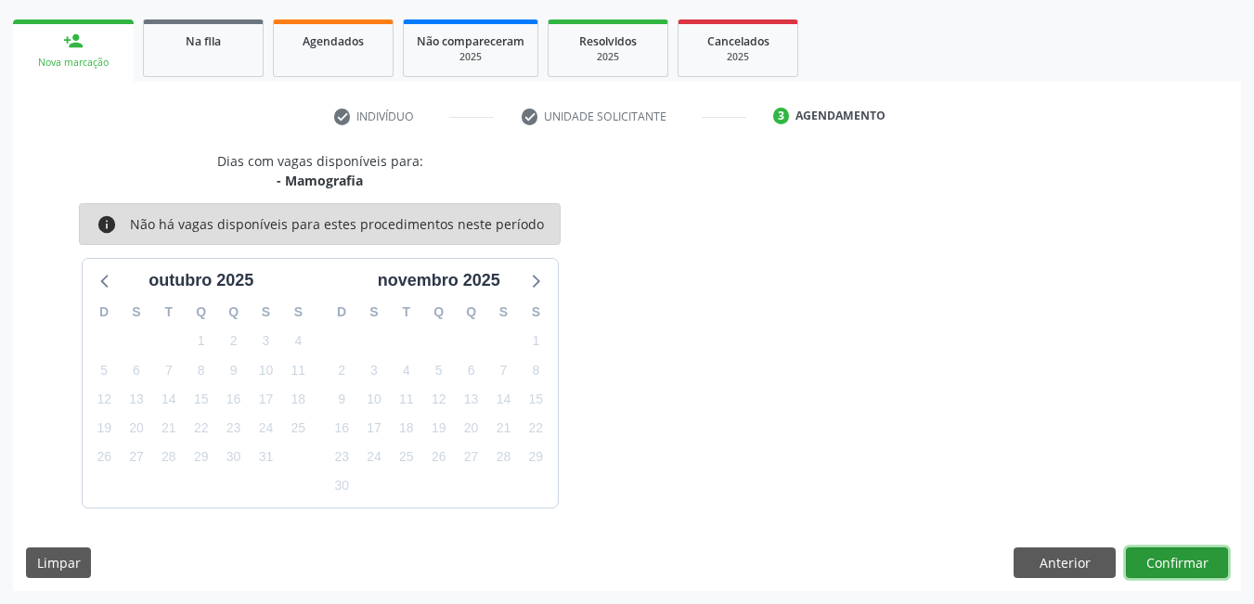
click at [1173, 557] on button "Confirmar" at bounding box center [1177, 563] width 102 height 32
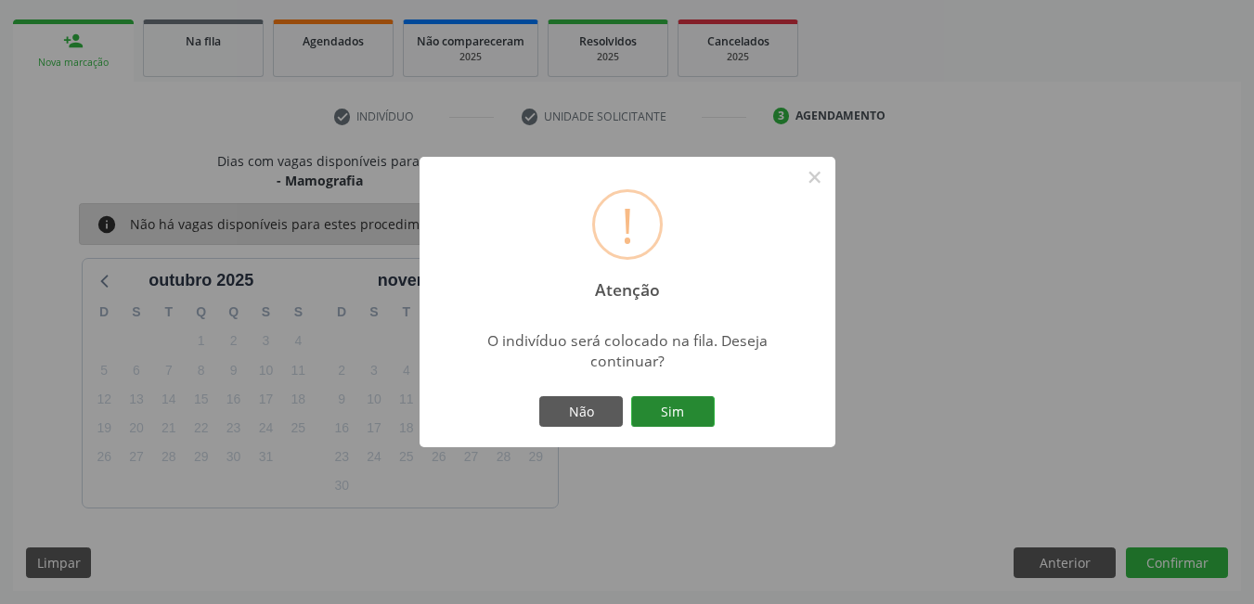
click at [670, 411] on button "Sim" at bounding box center [673, 412] width 84 height 32
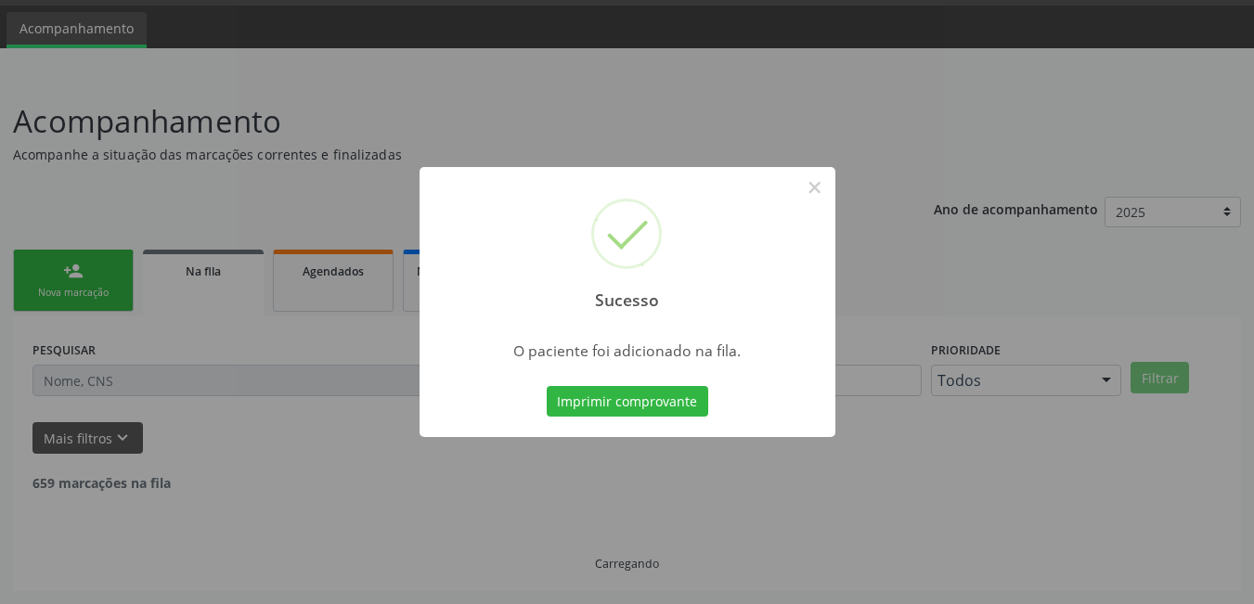
scroll to position [34, 0]
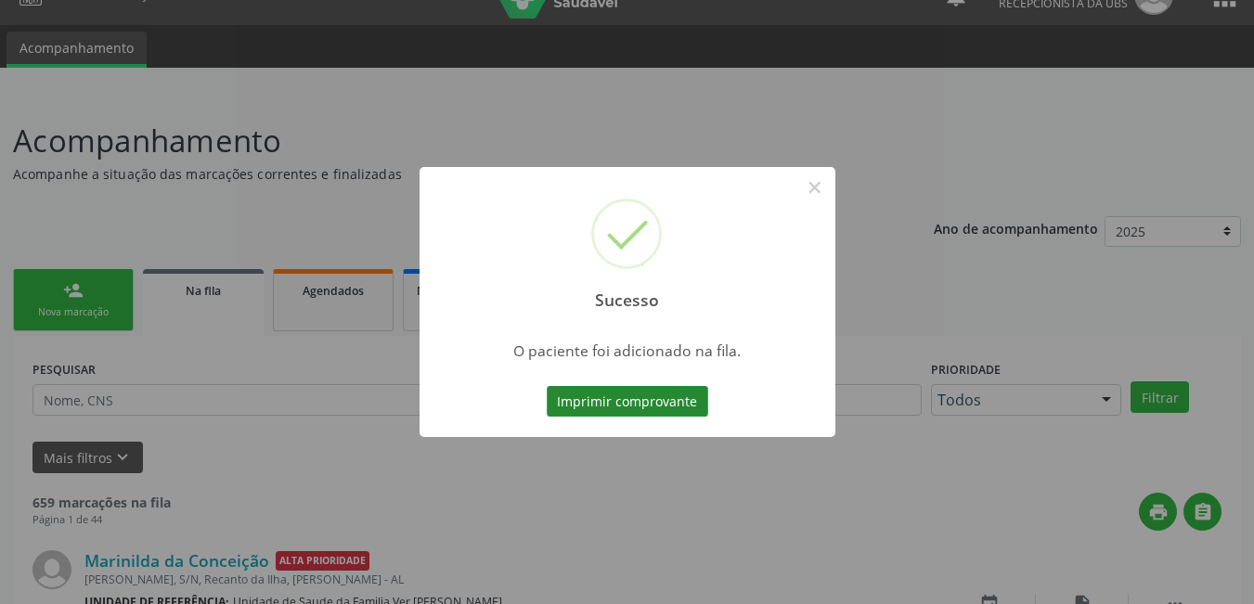
click at [673, 392] on button "Imprimir comprovante" at bounding box center [627, 402] width 161 height 32
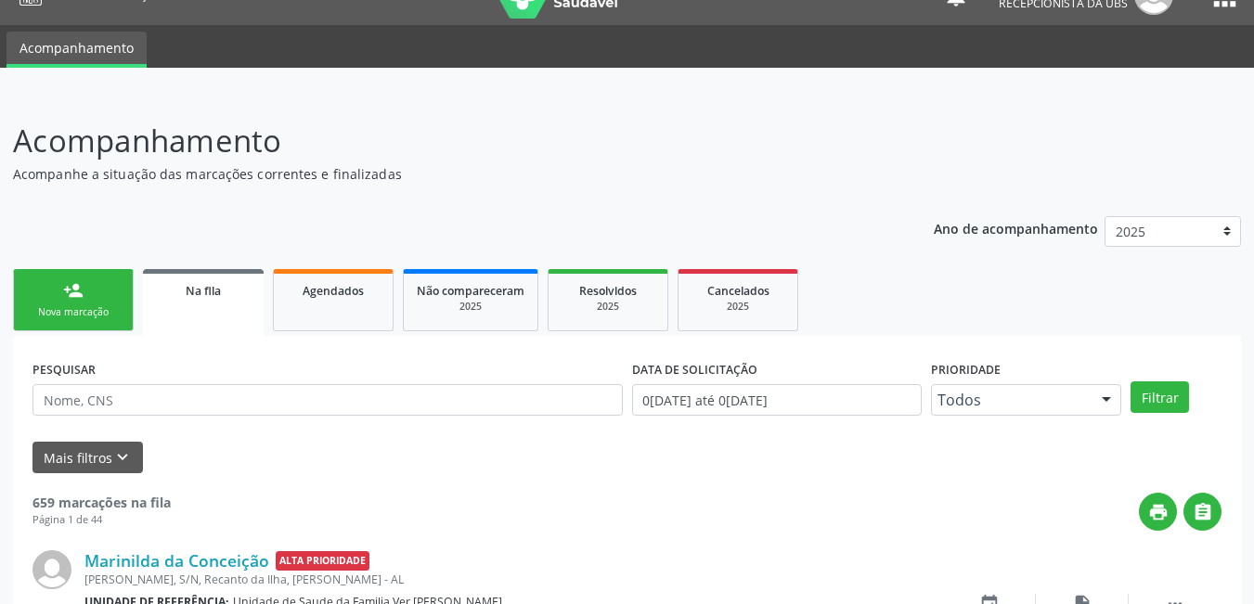
click at [49, 298] on link "person_add Nova marcação" at bounding box center [73, 300] width 121 height 62
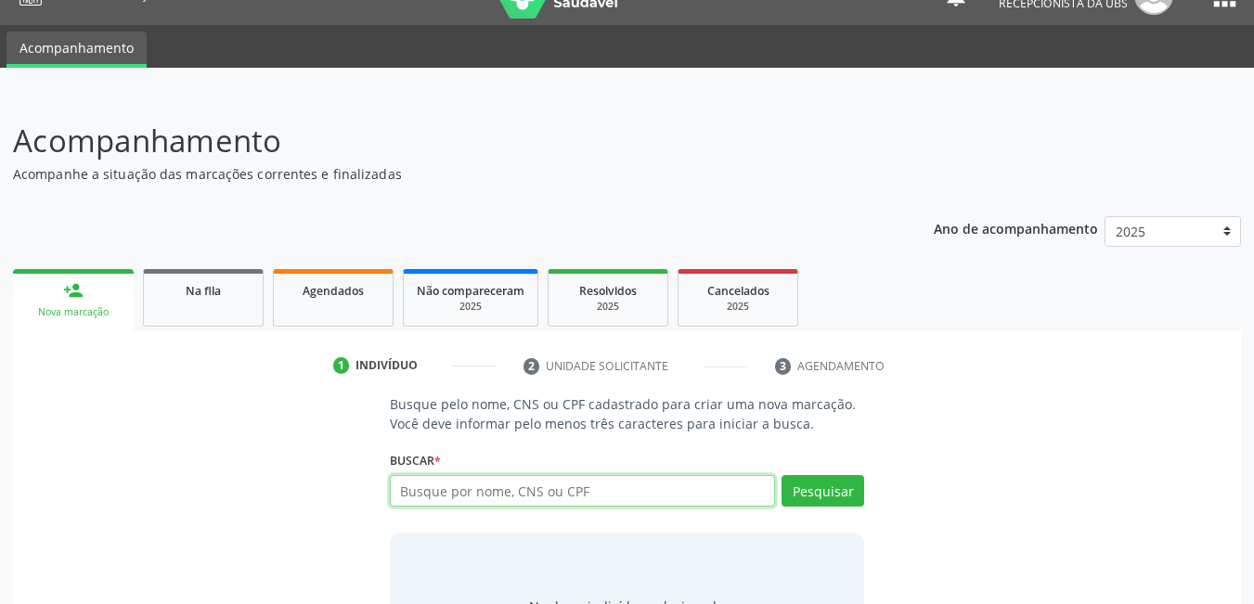
click at [534, 485] on input "text" at bounding box center [583, 491] width 386 height 32
click at [601, 504] on input "text" at bounding box center [583, 491] width 386 height 32
type input "21050163400"
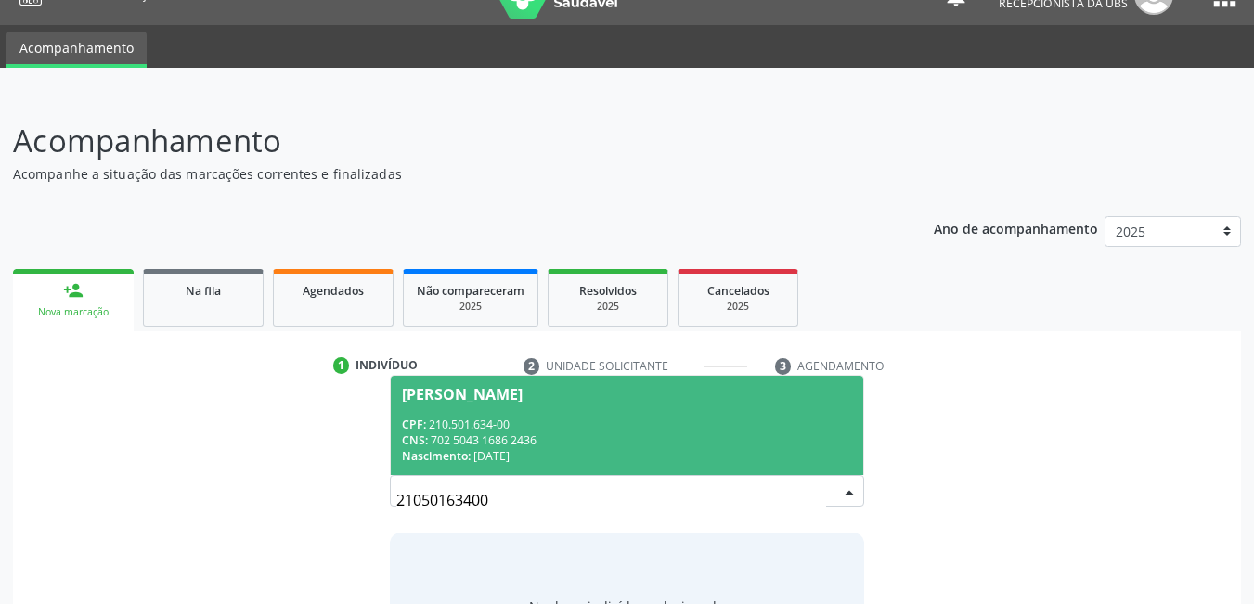
click at [534, 432] on div "CNS: 702 5043 1686 2436" at bounding box center [627, 440] width 451 height 16
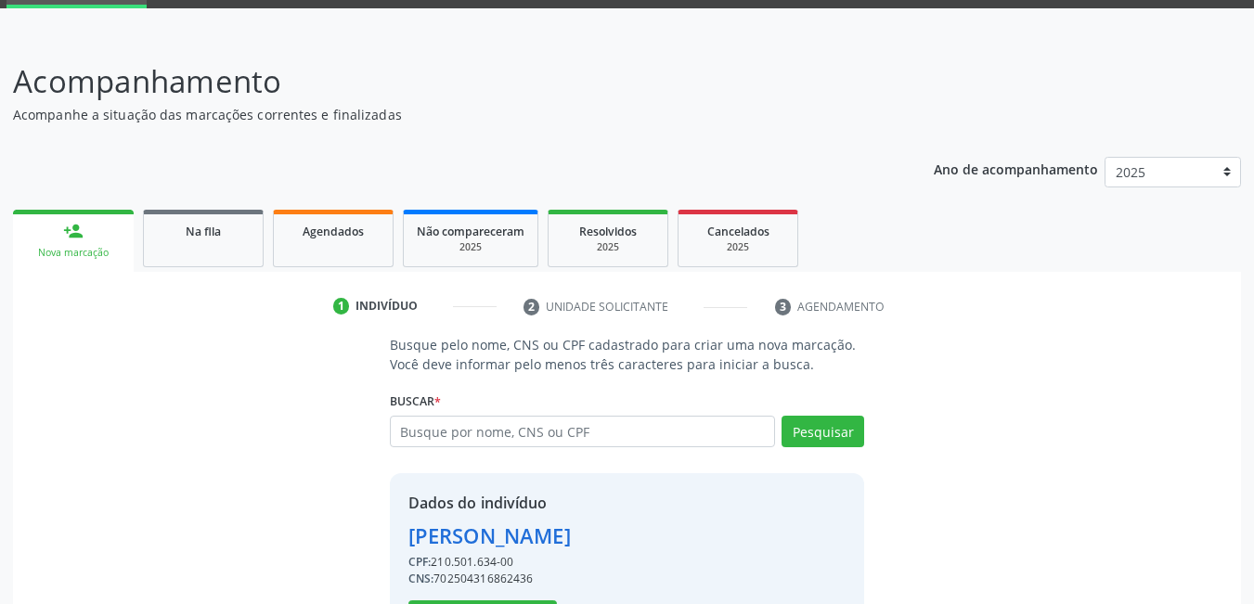
scroll to position [166, 0]
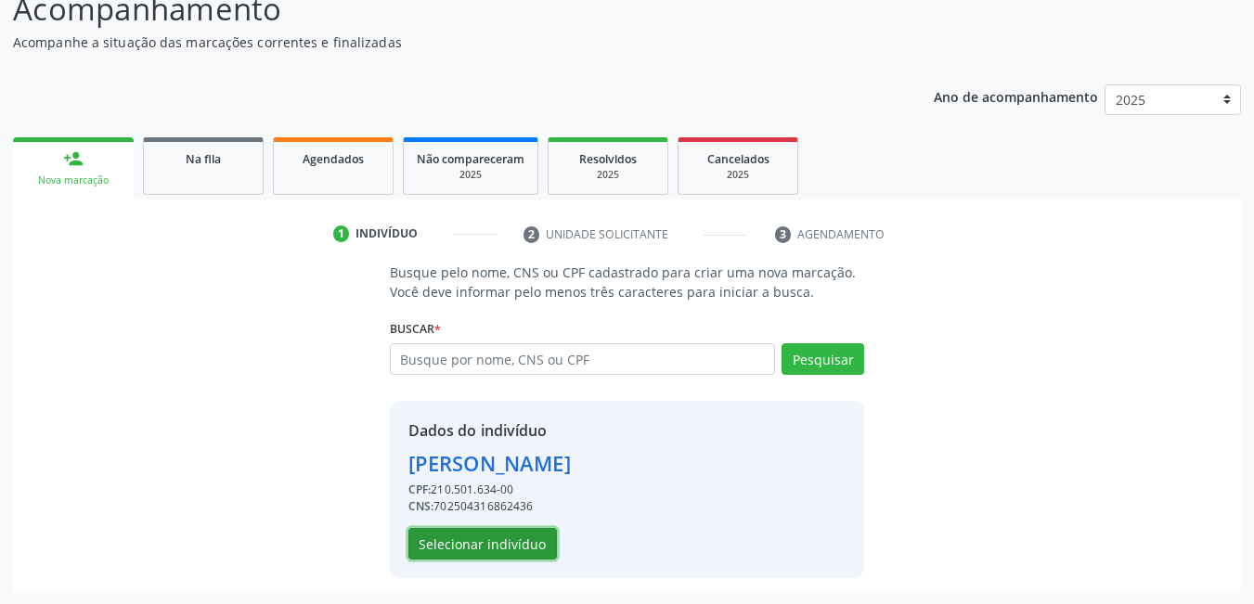
click at [511, 530] on button "Selecionar indivíduo" at bounding box center [482, 544] width 148 height 32
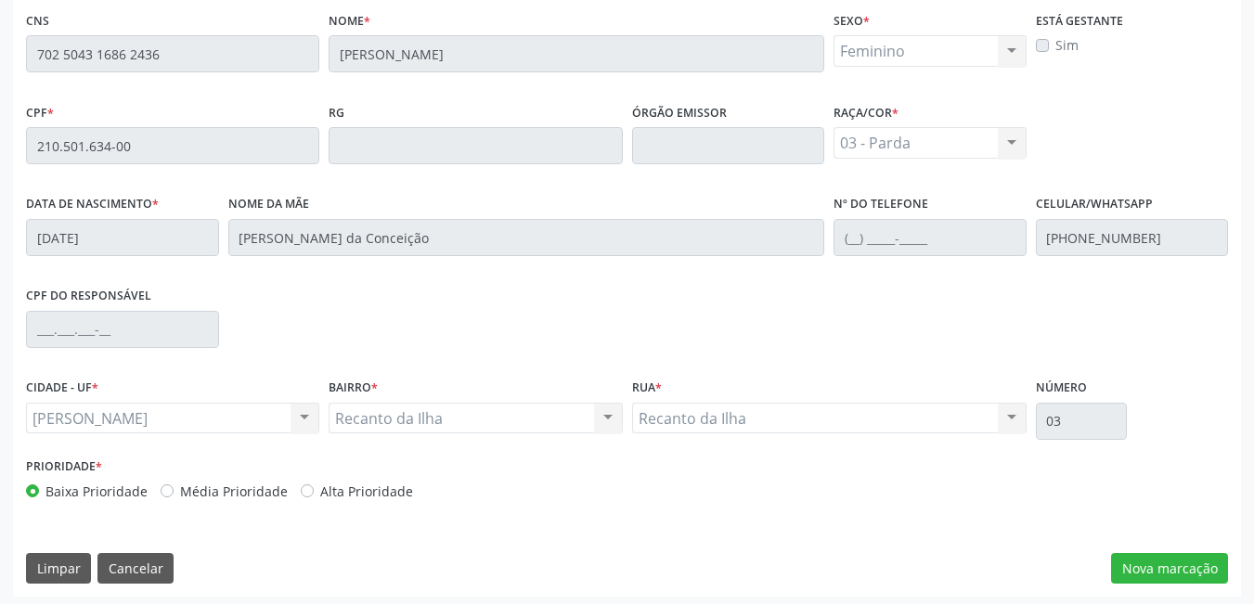
scroll to position [482, 0]
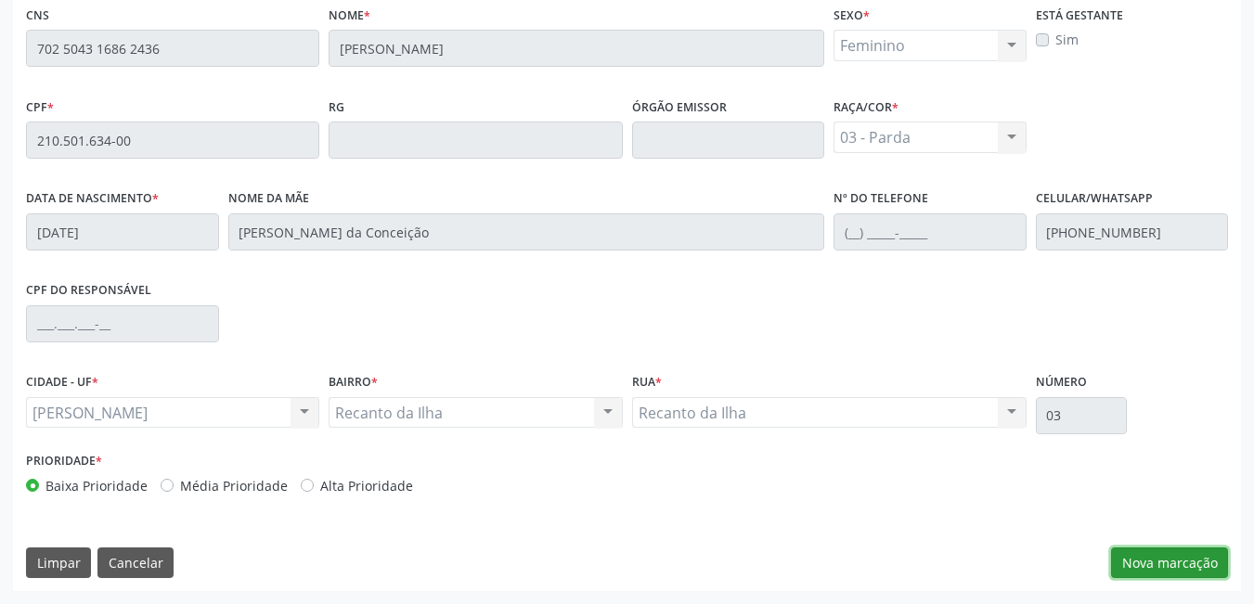
click at [1165, 564] on button "Nova marcação" at bounding box center [1169, 563] width 117 height 32
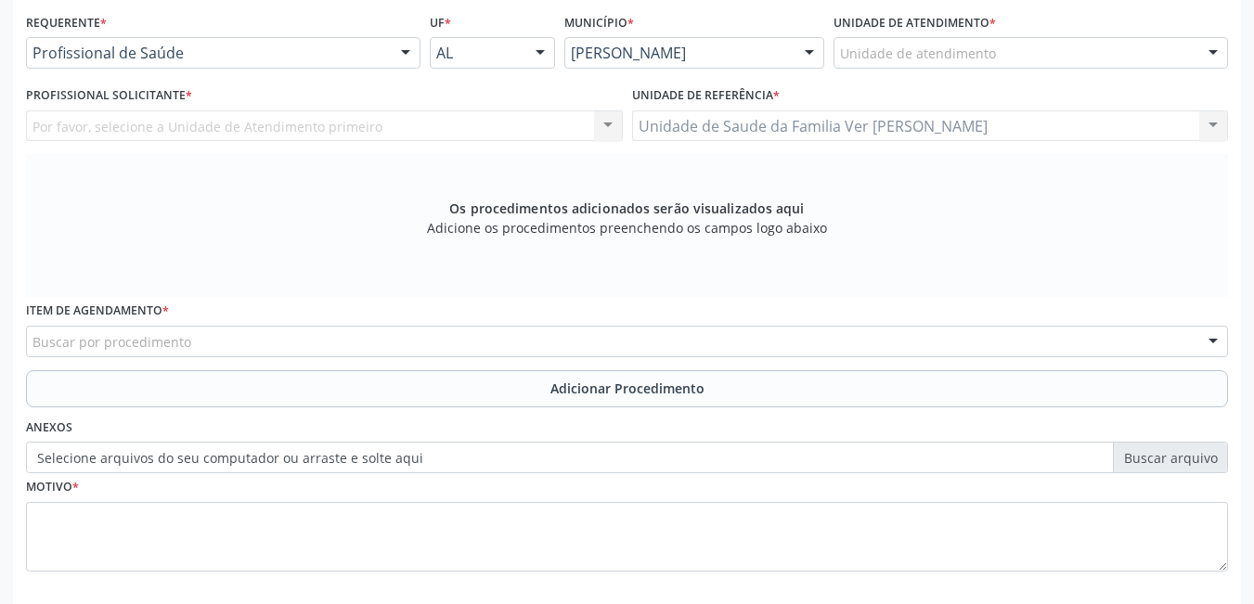
scroll to position [389, 0]
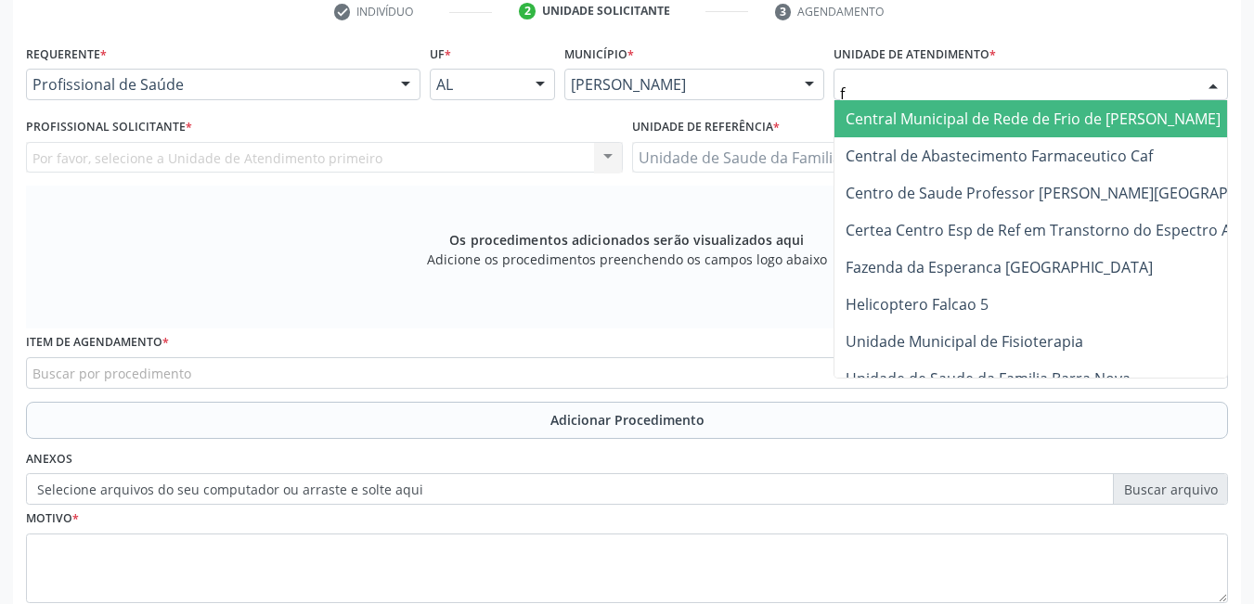
type input "fl"
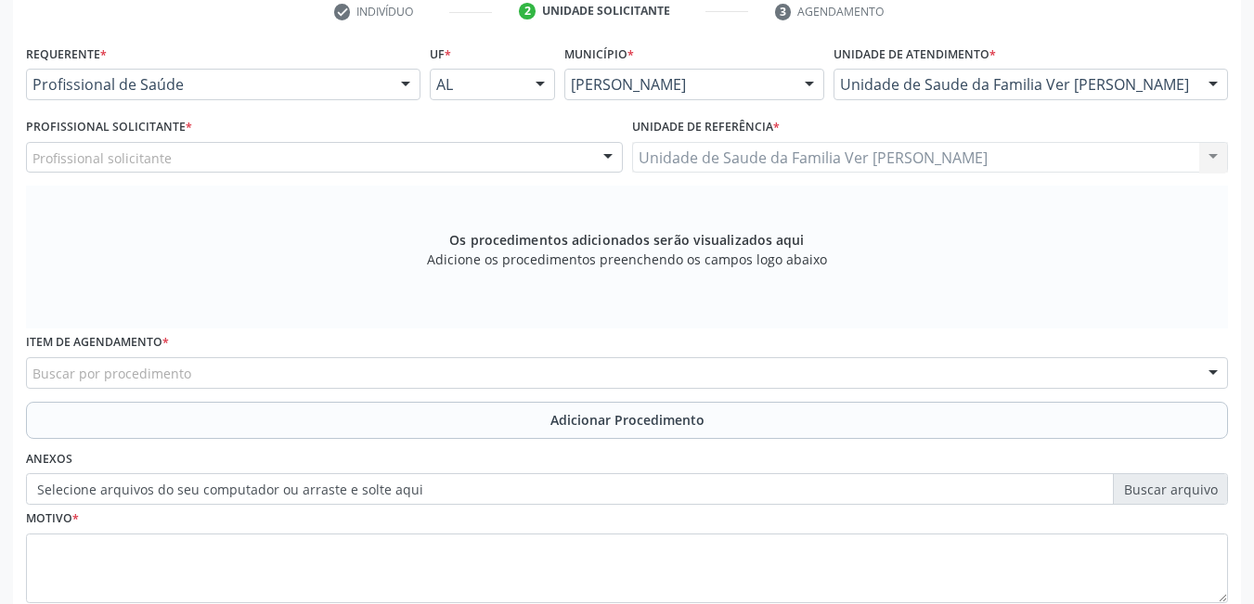
click at [306, 153] on div "Profissional solicitante" at bounding box center [324, 158] width 597 height 32
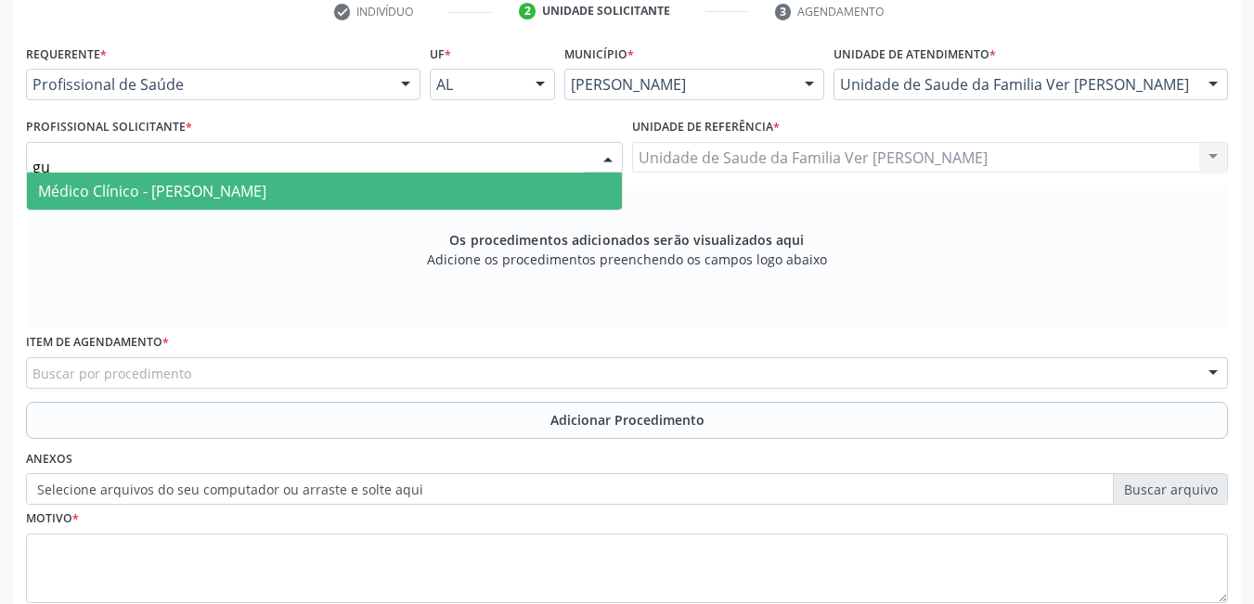
type input "gus"
click at [266, 193] on span "Médico Clínico - [PERSON_NAME]" at bounding box center [152, 191] width 228 height 20
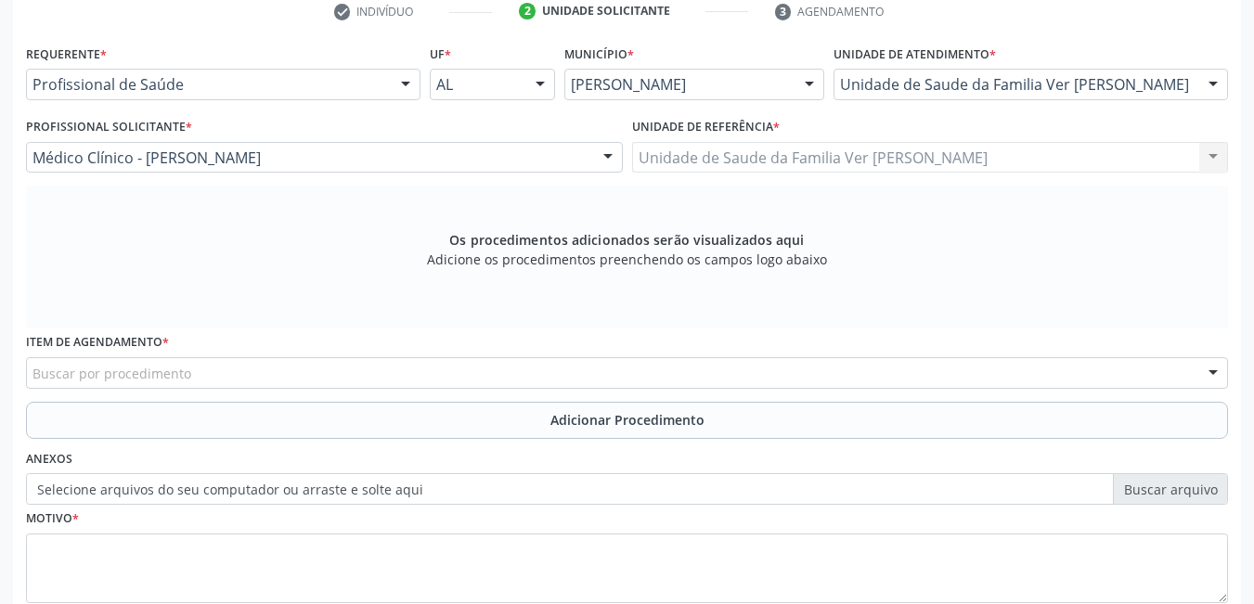
click at [321, 370] on div "Buscar por procedimento" at bounding box center [627, 373] width 1202 height 32
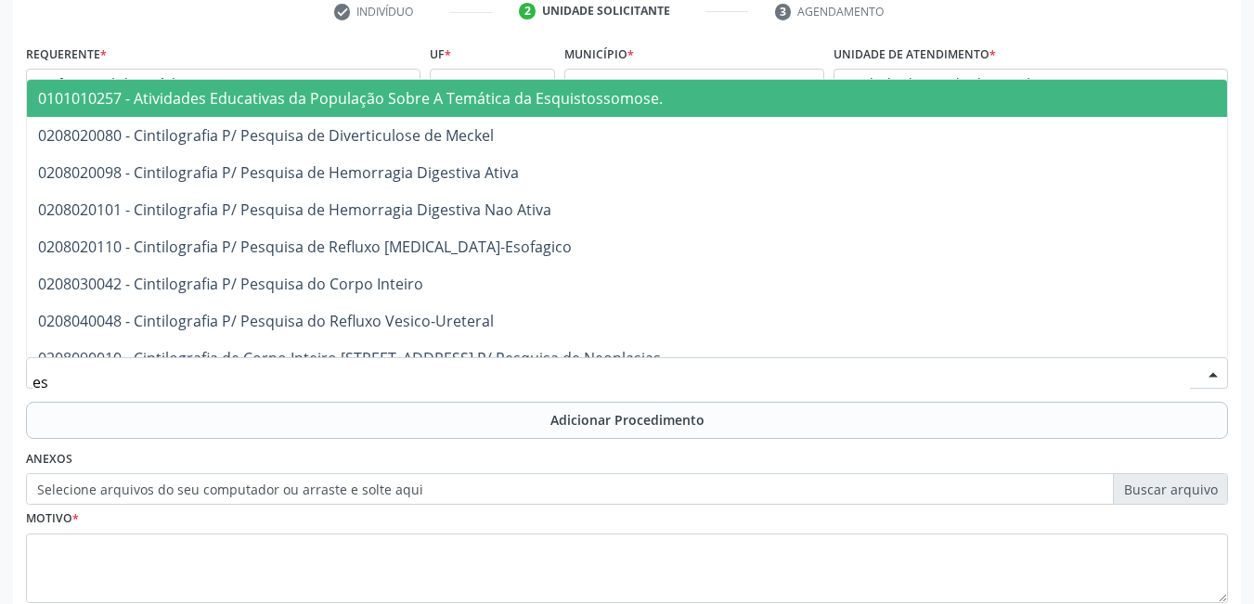
type input "e"
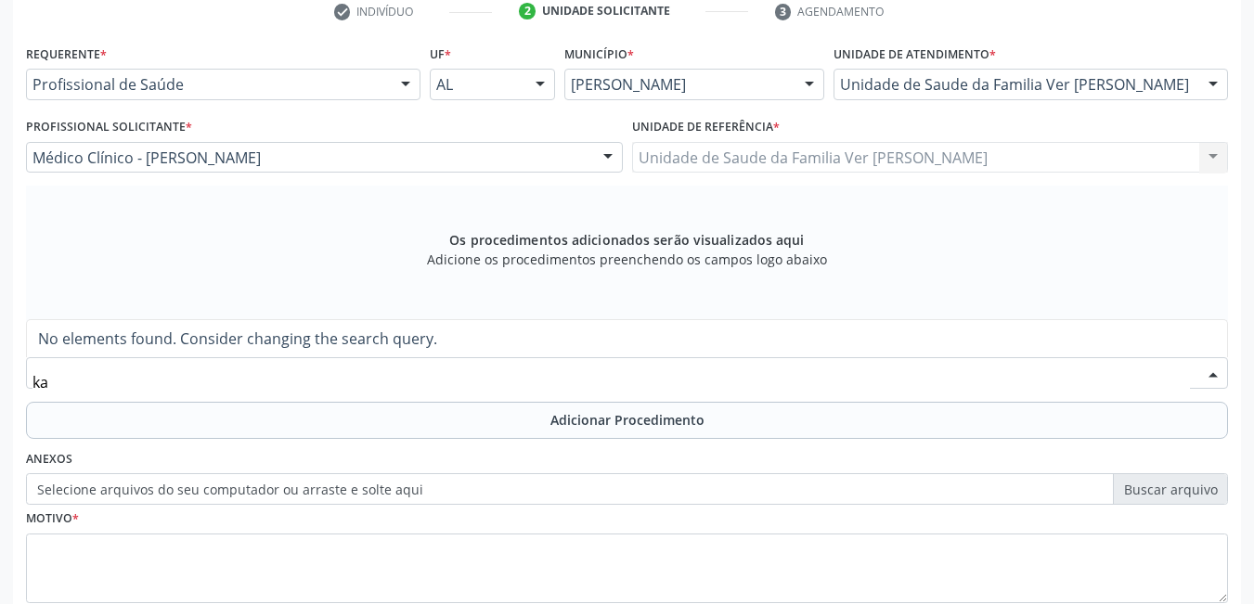
type input "k"
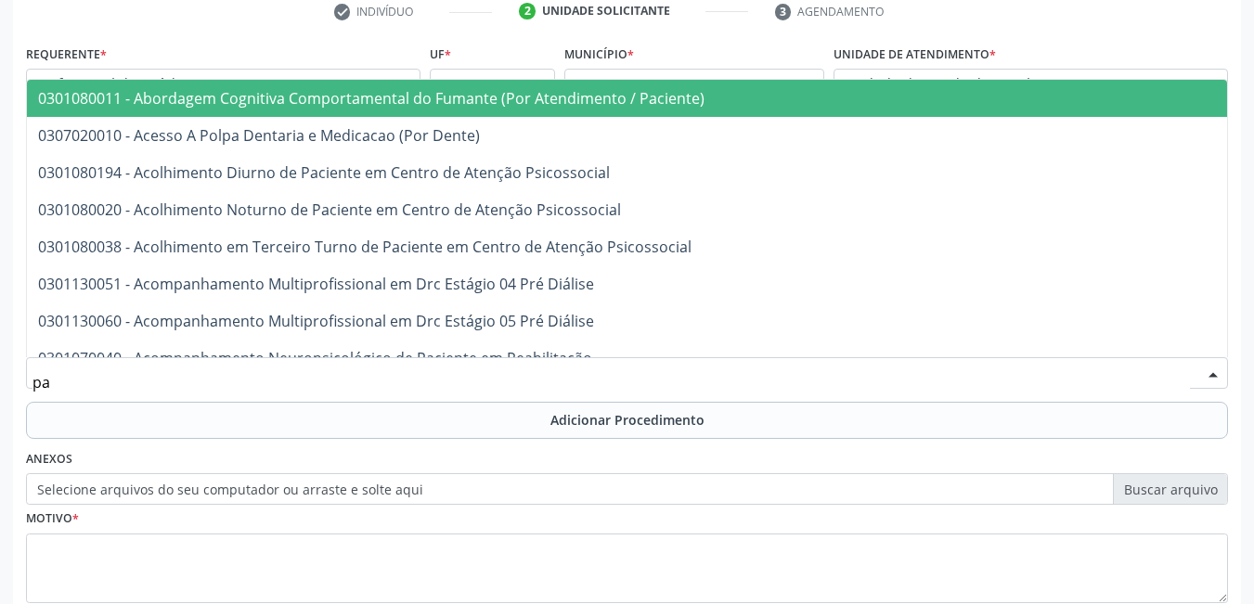
type input "p"
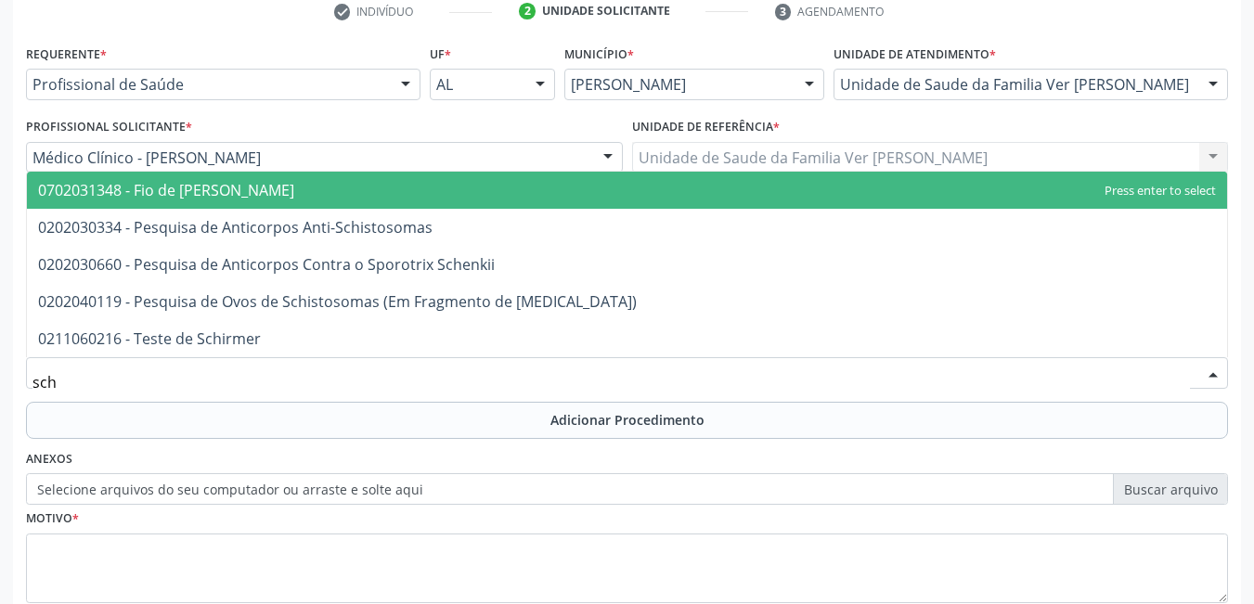
type input "schi"
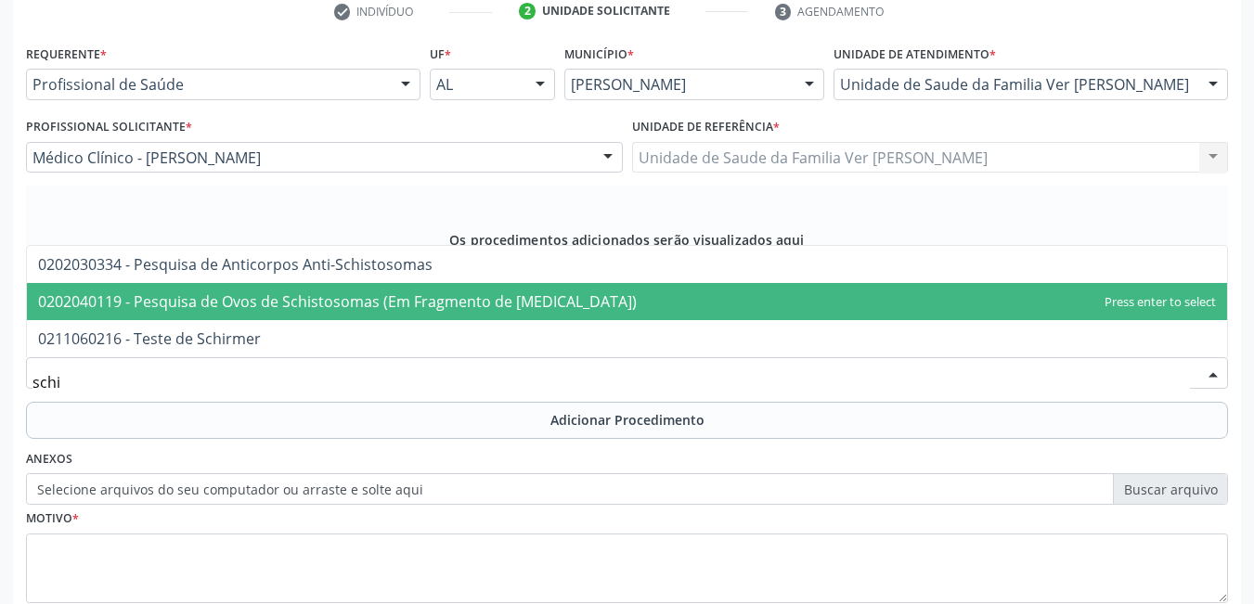
click at [369, 298] on span "0202040119 - Pesquisa de Ovos de Schistosomas (Em Fragmento de [MEDICAL_DATA])" at bounding box center [337, 301] width 598 height 20
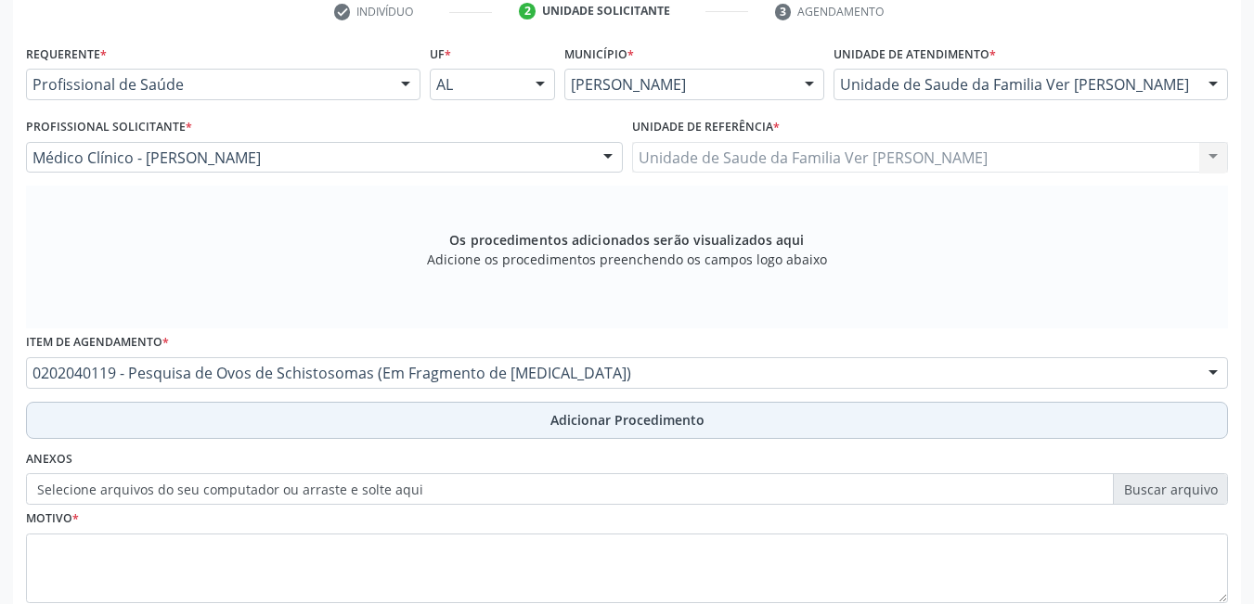
click at [373, 411] on button "Adicionar Procedimento" at bounding box center [627, 420] width 1202 height 37
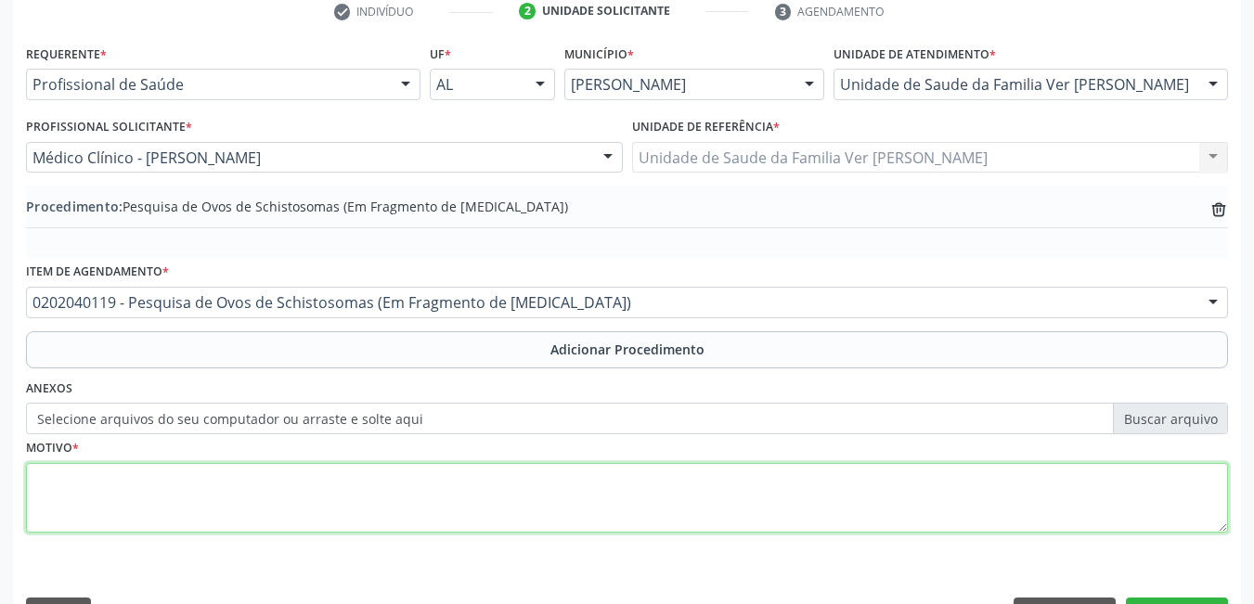
click at [311, 487] on textarea at bounding box center [627, 498] width 1202 height 71
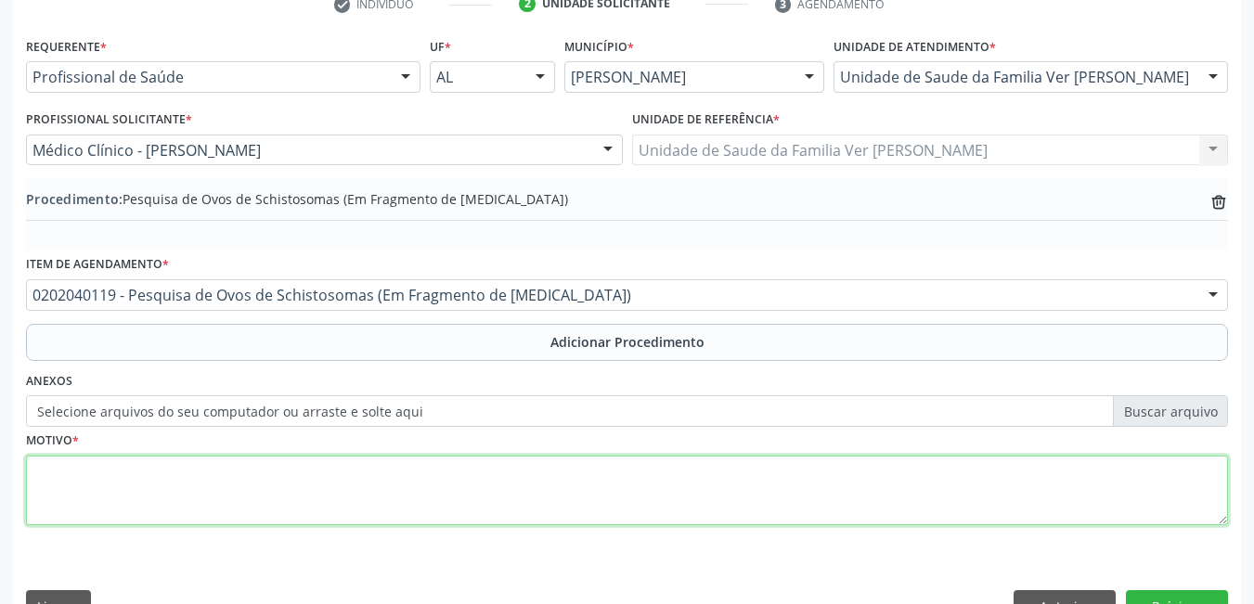
scroll to position [440, 0]
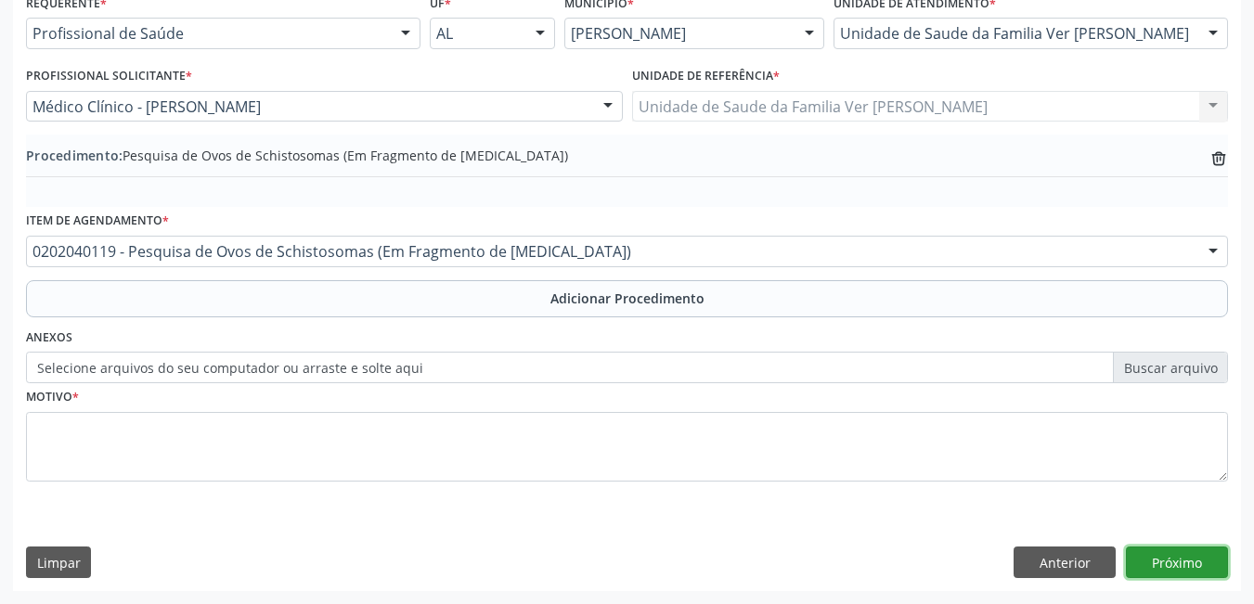
click at [1171, 557] on button "Próximo" at bounding box center [1177, 563] width 102 height 32
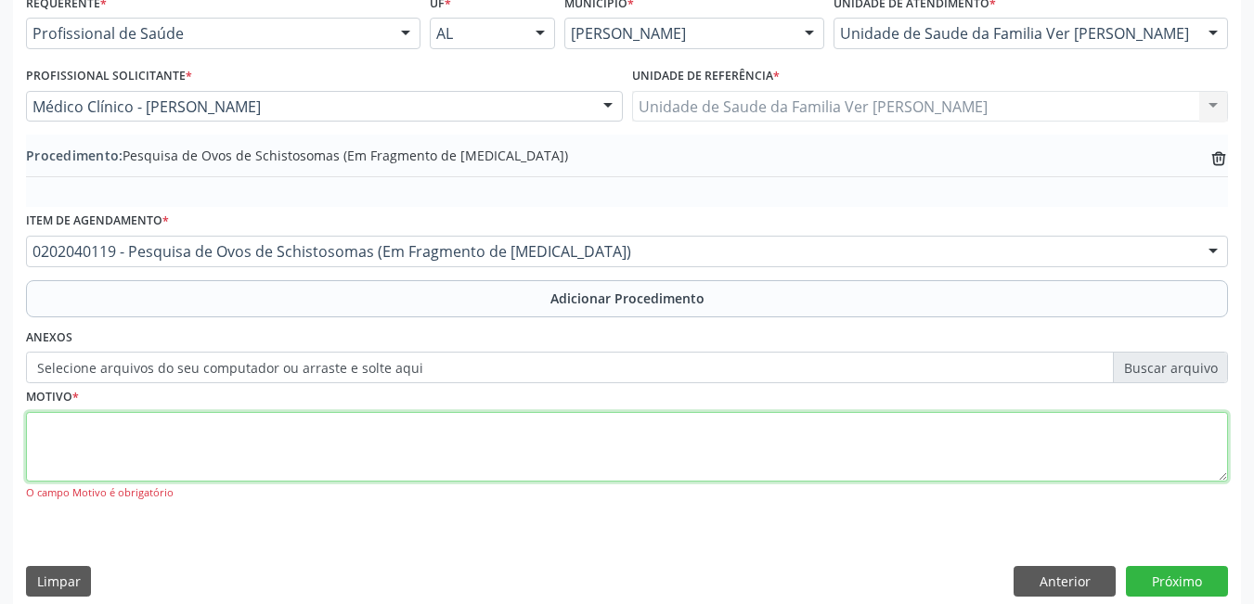
click at [225, 455] on textarea at bounding box center [627, 447] width 1202 height 71
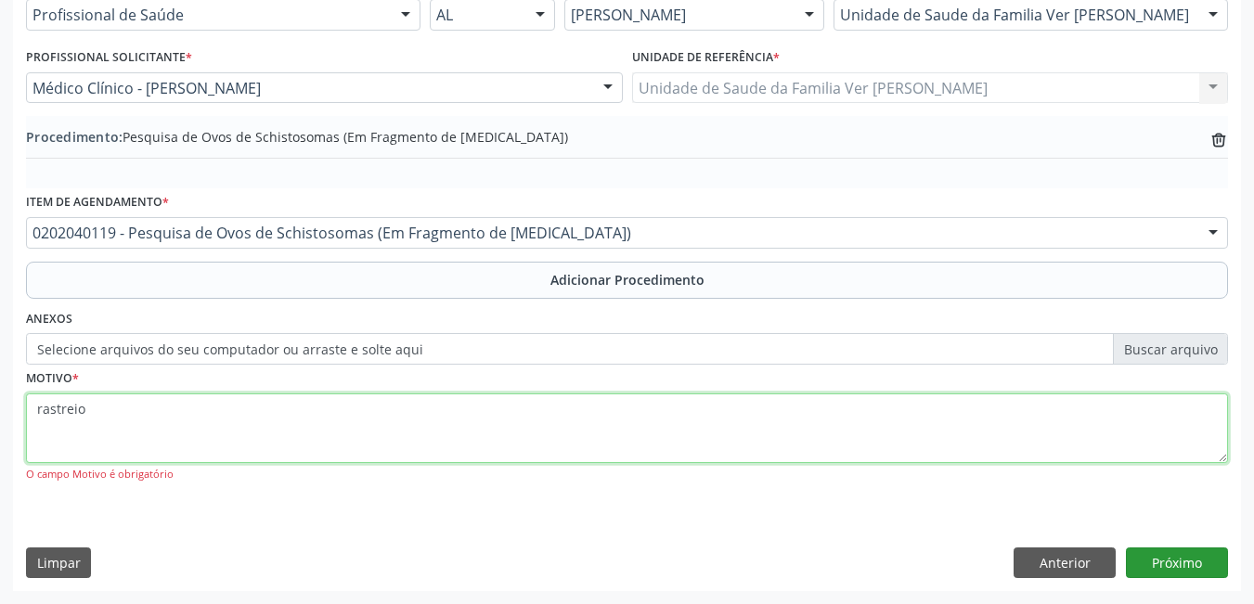
type textarea "rastreio"
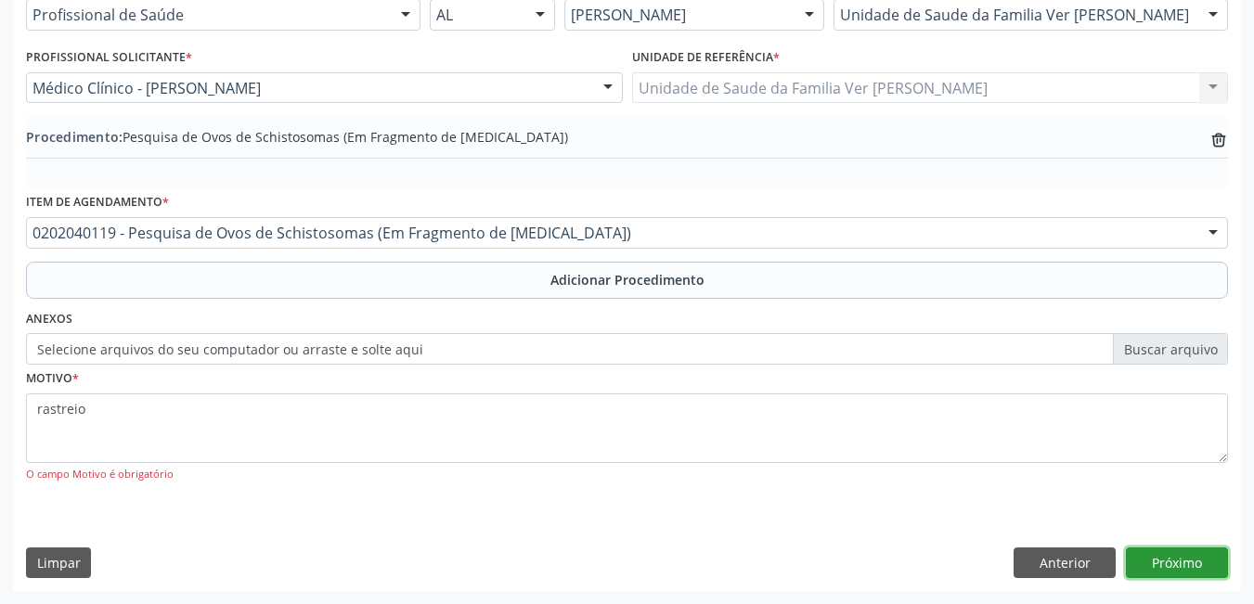
click at [1190, 557] on button "Próximo" at bounding box center [1177, 563] width 102 height 32
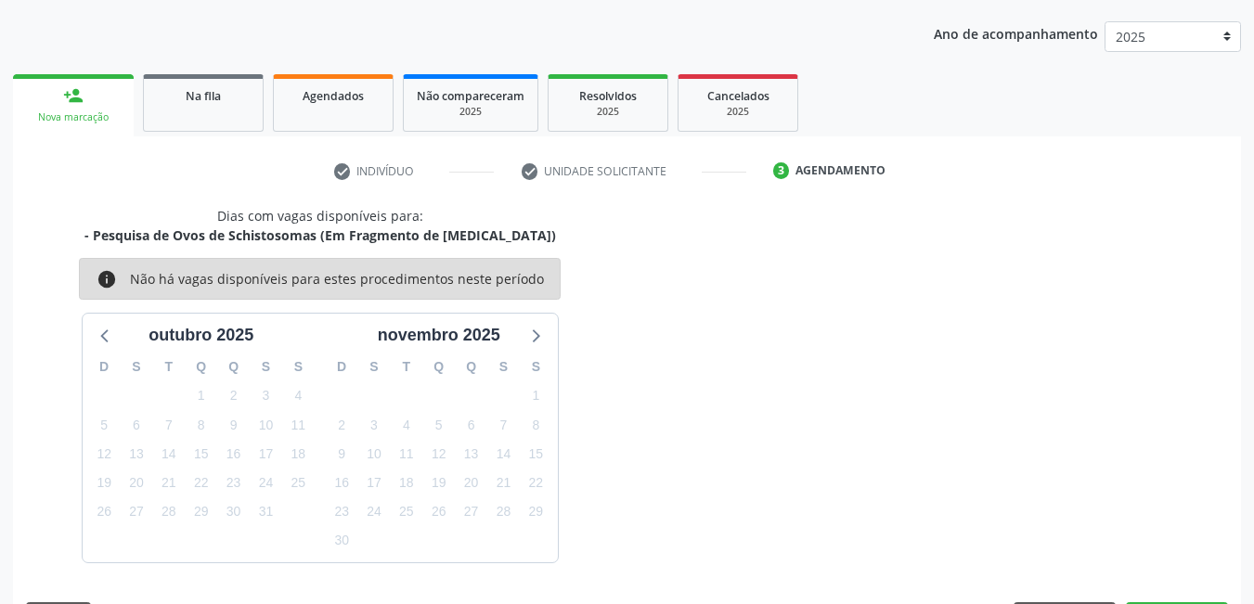
scroll to position [284, 0]
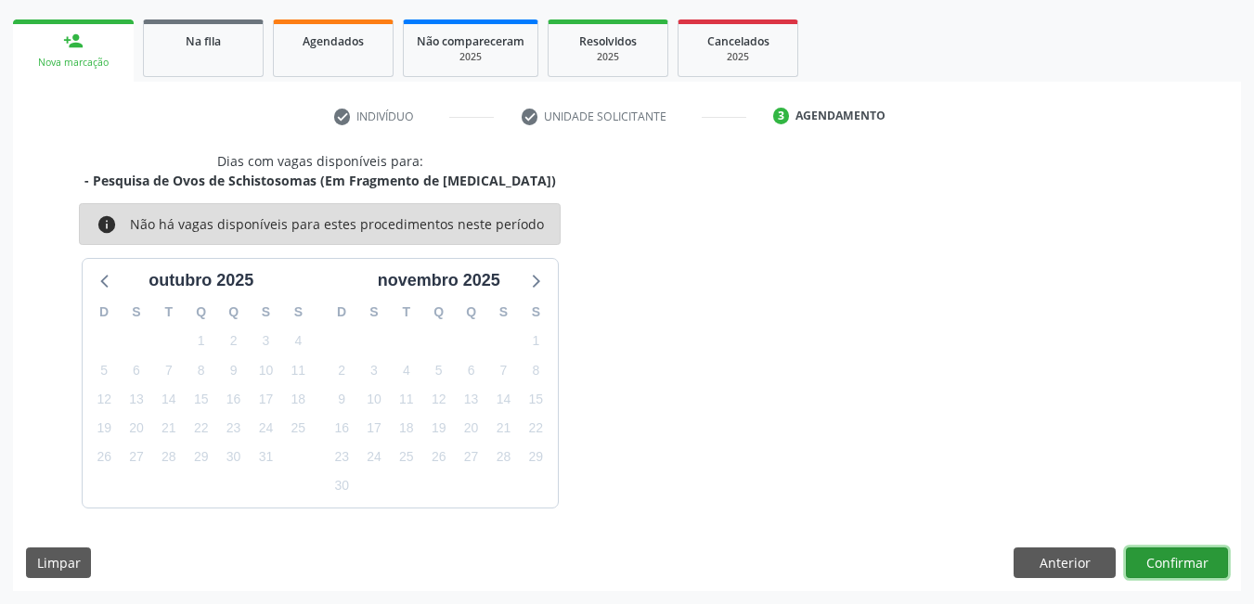
click at [1180, 559] on button "Confirmar" at bounding box center [1177, 563] width 102 height 32
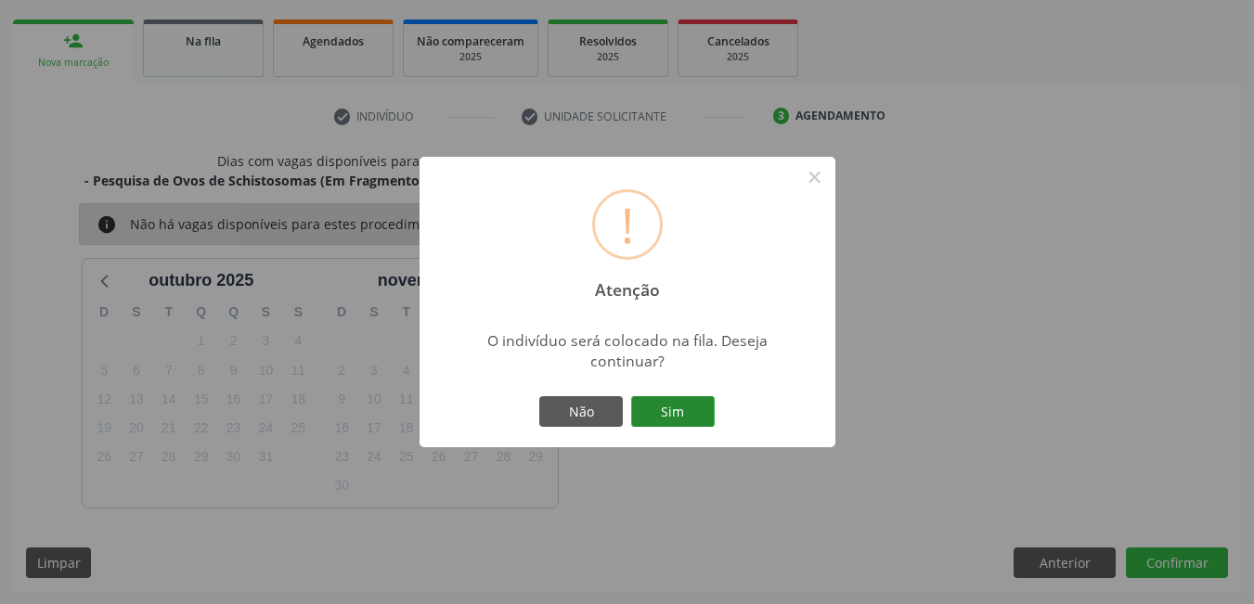
click at [682, 411] on button "Sim" at bounding box center [673, 412] width 84 height 32
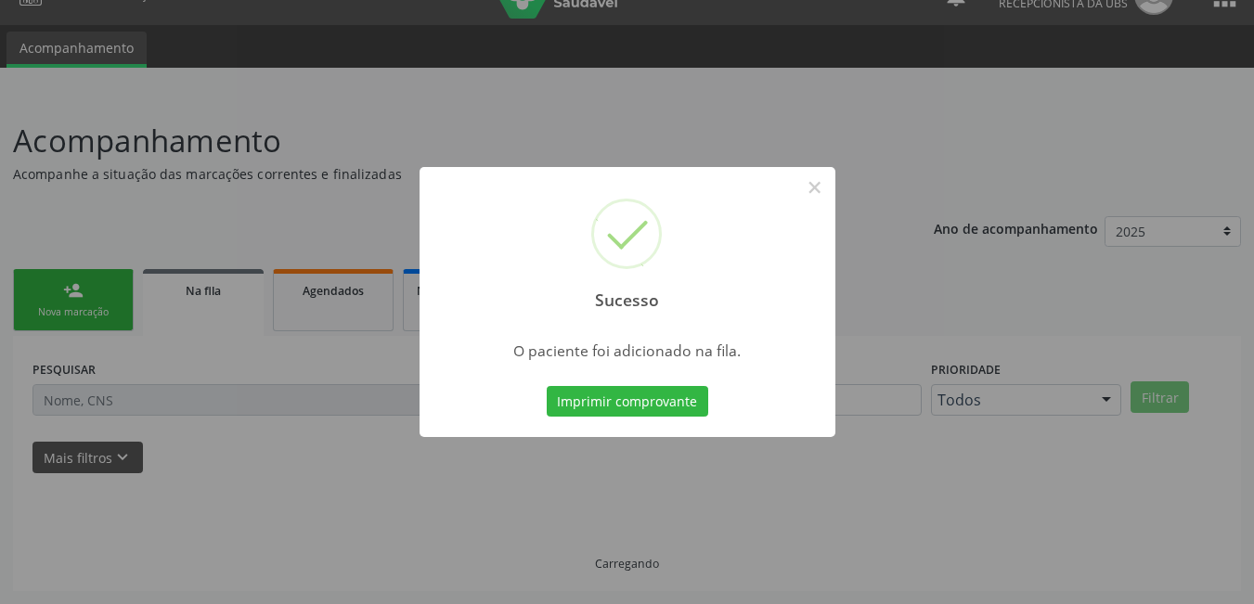
scroll to position [34, 0]
click at [687, 405] on button "Imprimir comprovante" at bounding box center [627, 402] width 161 height 32
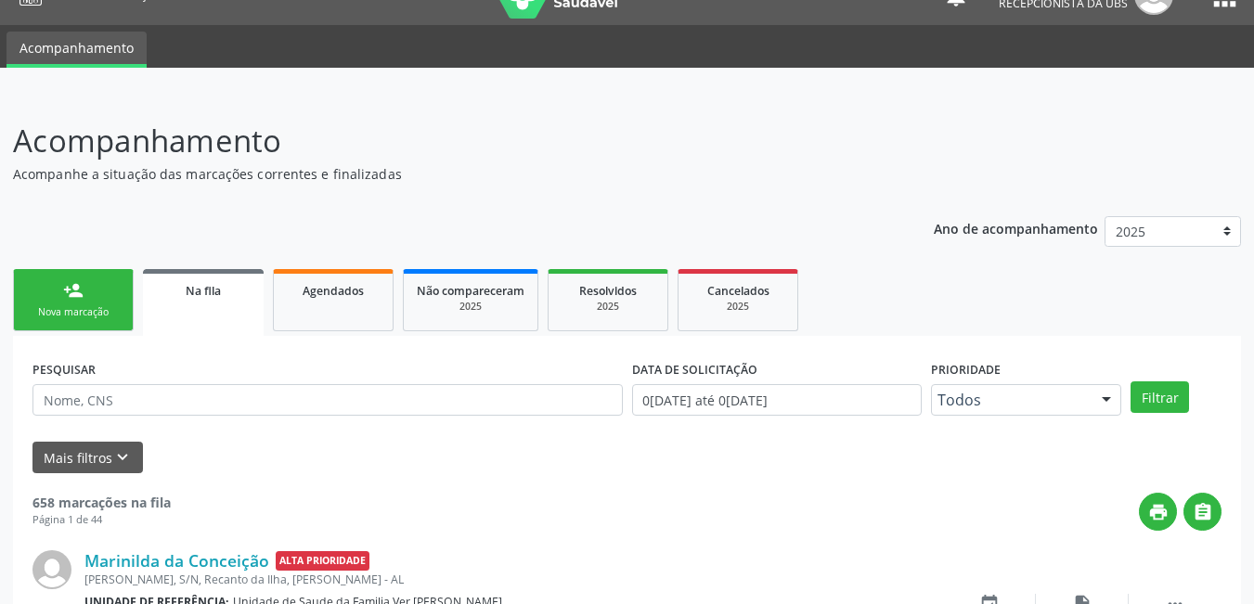
click at [126, 306] on link "person_add Nova marcação" at bounding box center [73, 300] width 121 height 62
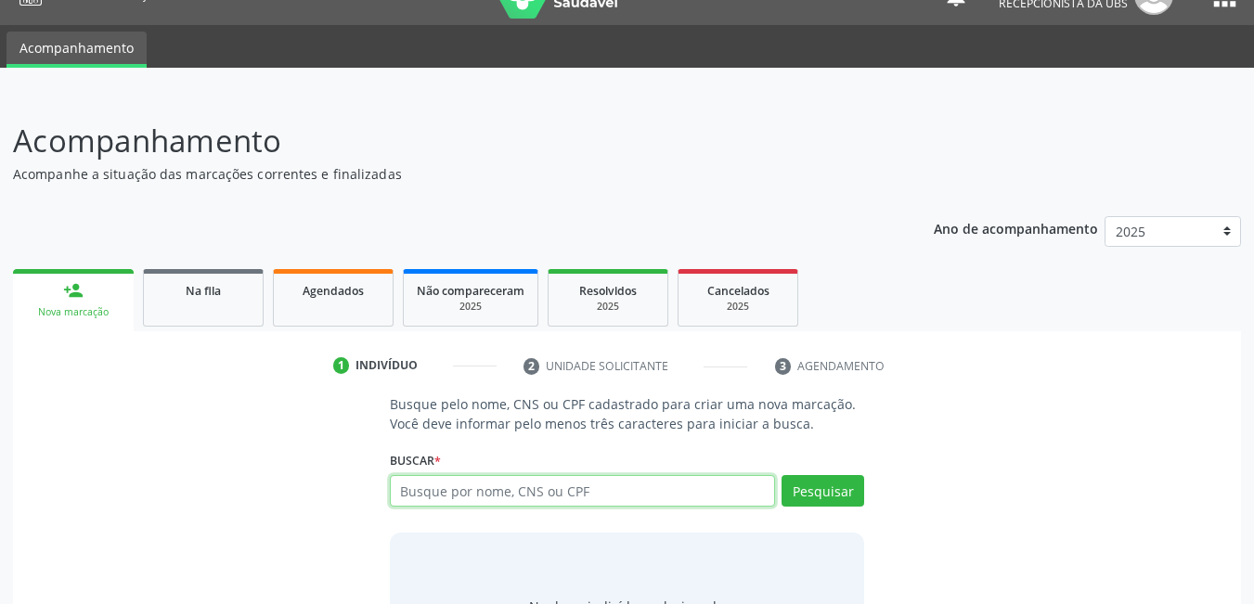
click at [460, 489] on input "text" at bounding box center [583, 491] width 386 height 32
type input "703406696413400"
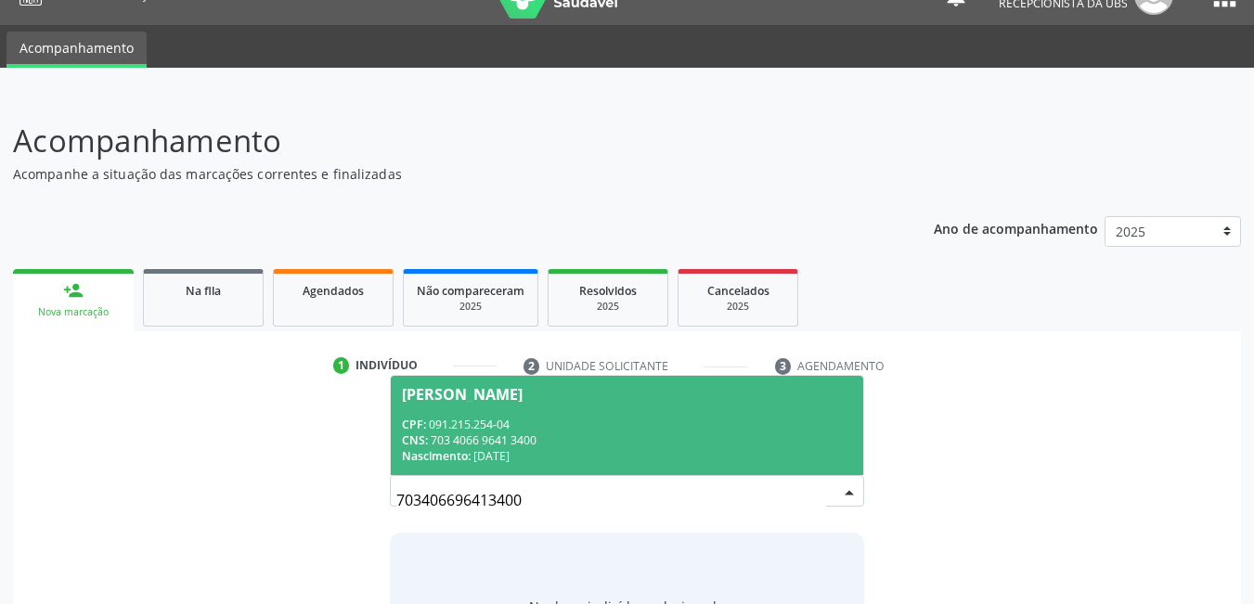
click at [521, 430] on div "CPF: 091.215.254-04" at bounding box center [627, 425] width 451 height 16
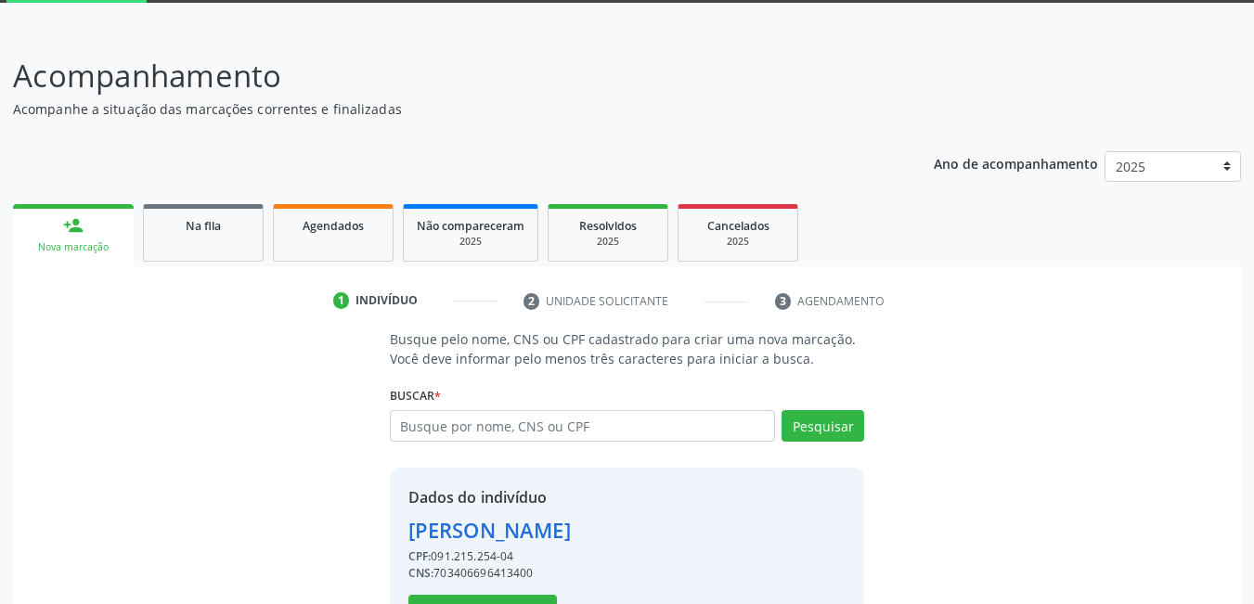
scroll to position [166, 0]
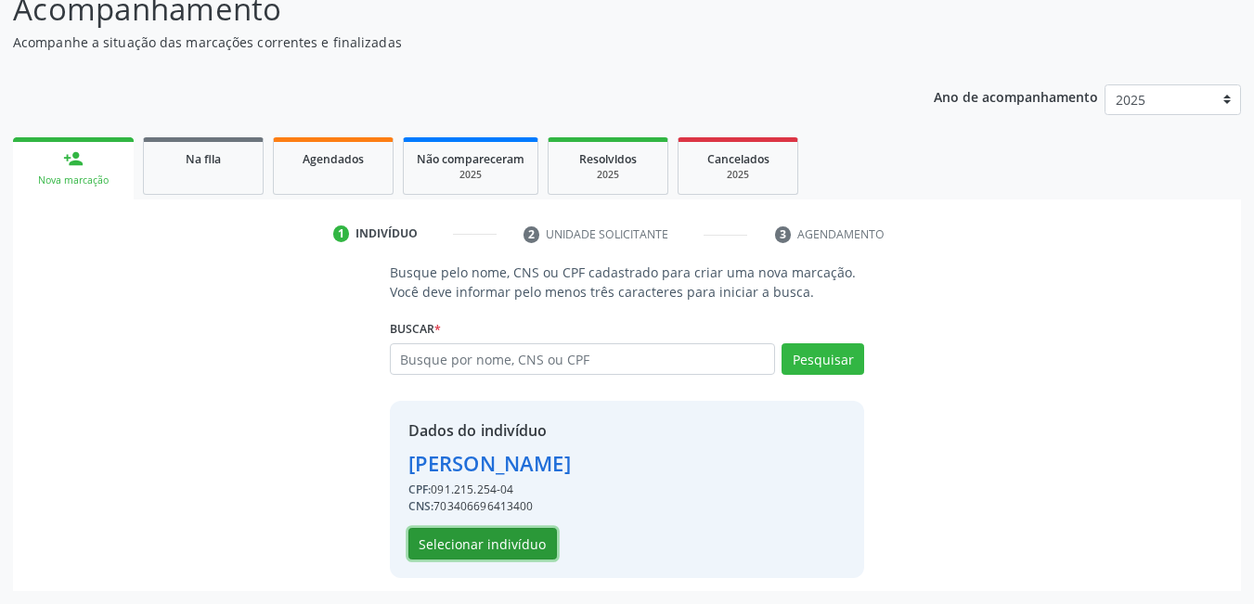
click at [493, 539] on button "Selecionar indivíduo" at bounding box center [482, 544] width 148 height 32
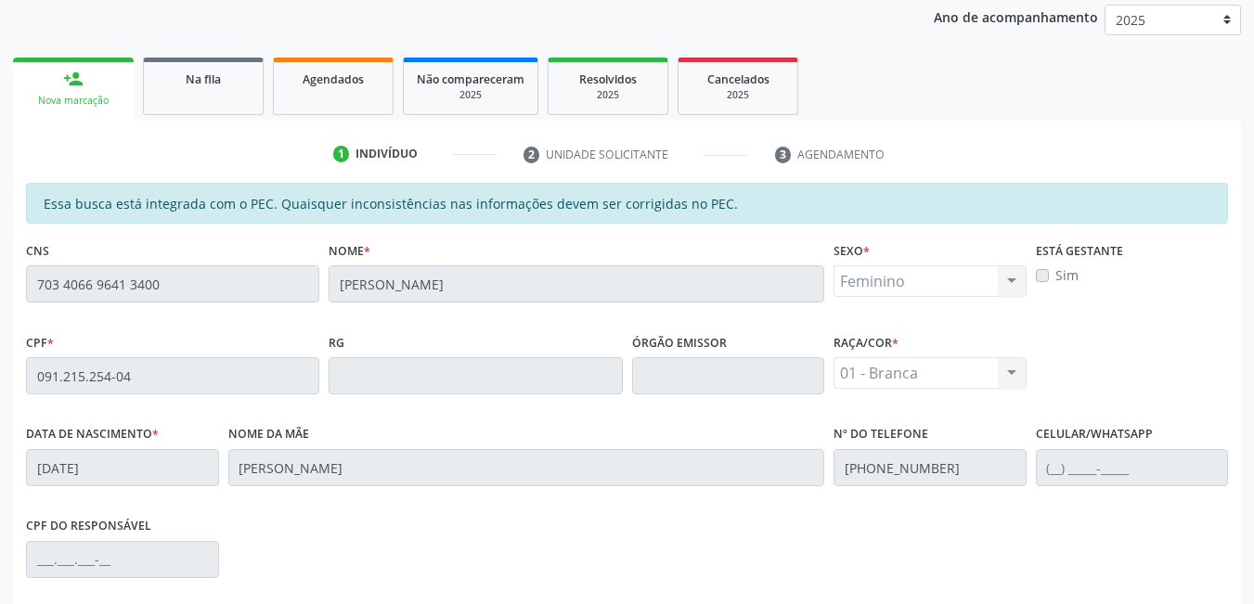
scroll to position [482, 0]
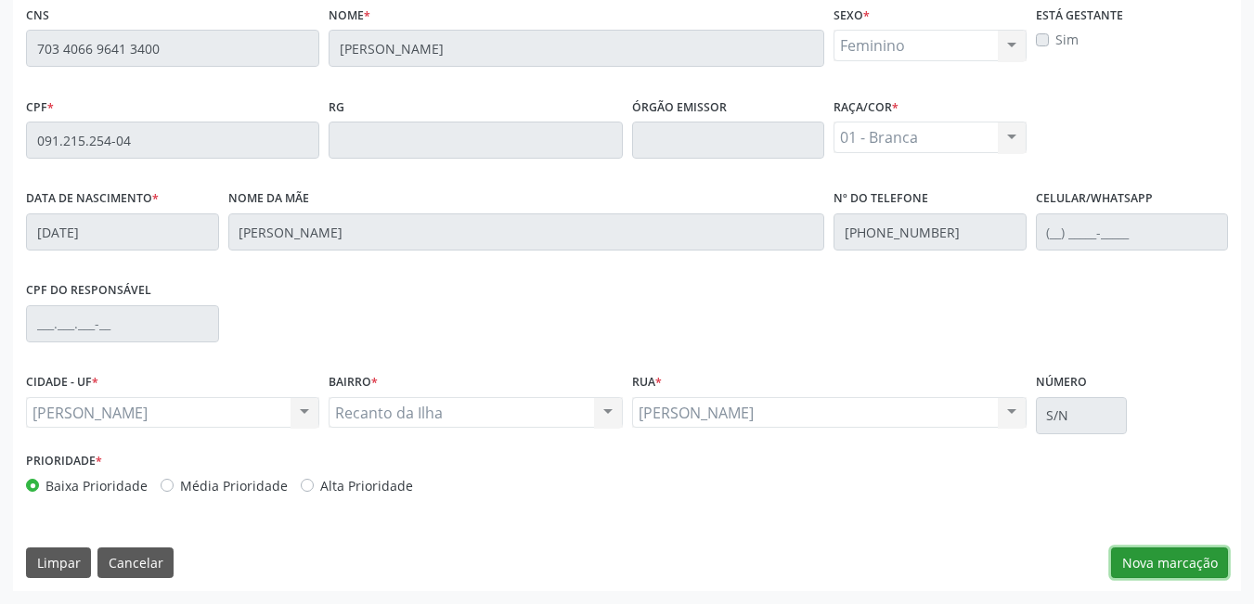
click at [1172, 551] on button "Nova marcação" at bounding box center [1169, 563] width 117 height 32
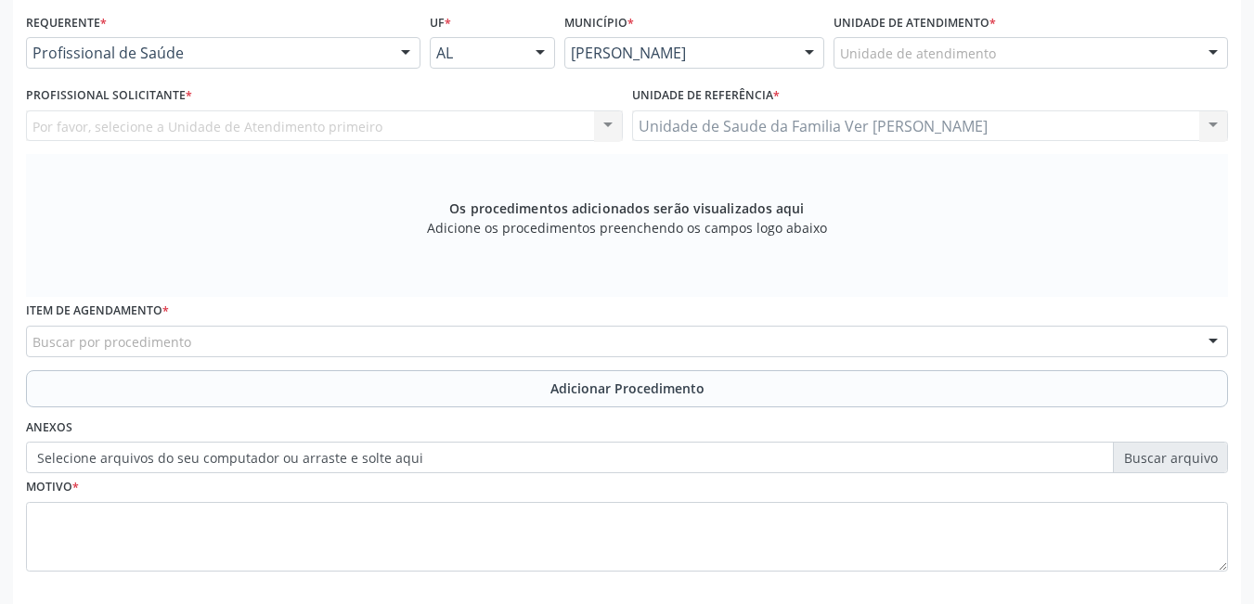
scroll to position [389, 0]
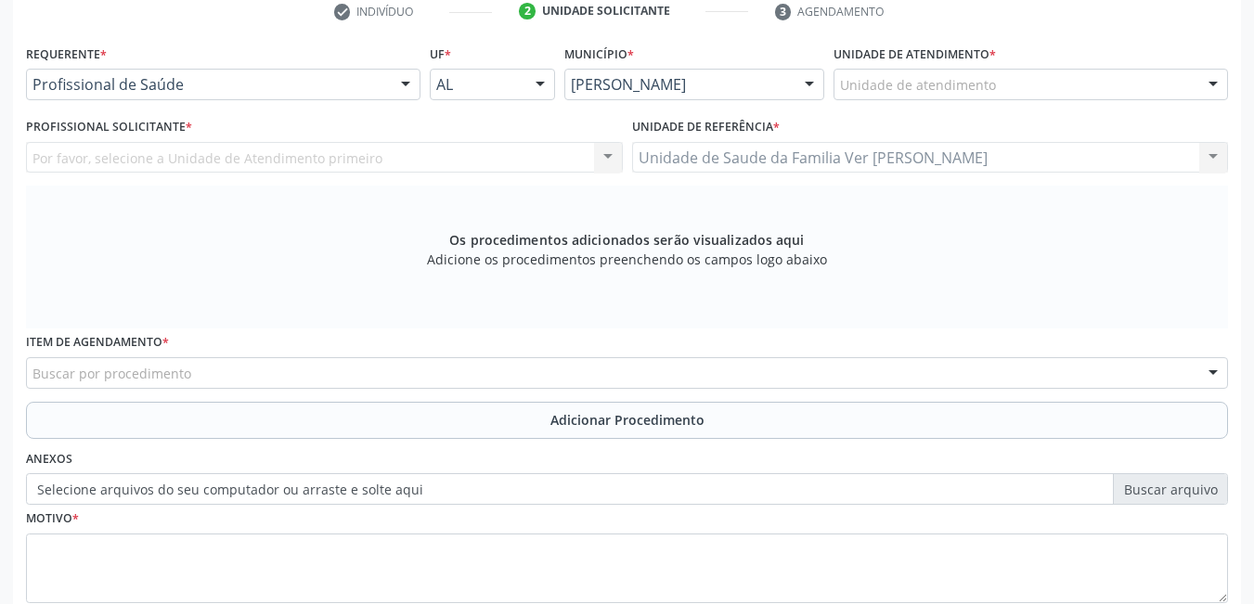
click at [401, 367] on div "Buscar por procedimento" at bounding box center [627, 373] width 1202 height 32
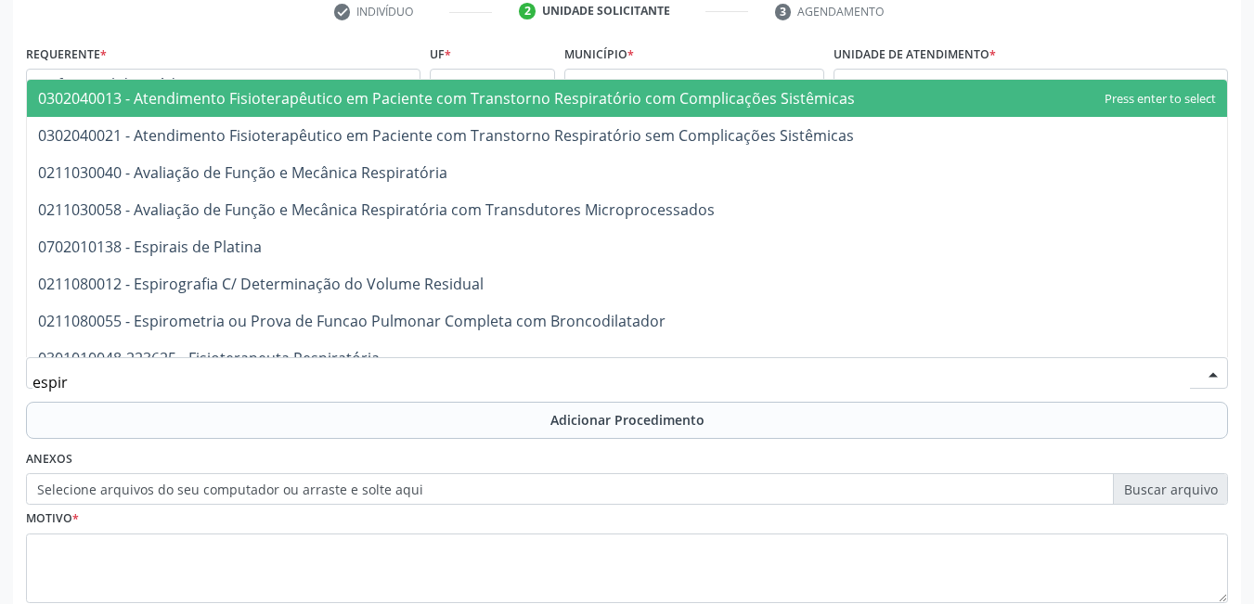
type input "espiro"
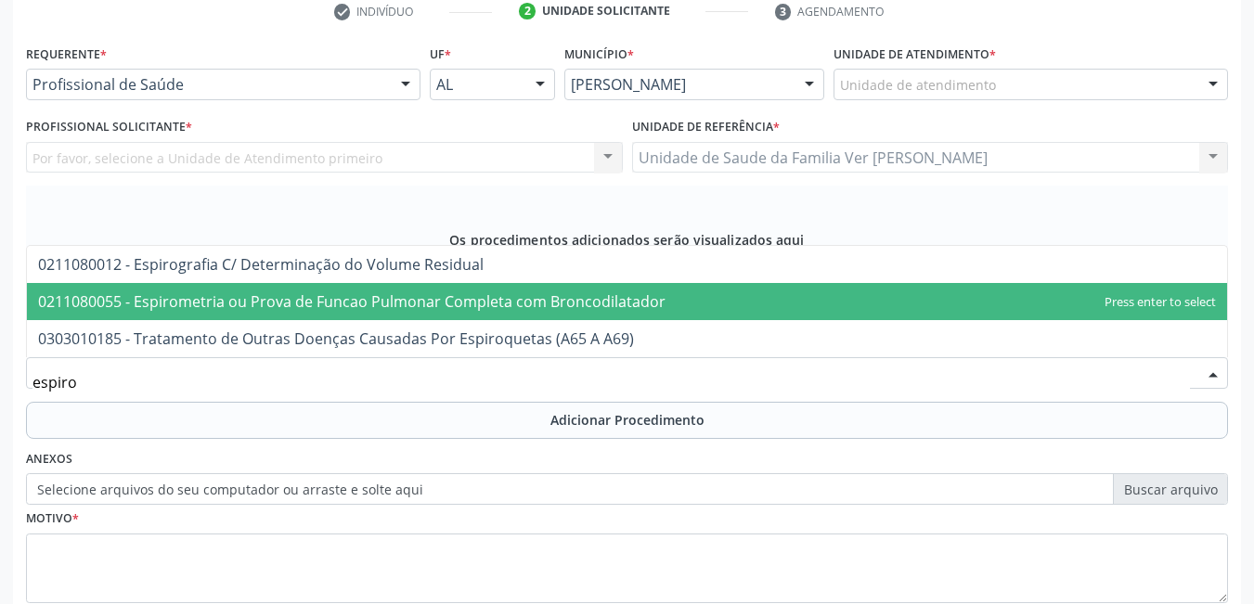
click at [433, 301] on span "0211080055 - Espirometria ou Prova de Funcao Pulmonar Completa com Broncodilata…" at bounding box center [351, 301] width 627 height 20
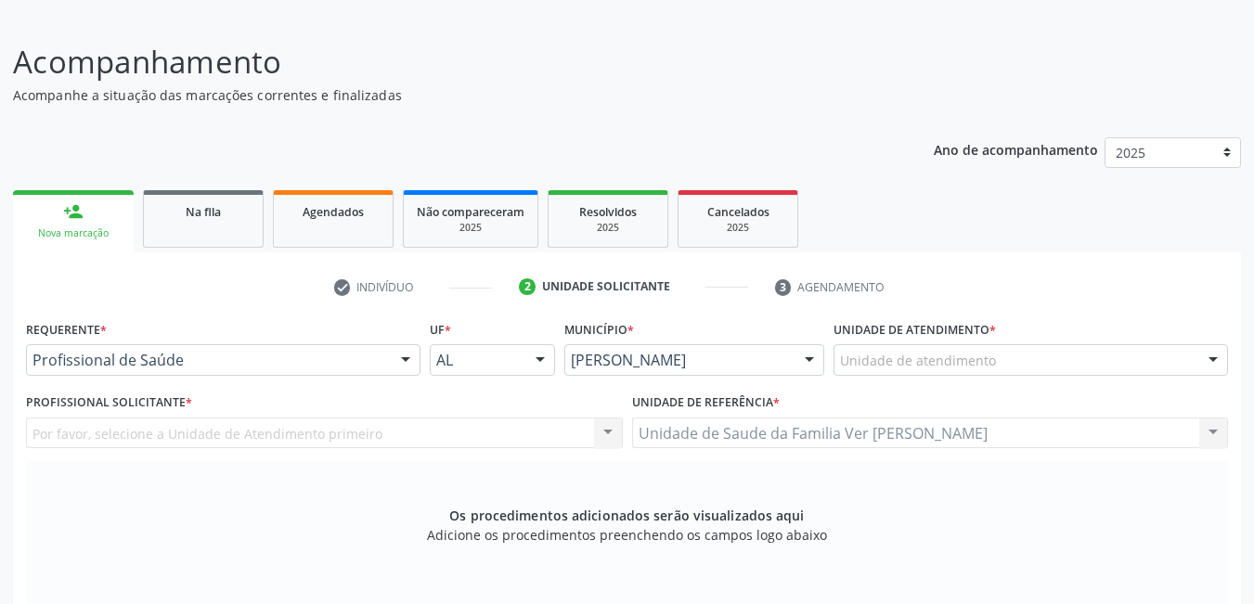
scroll to position [110, 0]
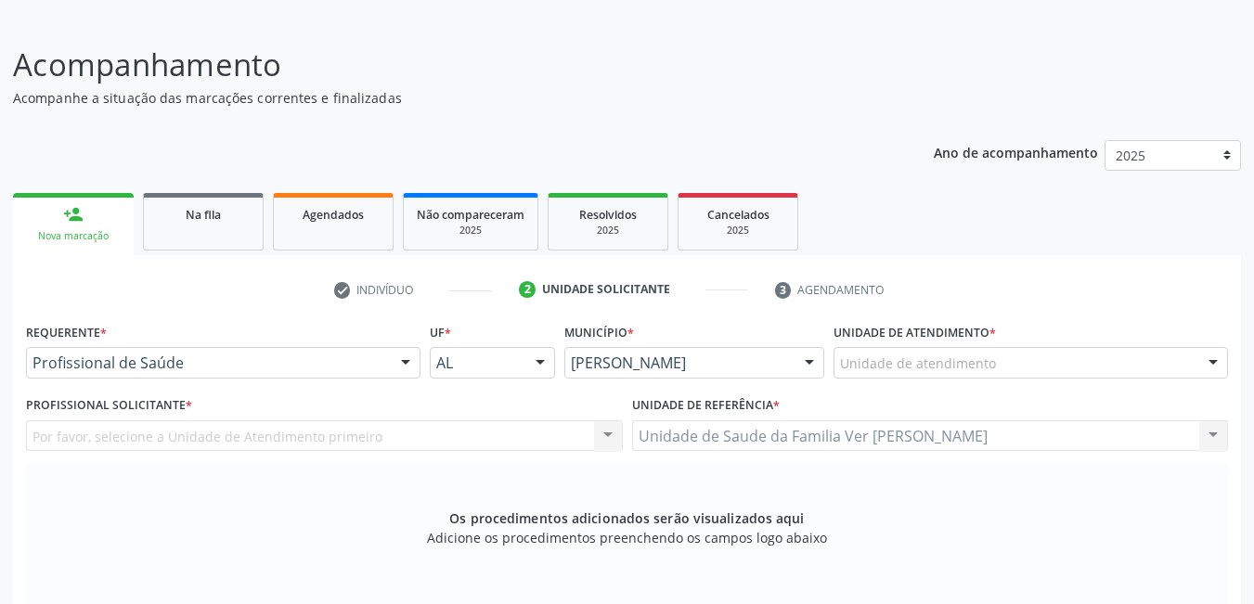
click at [996, 364] on div "Unidade de atendimento" at bounding box center [1030, 363] width 394 height 32
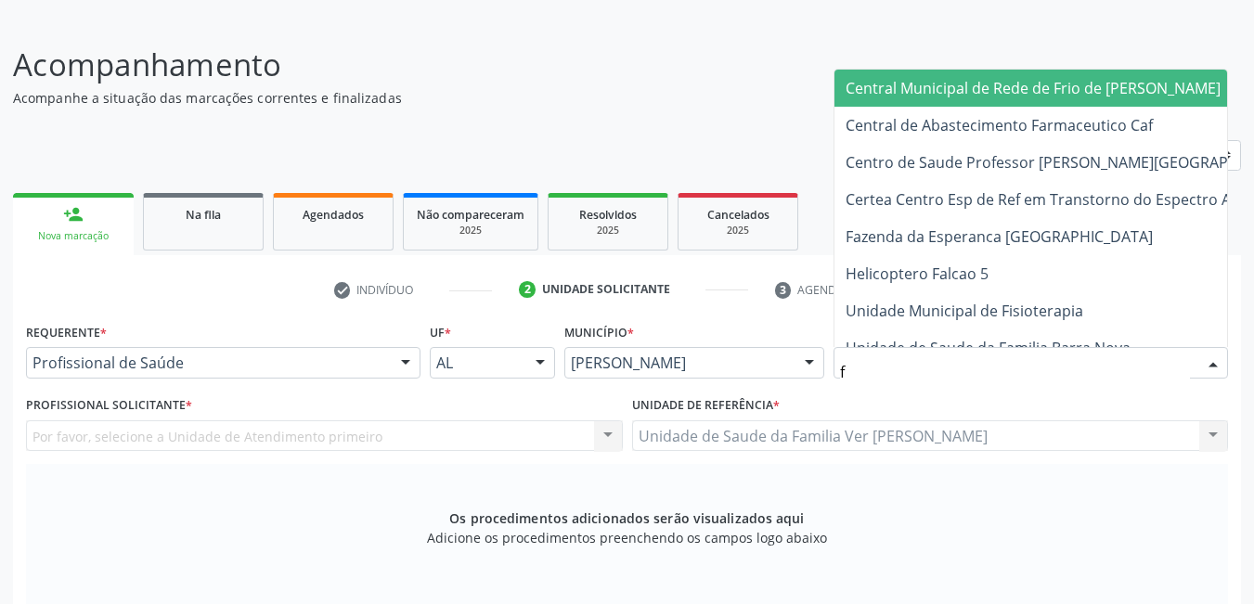
type input "fl"
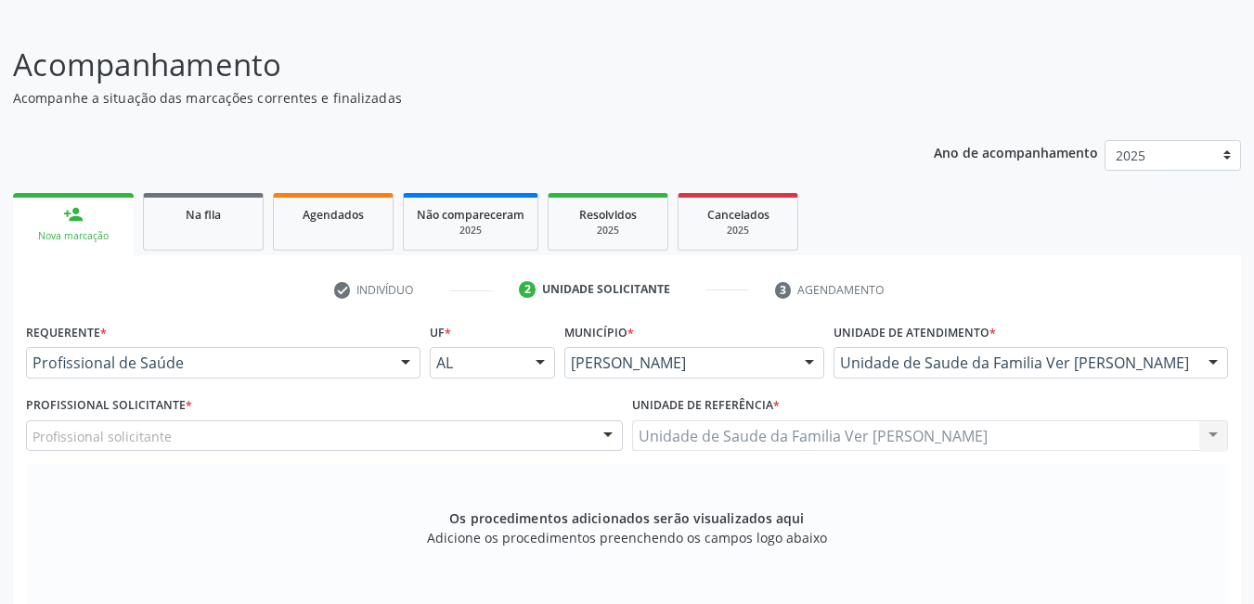
click at [258, 441] on div "Profissional solicitante" at bounding box center [324, 436] width 597 height 32
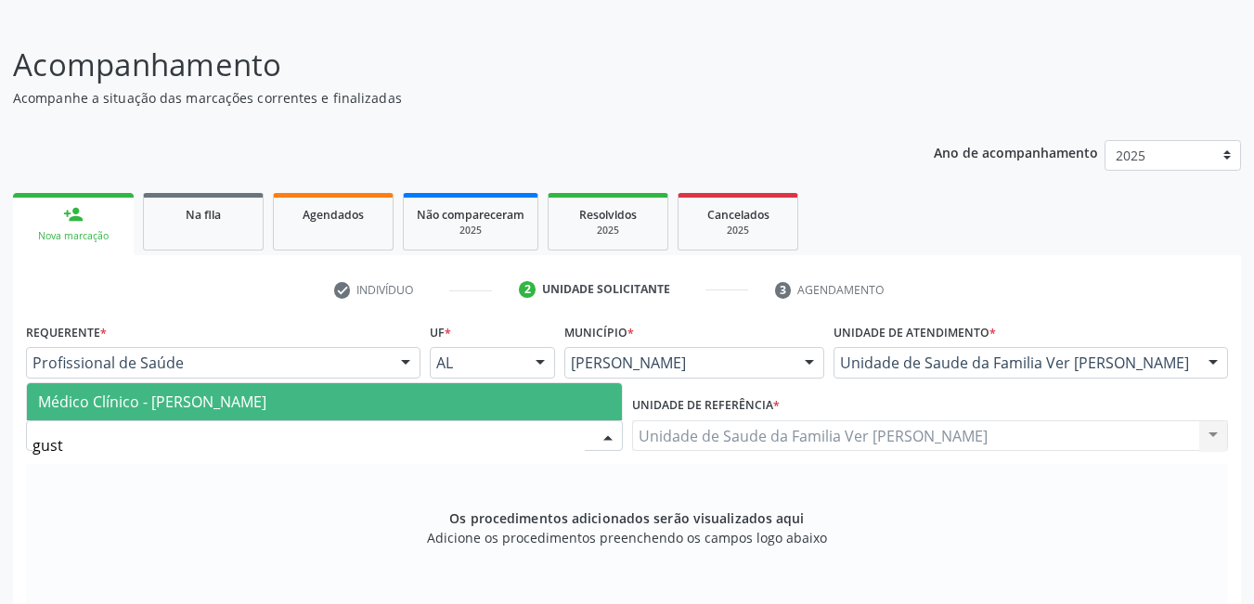
type input "gusta"
click at [392, 412] on span "Médico Clínico - [PERSON_NAME]" at bounding box center [324, 401] width 595 height 37
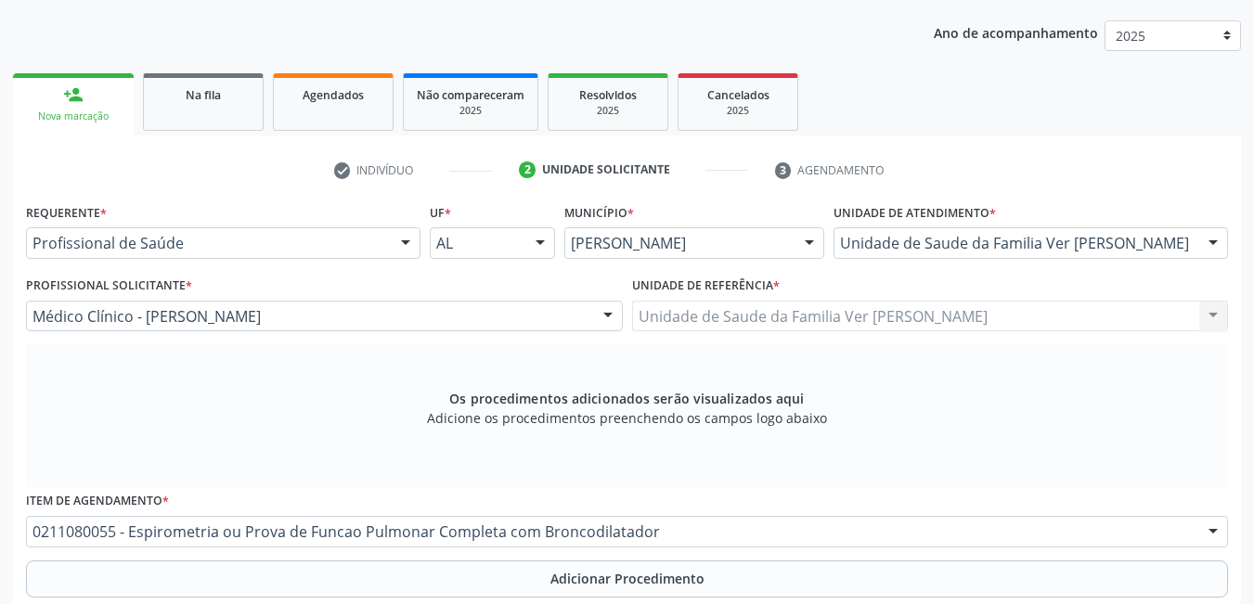
scroll to position [482, 0]
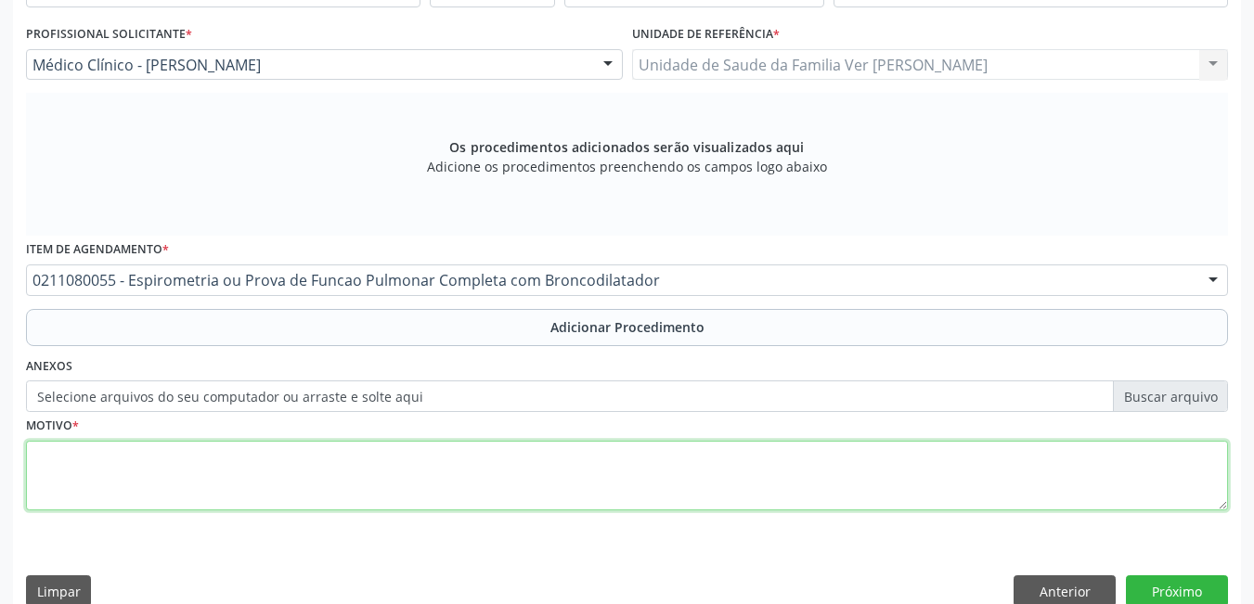
click at [358, 468] on textarea at bounding box center [627, 476] width 1202 height 71
type textarea "sem justificativa"
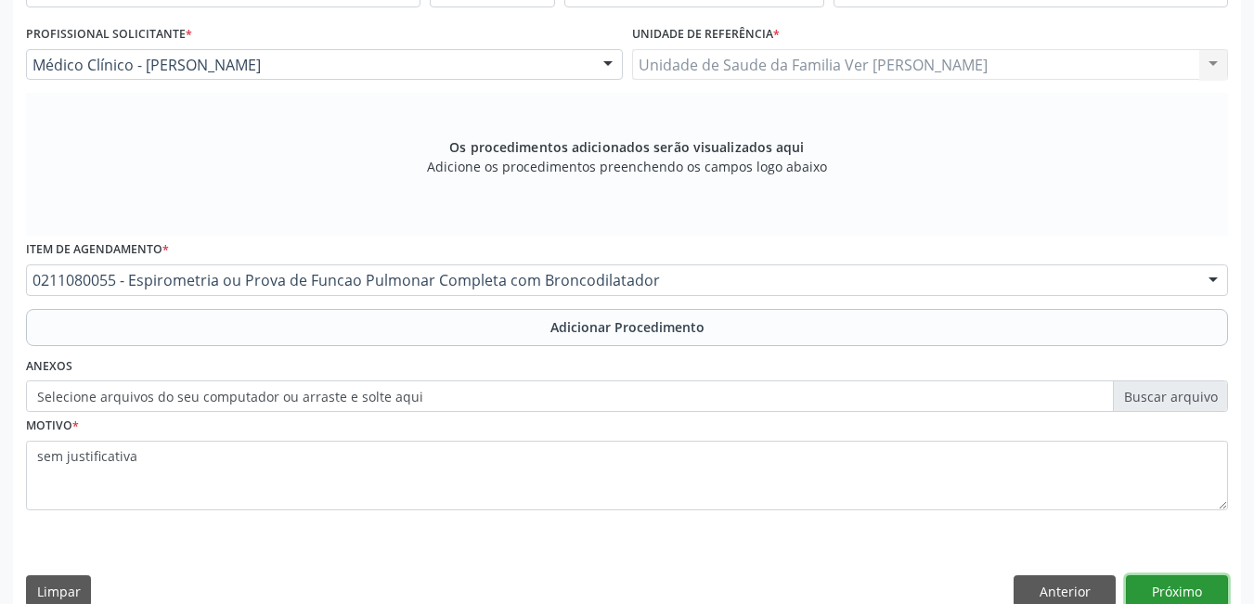
click at [1153, 579] on button "Próximo" at bounding box center [1177, 591] width 102 height 32
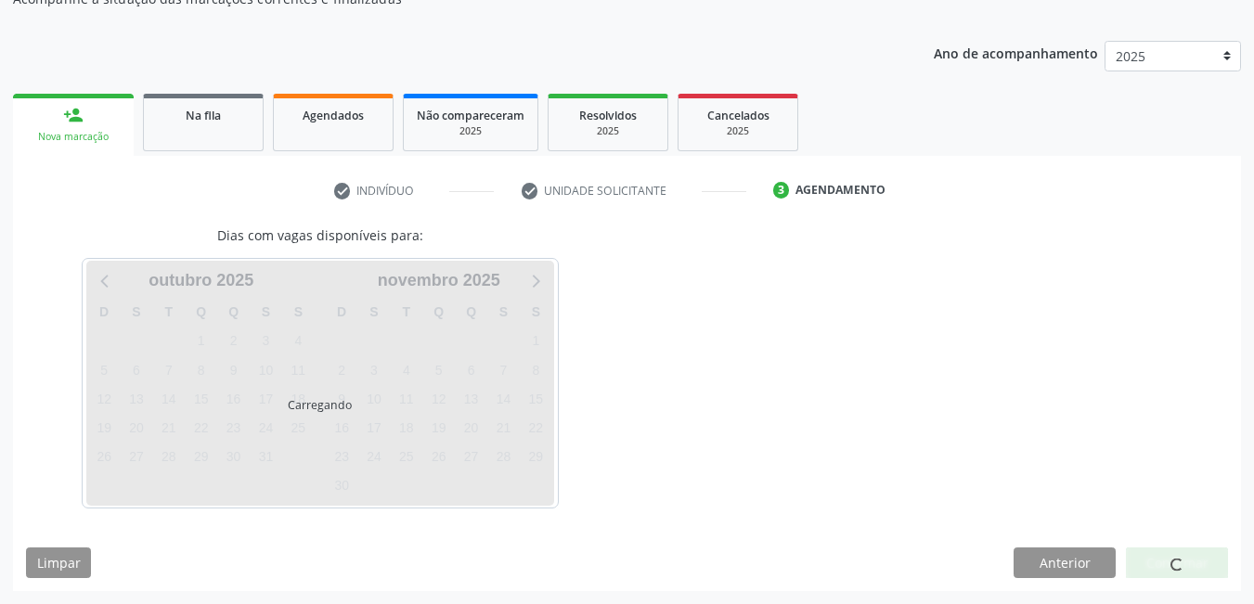
scroll to position [264, 0]
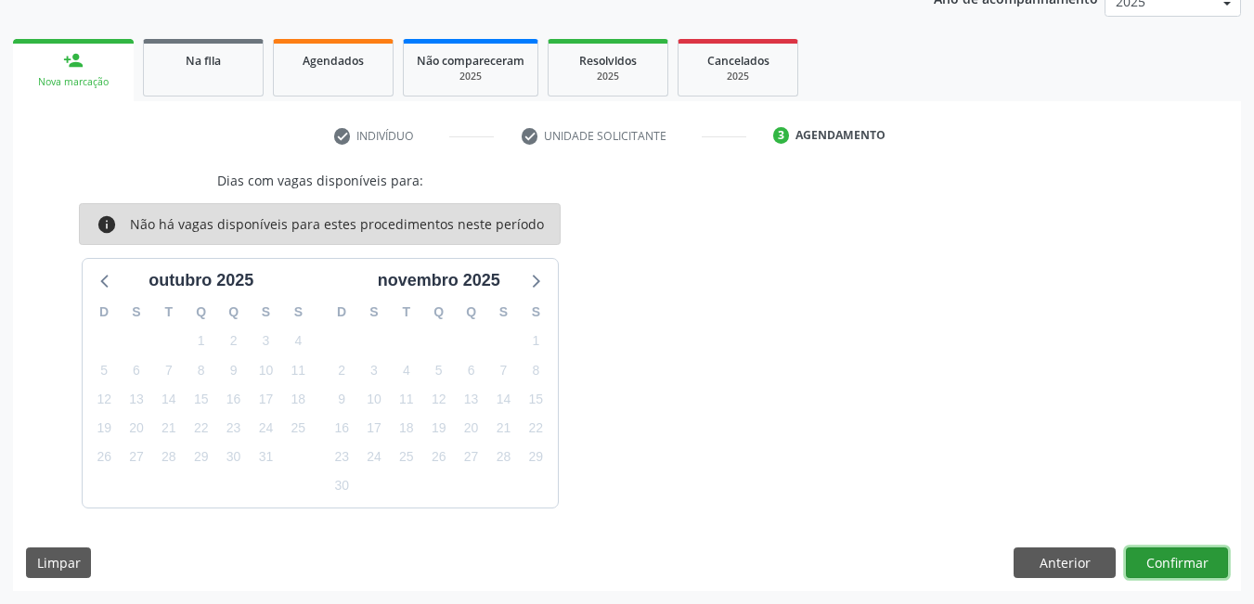
click at [1166, 563] on button "Confirmar" at bounding box center [1177, 563] width 102 height 32
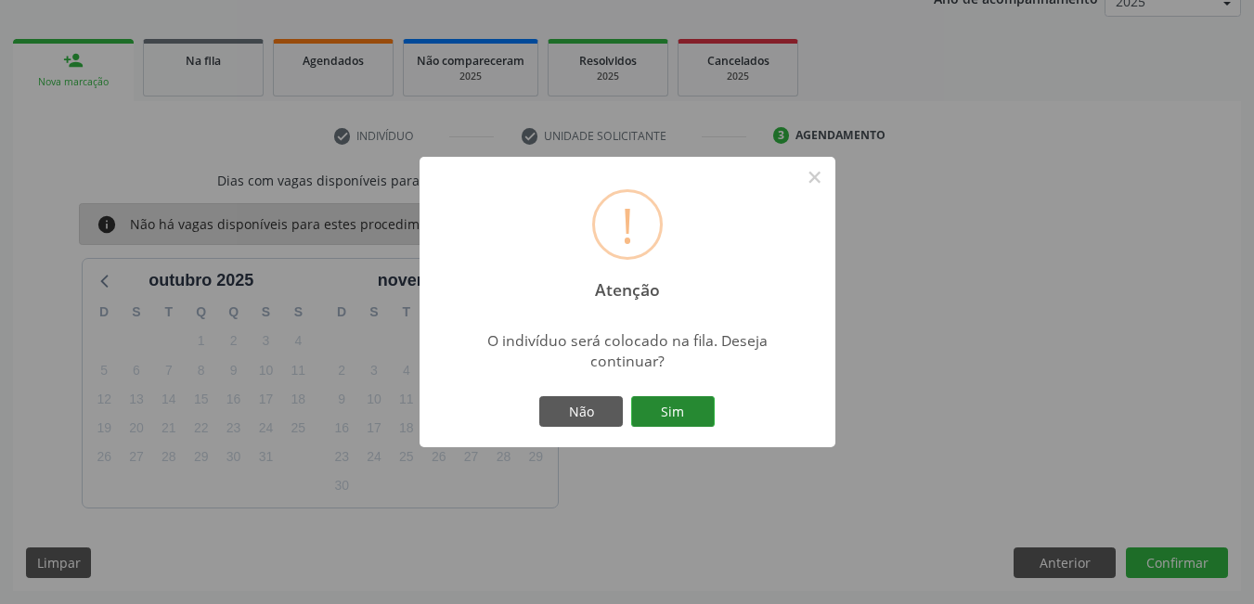
click at [696, 419] on button "Sim" at bounding box center [673, 412] width 84 height 32
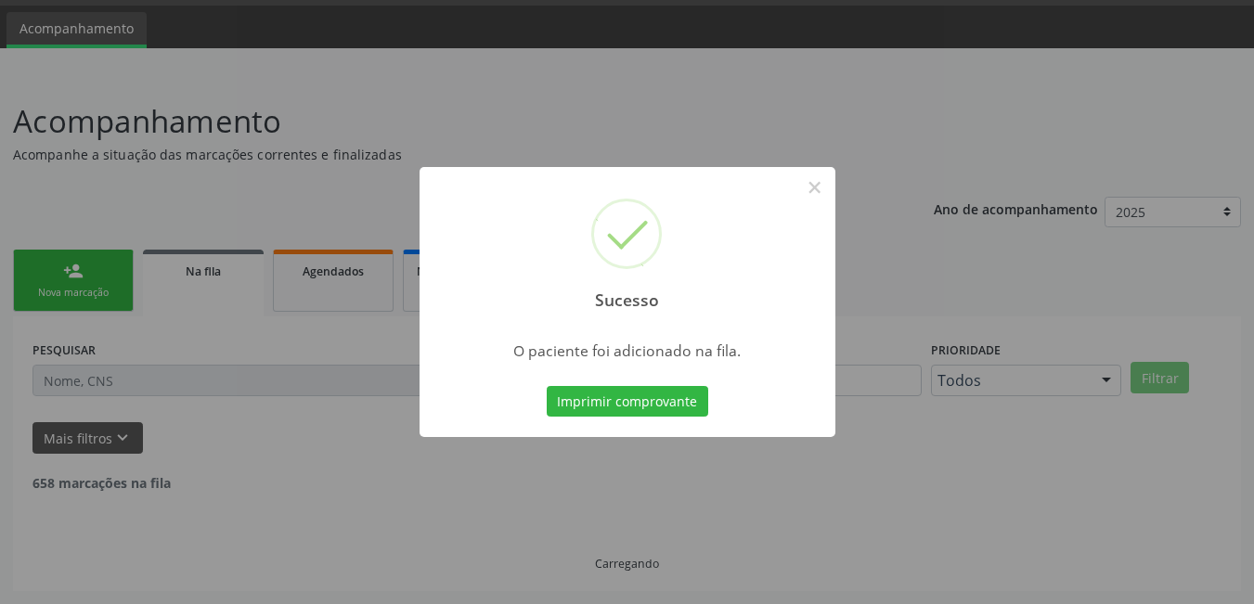
scroll to position [34, 0]
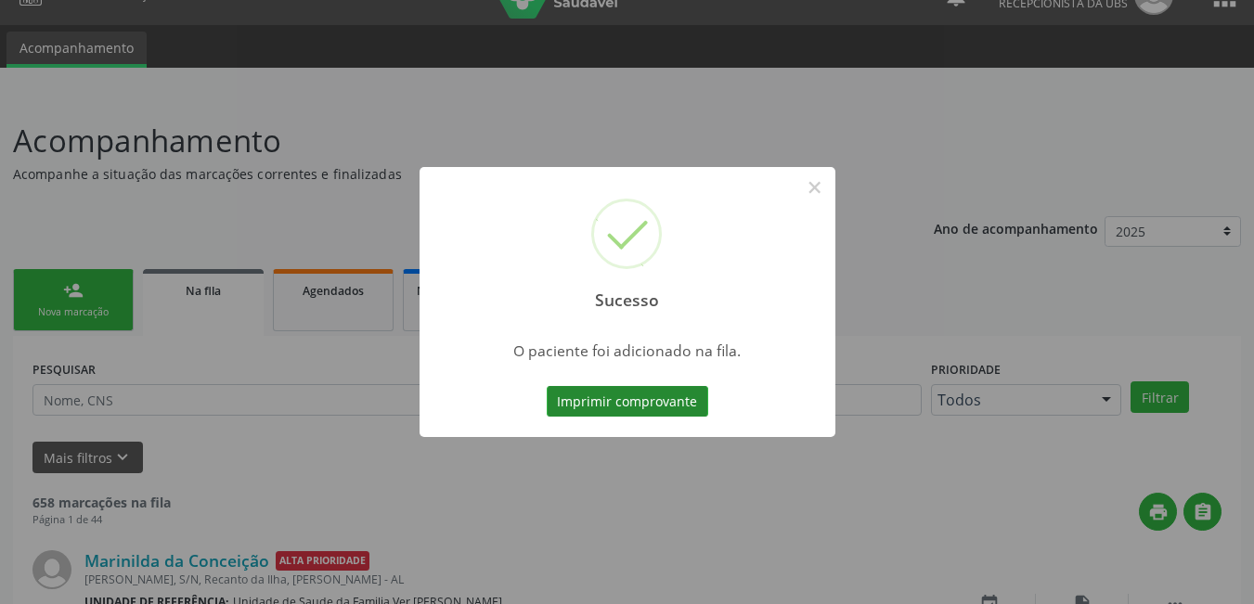
click at [643, 405] on button "Imprimir comprovante" at bounding box center [627, 402] width 161 height 32
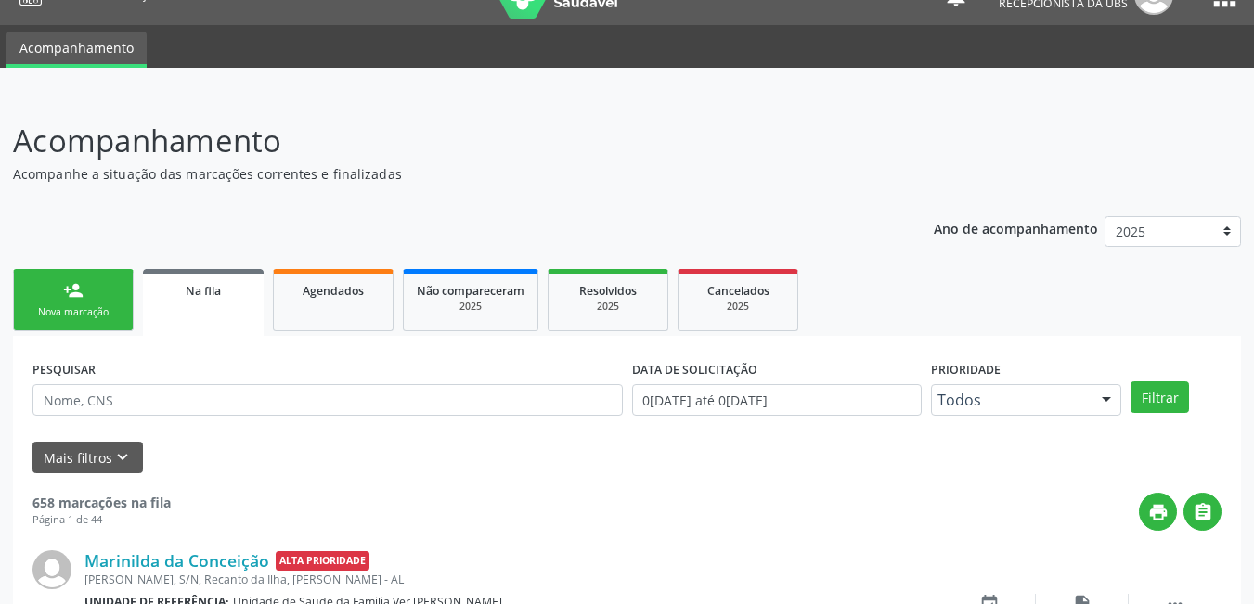
click at [93, 306] on div "Nova marcação" at bounding box center [73, 312] width 93 height 14
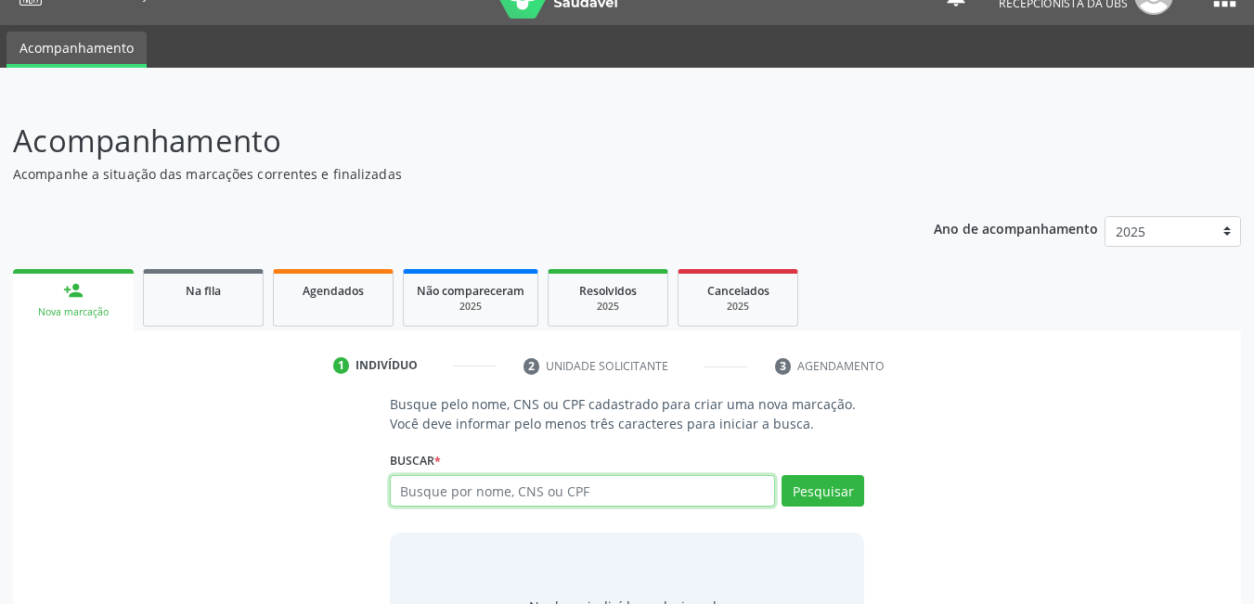
click at [494, 495] on input "text" at bounding box center [583, 491] width 386 height 32
type input "703406696413400"
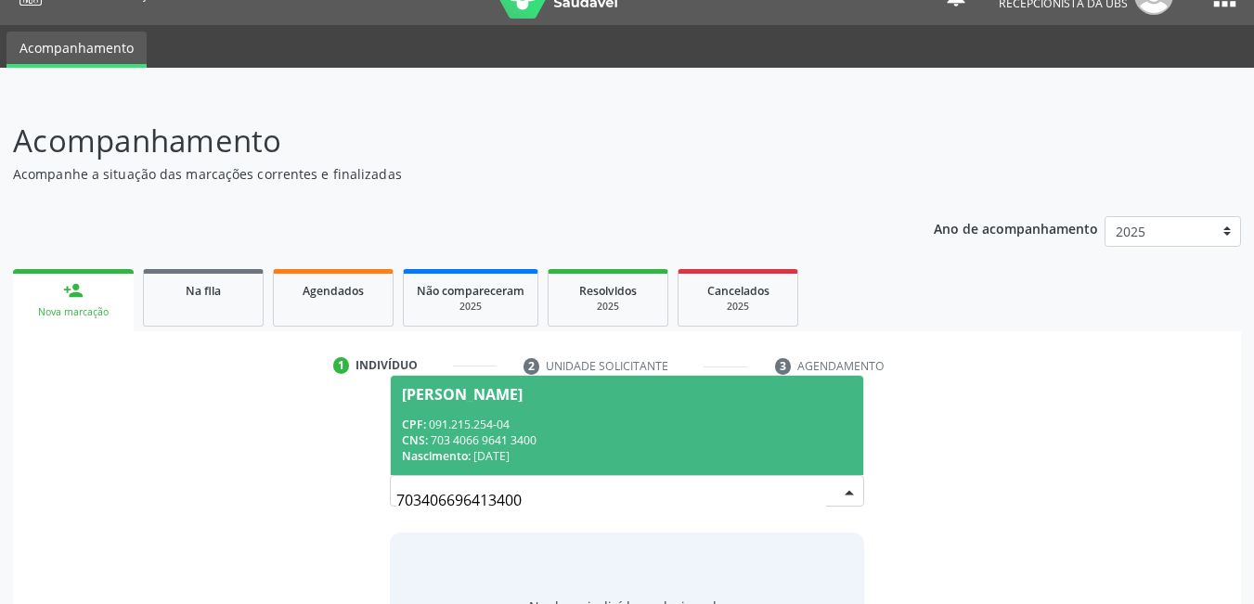
click at [460, 442] on div "CNS: 703 4066 9641 3400" at bounding box center [627, 440] width 451 height 16
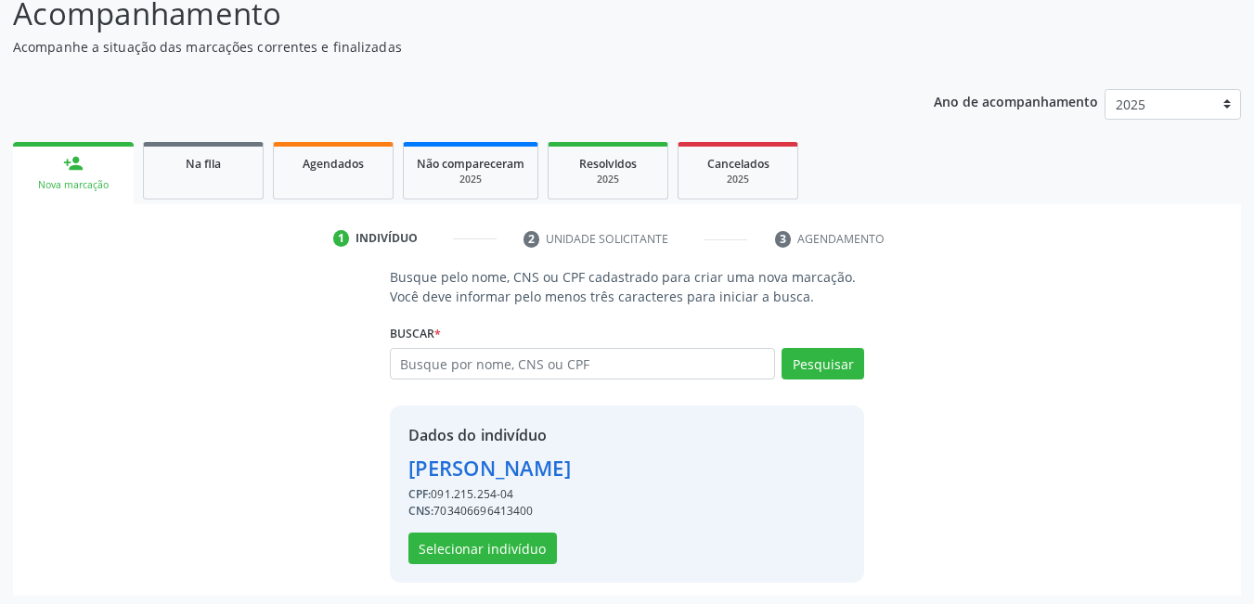
scroll to position [166, 0]
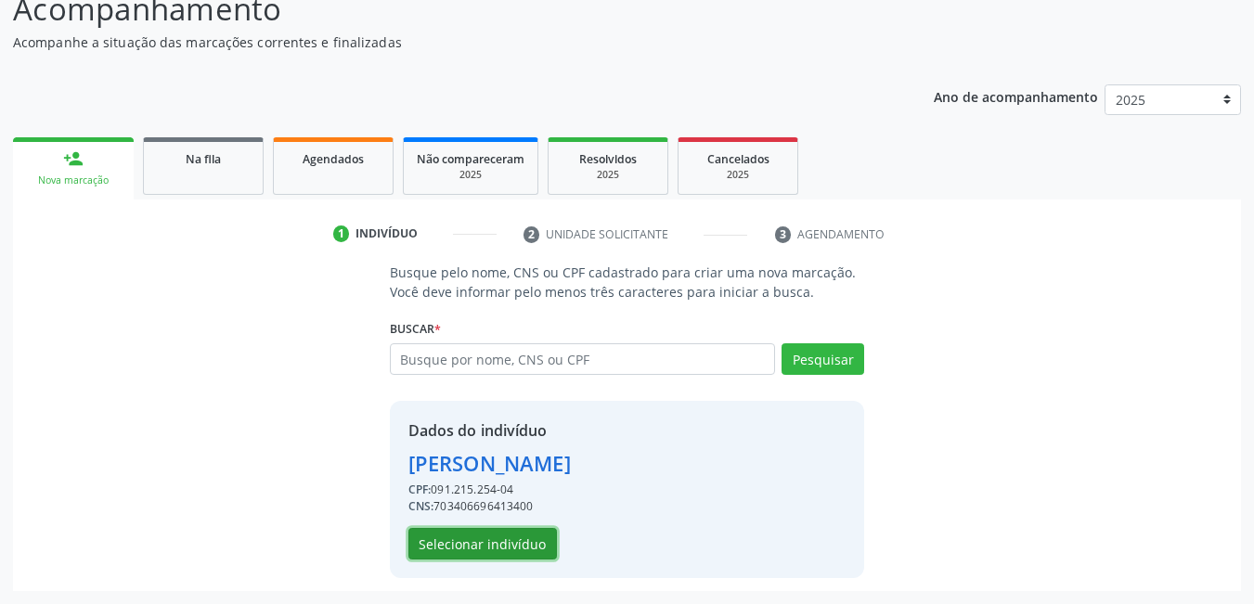
click at [516, 543] on button "Selecionar indivíduo" at bounding box center [482, 544] width 148 height 32
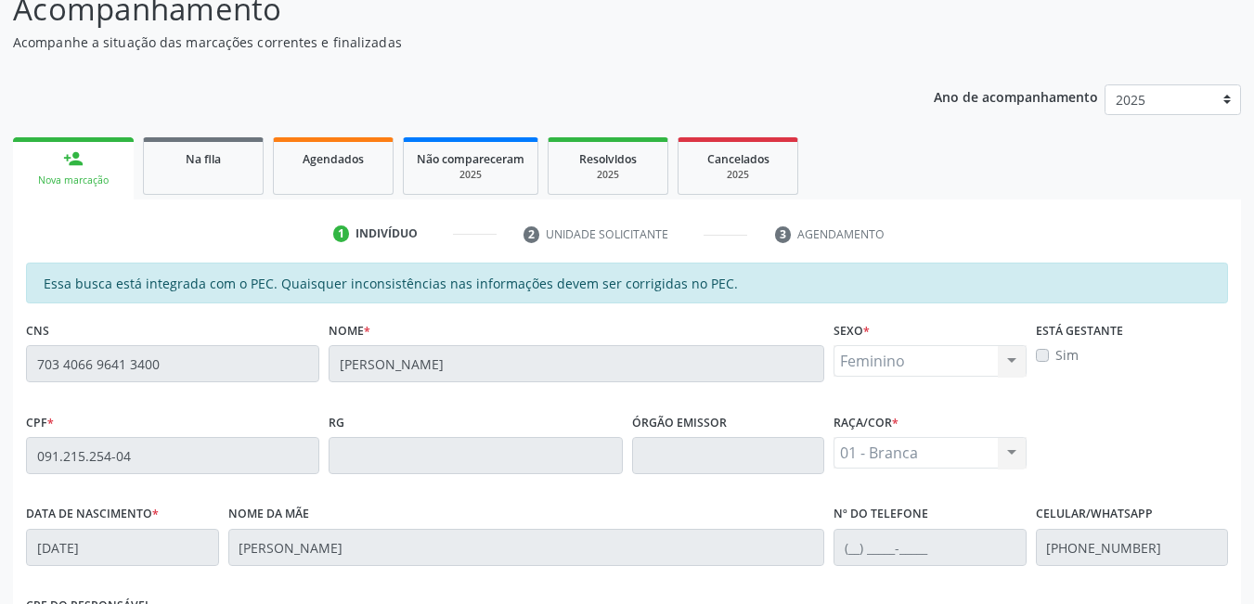
scroll to position [482, 0]
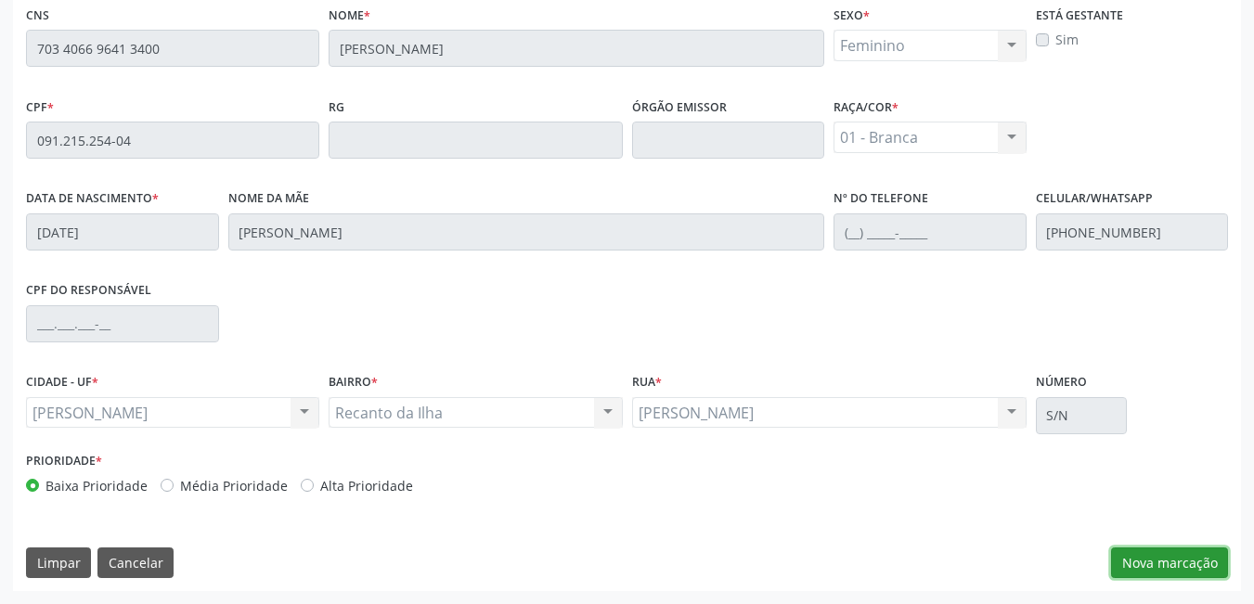
click at [1141, 564] on button "Nova marcação" at bounding box center [1169, 563] width 117 height 32
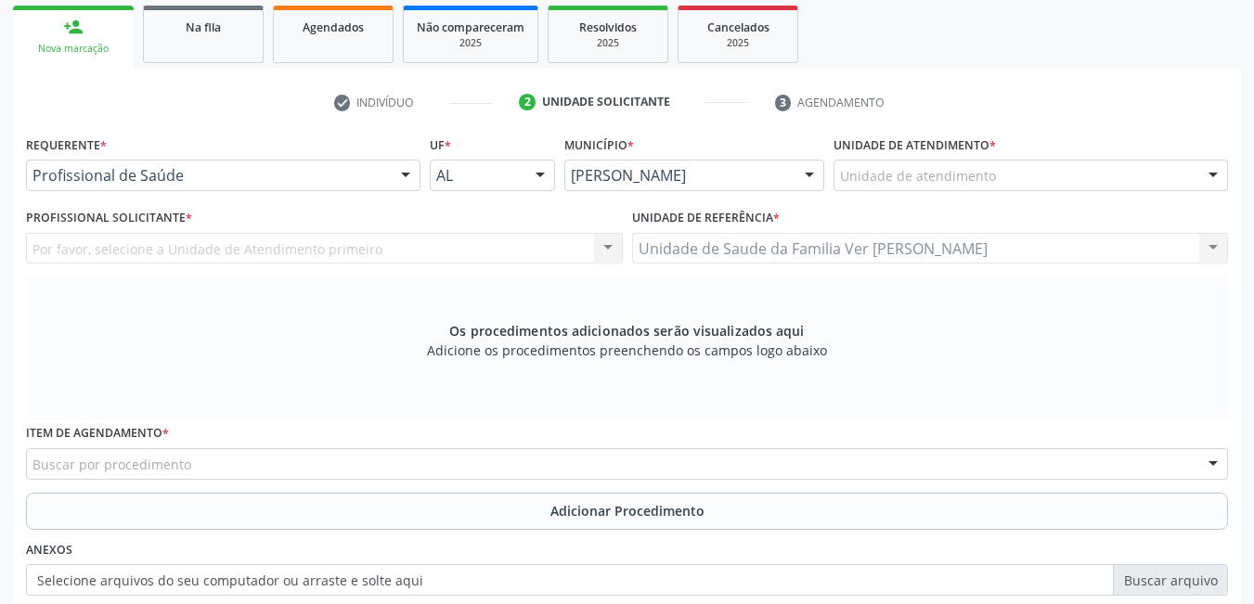
scroll to position [296, 0]
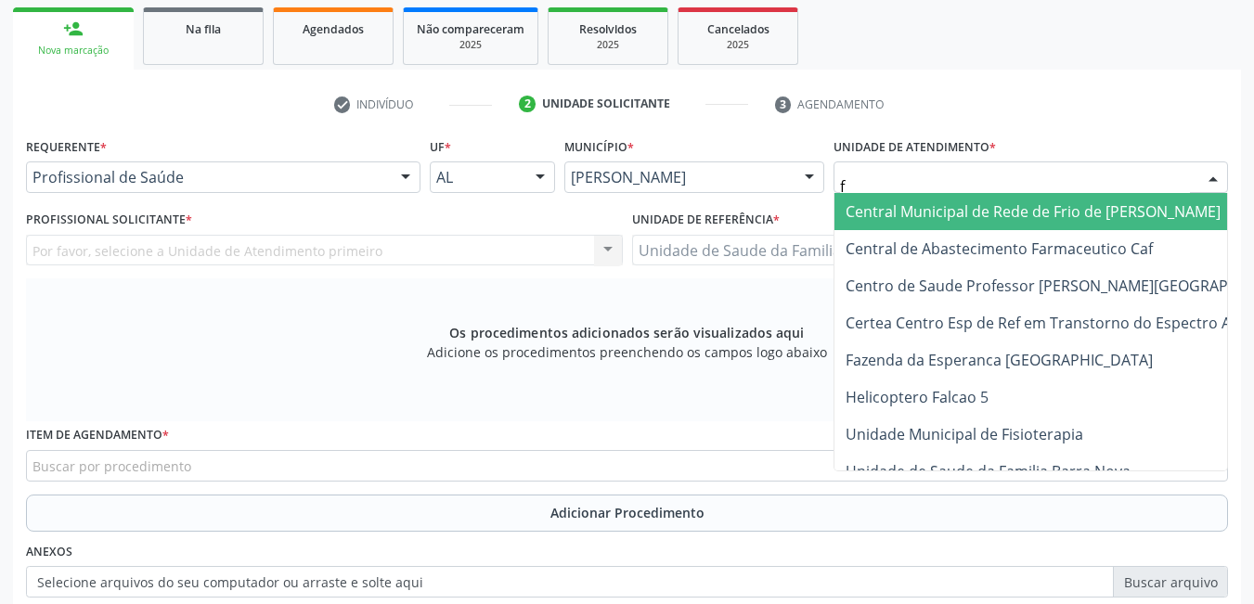
type input "fl"
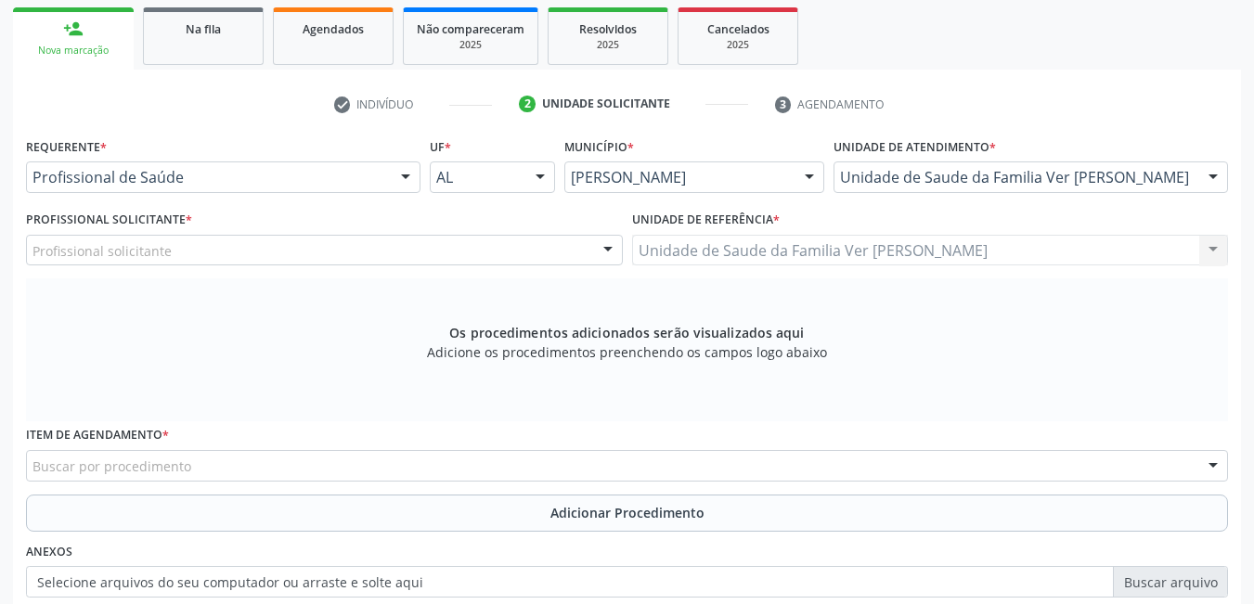
click at [377, 248] on div "Profissional solicitante" at bounding box center [324, 251] width 597 height 32
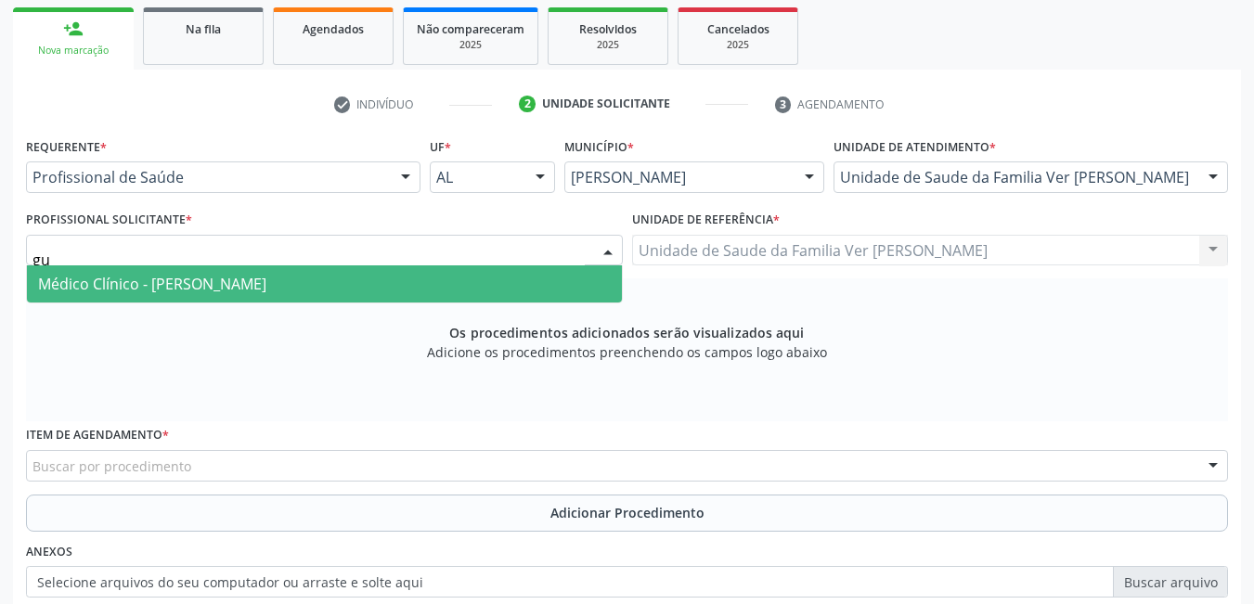
type input "gus"
click at [408, 291] on span "Médico Clínico - [PERSON_NAME]" at bounding box center [324, 283] width 595 height 37
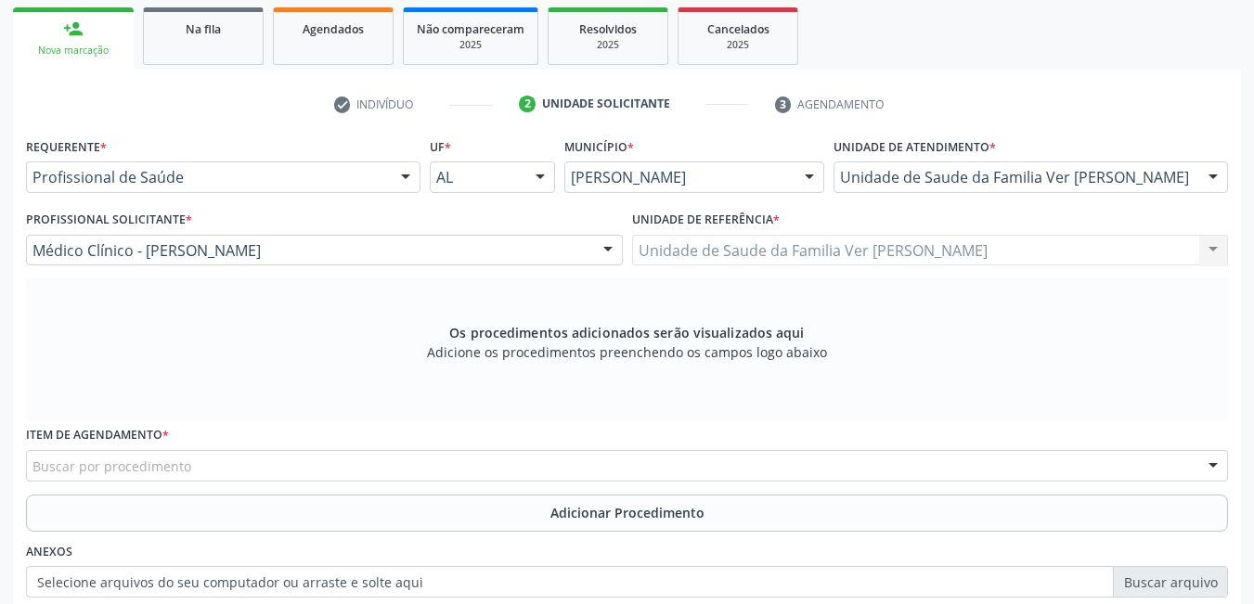
click at [240, 465] on div "Buscar por procedimento" at bounding box center [627, 466] width 1202 height 32
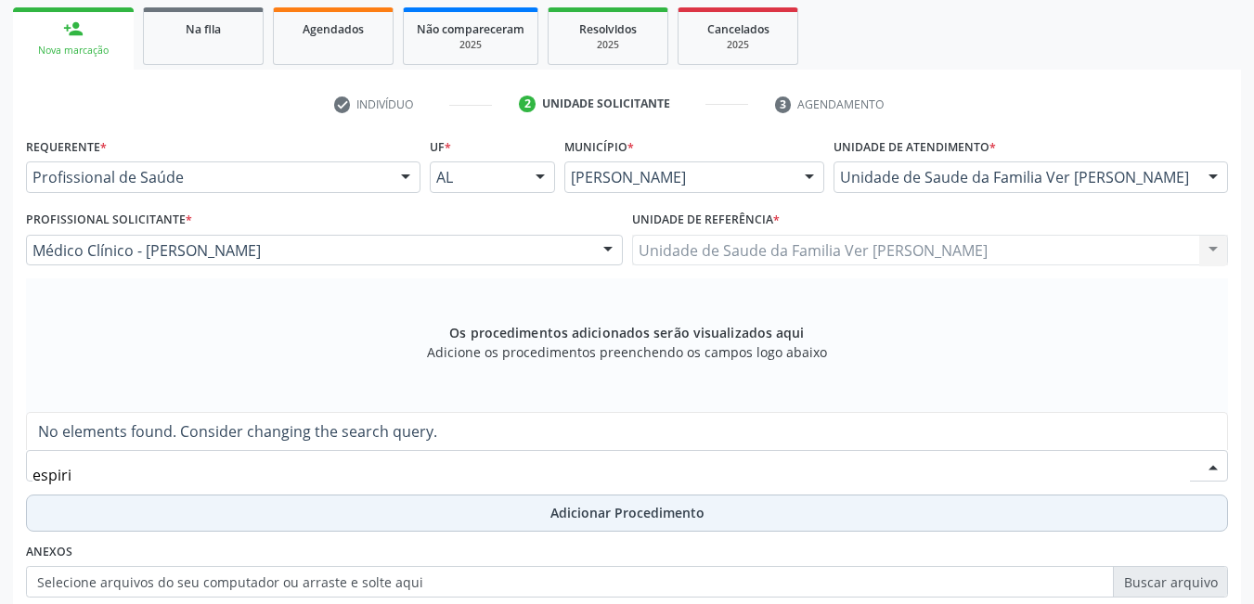
type input "espir"
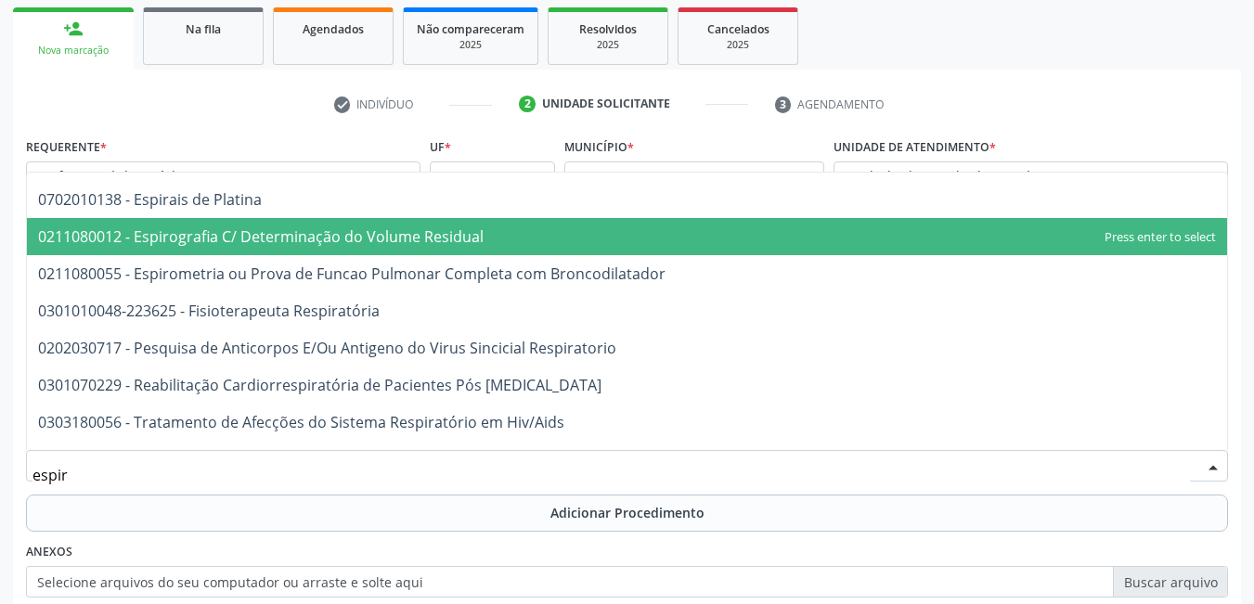
scroll to position [186, 0]
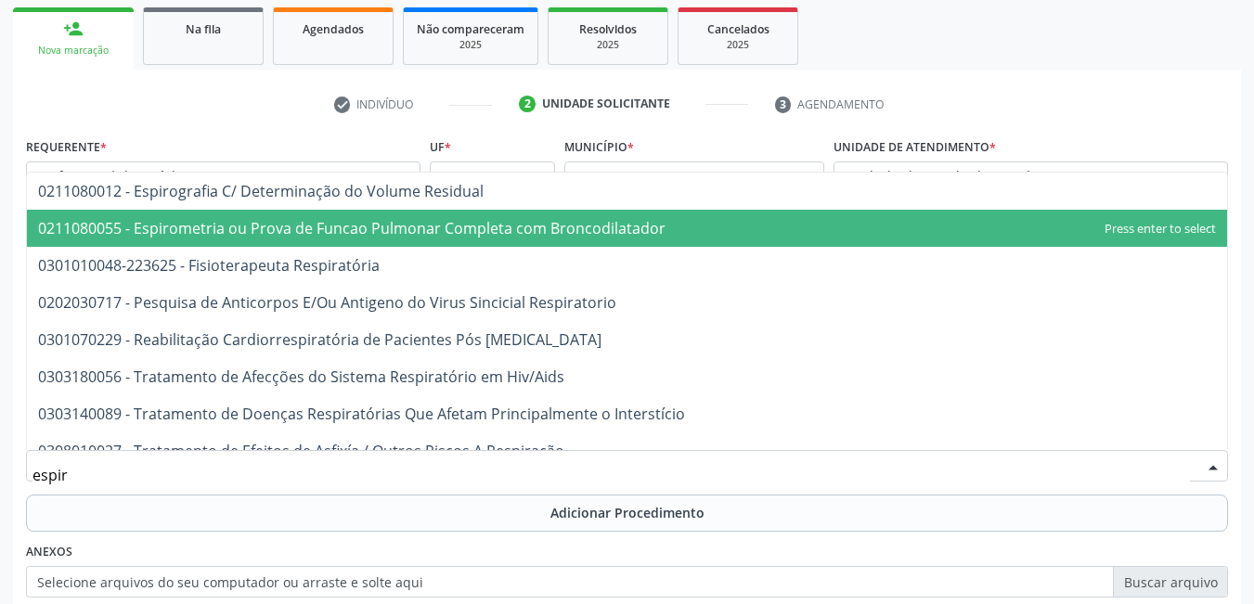
click at [522, 226] on span "0211080055 - Espirometria ou Prova de Funcao Pulmonar Completa com Broncodilata…" at bounding box center [351, 228] width 627 height 20
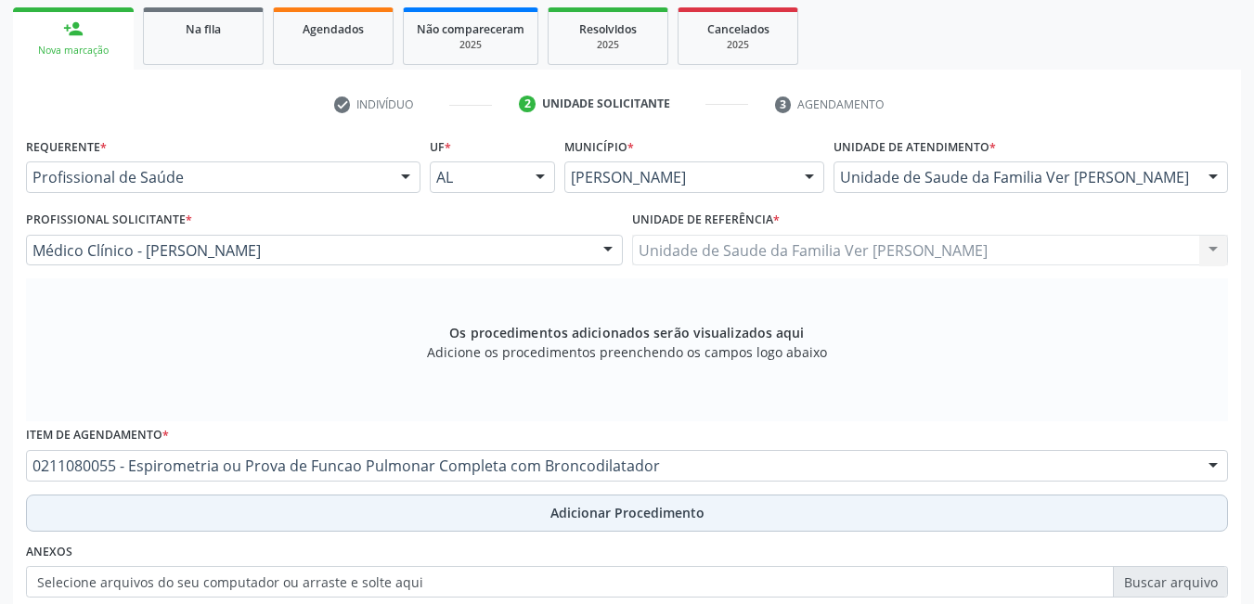
click at [442, 521] on button "Adicionar Procedimento" at bounding box center [627, 513] width 1202 height 37
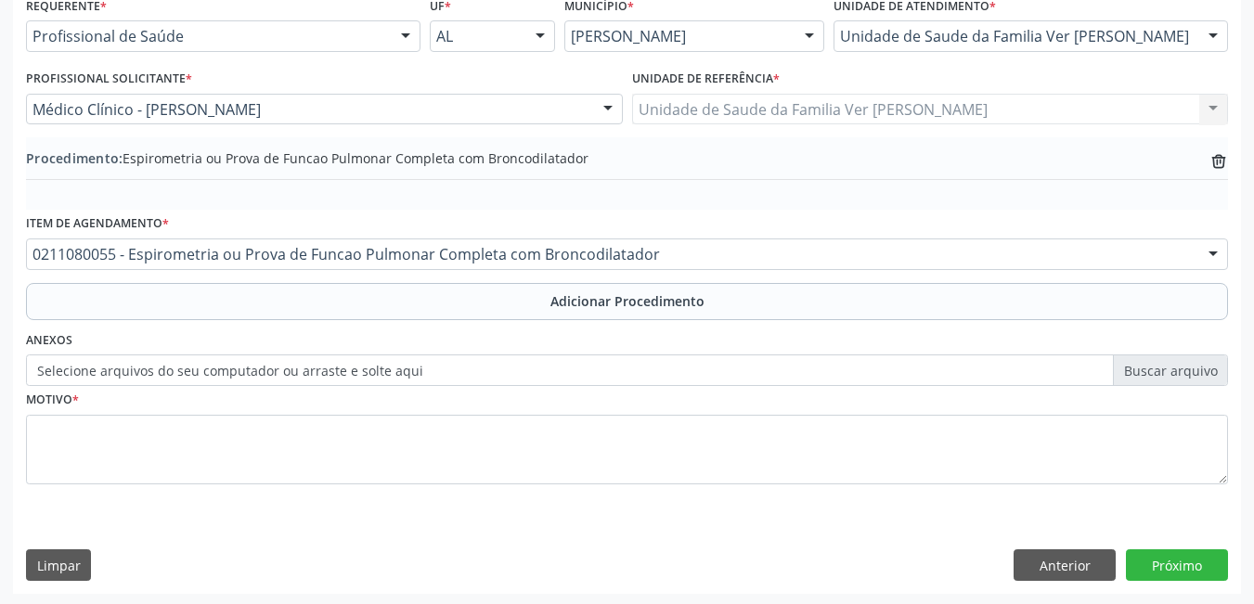
scroll to position [440, 0]
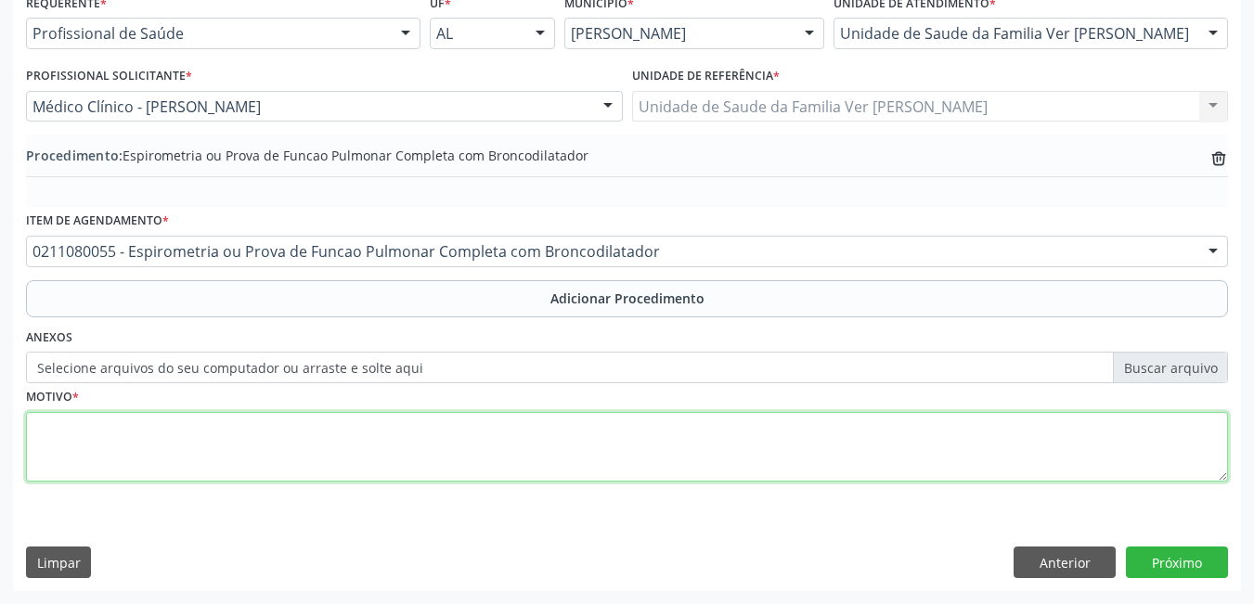
click at [315, 431] on textarea at bounding box center [627, 447] width 1202 height 71
type textarea "sem justificativa"
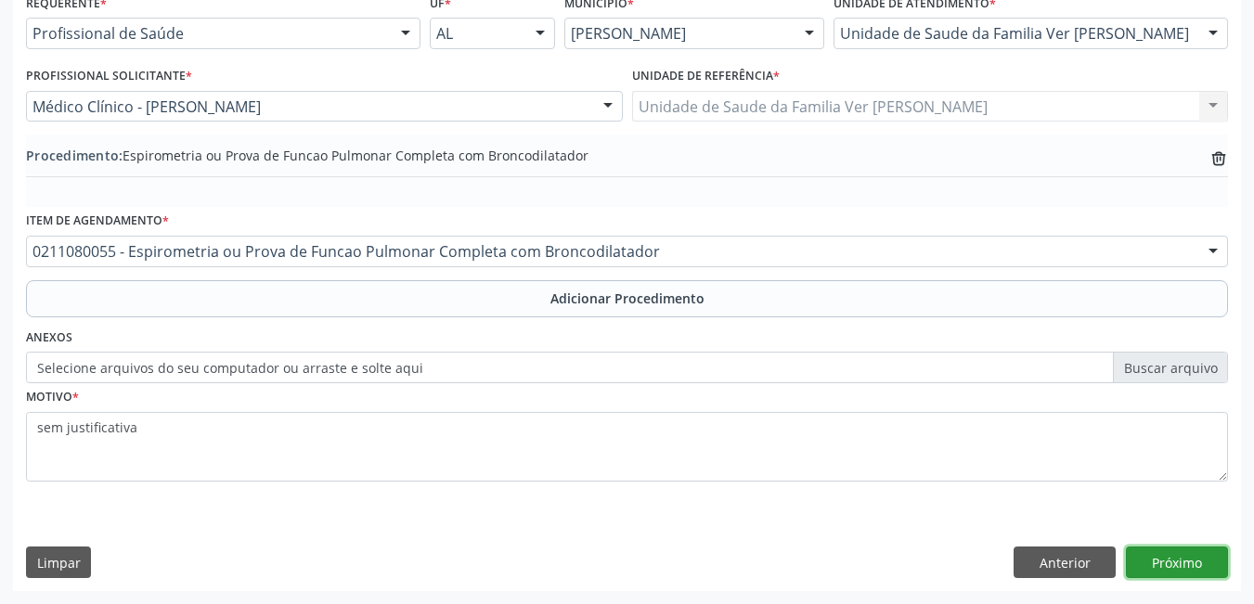
click at [1164, 572] on button "Próximo" at bounding box center [1177, 563] width 102 height 32
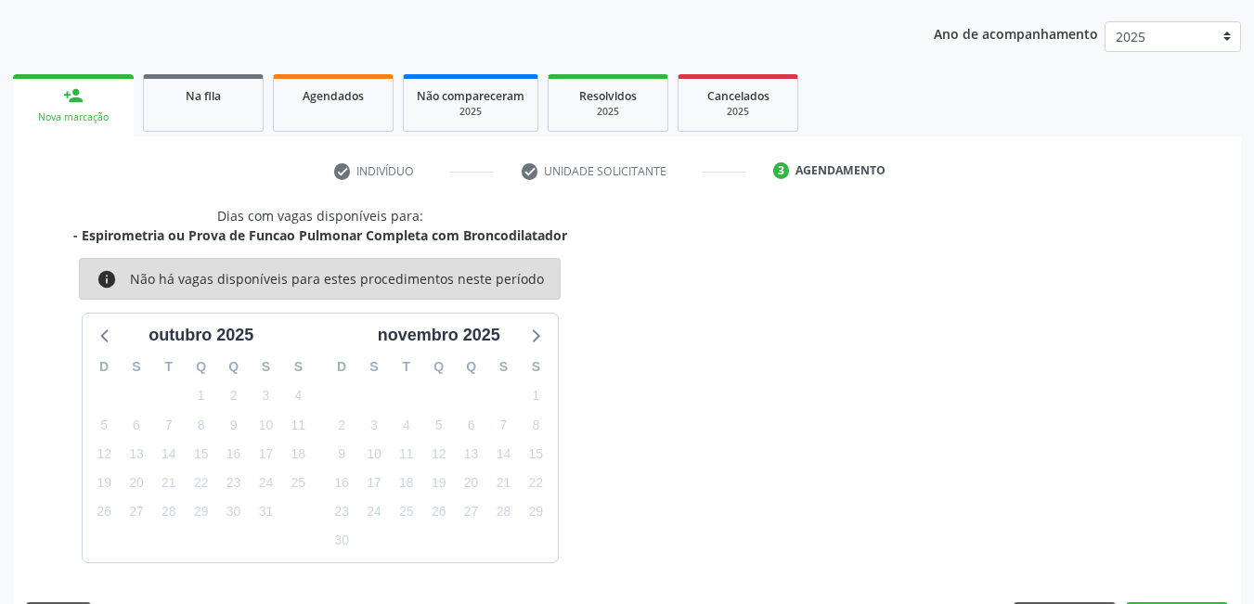
scroll to position [284, 0]
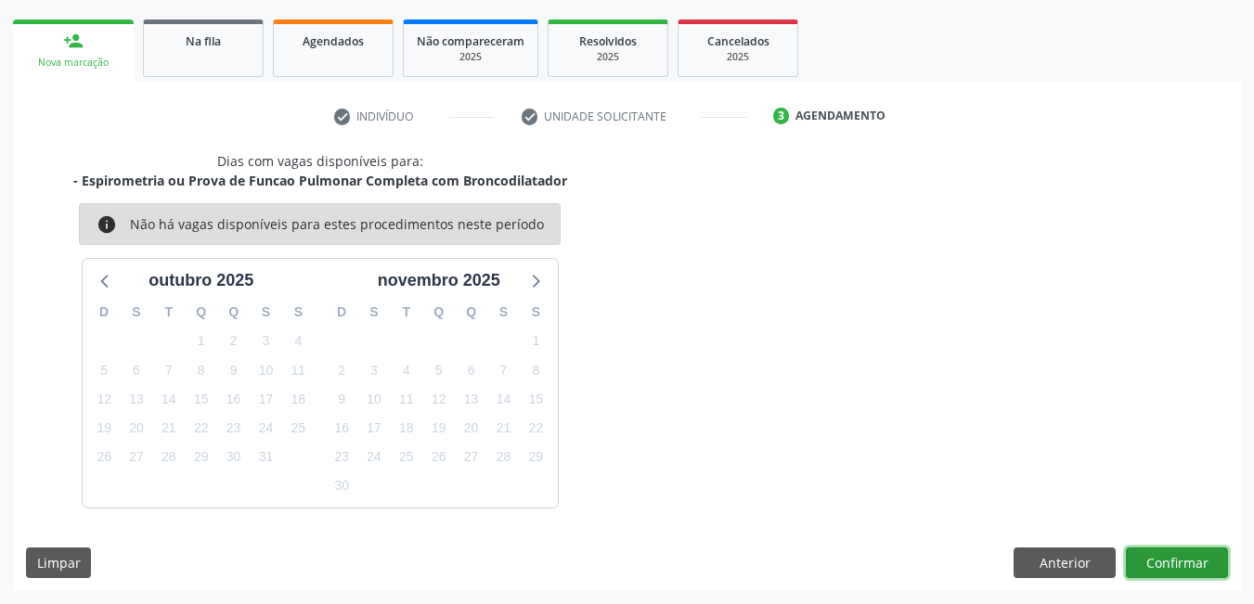
click at [1165, 557] on button "Confirmar" at bounding box center [1177, 563] width 102 height 32
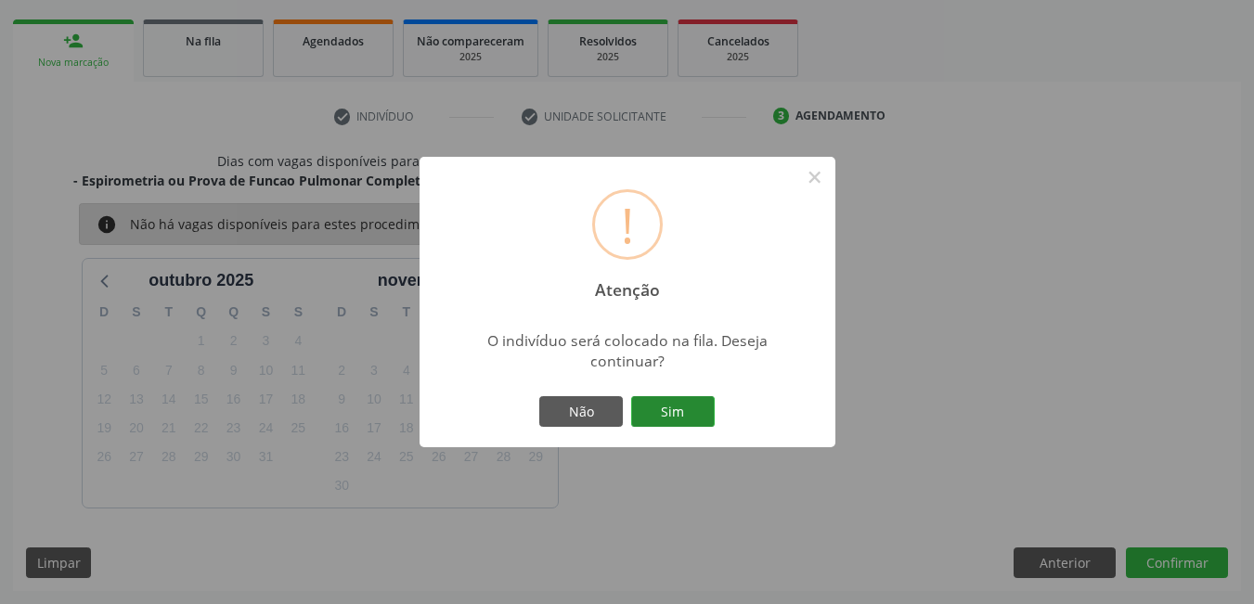
click at [697, 411] on button "Sim" at bounding box center [673, 412] width 84 height 32
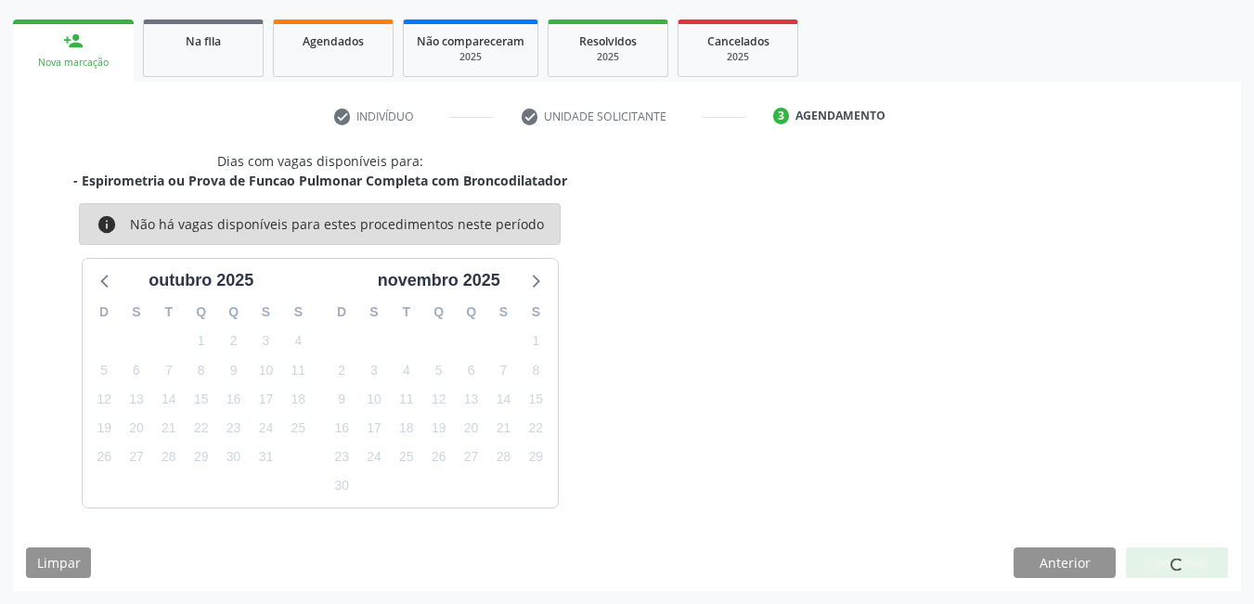
scroll to position [34, 0]
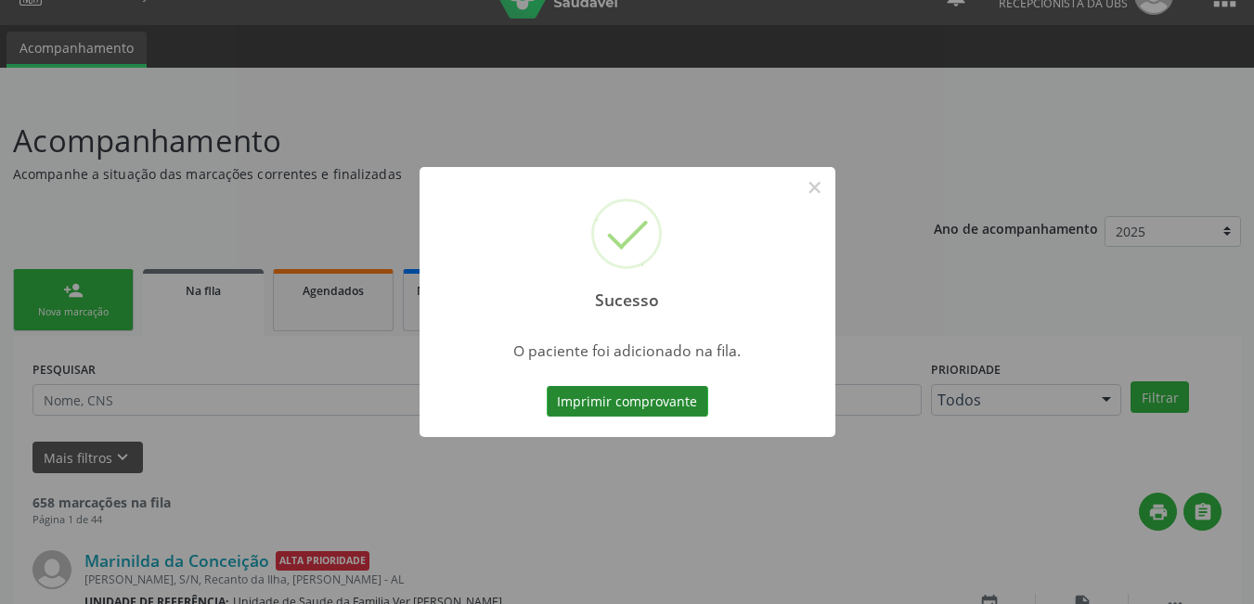
click at [623, 410] on button "Imprimir comprovante" at bounding box center [627, 402] width 161 height 32
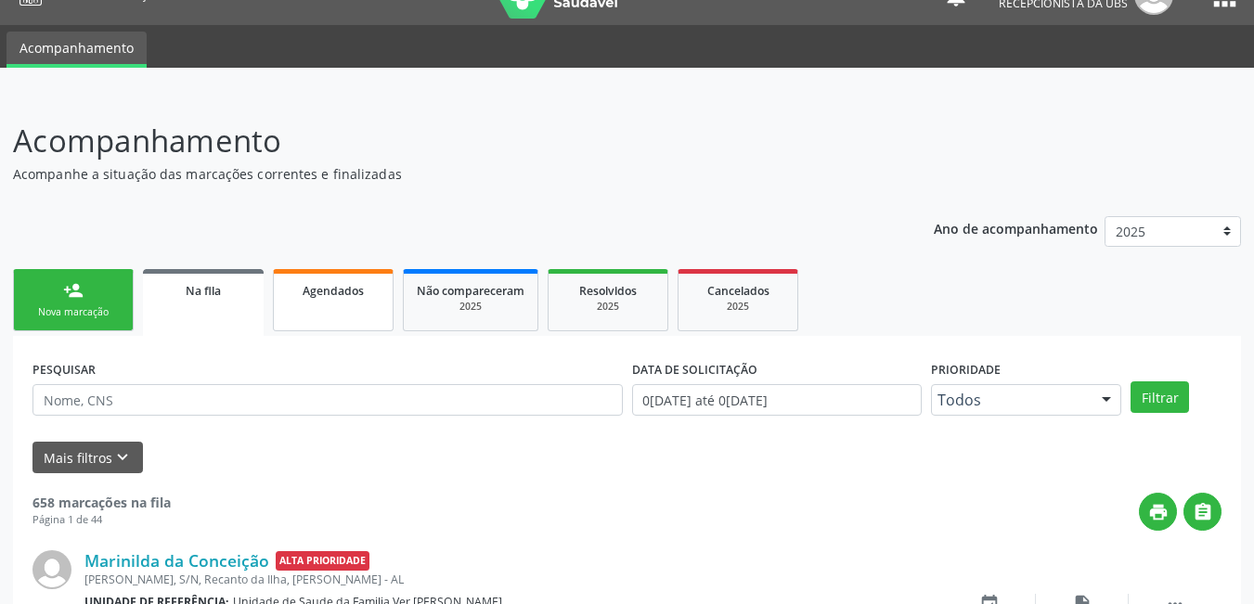
click at [361, 307] on link "Agendados" at bounding box center [333, 300] width 121 height 62
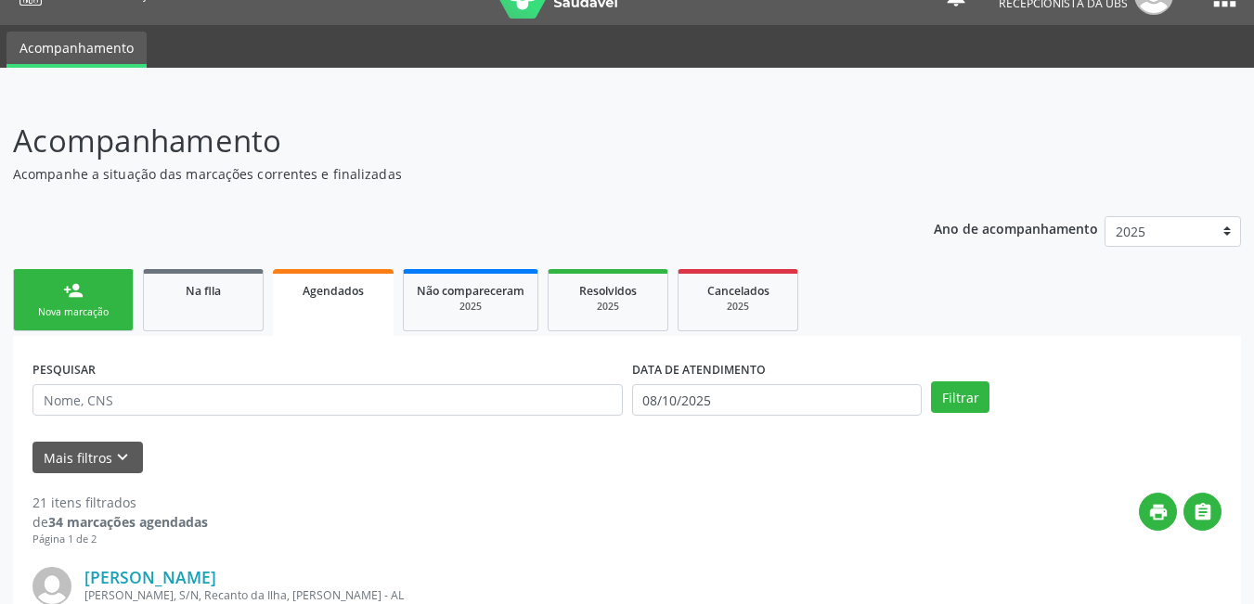
scroll to position [127, 0]
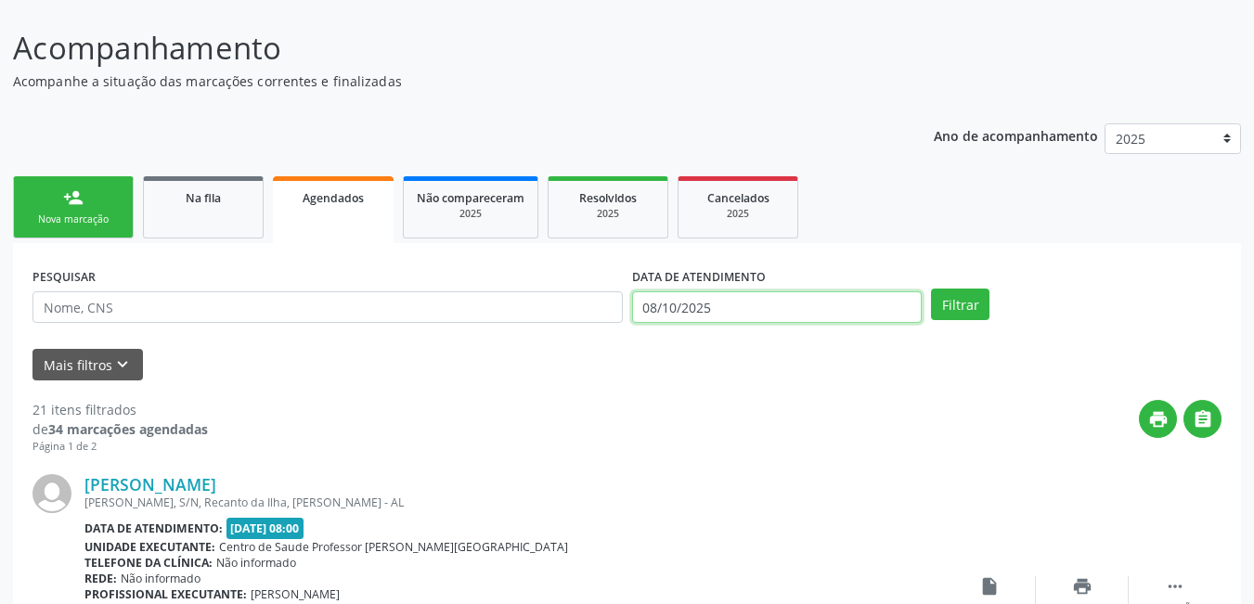
click at [806, 293] on input "08/10/2025" at bounding box center [777, 307] width 290 height 32
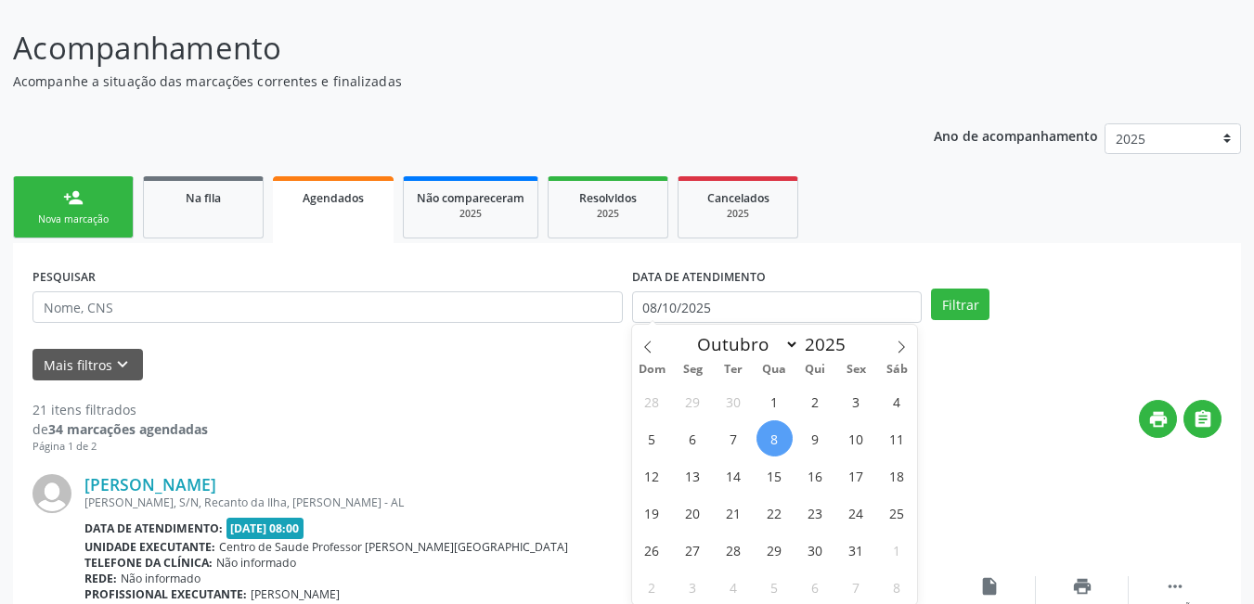
click at [771, 449] on span "8" at bounding box center [774, 438] width 36 height 36
type input "08/10/2025"
click at [895, 349] on icon at bounding box center [900, 347] width 13 height 13
select select "10"
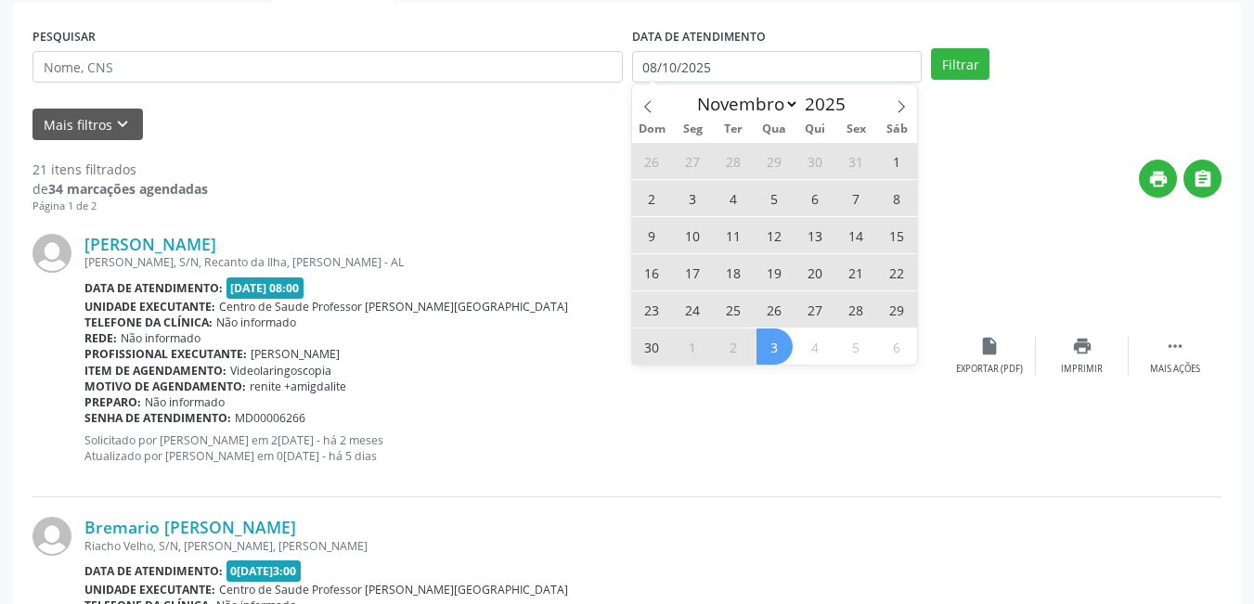
scroll to position [405, 0]
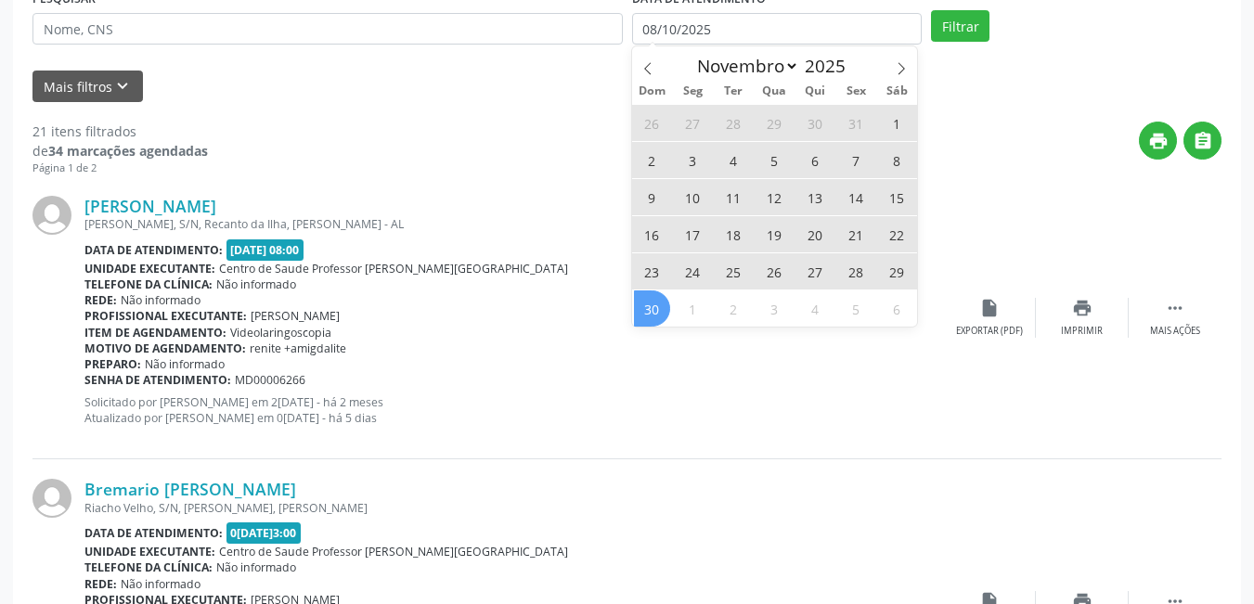
click at [648, 315] on span "30" at bounding box center [652, 308] width 36 height 36
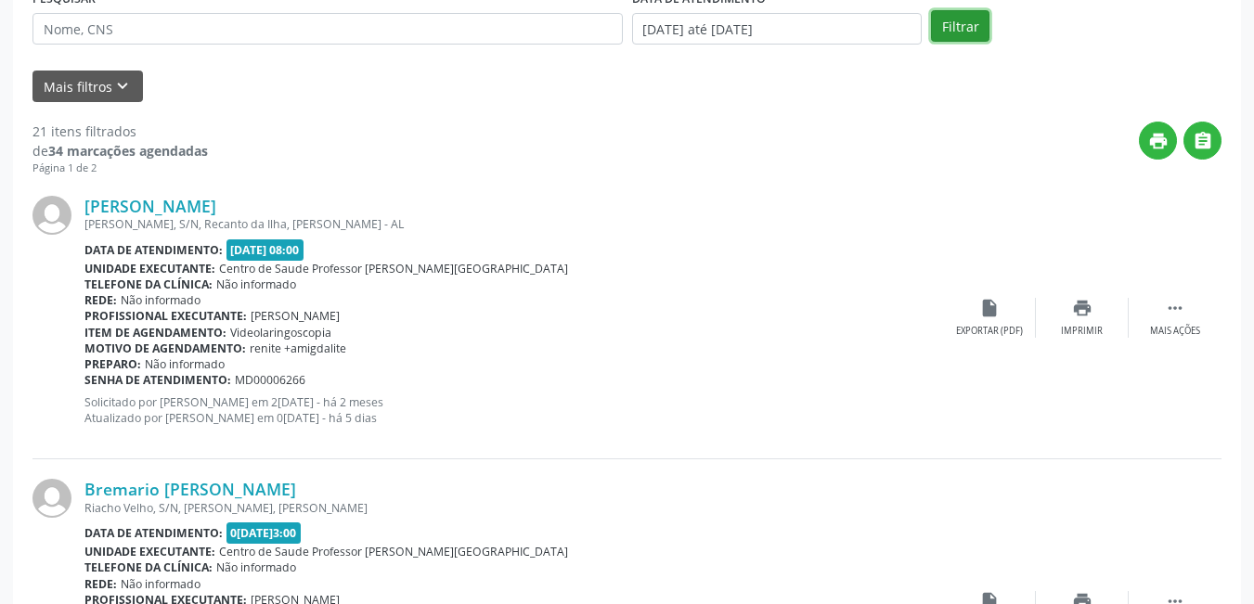
click at [971, 35] on button "Filtrar" at bounding box center [960, 26] width 58 height 32
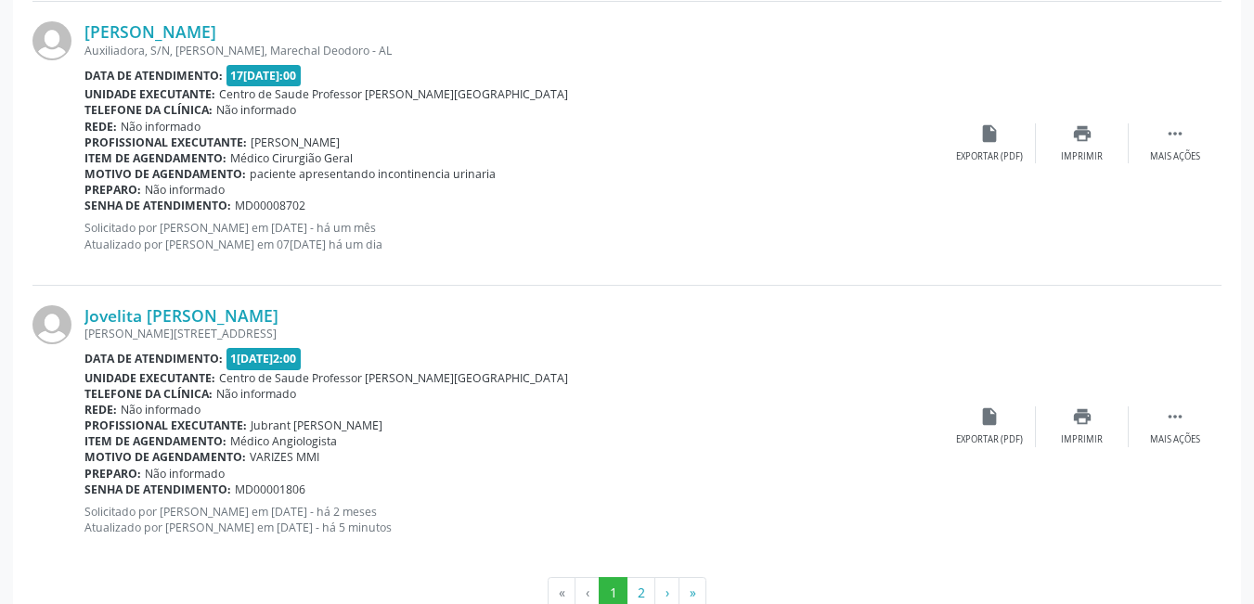
scroll to position [4353, 0]
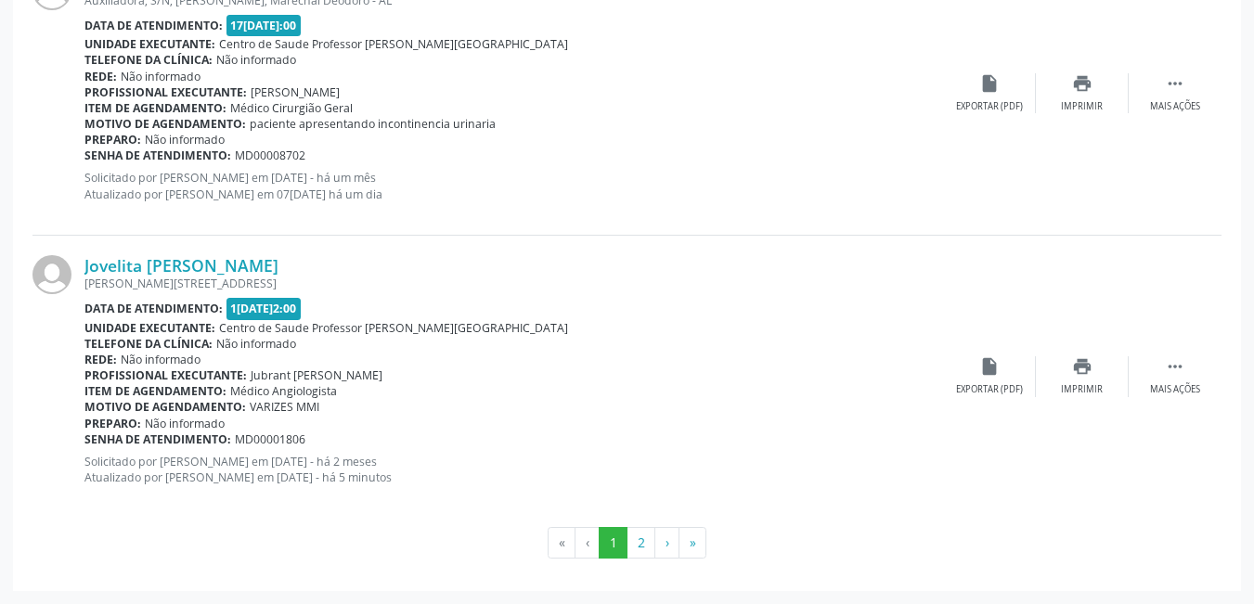
drag, startPoint x: 1112, startPoint y: 122, endPoint x: 1034, endPoint y: 472, distance: 358.4
click at [715, 414] on div "Motivo de agendamento: VARIZES MMI" at bounding box center [513, 407] width 858 height 16
click at [999, 391] on div "Exportar (PDF)" at bounding box center [989, 389] width 67 height 13
click at [642, 543] on button "2" at bounding box center [640, 543] width 29 height 32
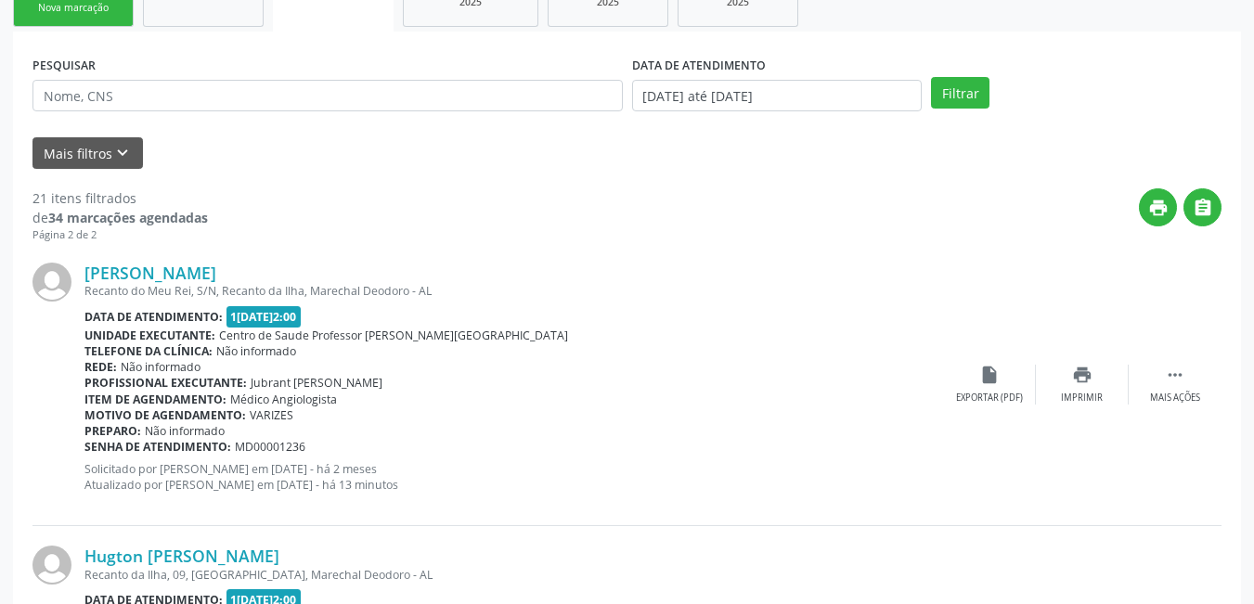
scroll to position [371, 0]
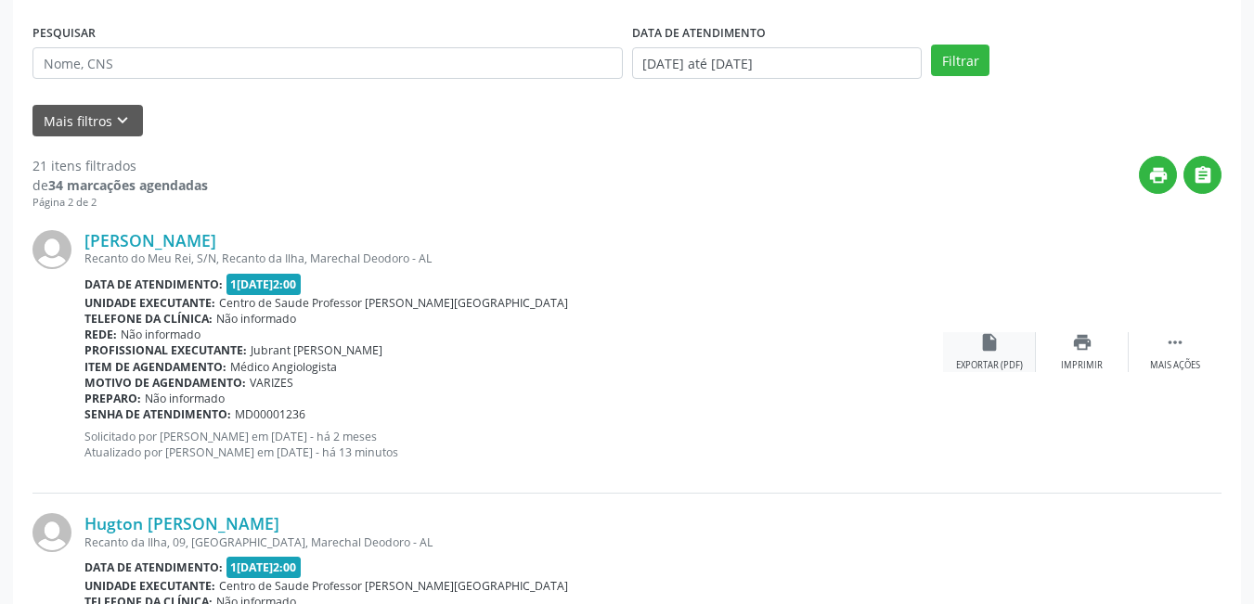
click at [988, 352] on icon "insert_drive_file" at bounding box center [989, 342] width 20 height 20
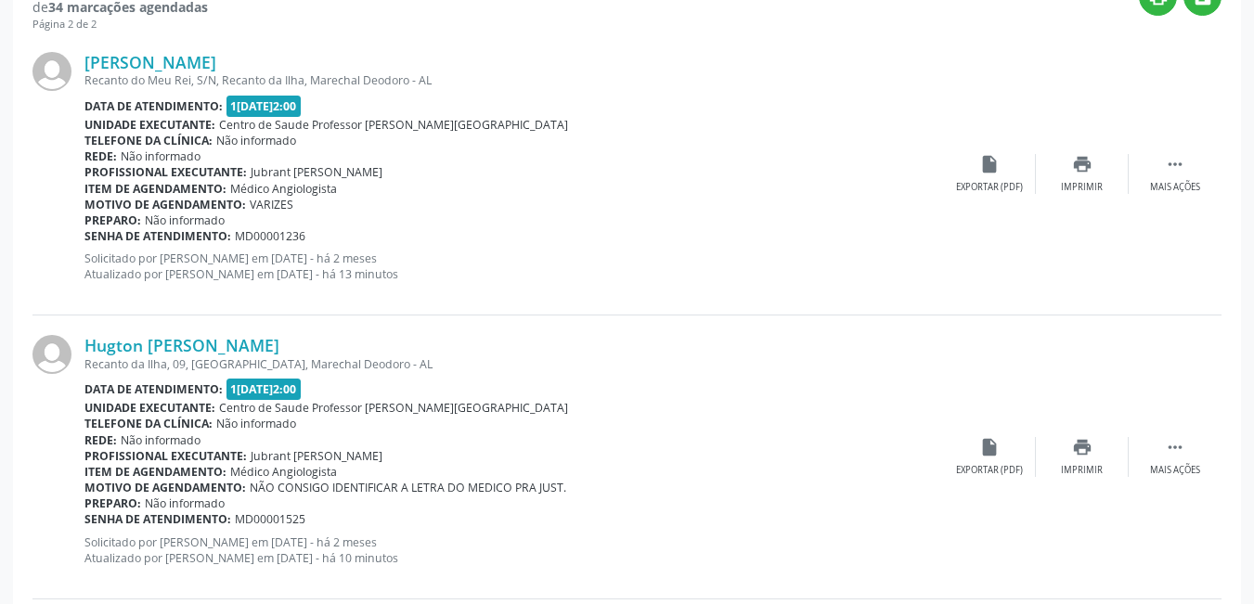
scroll to position [557, 0]
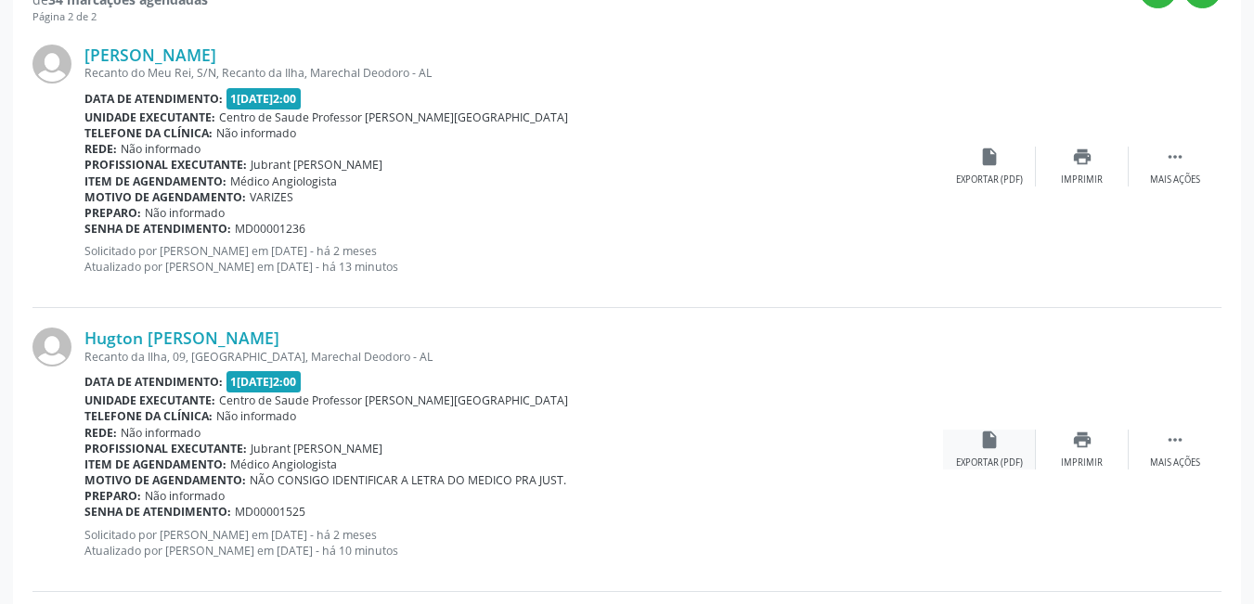
click at [992, 459] on div "Exportar (PDF)" at bounding box center [989, 463] width 67 height 13
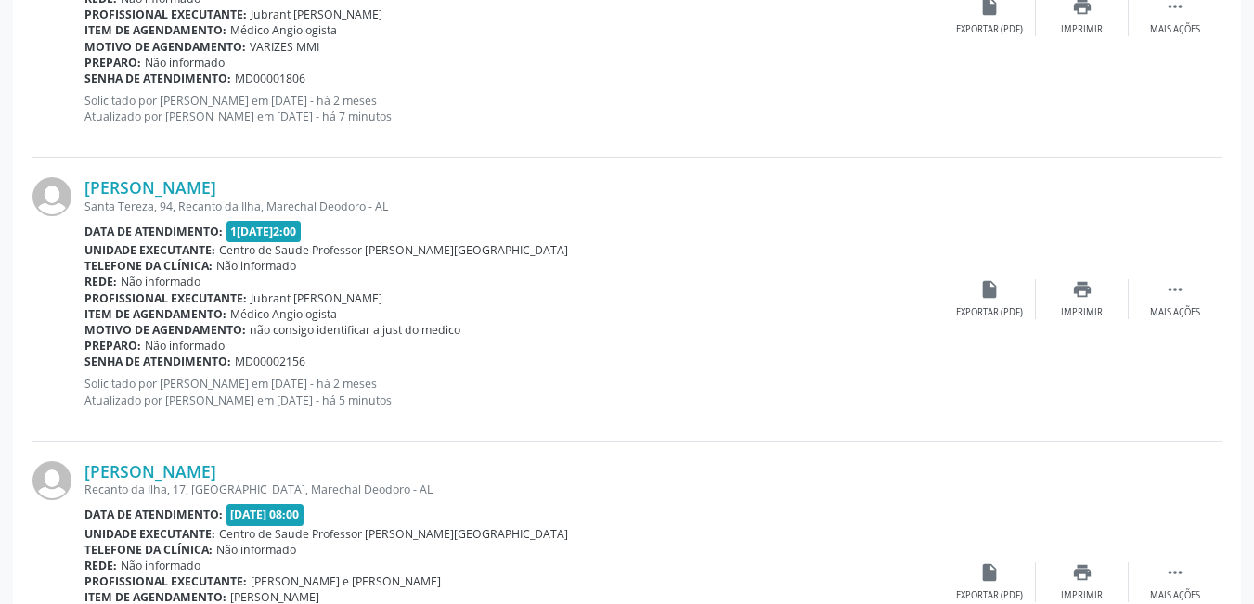
scroll to position [1299, 0]
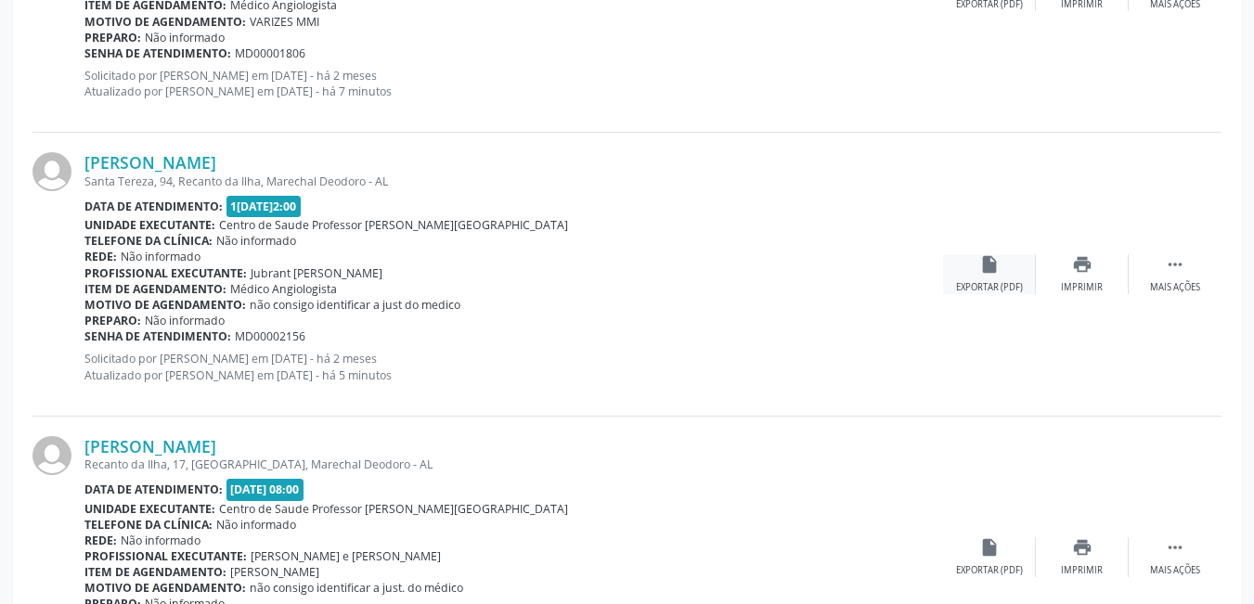
click at [1012, 284] on div "Exportar (PDF)" at bounding box center [989, 287] width 67 height 13
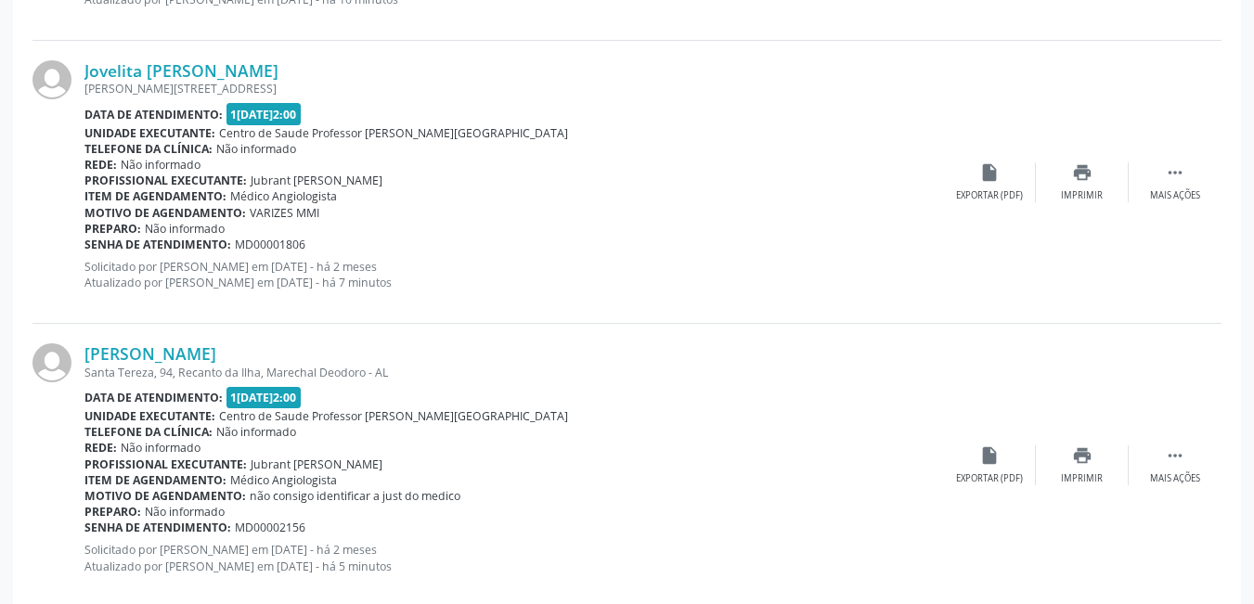
scroll to position [1206, 0]
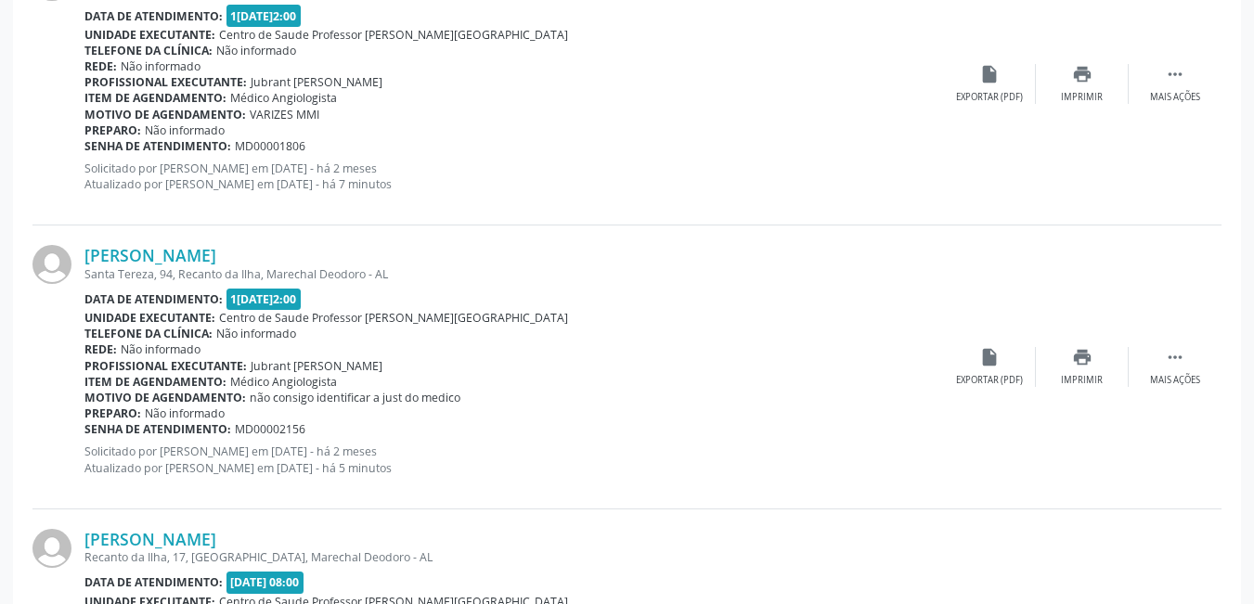
click at [510, 65] on div "Rede: Não informado" at bounding box center [513, 66] width 858 height 16
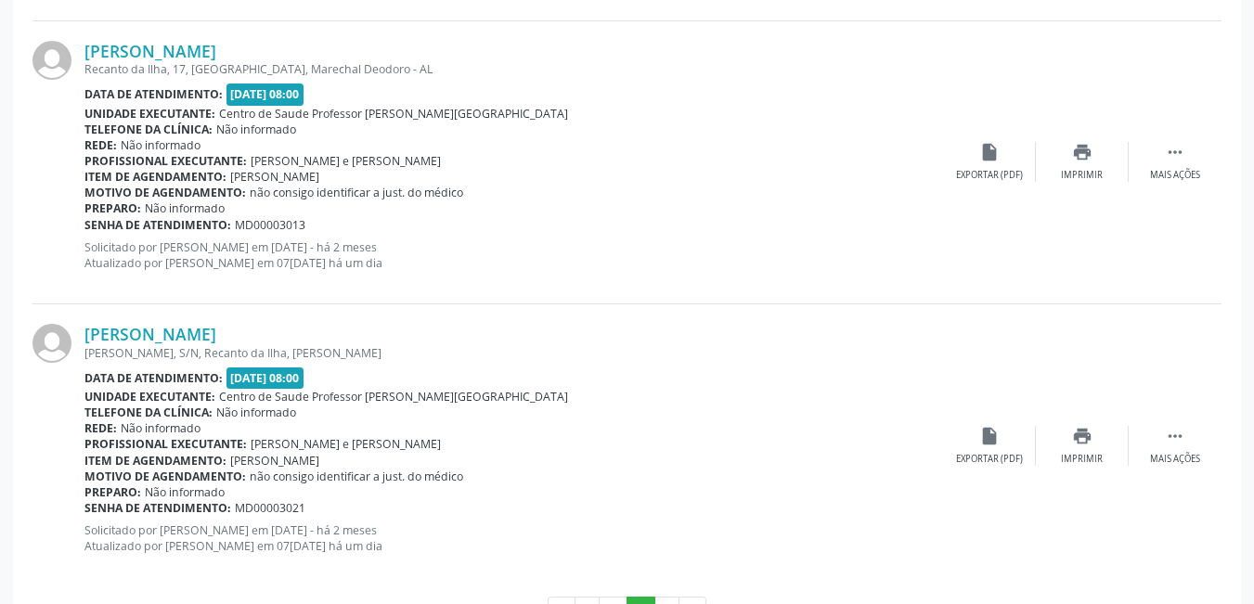
scroll to position [1763, 0]
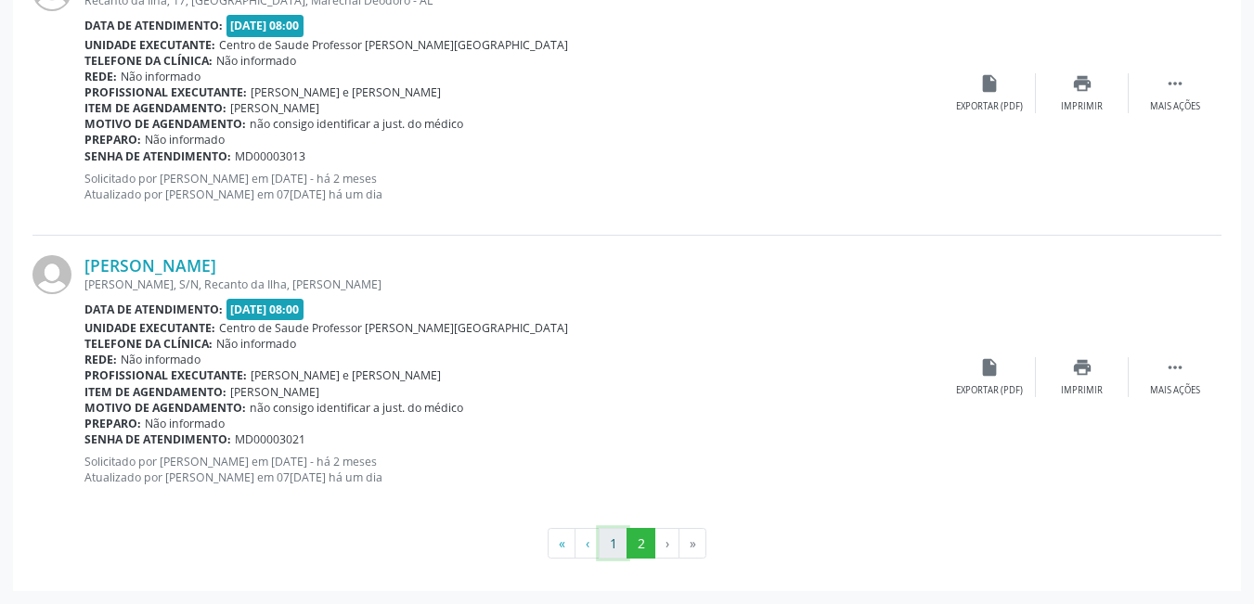
click at [617, 549] on button "1" at bounding box center [612, 544] width 29 height 32
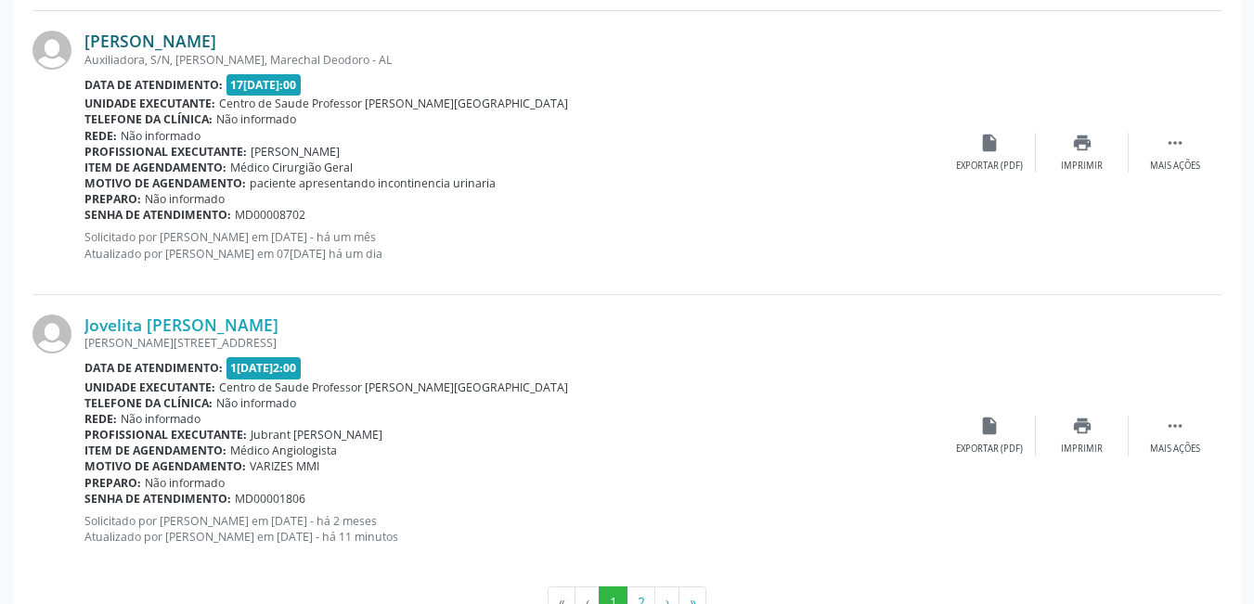
scroll to position [4353, 0]
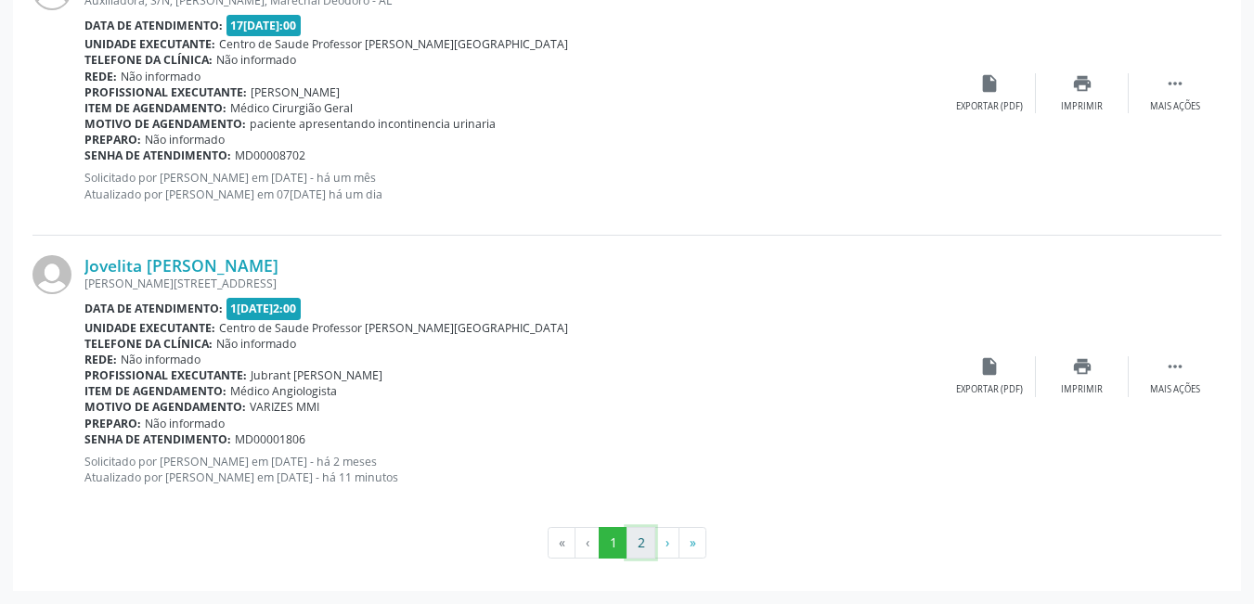
click at [644, 537] on button "2" at bounding box center [640, 543] width 29 height 32
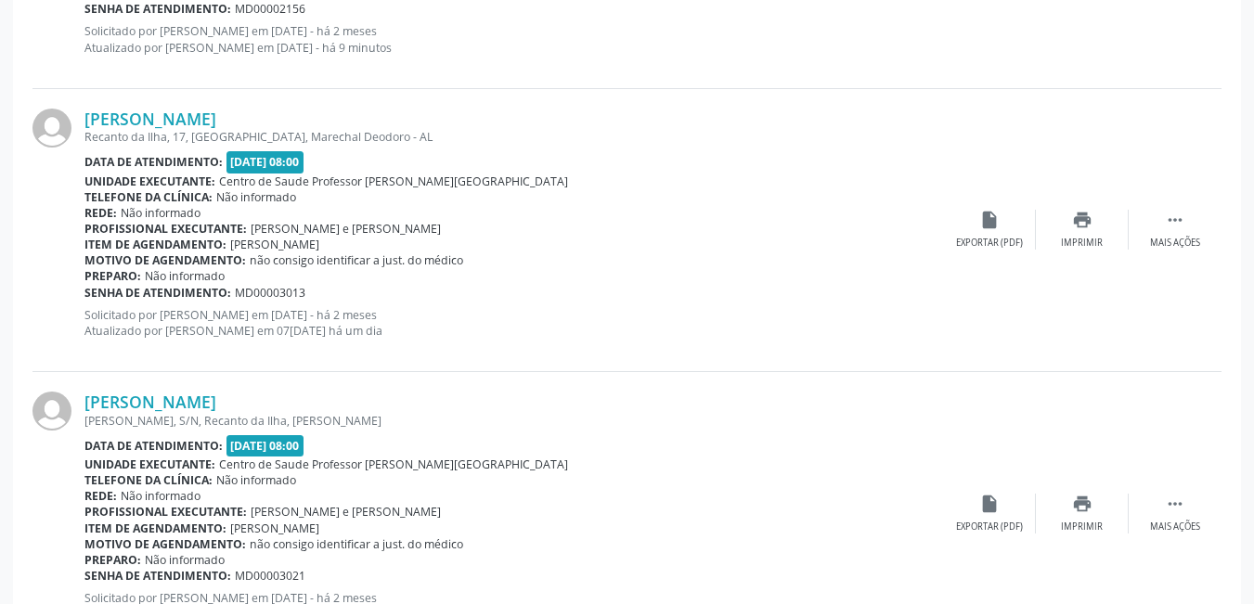
scroll to position [1763, 0]
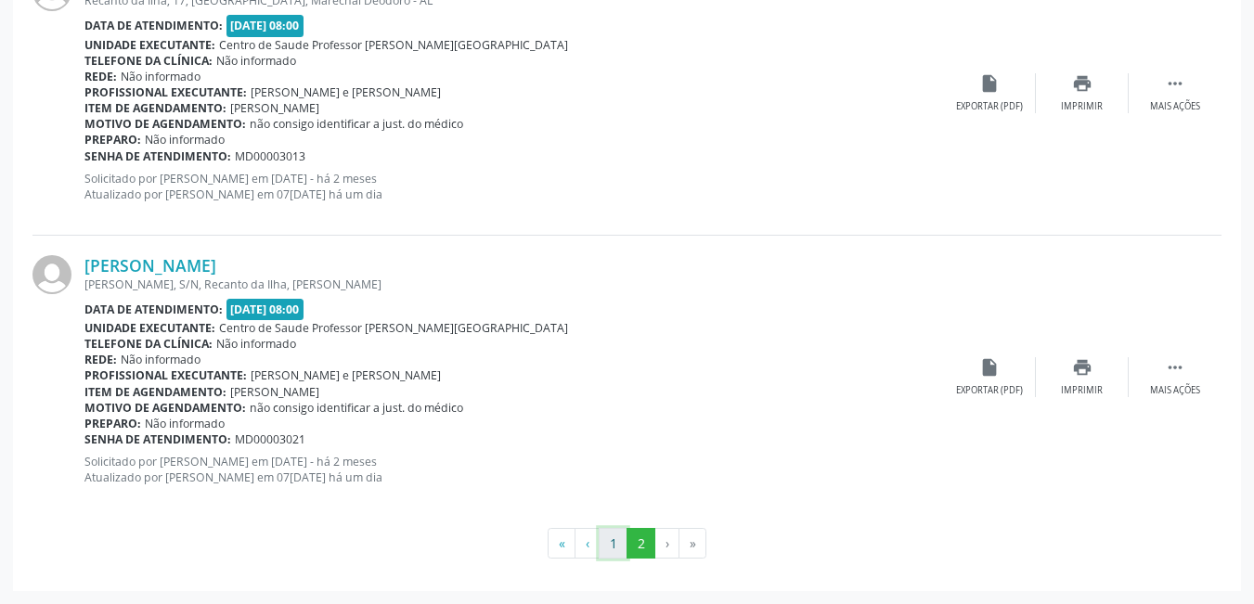
click at [615, 545] on button "1" at bounding box center [612, 544] width 29 height 32
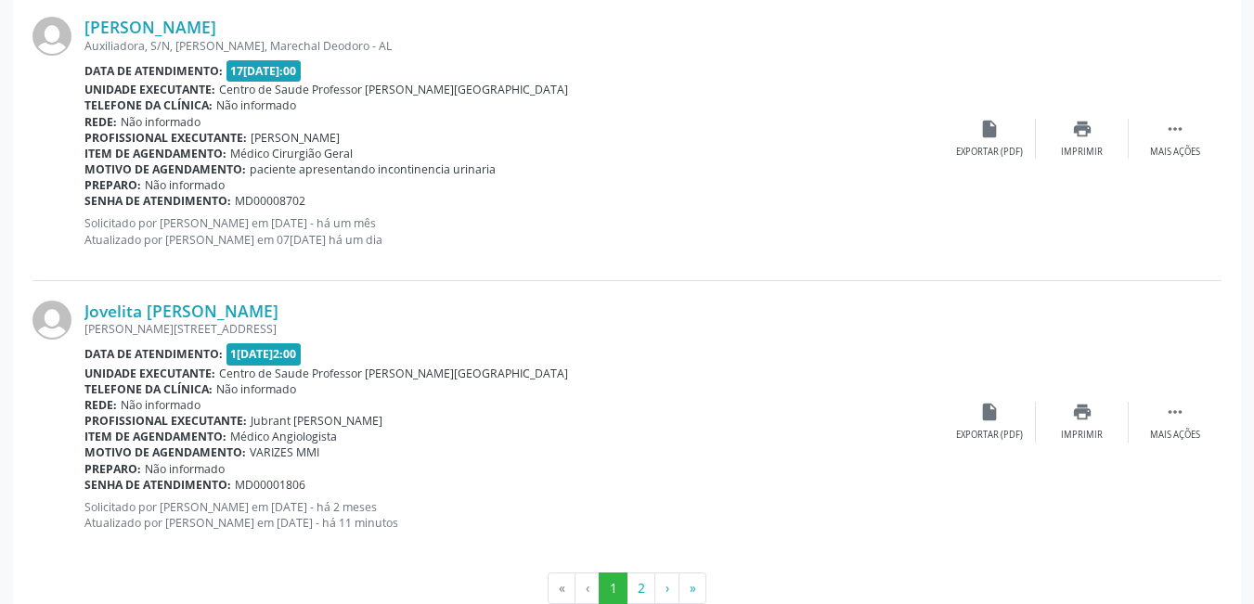
scroll to position [4353, 0]
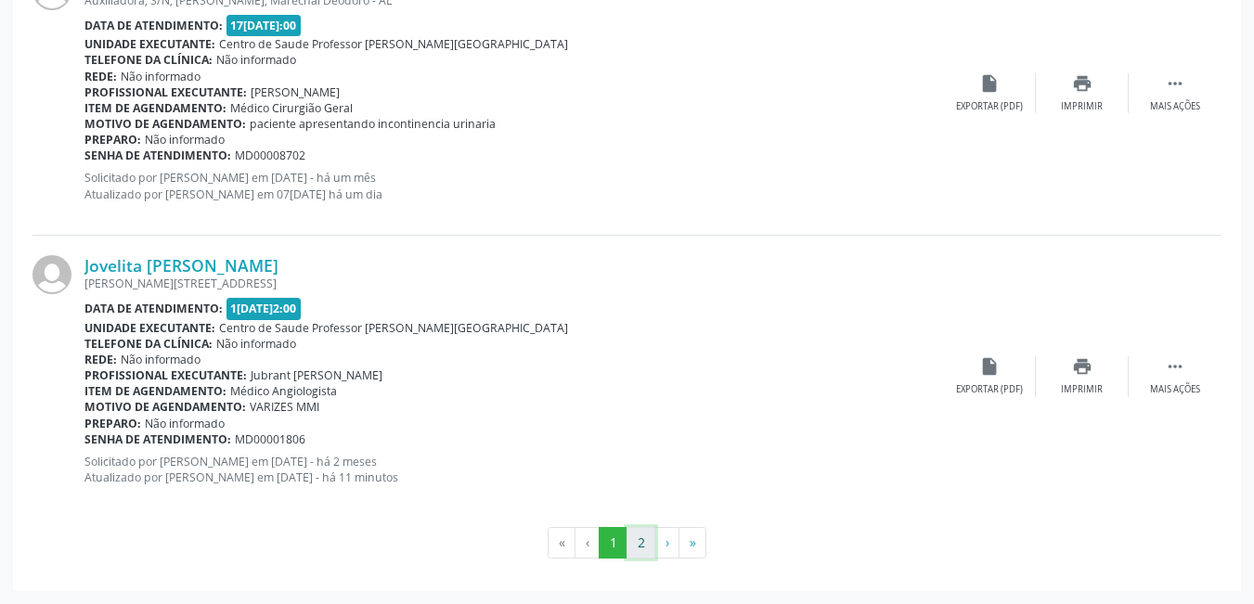
click at [636, 545] on button "2" at bounding box center [640, 543] width 29 height 32
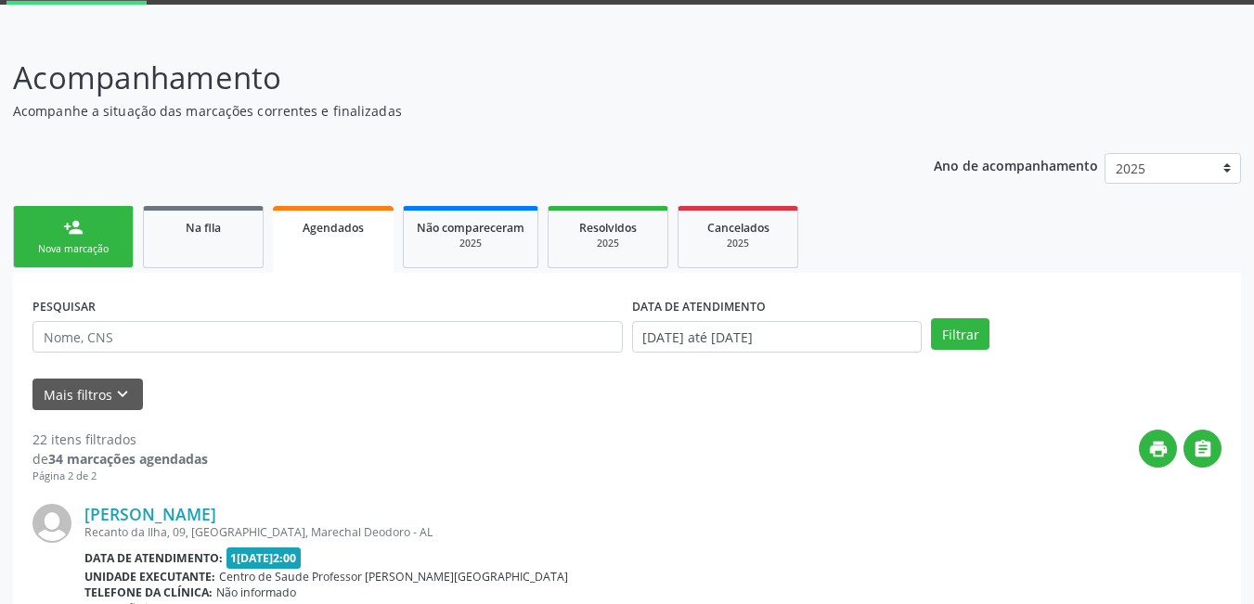
scroll to position [0, 0]
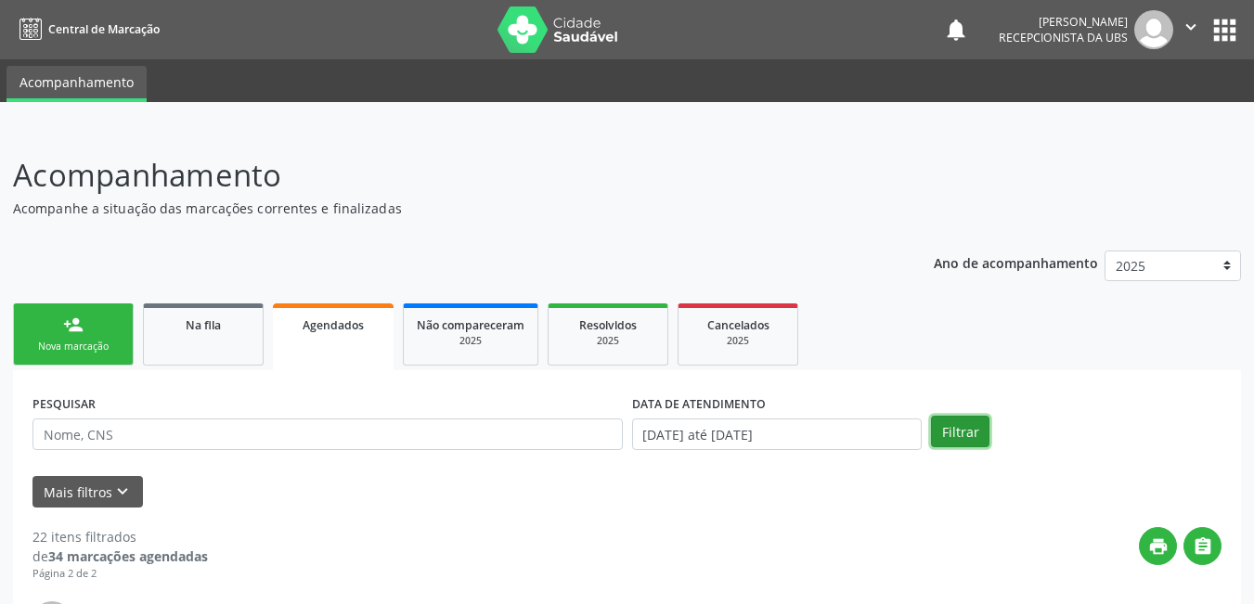
click at [950, 431] on button "Filtrar" at bounding box center [960, 432] width 58 height 32
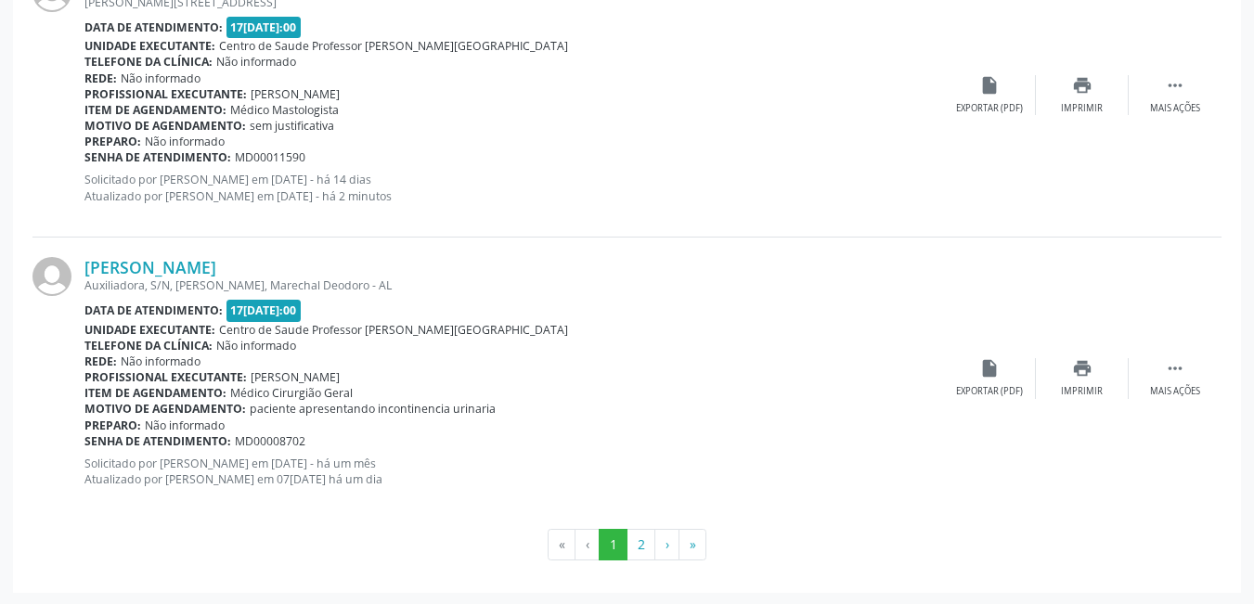
scroll to position [4353, 0]
click at [639, 538] on button "2" at bounding box center [640, 543] width 29 height 32
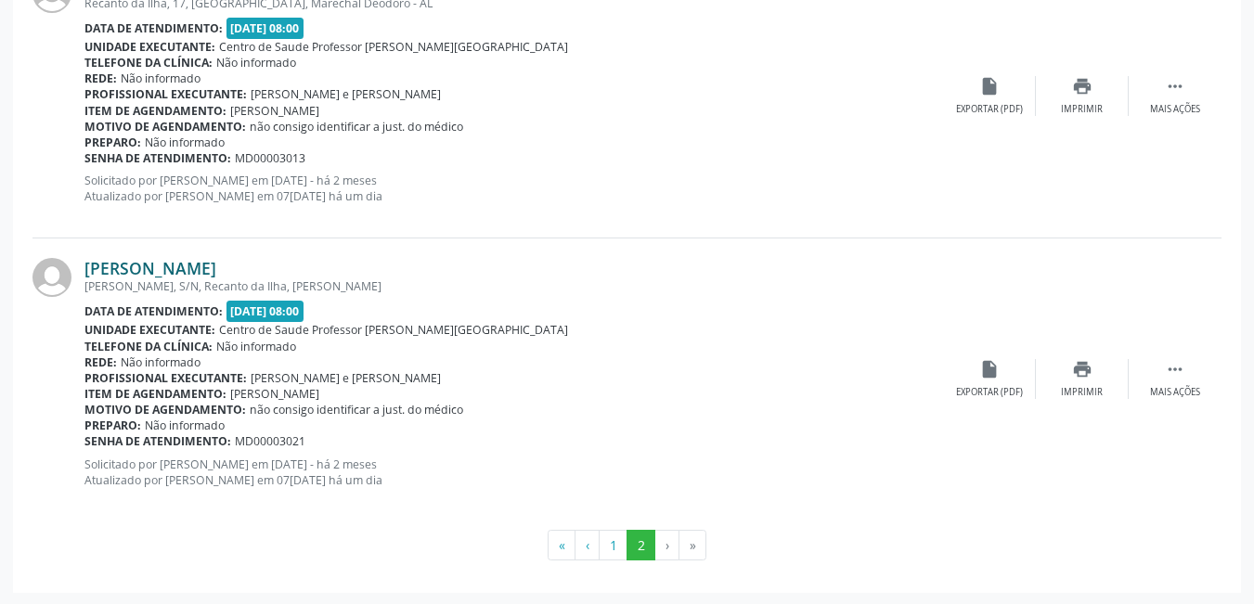
scroll to position [2046, 0]
click at [619, 547] on button "1" at bounding box center [612, 544] width 29 height 32
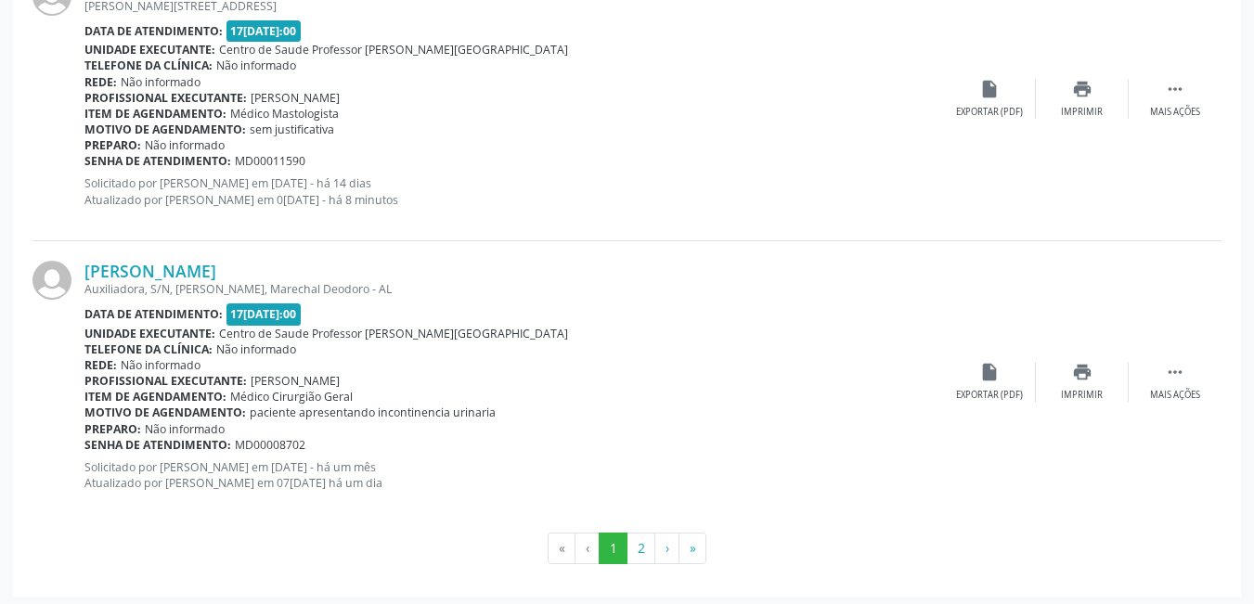
scroll to position [4353, 0]
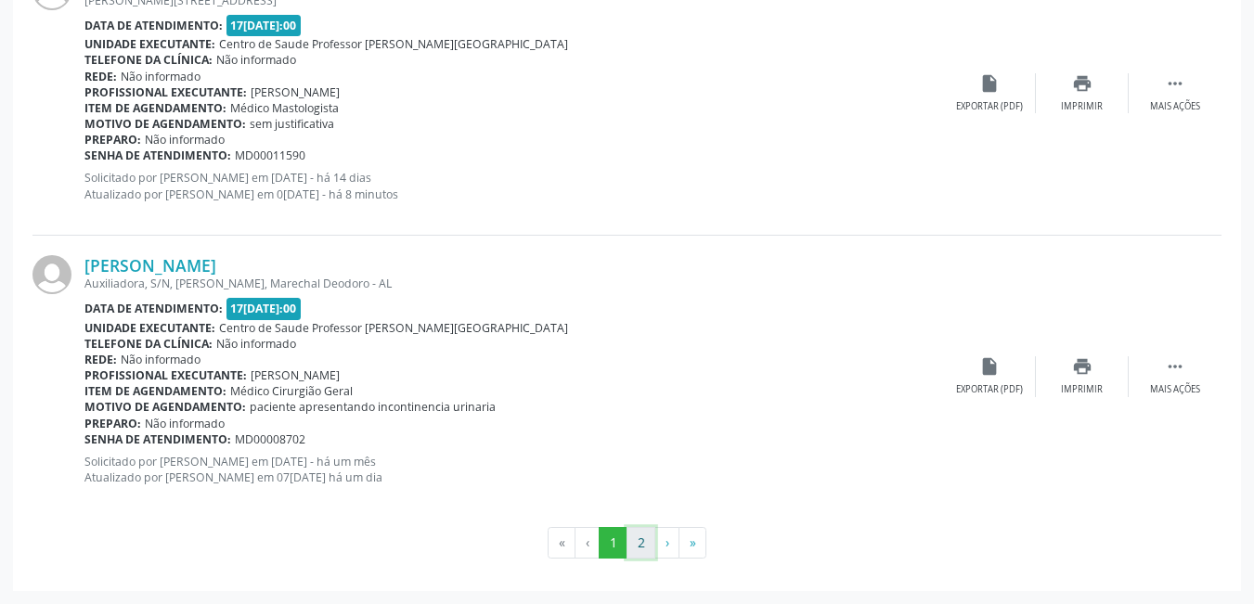
click at [637, 535] on button "2" at bounding box center [640, 543] width 29 height 32
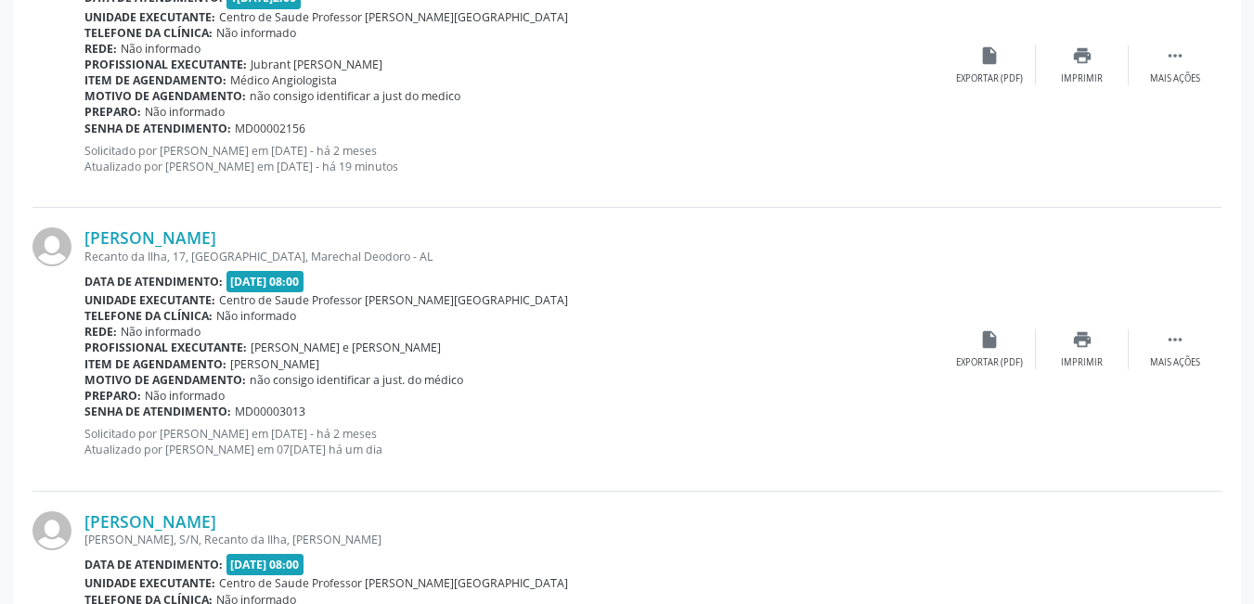
scroll to position [2046, 0]
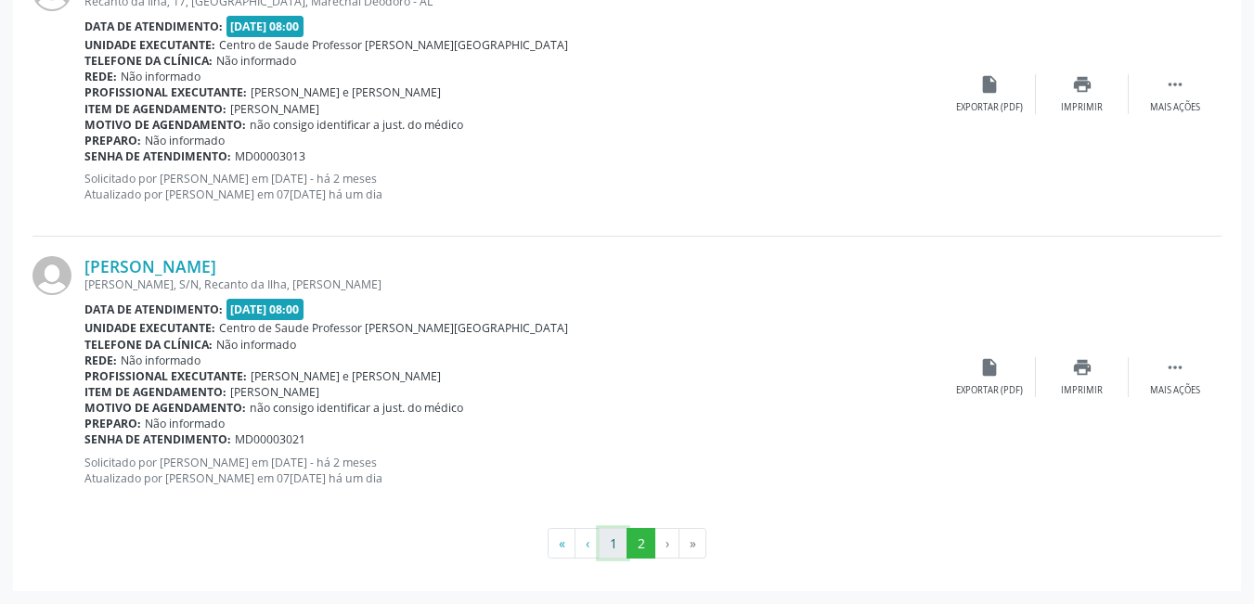
click at [611, 546] on button "1" at bounding box center [612, 544] width 29 height 32
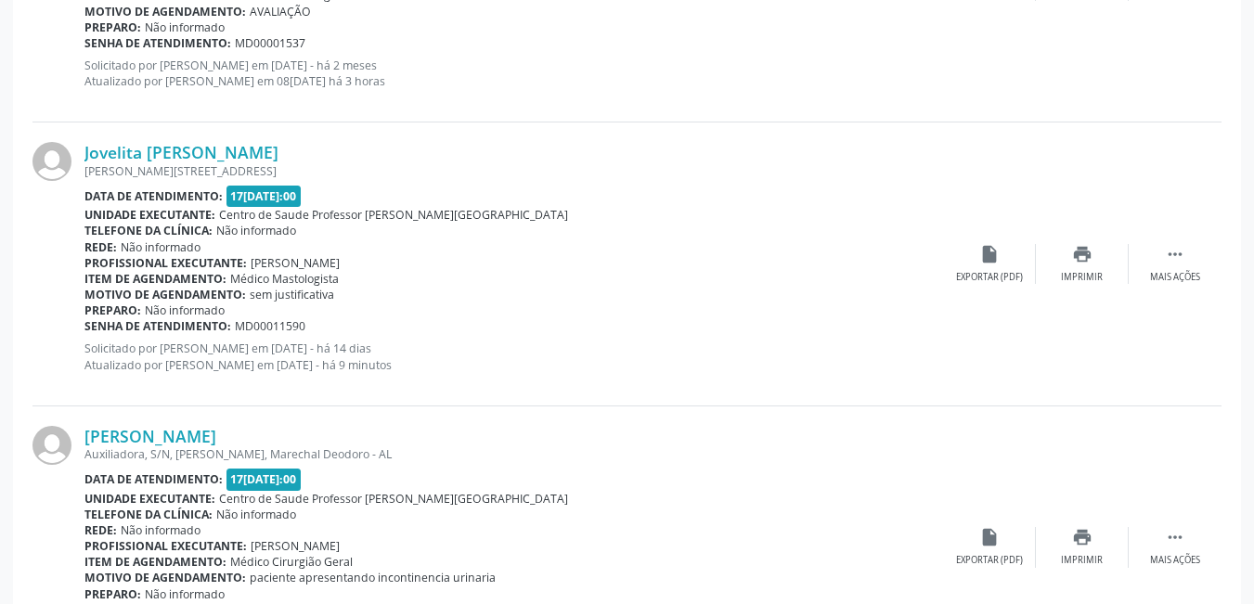
scroll to position [4167, 0]
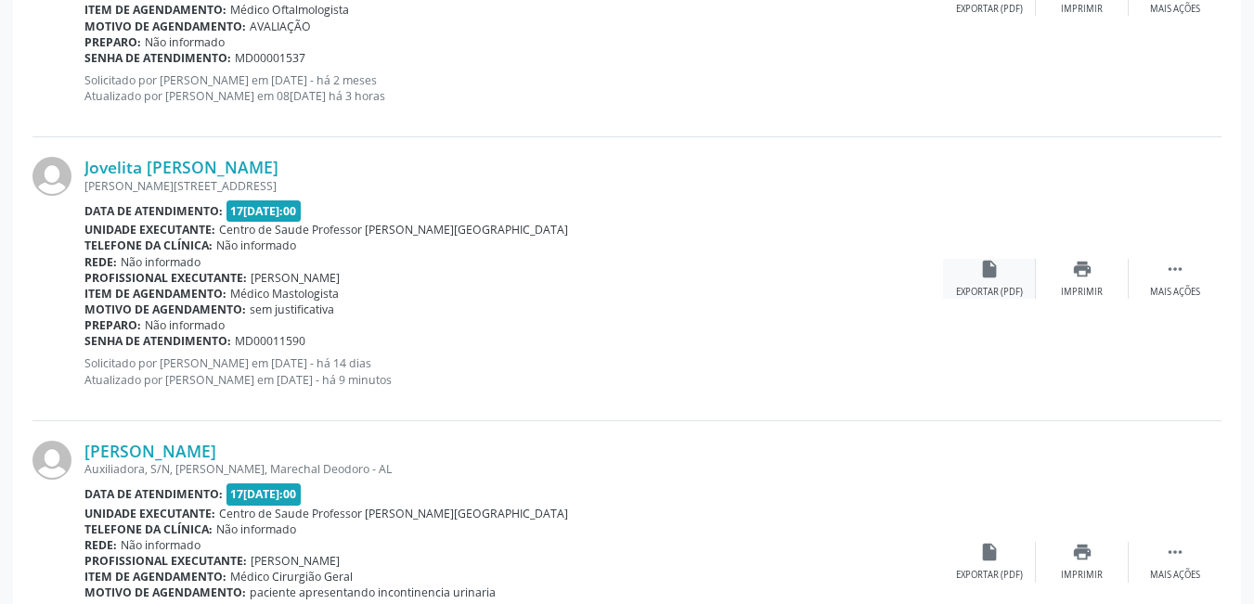
click at [1005, 279] on div "insert_drive_file Exportar (PDF)" at bounding box center [989, 279] width 93 height 40
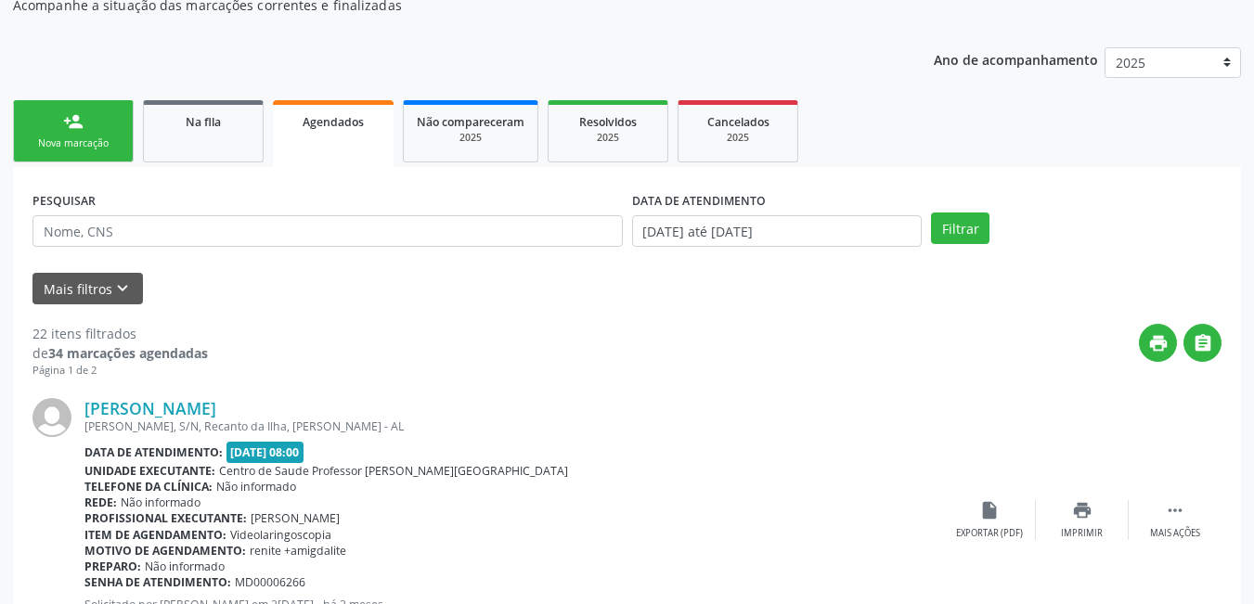
scroll to position [177, 0]
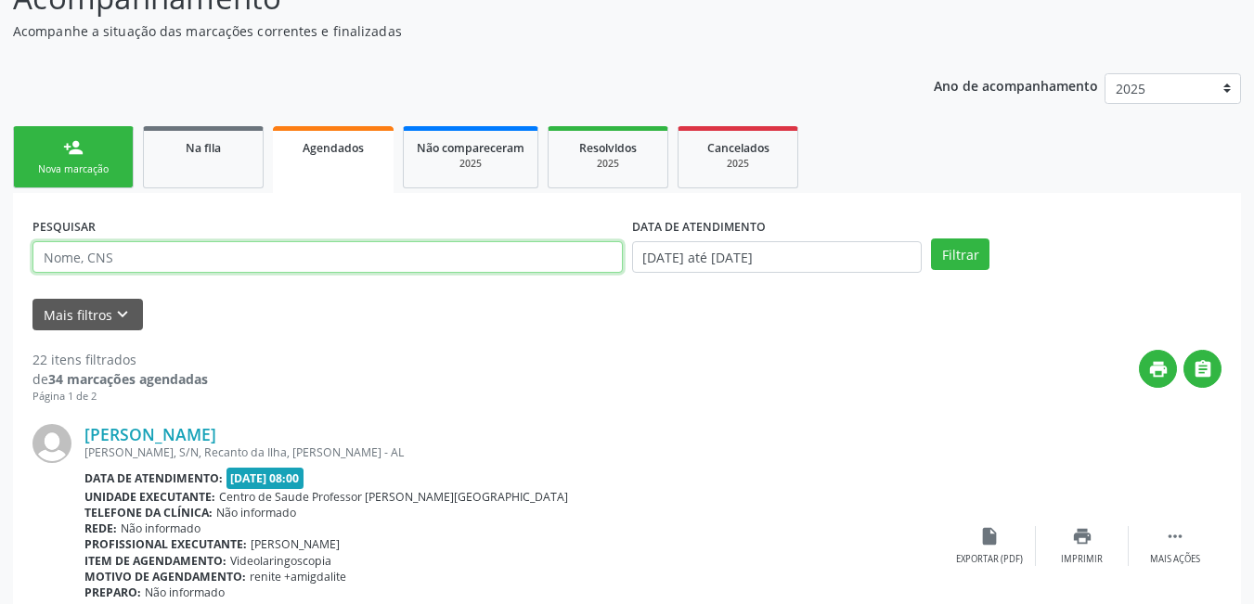
click at [248, 256] on input "text" at bounding box center [327, 257] width 590 height 32
click at [931, 238] on button "Filtrar" at bounding box center [960, 254] width 58 height 32
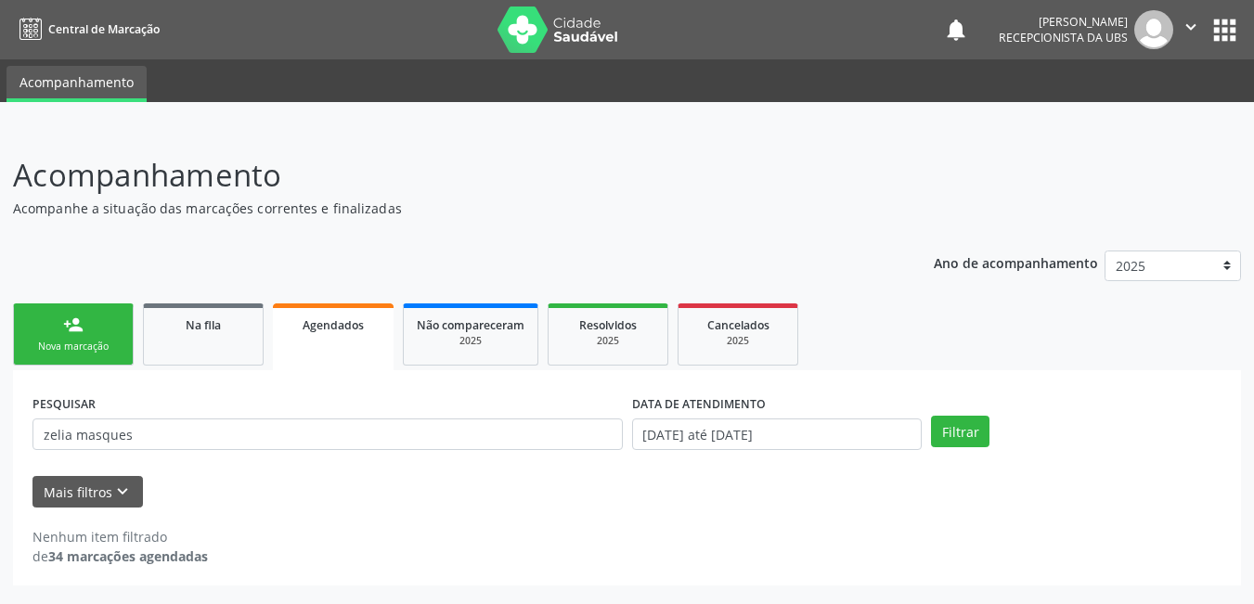
scroll to position [0, 0]
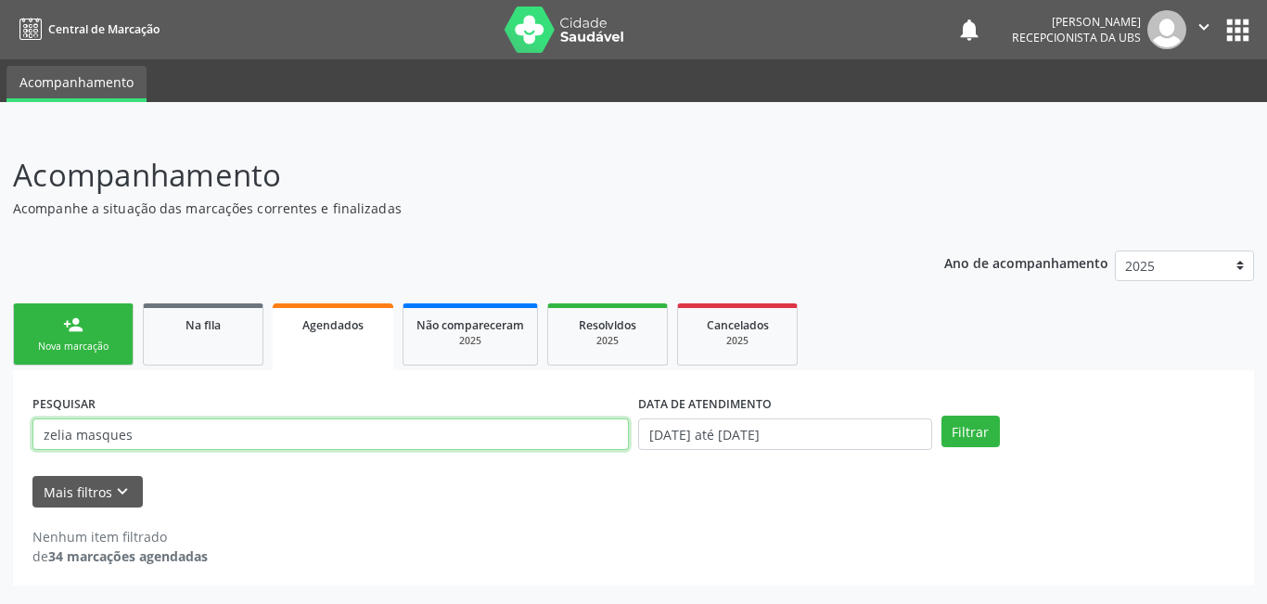
drag, startPoint x: 294, startPoint y: 431, endPoint x: 132, endPoint y: 433, distance: 162.4
click at [132, 433] on input "zelia masques" at bounding box center [330, 434] width 597 height 32
type input "z"
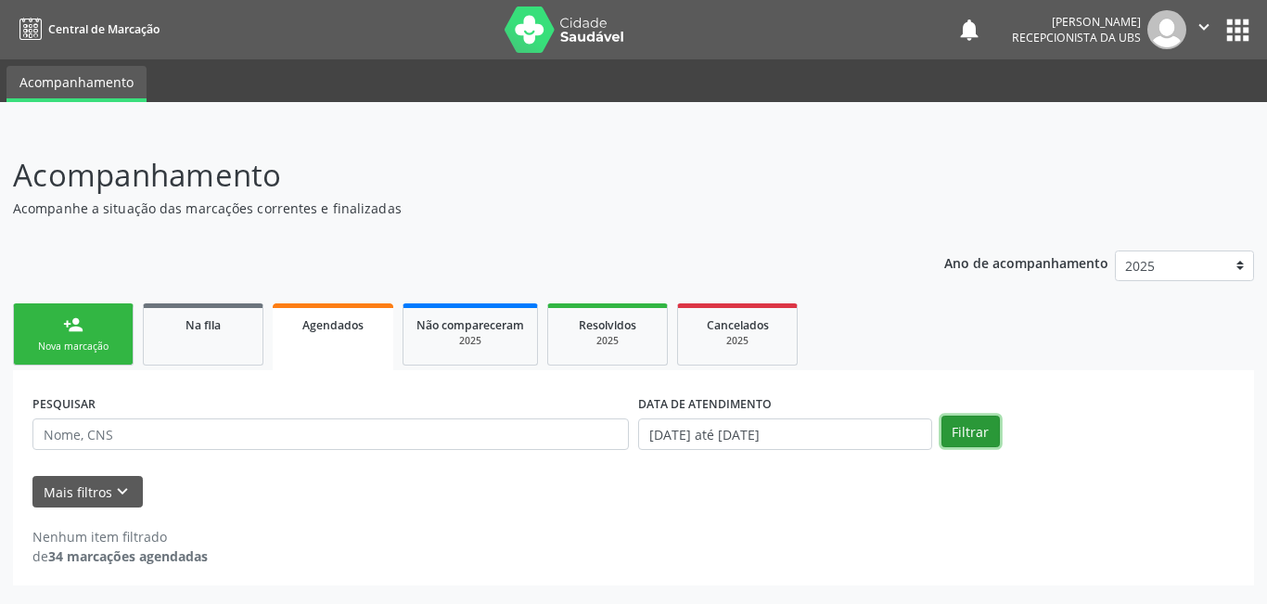
click at [961, 439] on button "Filtrar" at bounding box center [971, 432] width 58 height 32
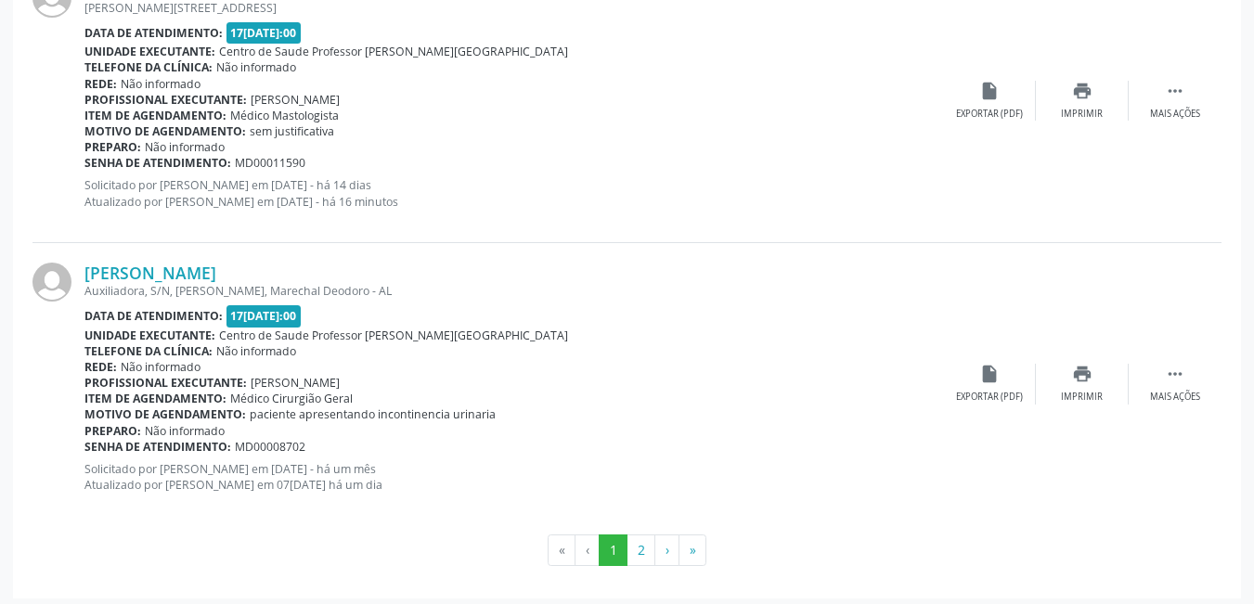
scroll to position [4353, 0]
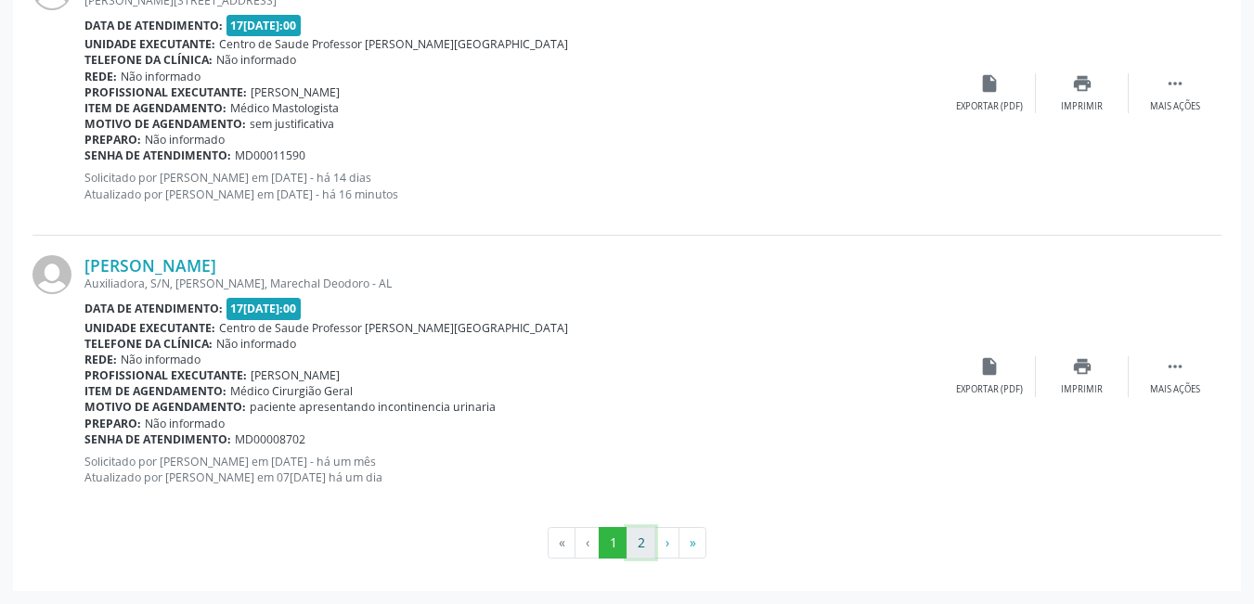
click at [642, 549] on button "2" at bounding box center [640, 543] width 29 height 32
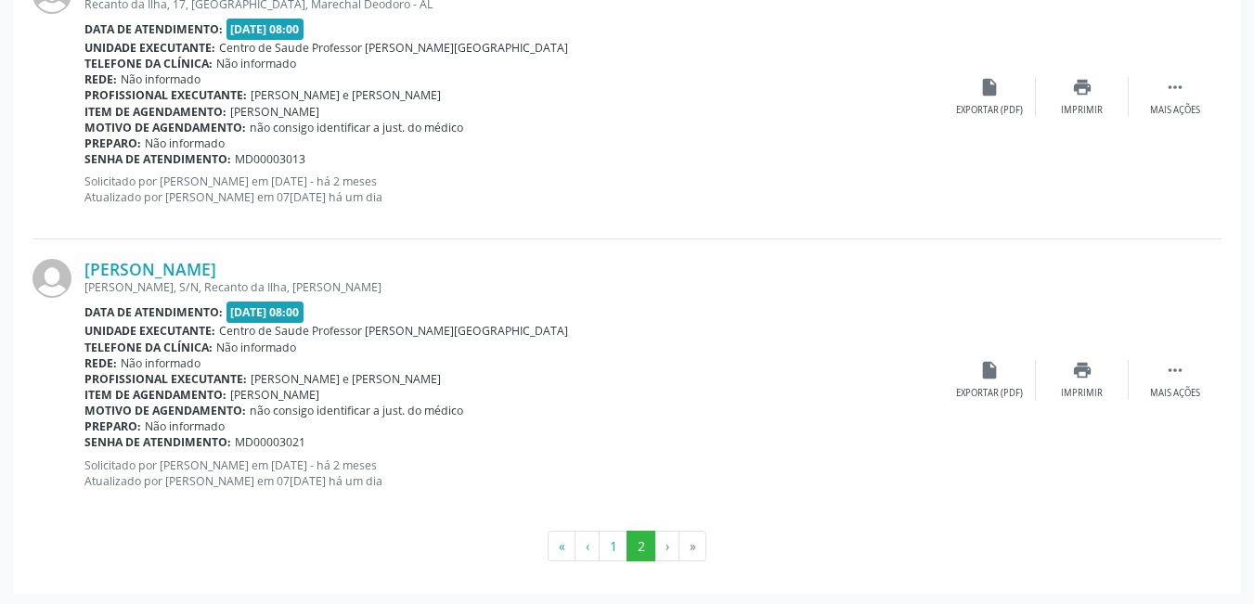
scroll to position [2046, 0]
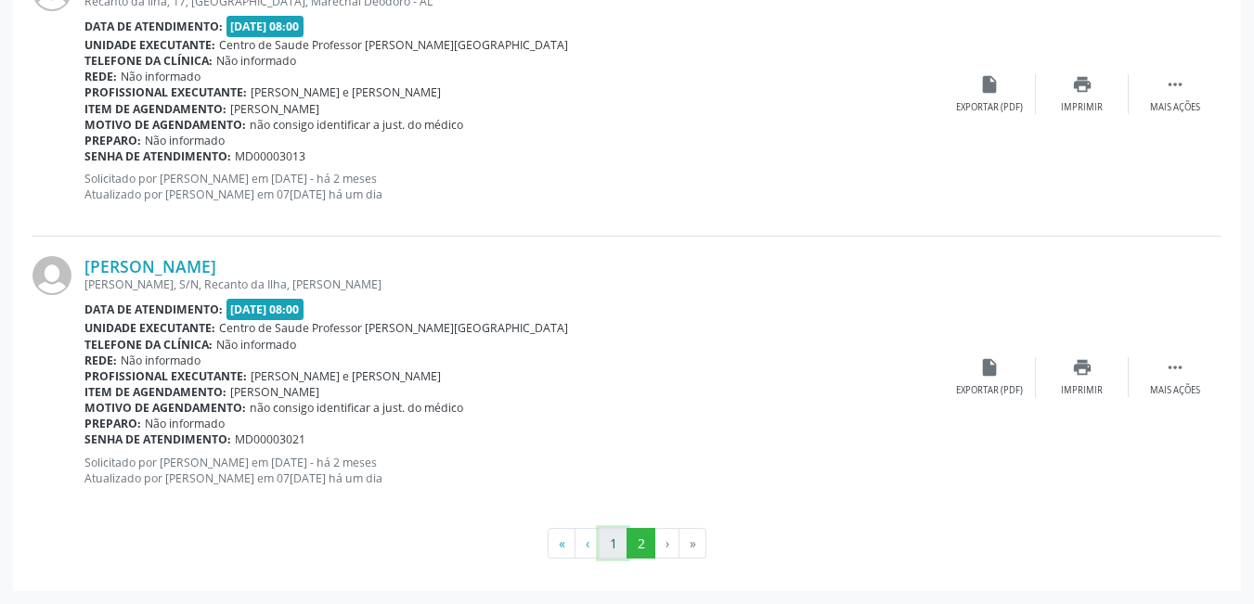
click at [620, 544] on button "1" at bounding box center [612, 544] width 29 height 32
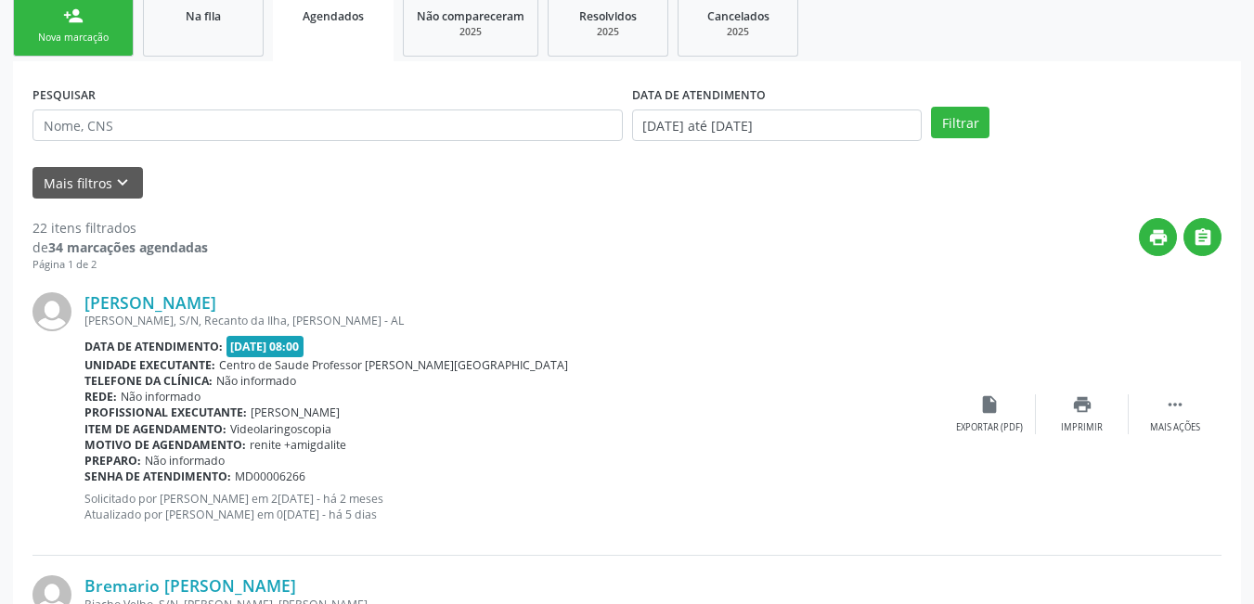
scroll to position [308, 0]
click at [952, 124] on button "Filtrar" at bounding box center [960, 124] width 58 height 32
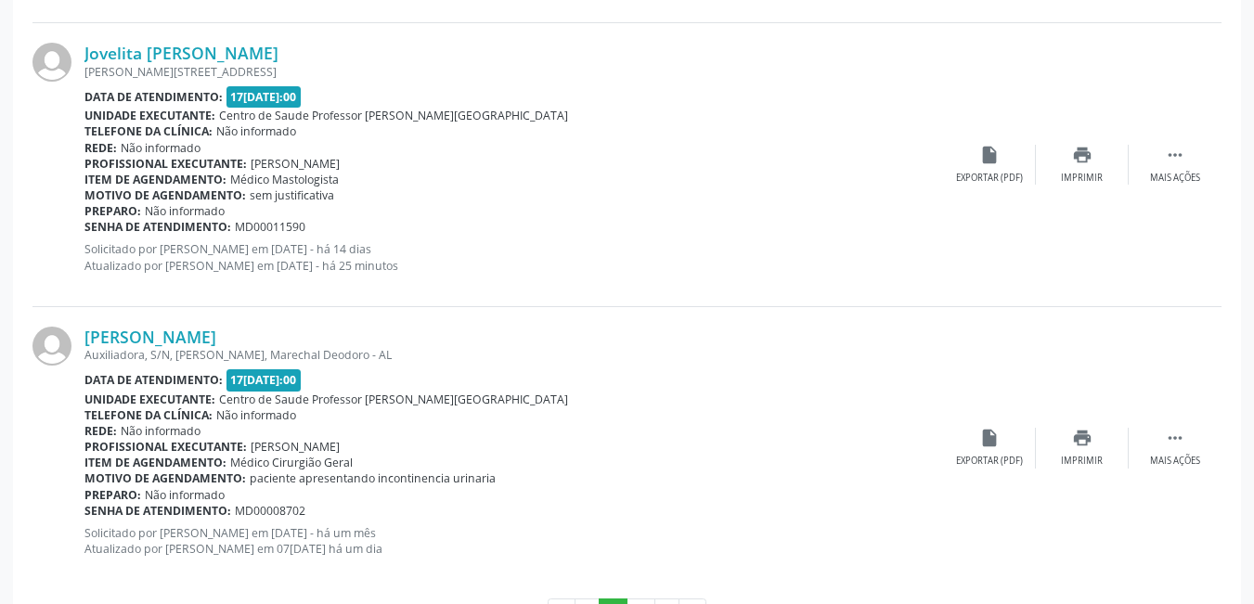
scroll to position [4353, 0]
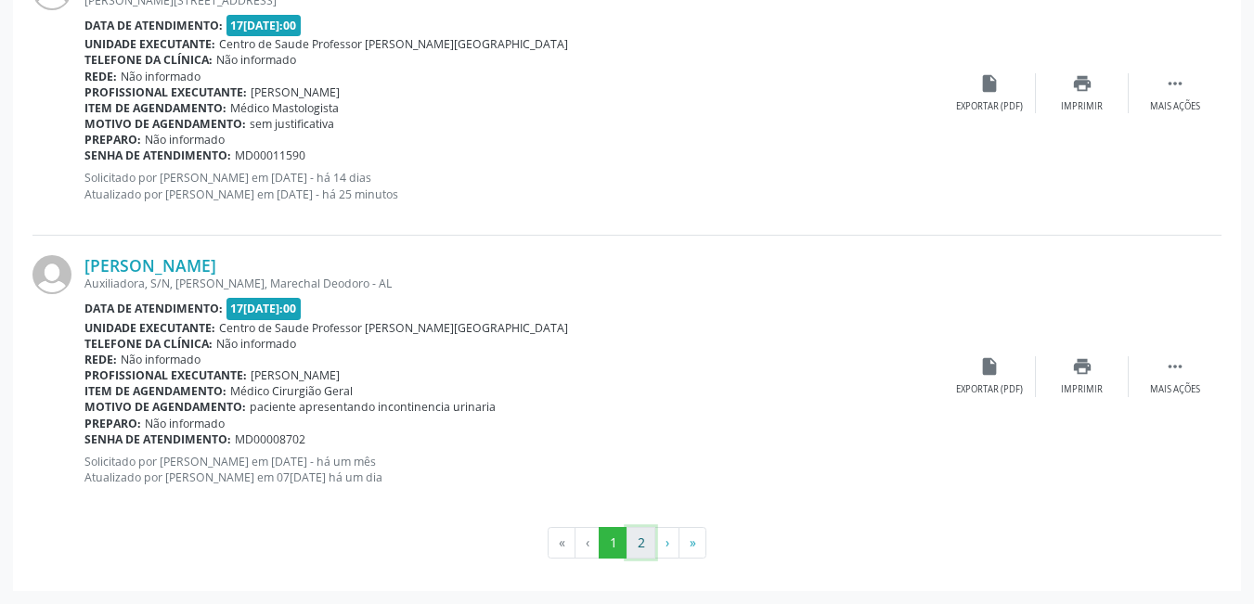
click at [644, 552] on button "2" at bounding box center [640, 543] width 29 height 32
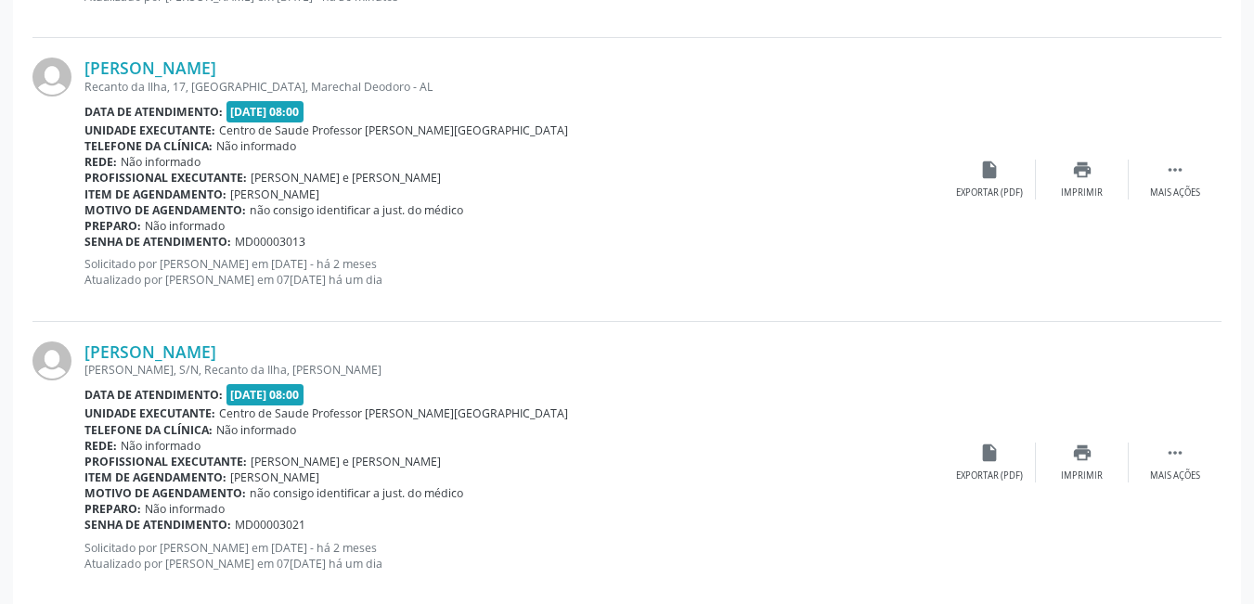
scroll to position [2046, 0]
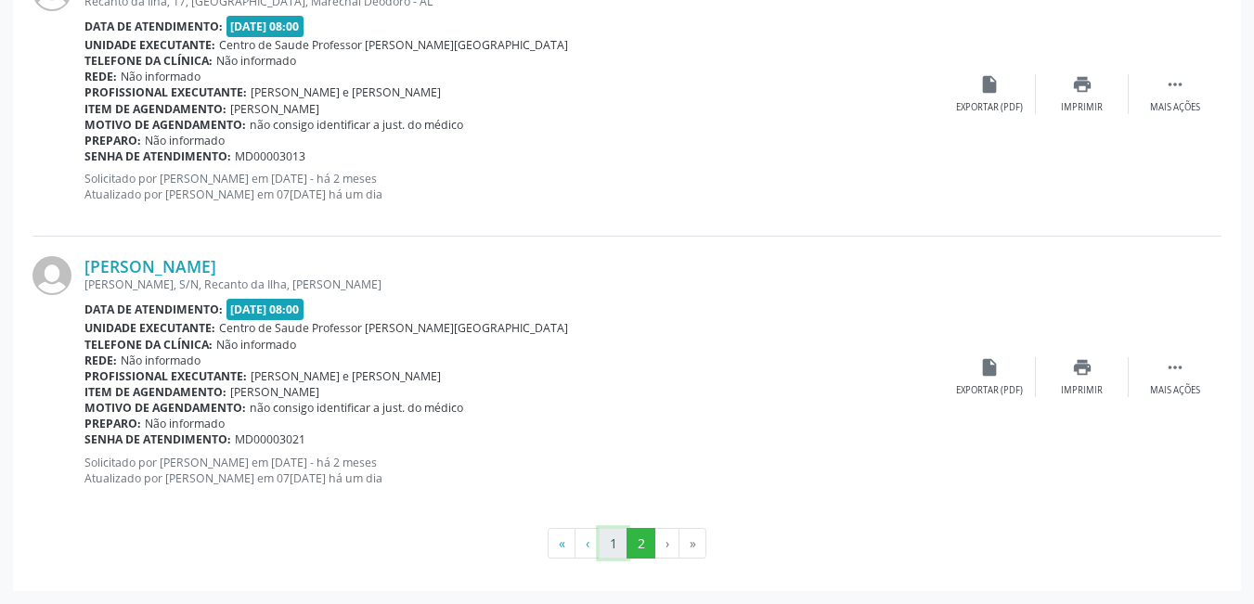
click at [615, 539] on button "1" at bounding box center [612, 544] width 29 height 32
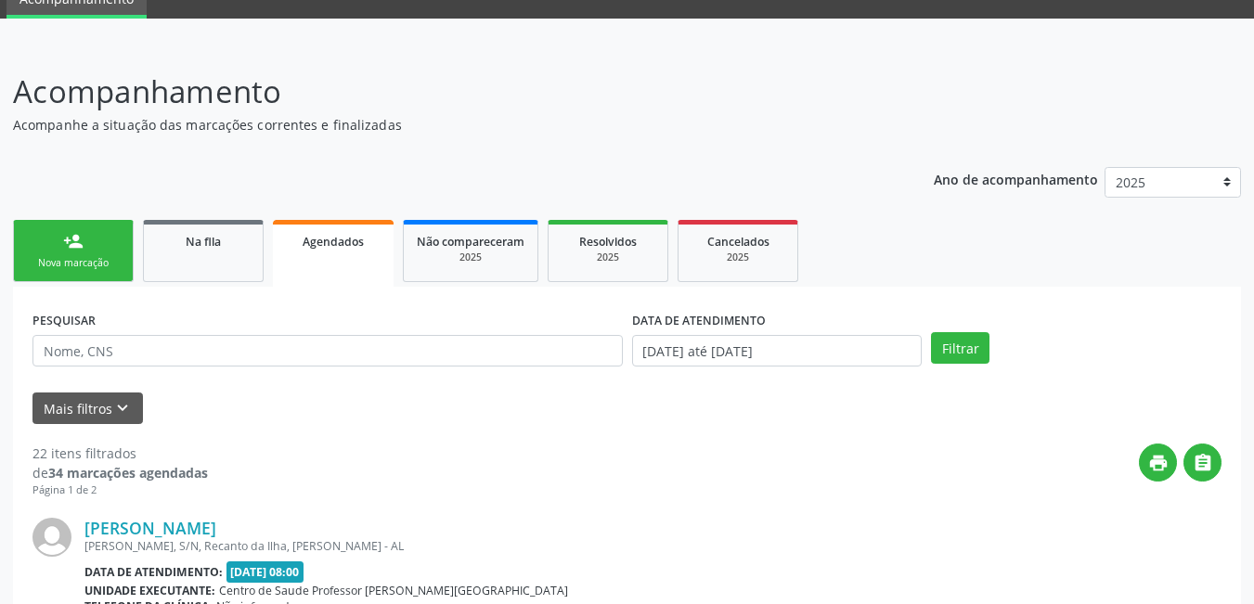
scroll to position [30, 0]
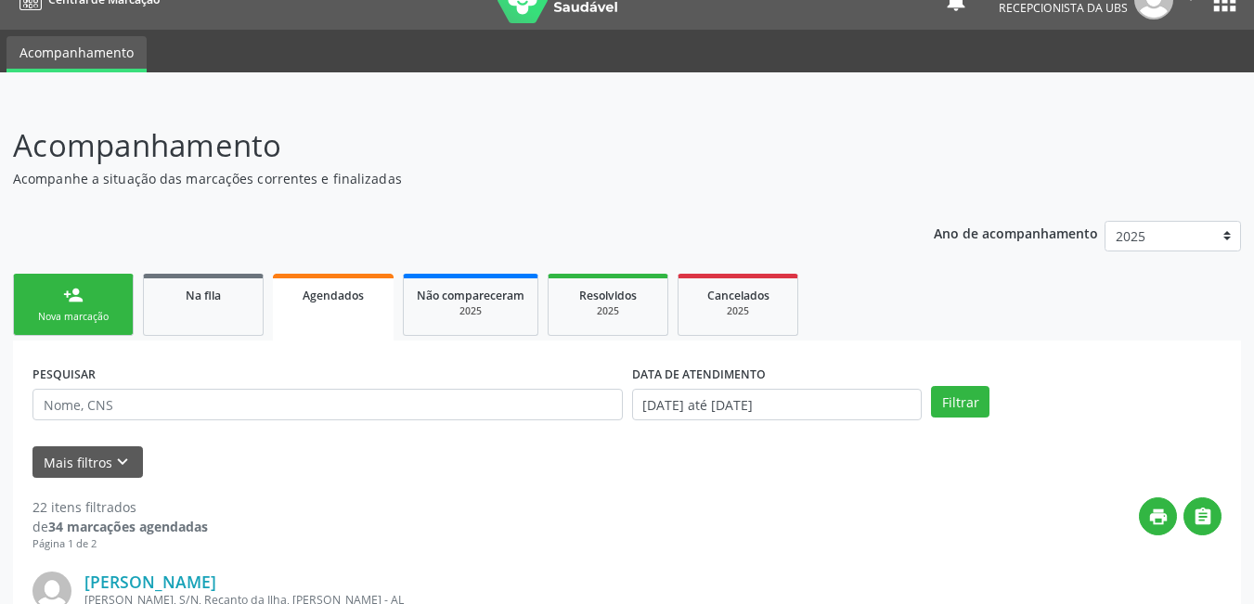
click at [95, 315] on div "Nova marcação" at bounding box center [73, 317] width 93 height 14
